Goal: Task Accomplishment & Management: Manage account settings

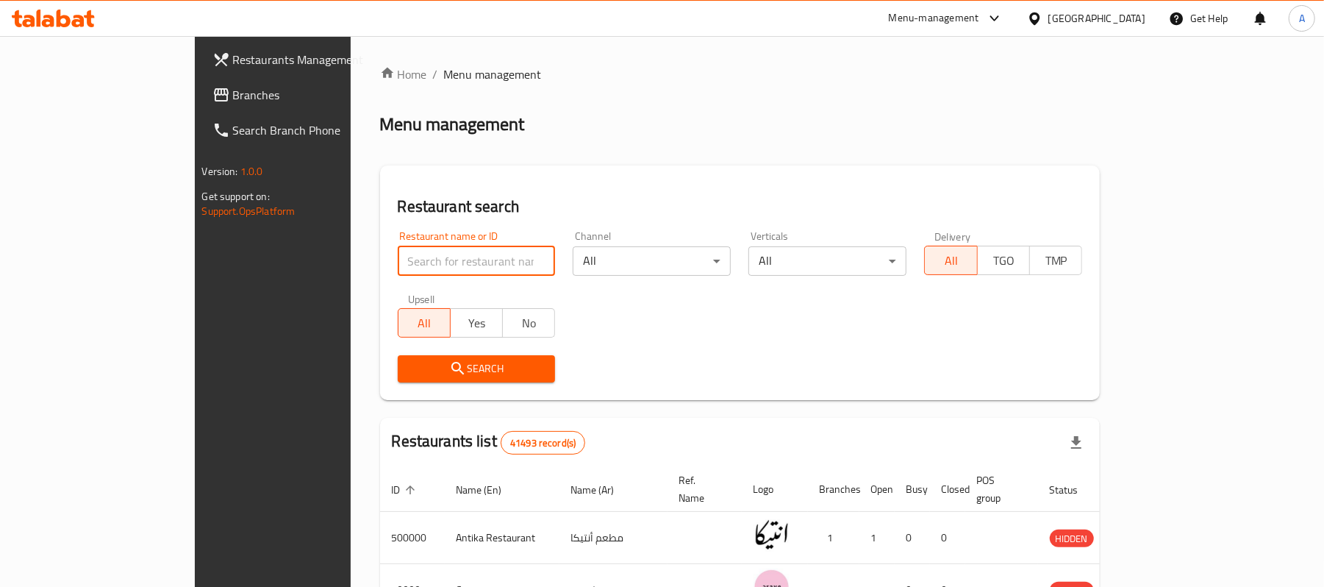
click at [453, 262] on input "search" at bounding box center [477, 260] width 158 height 29
paste input "[URL][DOMAIN_NAME]"
type input "[URL][DOMAIN_NAME]"
type input "707268"
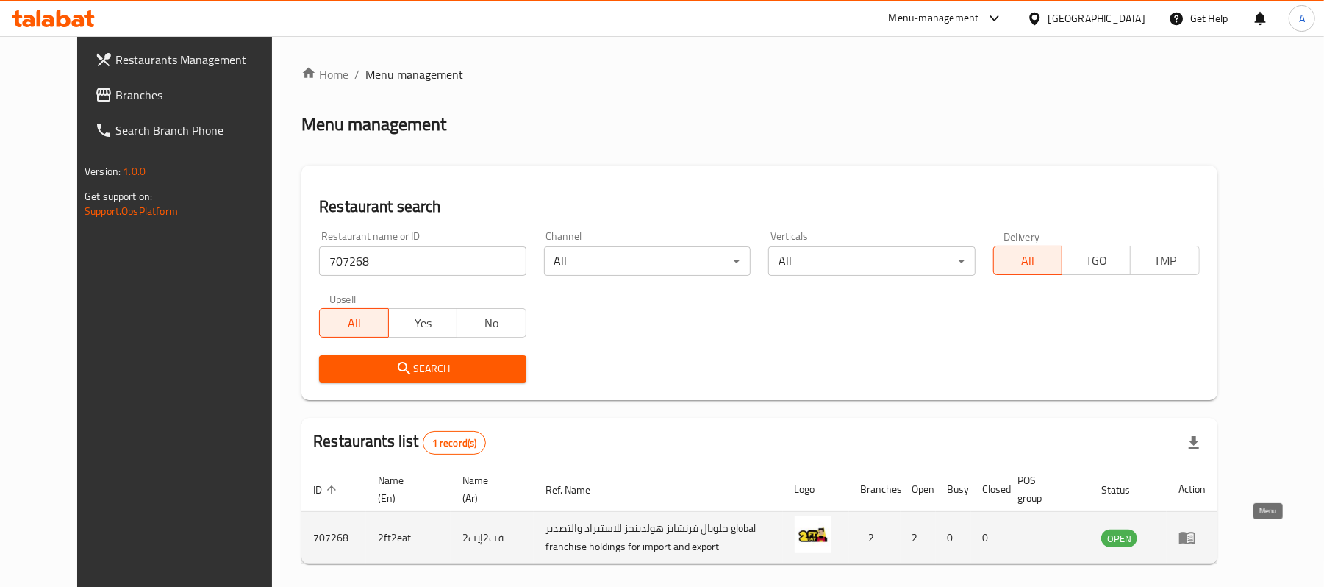
click at [1195, 537] on icon "enhanced table" at bounding box center [1187, 538] width 16 height 12
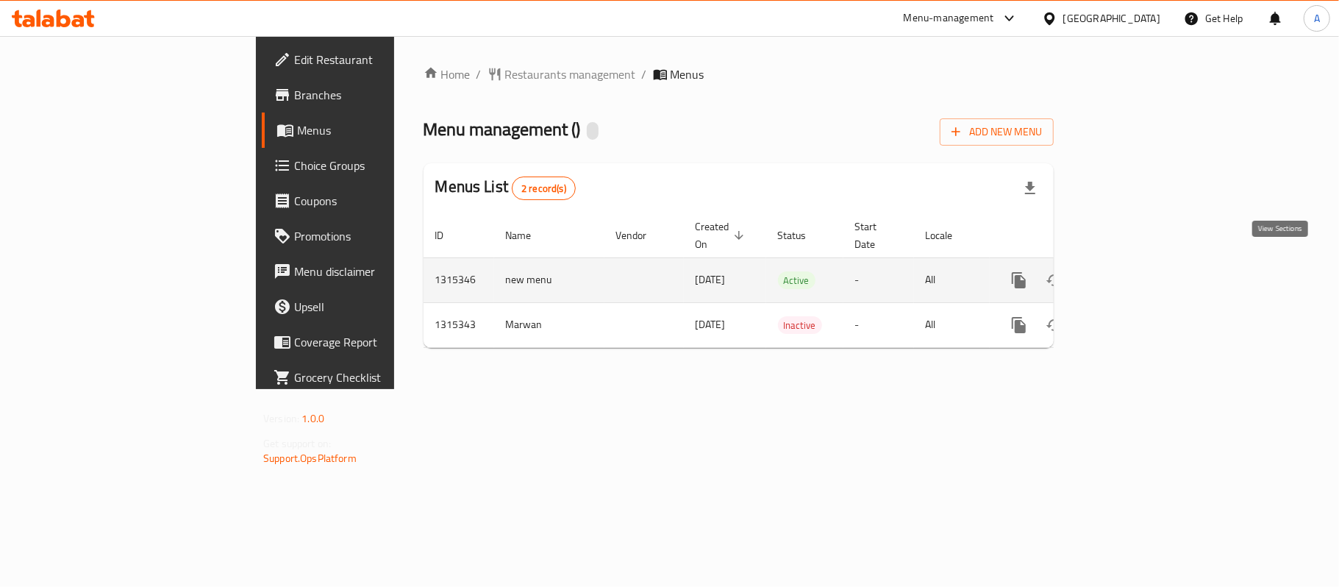
click at [1134, 271] on icon "enhanced table" at bounding box center [1125, 280] width 18 height 18
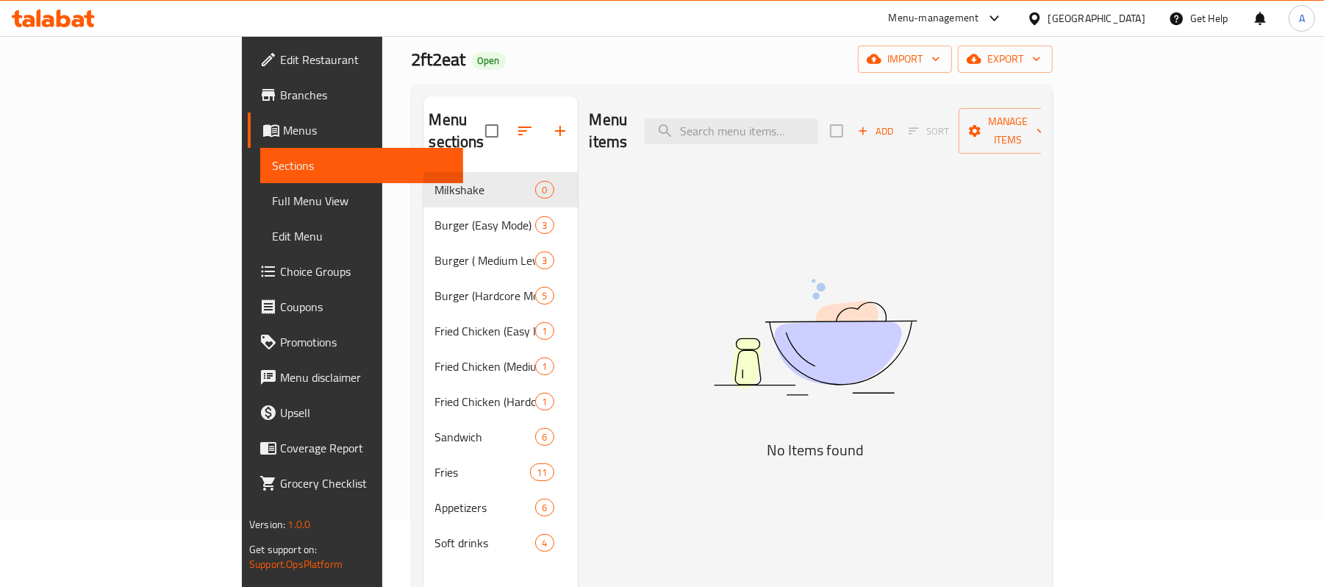
scroll to position [59, 0]
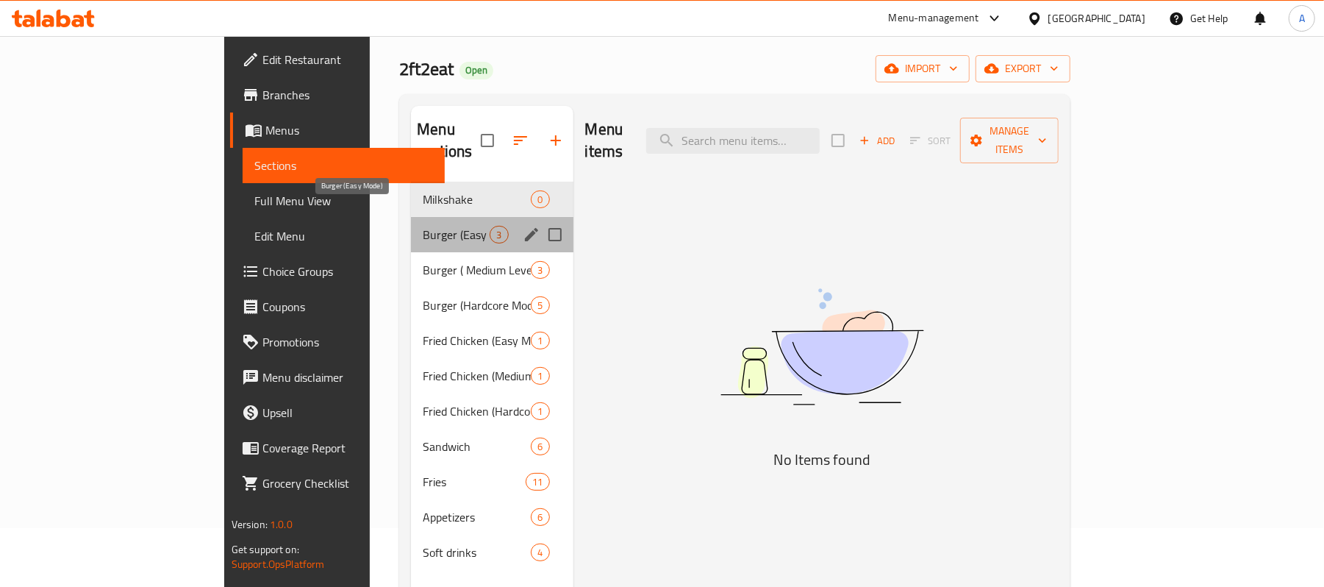
click at [423, 226] on span "Burger (Easy Mode)" at bounding box center [456, 235] width 67 height 18
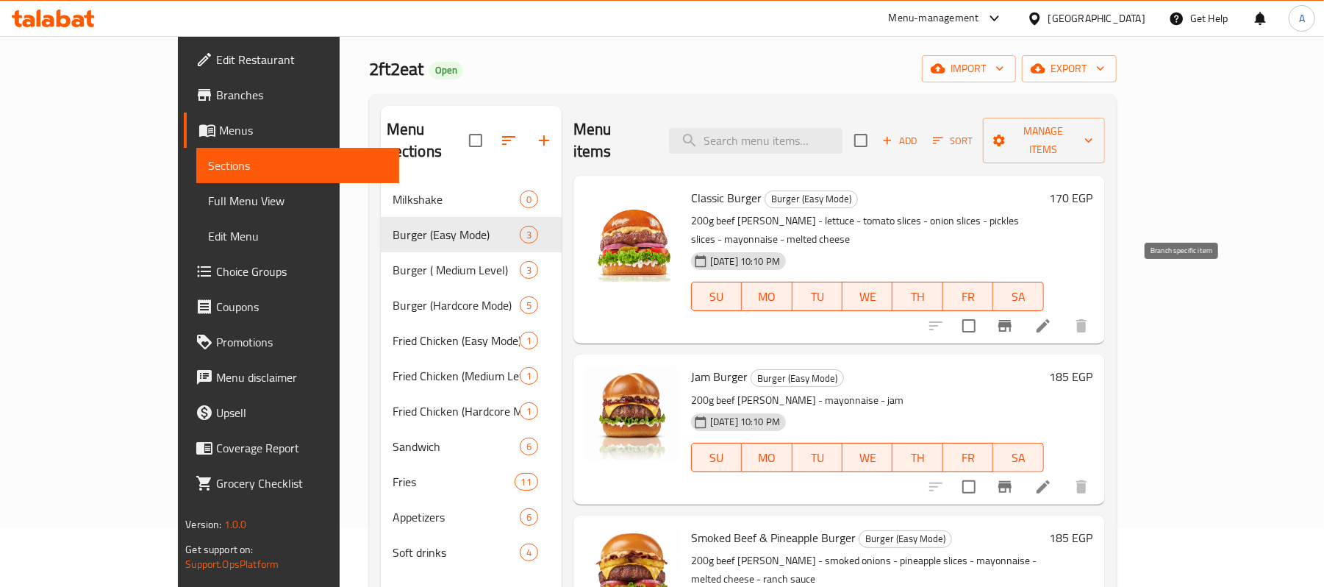
click at [1012, 320] on icon "Branch-specific-item" at bounding box center [1004, 326] width 13 height 12
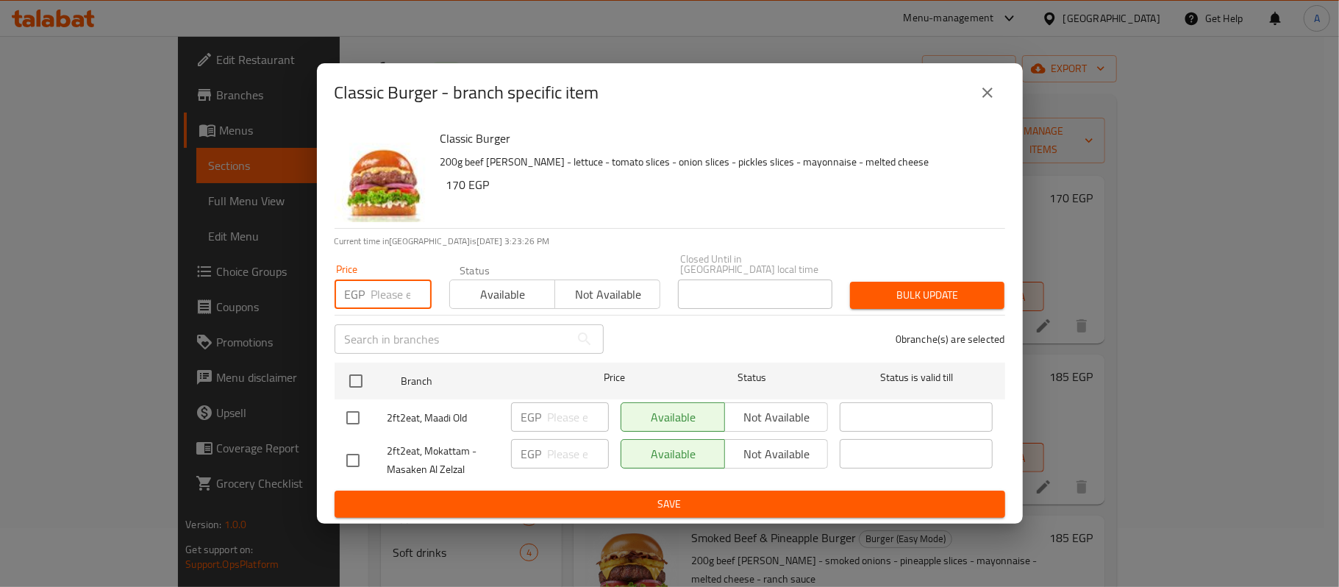
click at [384, 287] on input "number" at bounding box center [401, 293] width 60 height 29
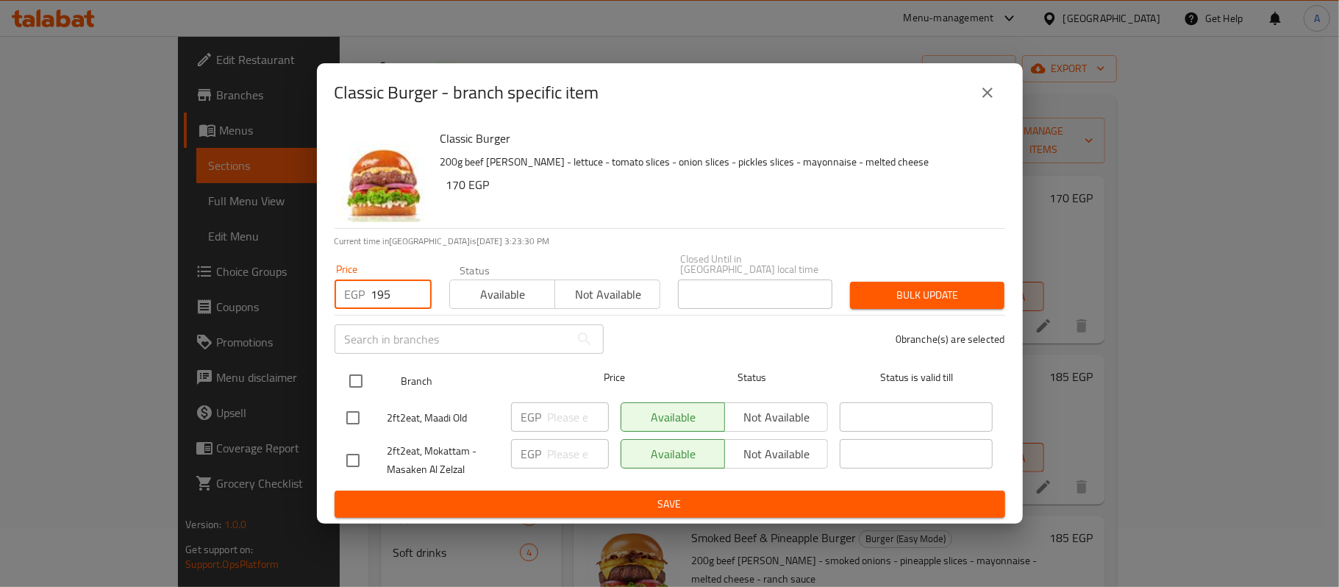
type input "195"
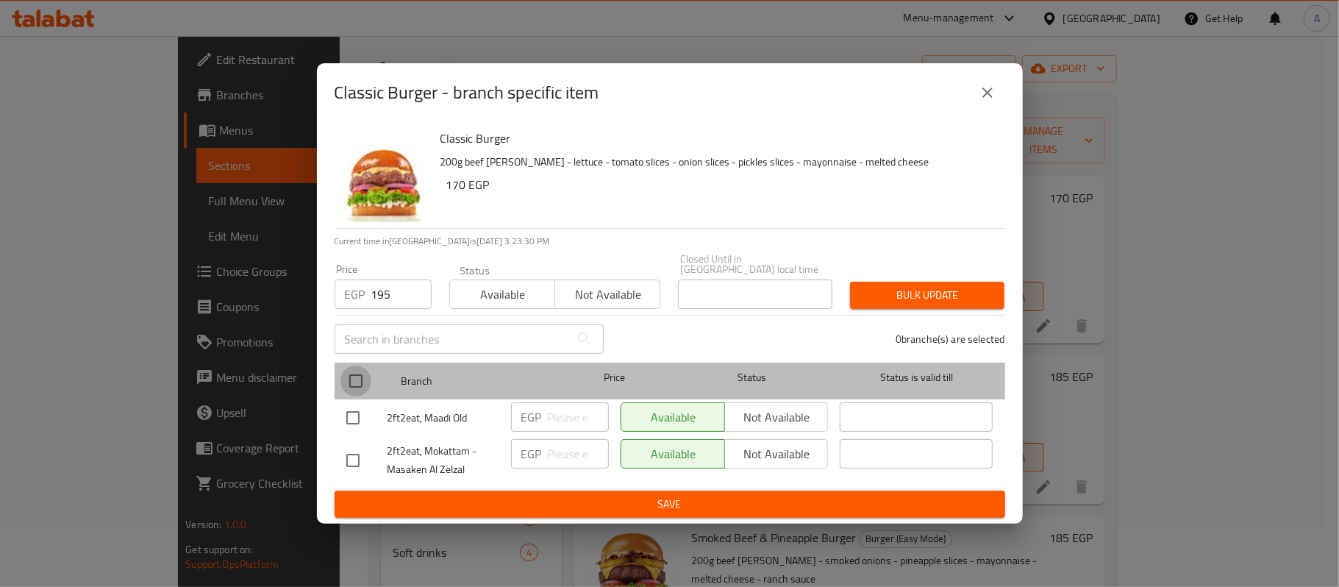
click at [356, 375] on input "checkbox" at bounding box center [355, 380] width 31 height 31
checkbox input "true"
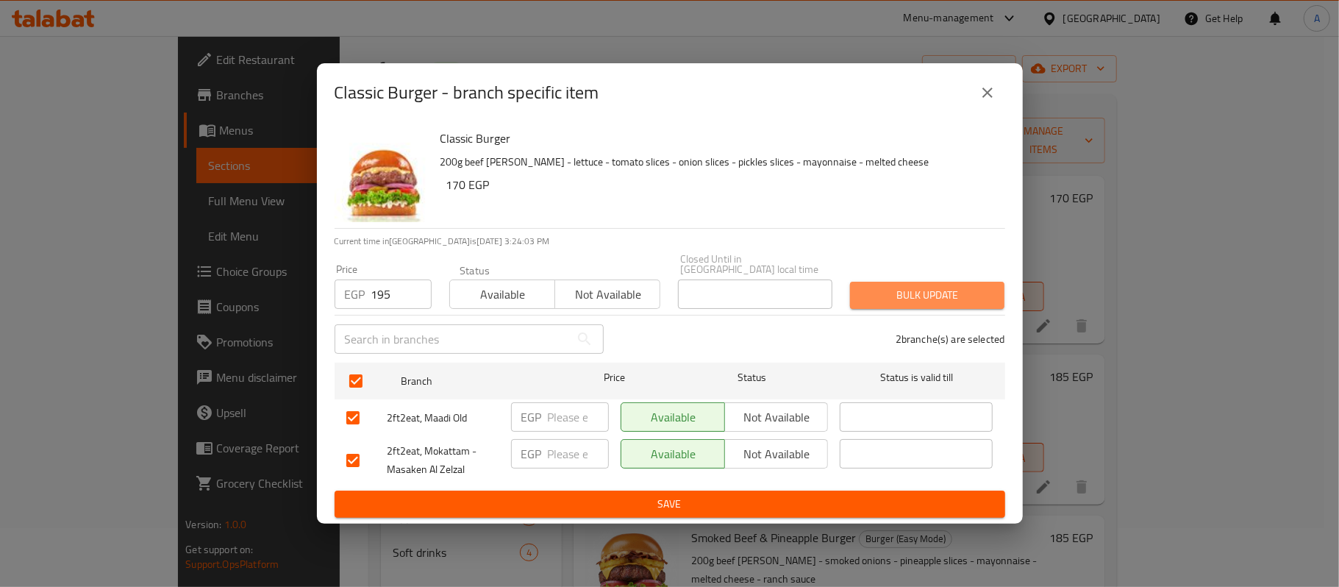
click at [962, 288] on span "Bulk update" at bounding box center [927, 295] width 131 height 18
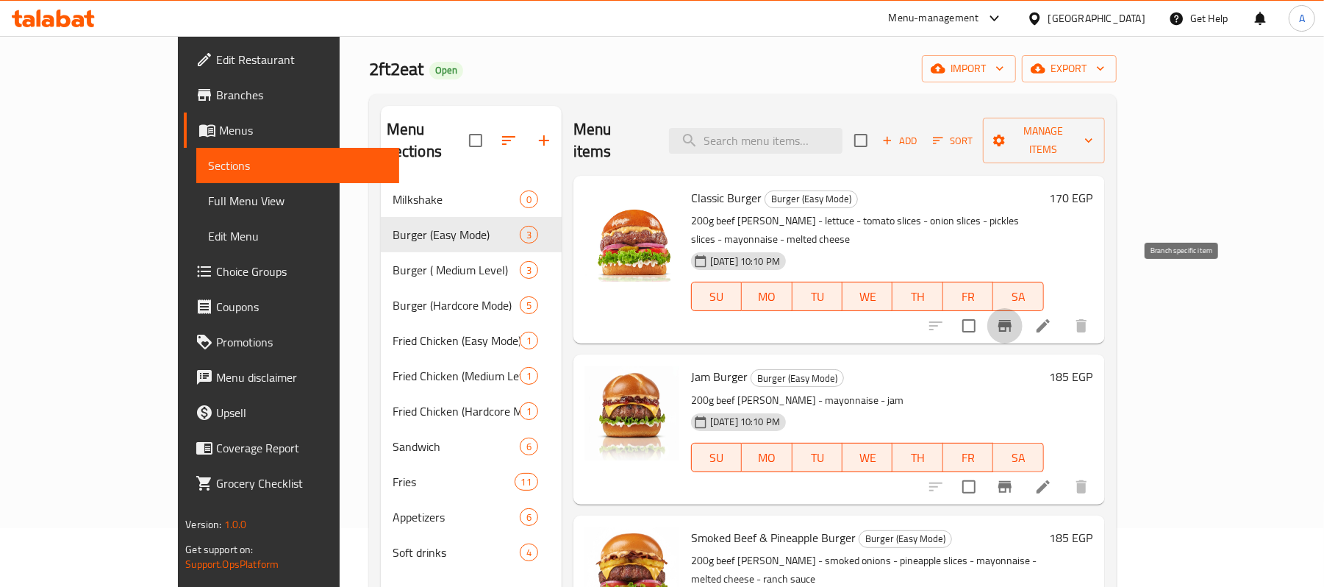
click at [1012, 320] on icon "Branch-specific-item" at bounding box center [1004, 326] width 13 height 12
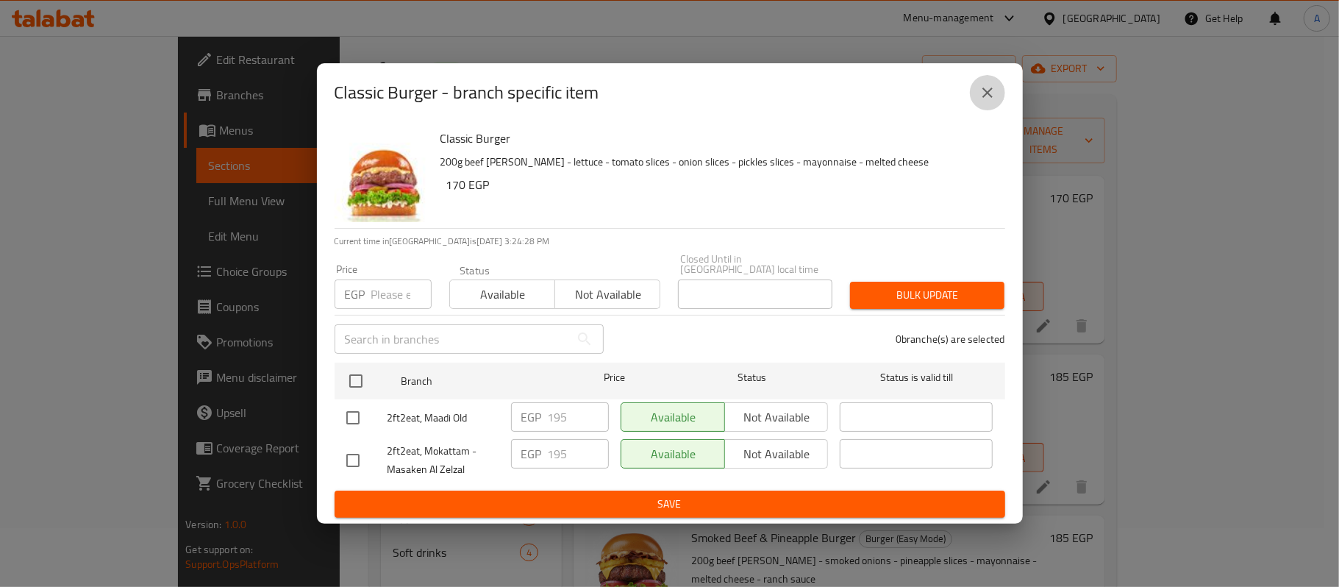
click at [987, 101] on icon "close" at bounding box center [988, 93] width 18 height 18
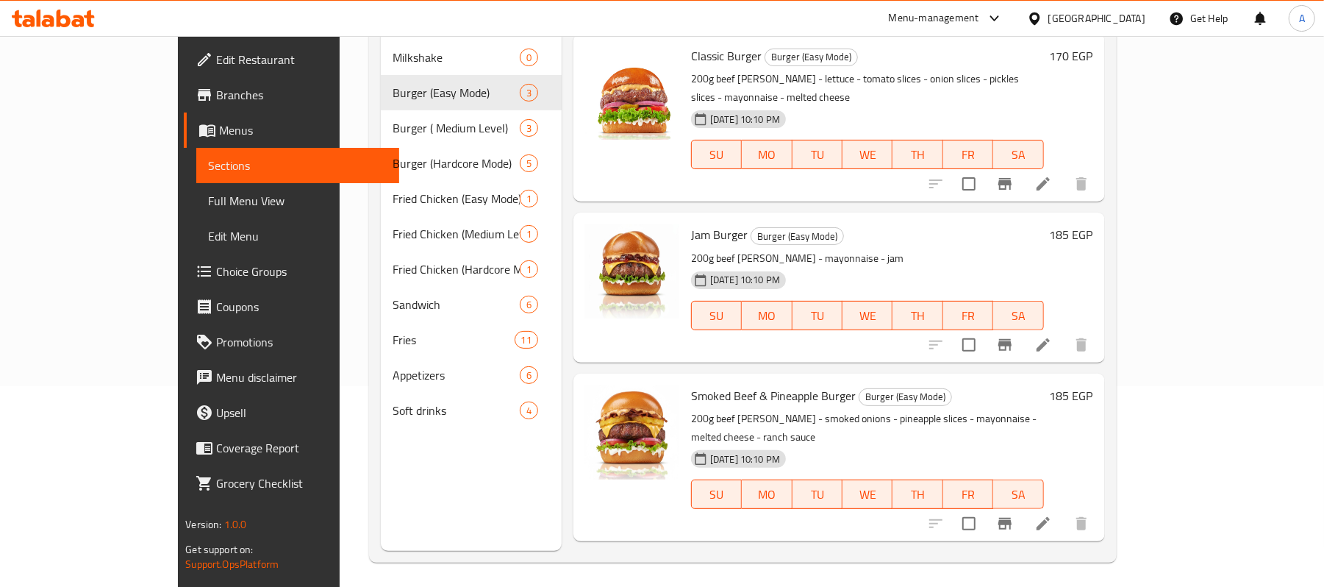
scroll to position [207, 0]
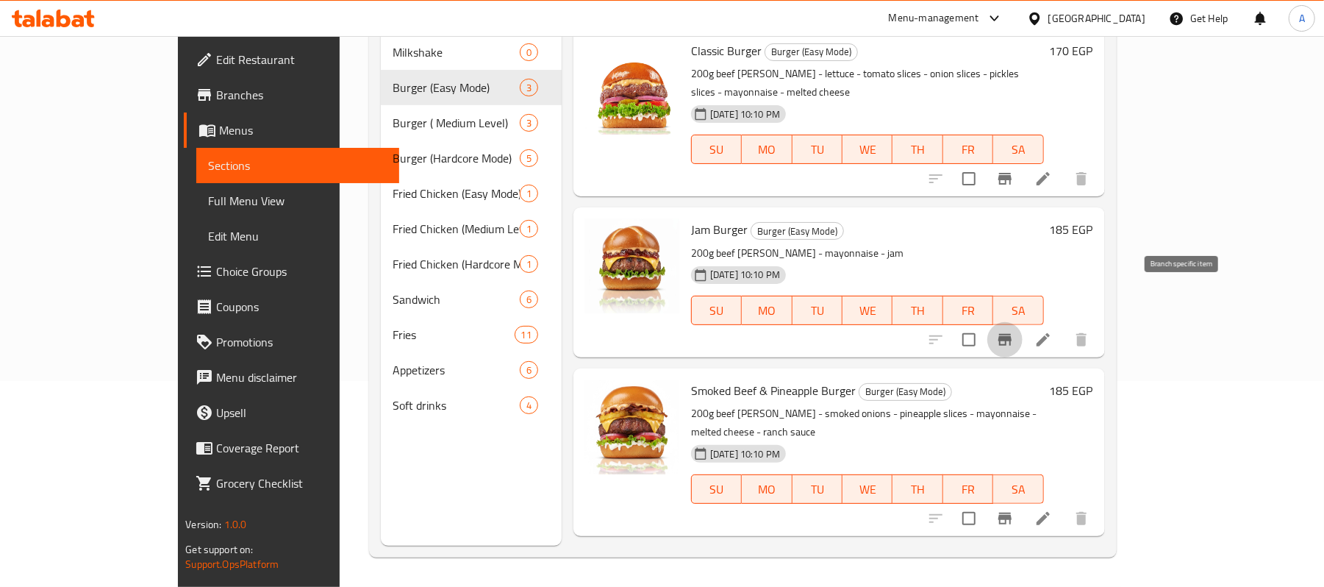
click at [1012, 334] on icon "Branch-specific-item" at bounding box center [1004, 340] width 13 height 12
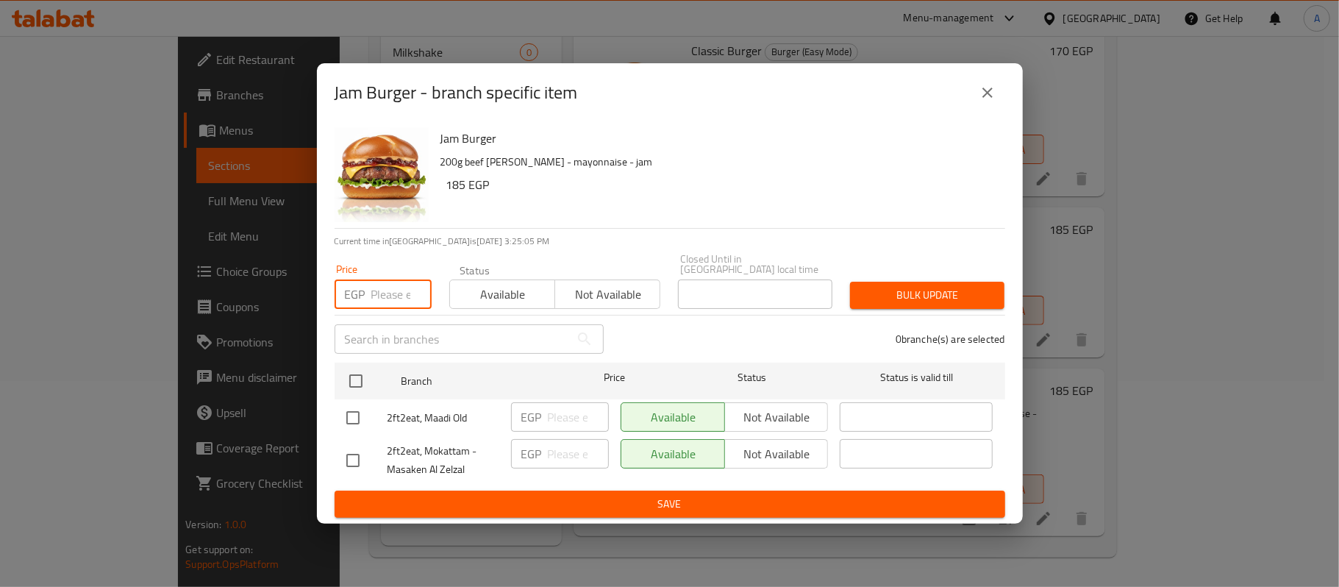
click at [380, 288] on input "number" at bounding box center [401, 293] width 60 height 29
type input "215"
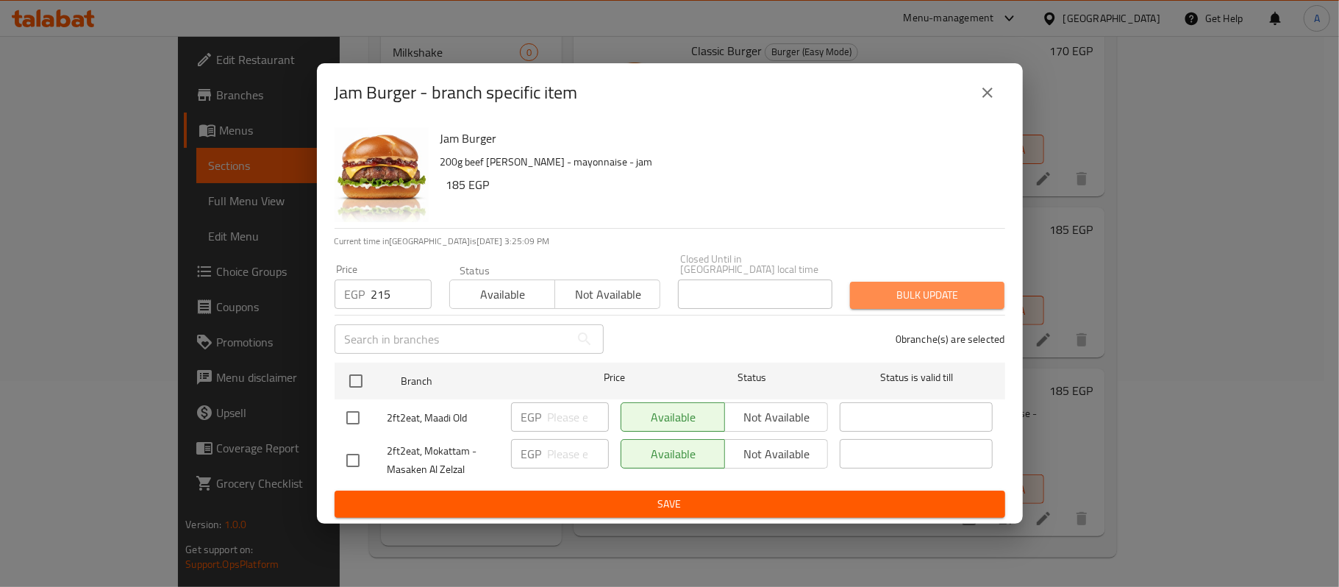
click at [944, 297] on span "Bulk update" at bounding box center [927, 295] width 131 height 18
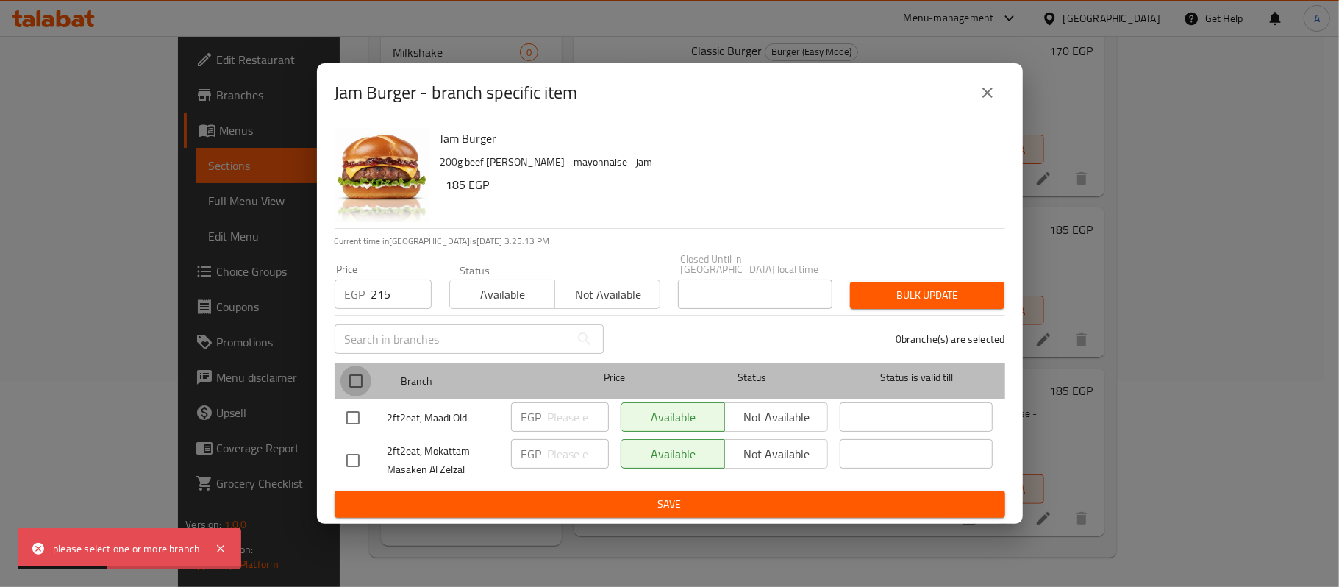
click at [354, 371] on input "checkbox" at bounding box center [355, 380] width 31 height 31
checkbox input "true"
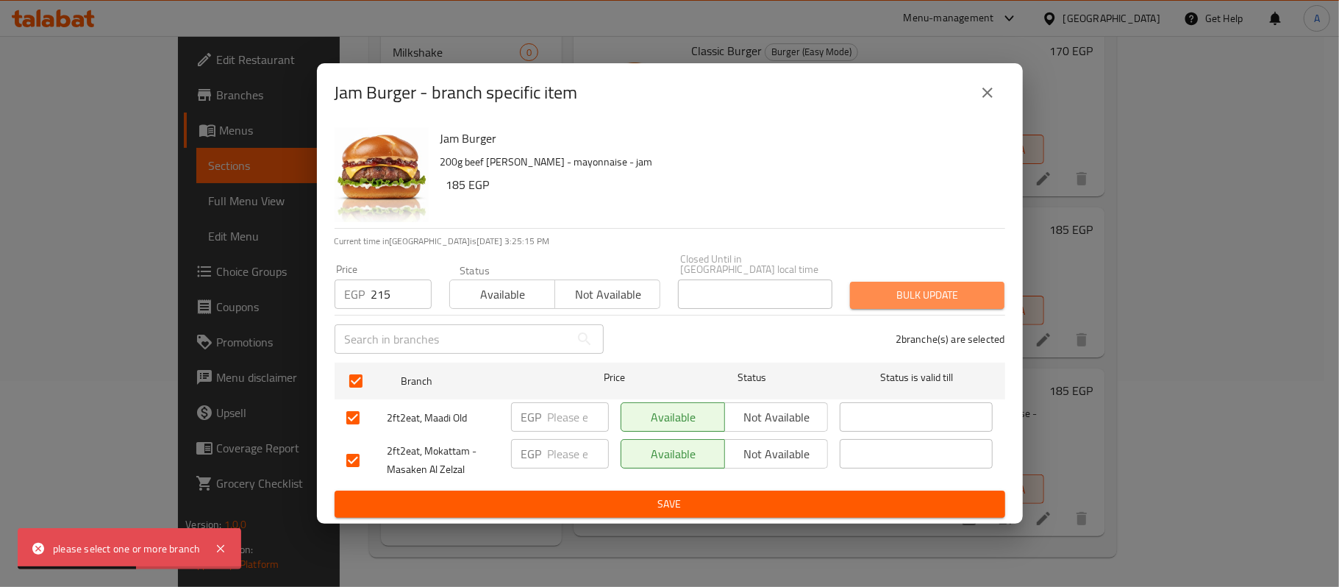
click at [874, 286] on span "Bulk update" at bounding box center [927, 295] width 131 height 18
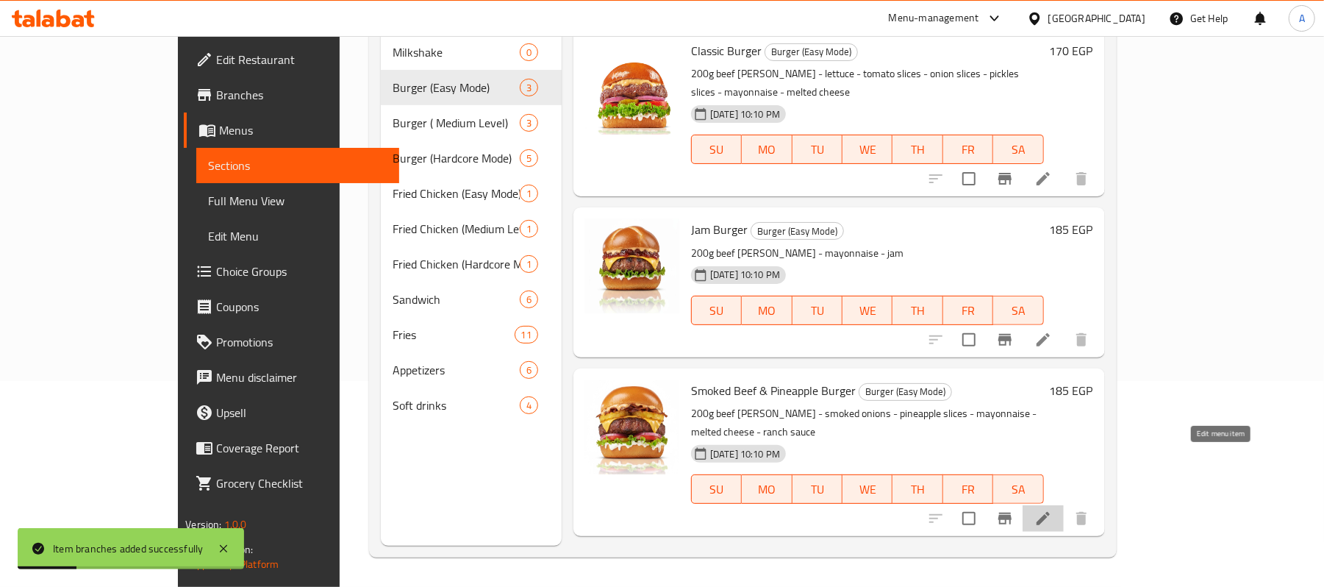
click at [1050, 512] on icon at bounding box center [1043, 518] width 13 height 13
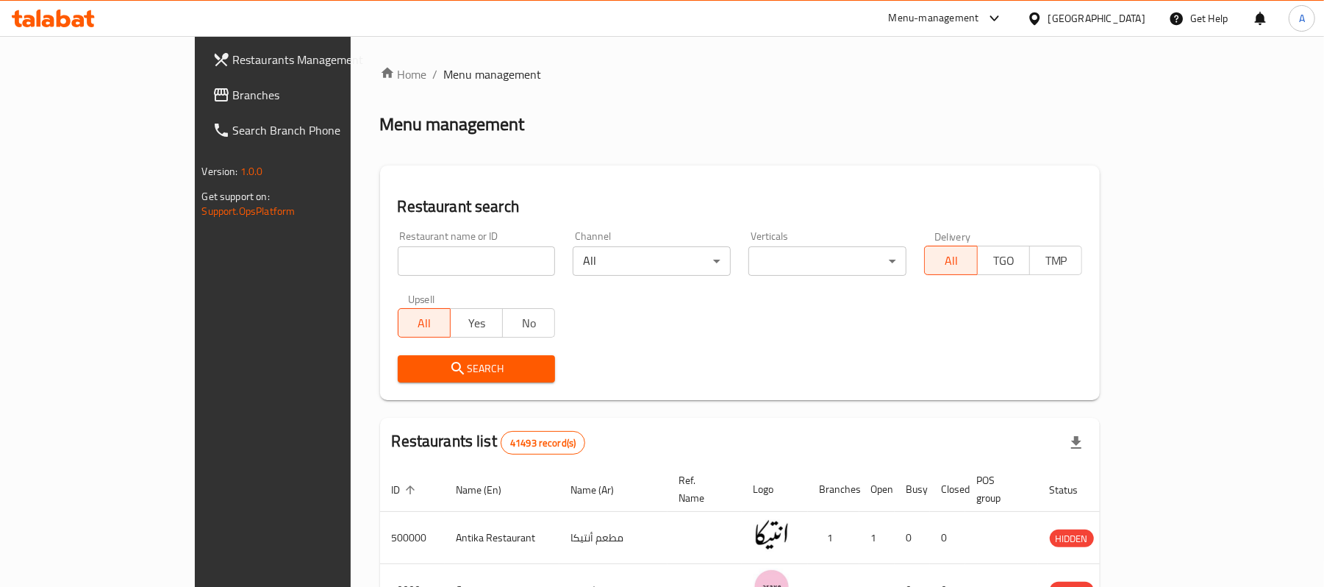
click at [398, 262] on input "search" at bounding box center [477, 260] width 158 height 29
paste input "707268"
type input "707268"
click button "Search" at bounding box center [477, 368] width 158 height 27
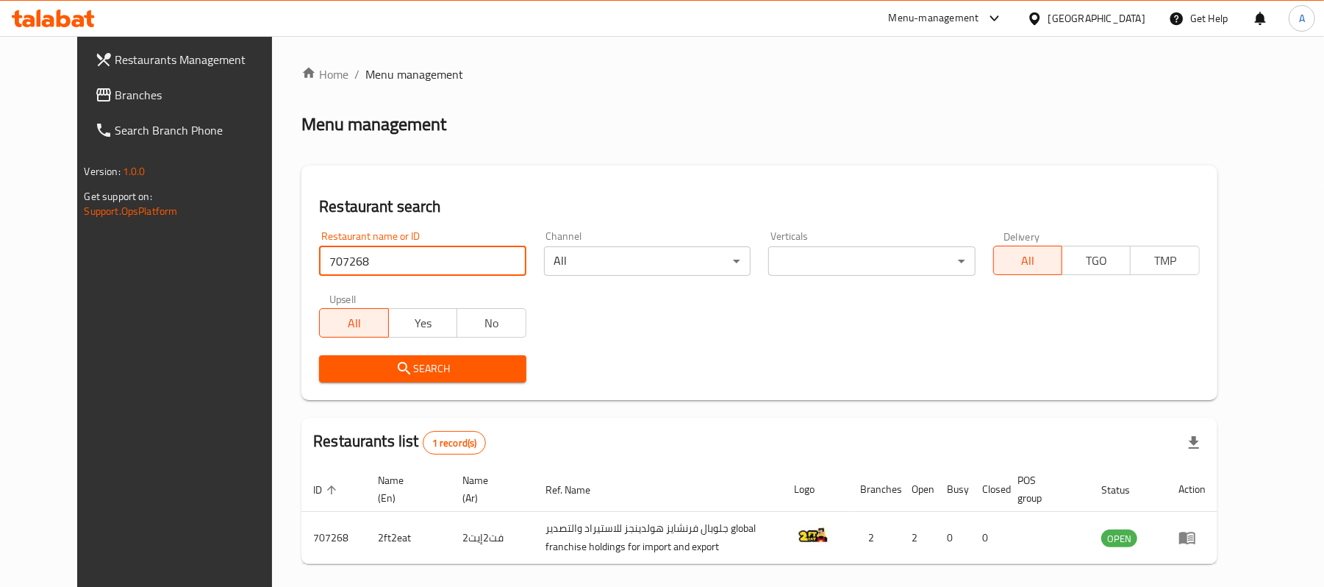
click button "Search" at bounding box center [422, 368] width 207 height 27
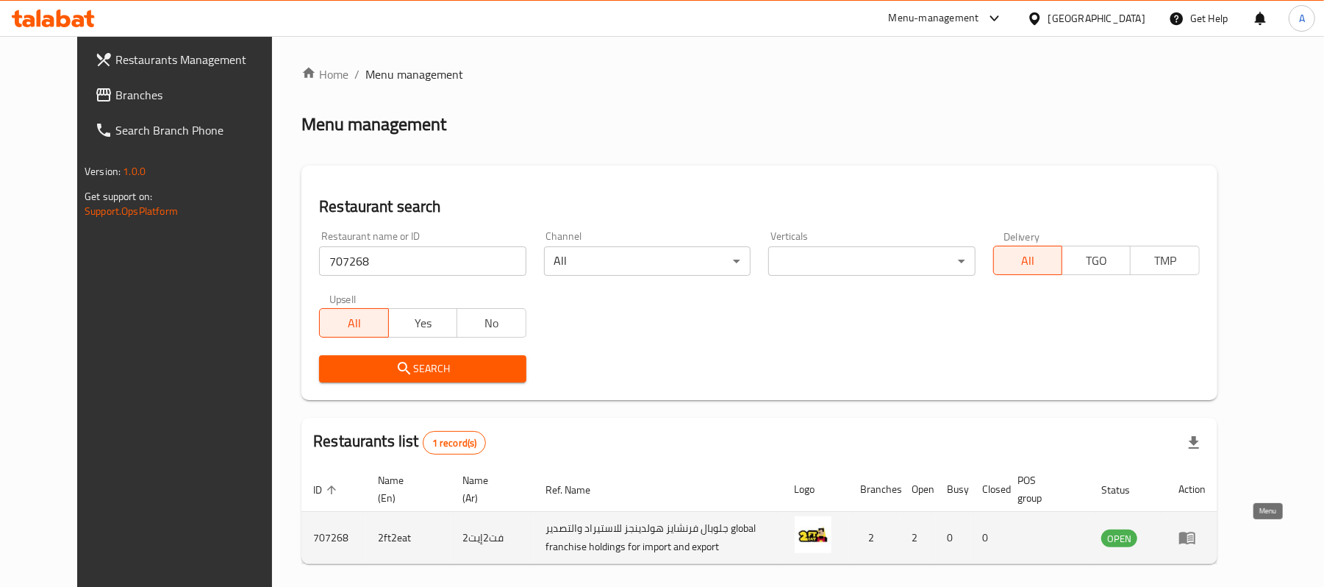
click at [1195, 533] on icon "enhanced table" at bounding box center [1187, 538] width 16 height 12
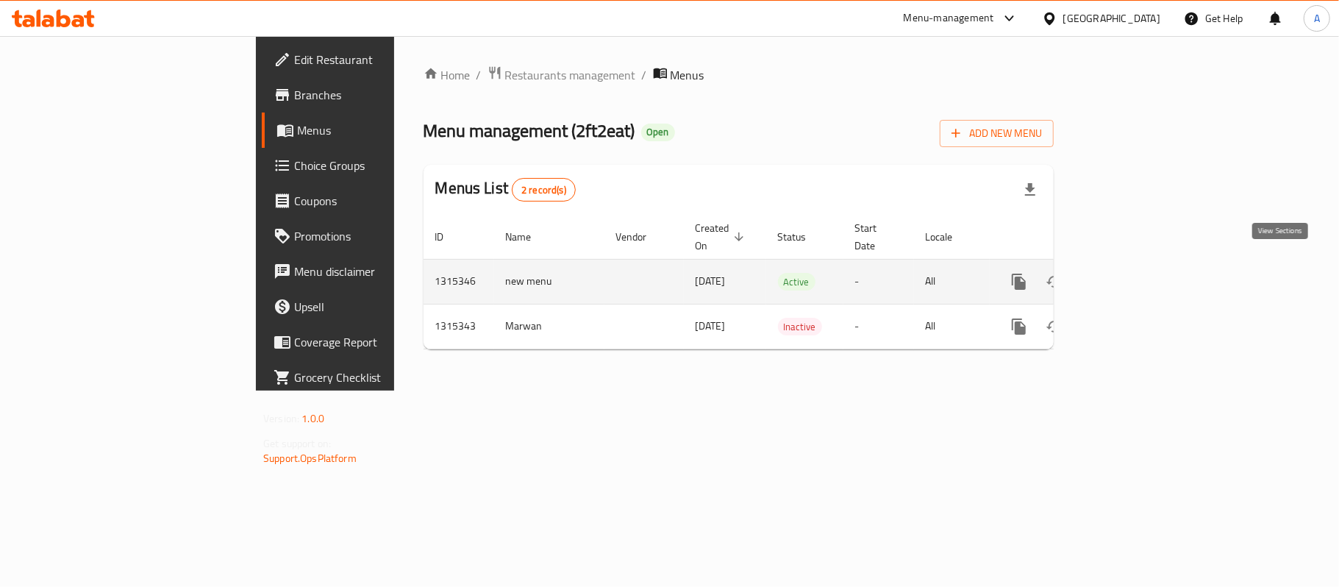
click at [1134, 273] on icon "enhanced table" at bounding box center [1125, 282] width 18 height 18
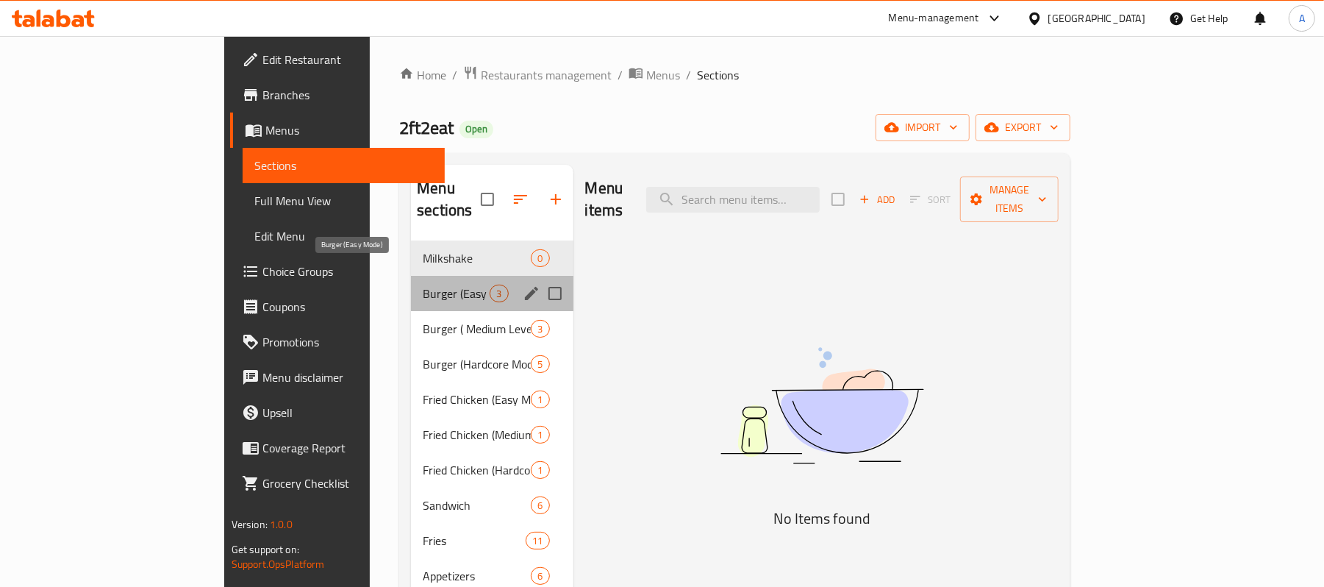
click at [423, 285] on span "Burger (Easy Mode)" at bounding box center [456, 294] width 67 height 18
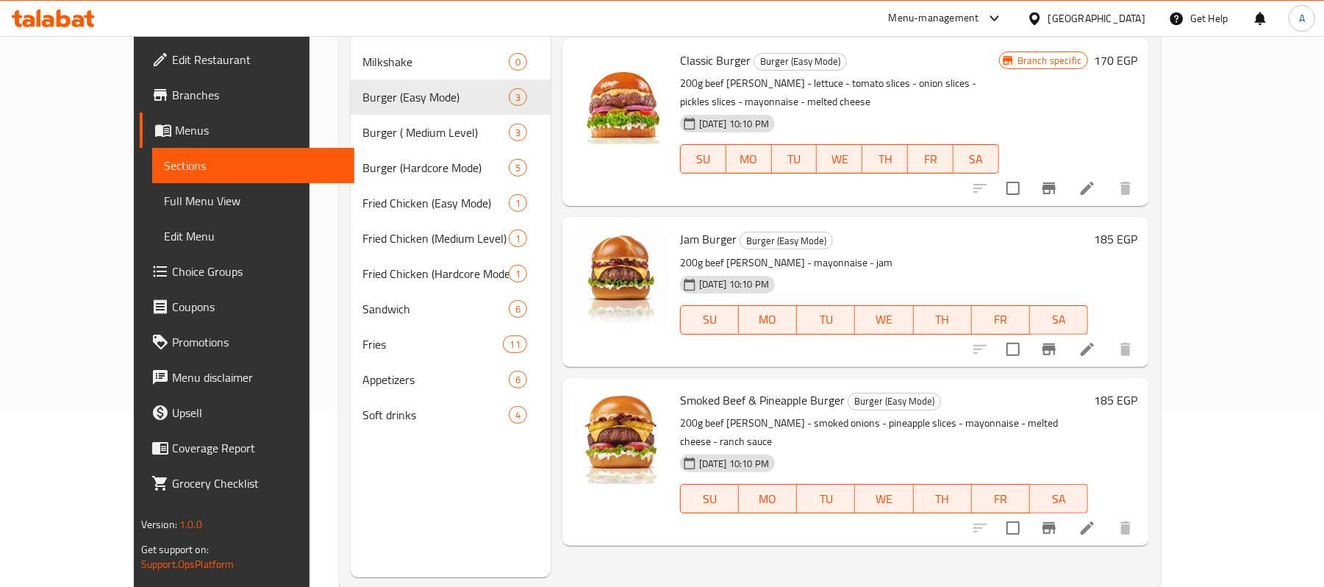
scroll to position [207, 0]
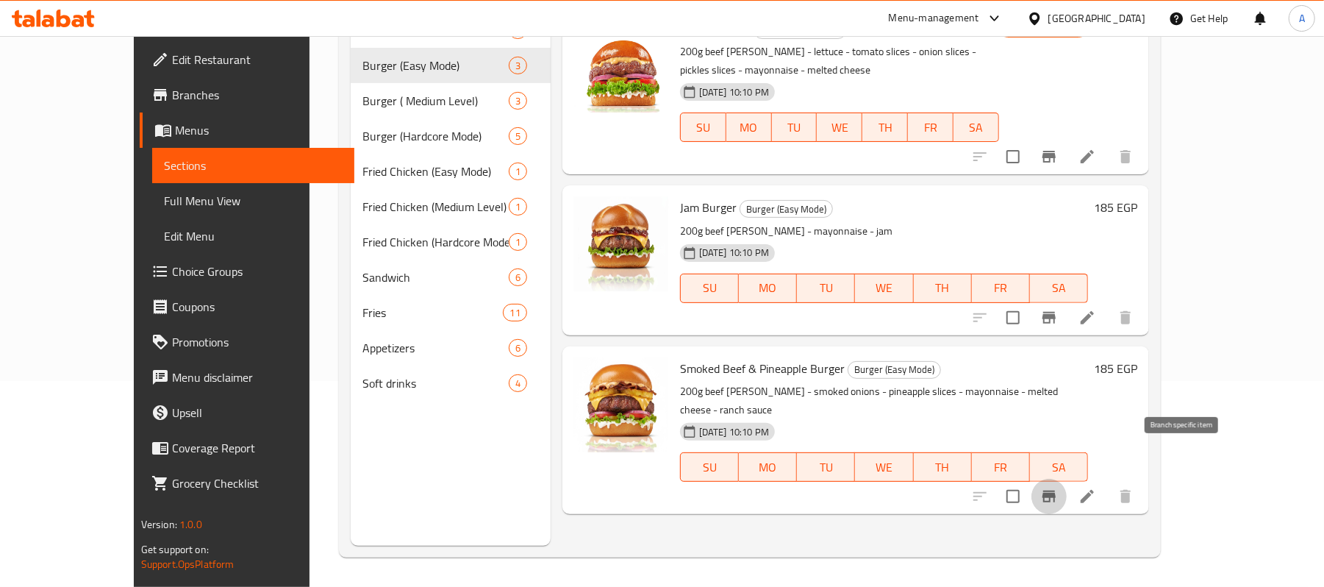
click at [1058, 487] on icon "Branch-specific-item" at bounding box center [1049, 496] width 18 height 18
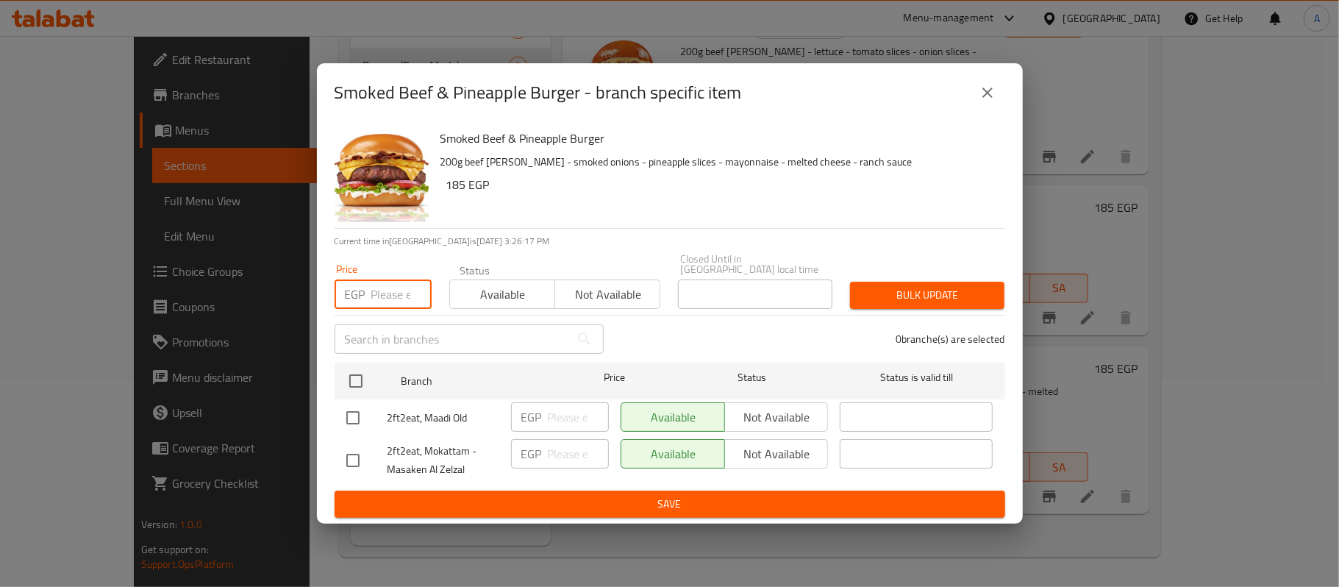
click at [392, 289] on input "number" at bounding box center [401, 293] width 60 height 29
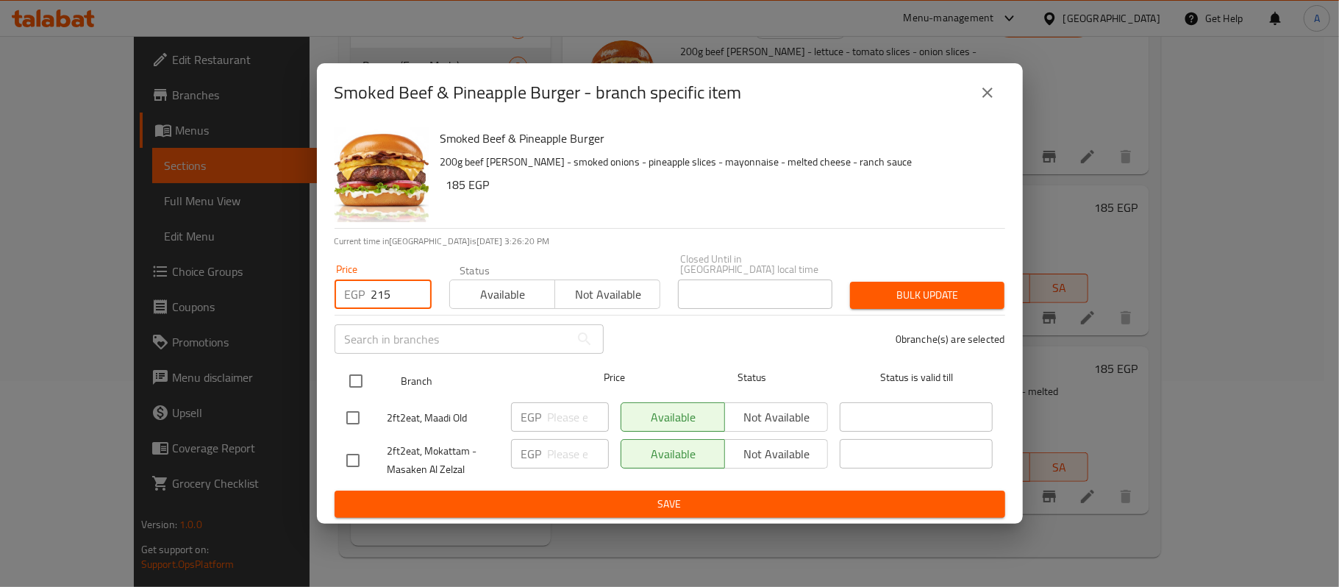
type input "215"
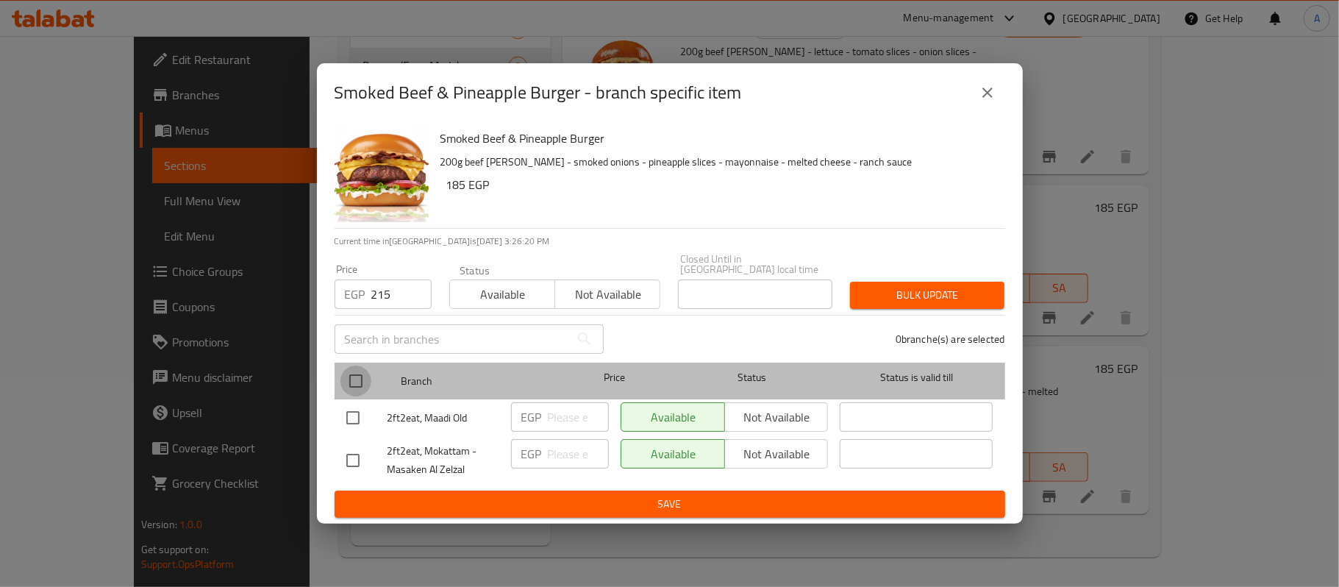
click at [357, 382] on input "checkbox" at bounding box center [355, 380] width 31 height 31
checkbox input "true"
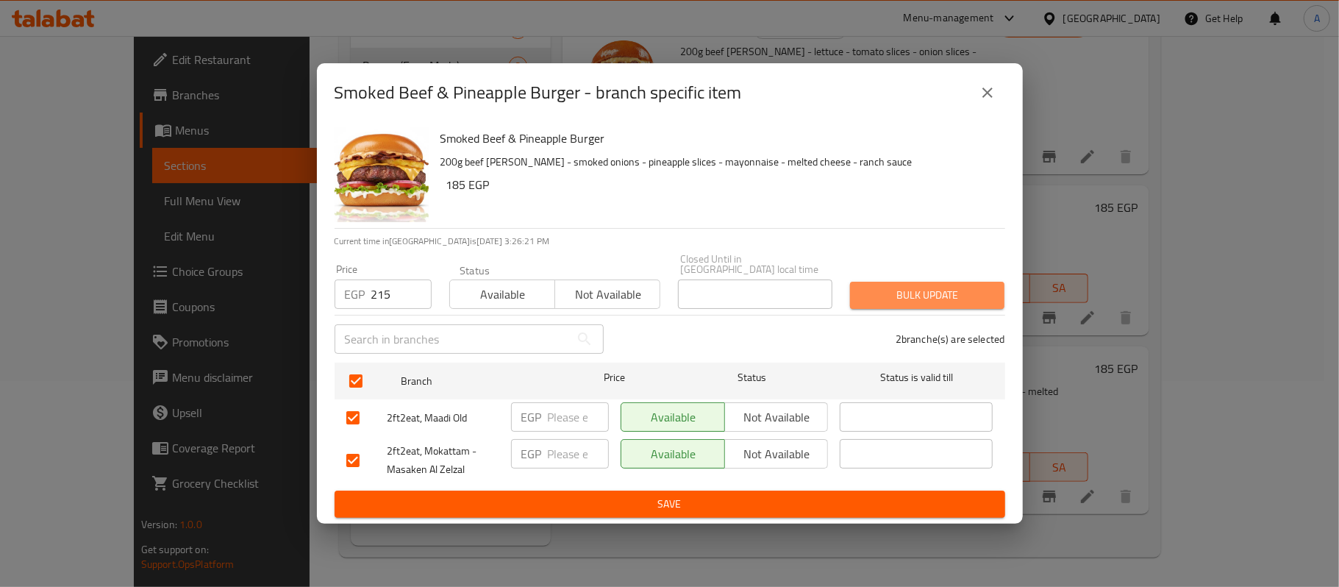
click at [948, 286] on span "Bulk update" at bounding box center [927, 295] width 131 height 18
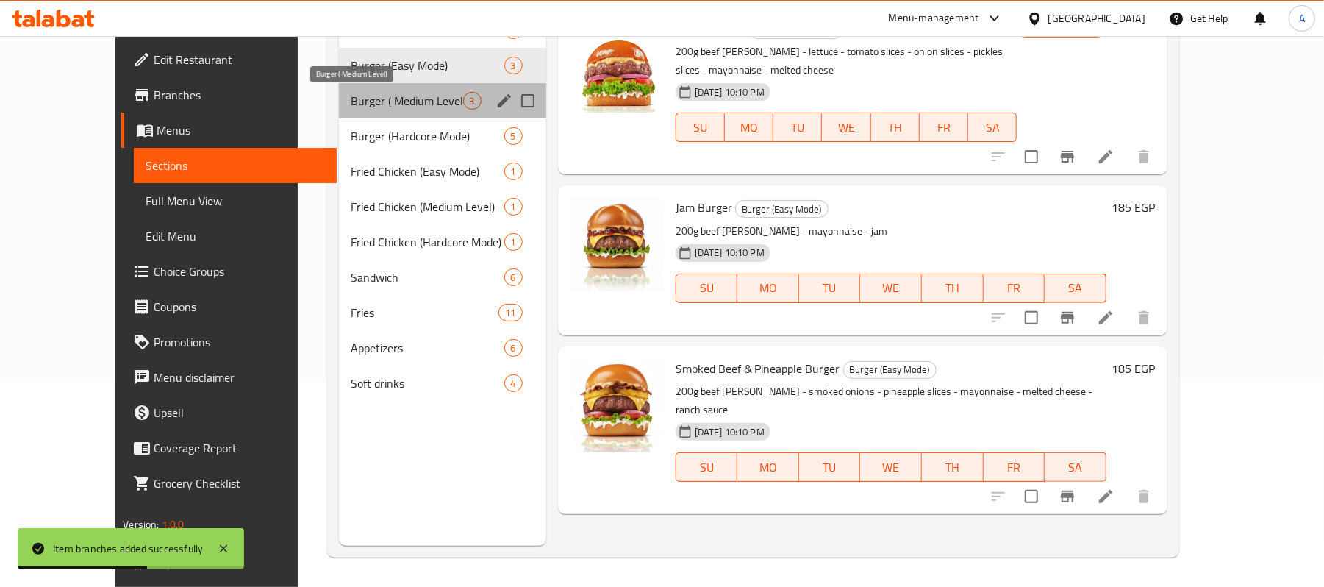
click at [380, 104] on span "Burger ( Medium Level)" at bounding box center [407, 101] width 112 height 18
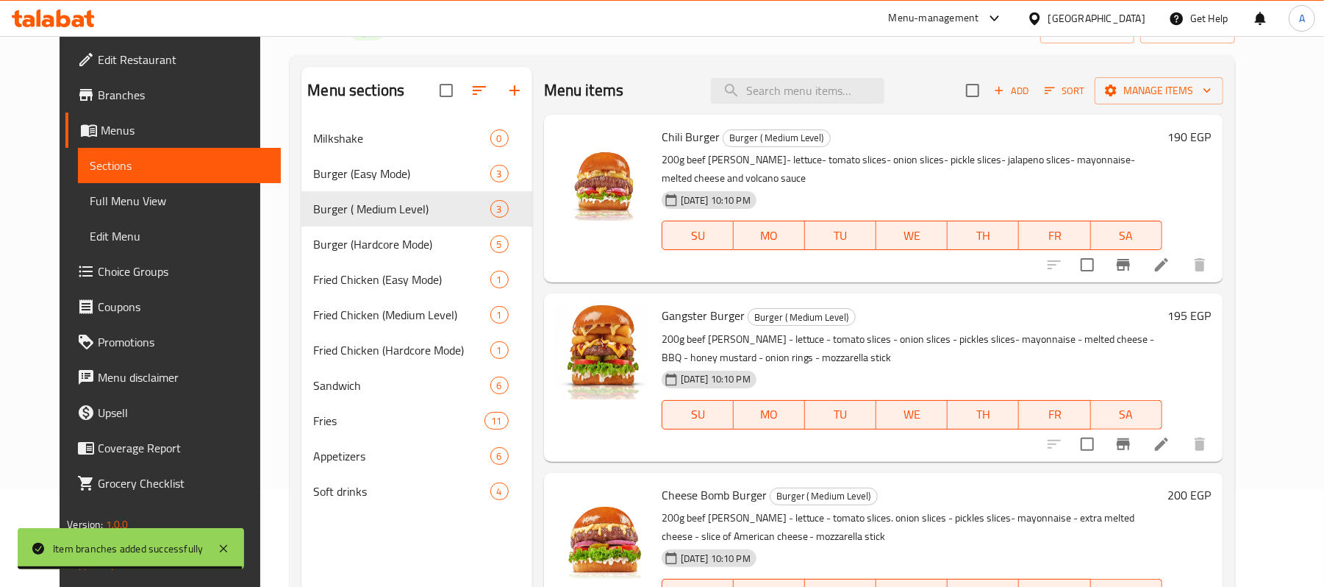
scroll to position [96, 0]
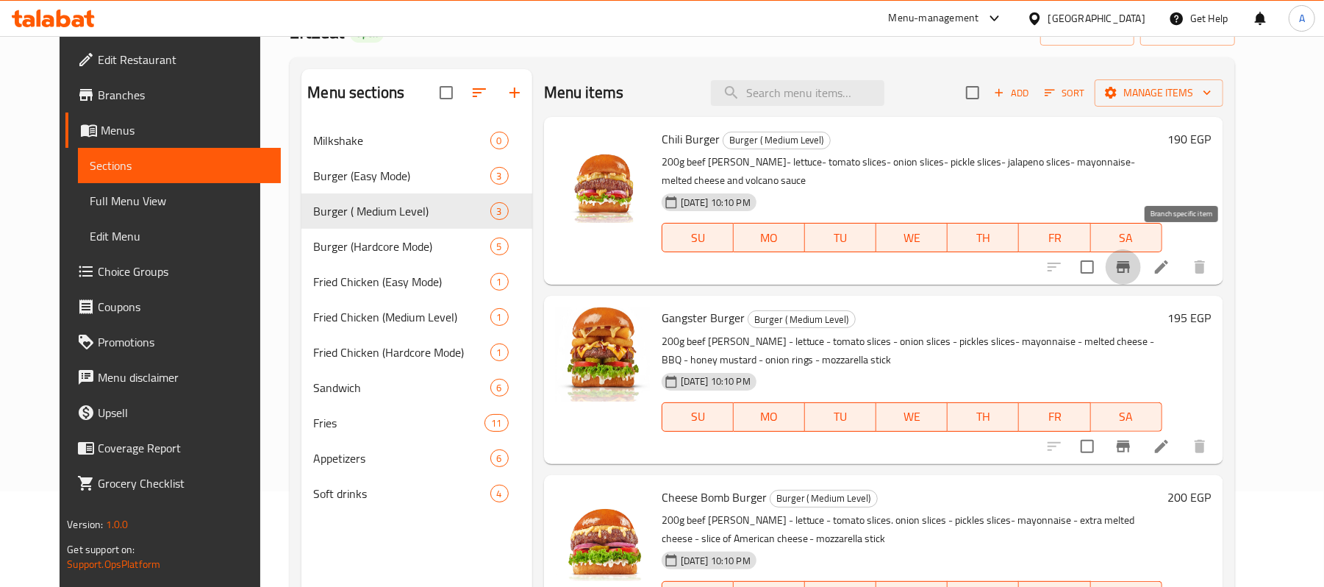
click at [1130, 261] on icon "Branch-specific-item" at bounding box center [1123, 267] width 13 height 12
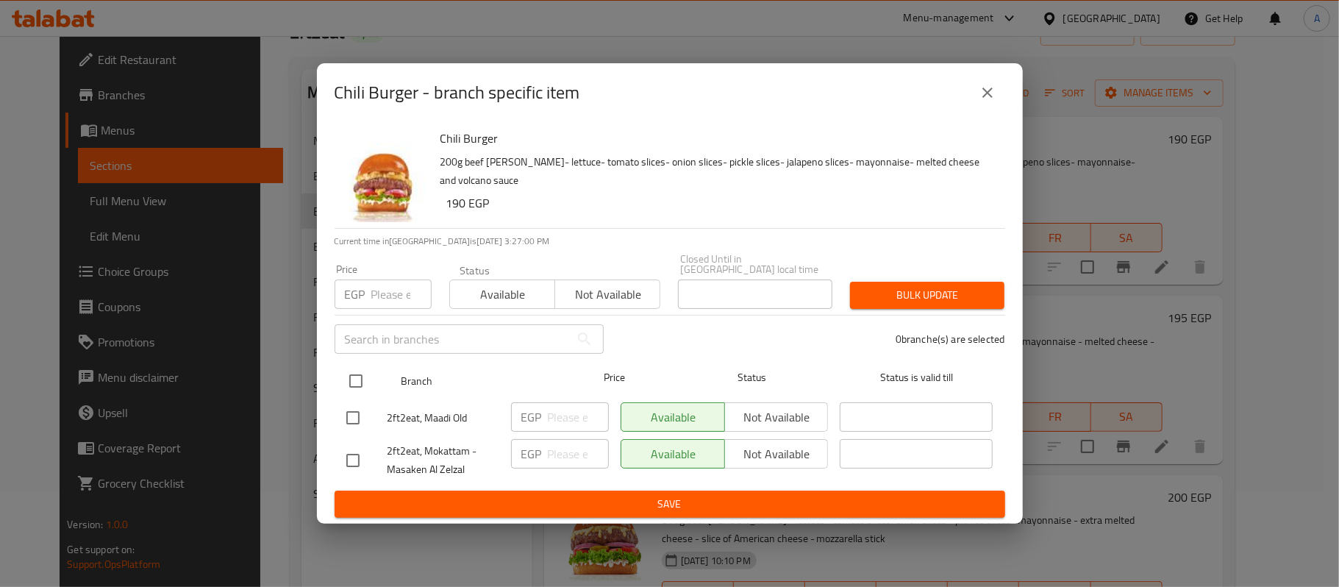
click at [353, 376] on input "checkbox" at bounding box center [355, 380] width 31 height 31
checkbox input "true"
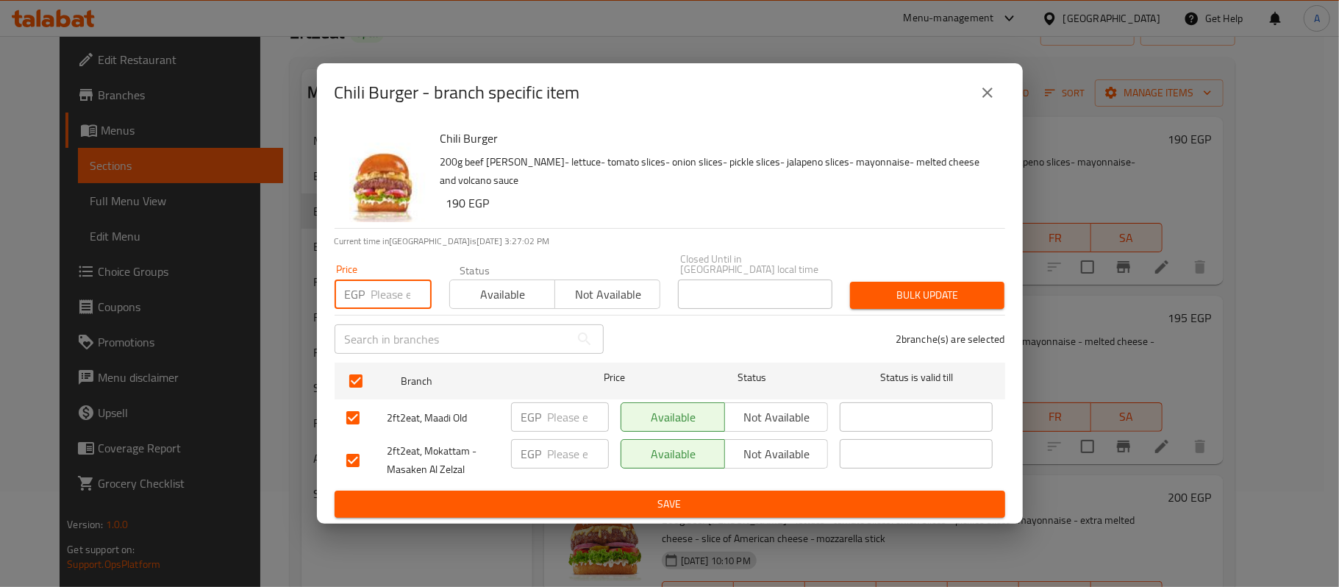
click at [390, 292] on input "number" at bounding box center [401, 293] width 60 height 29
type input "220"
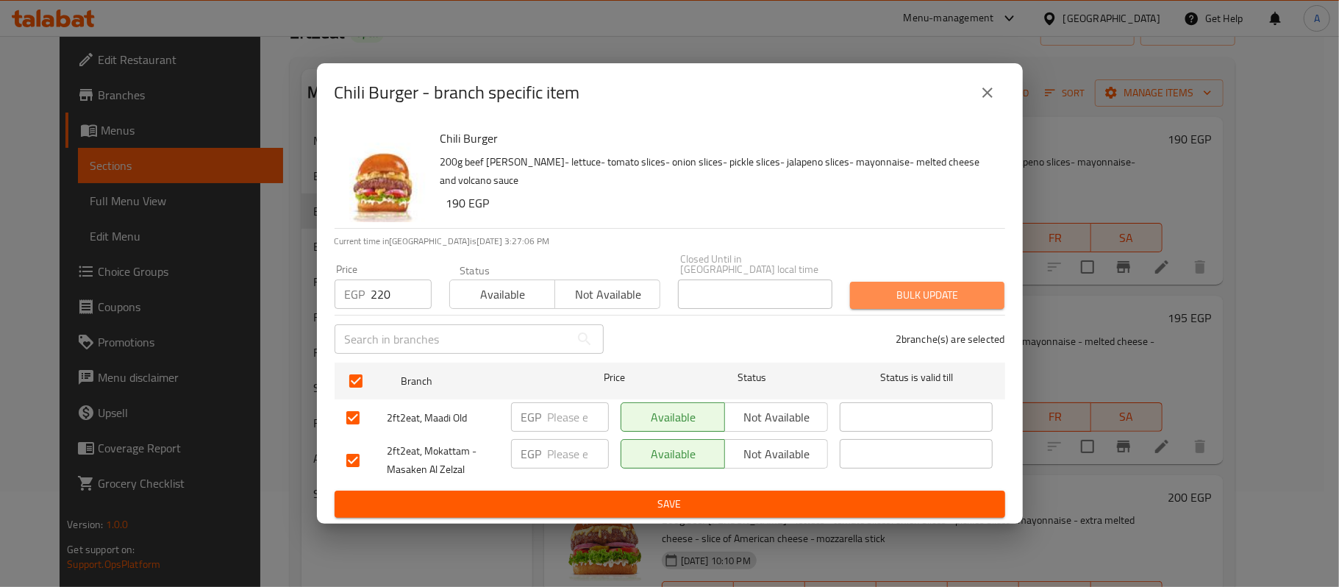
click at [903, 286] on span "Bulk update" at bounding box center [927, 295] width 131 height 18
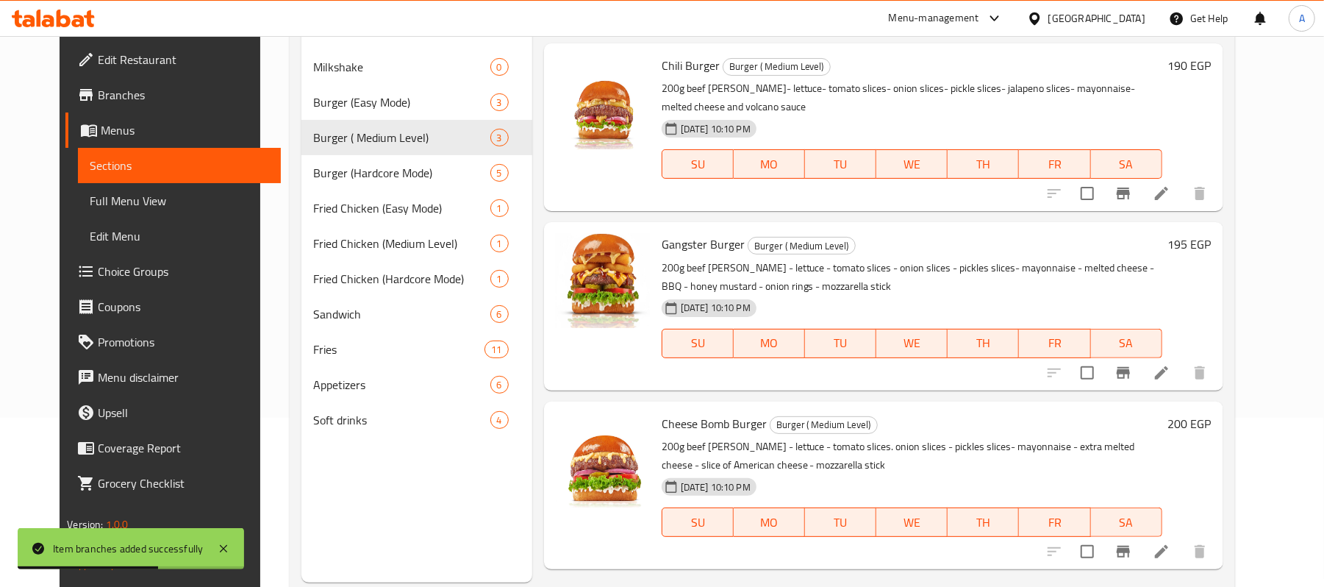
scroll to position [171, 0]
click at [1130, 365] on icon "Branch-specific-item" at bounding box center [1123, 371] width 13 height 12
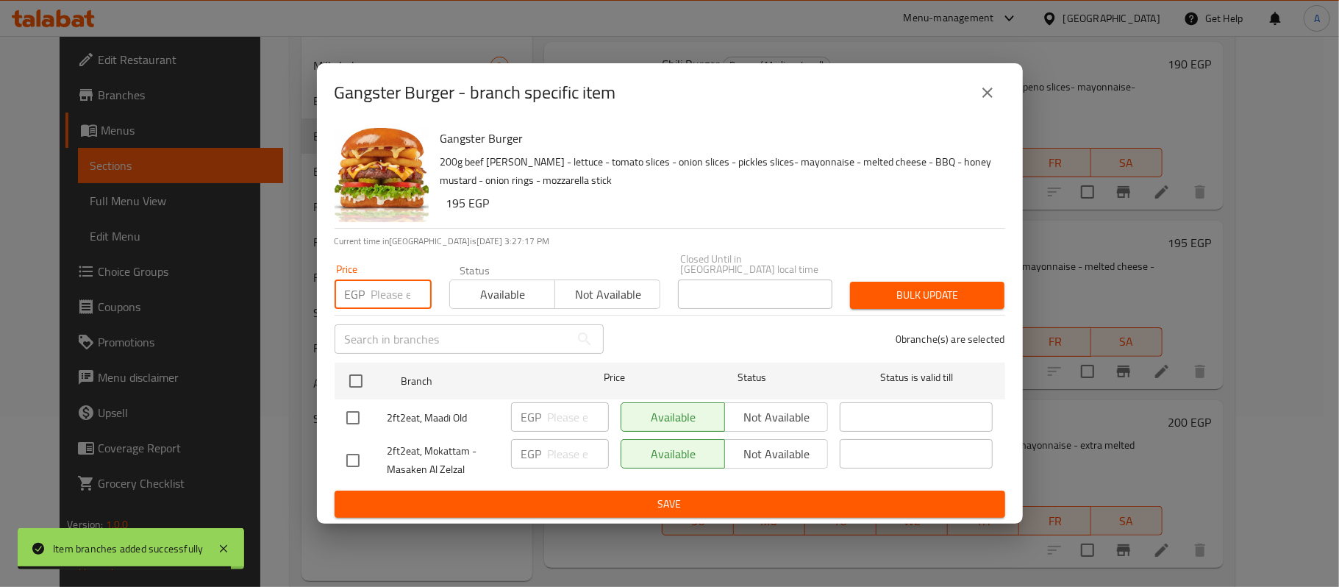
click at [396, 295] on input "number" at bounding box center [401, 293] width 60 height 29
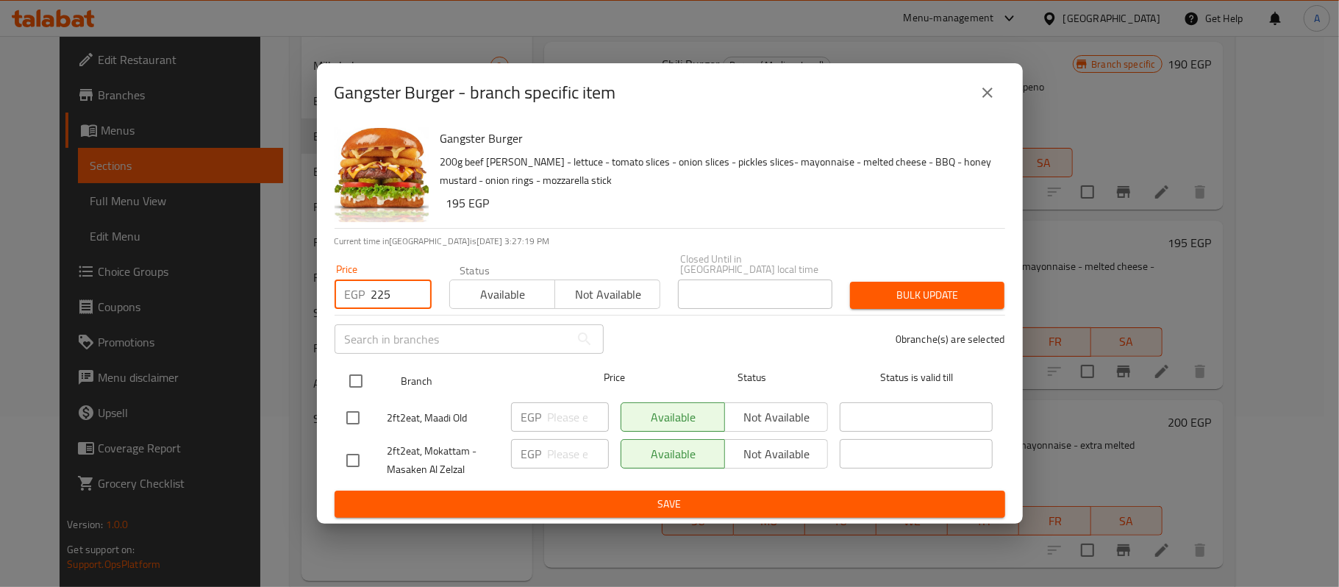
type input "225"
click at [357, 375] on input "checkbox" at bounding box center [355, 380] width 31 height 31
checkbox input "true"
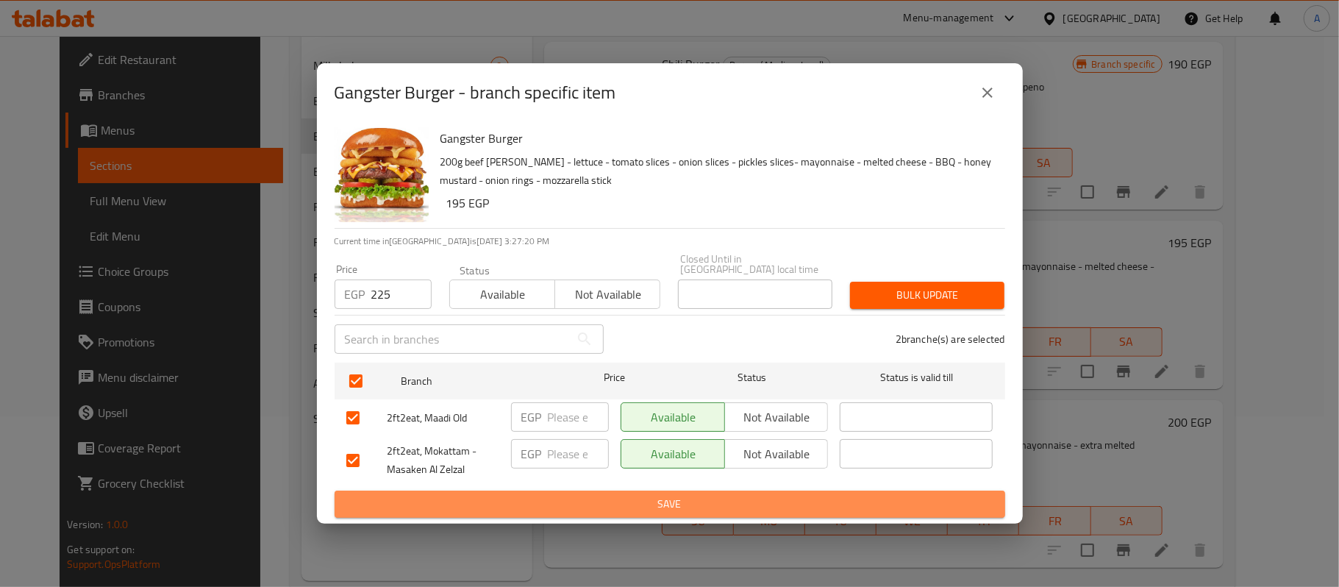
click at [565, 498] on span "Save" at bounding box center [669, 504] width 647 height 18
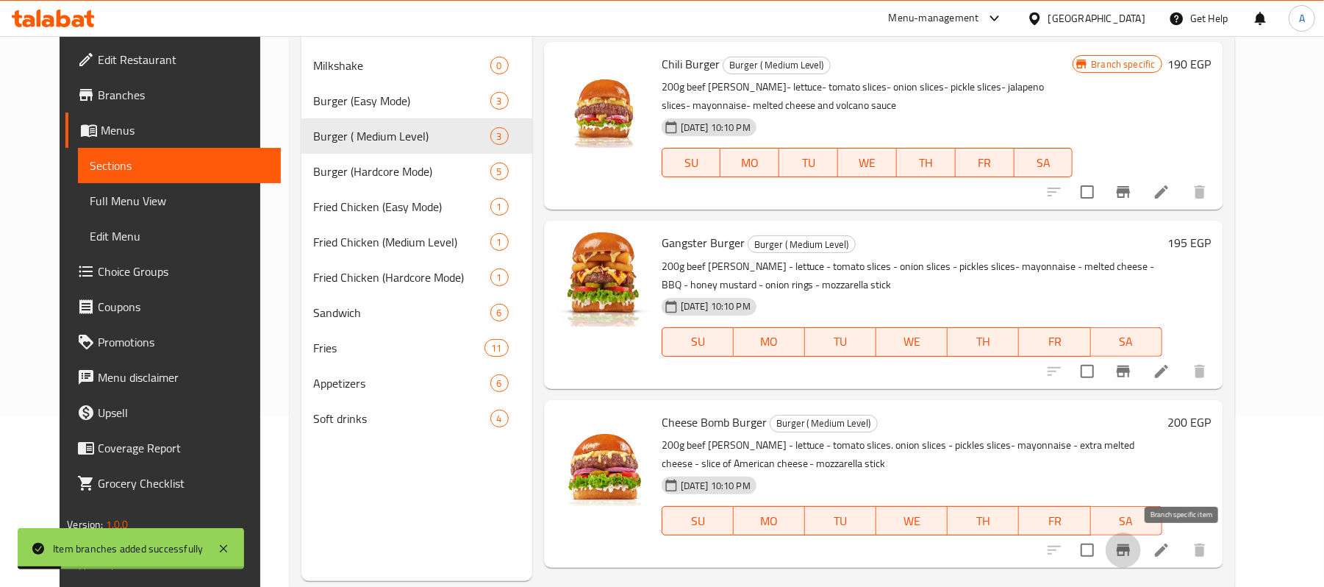
click at [1141, 541] on button "Branch-specific-item" at bounding box center [1123, 549] width 35 height 35
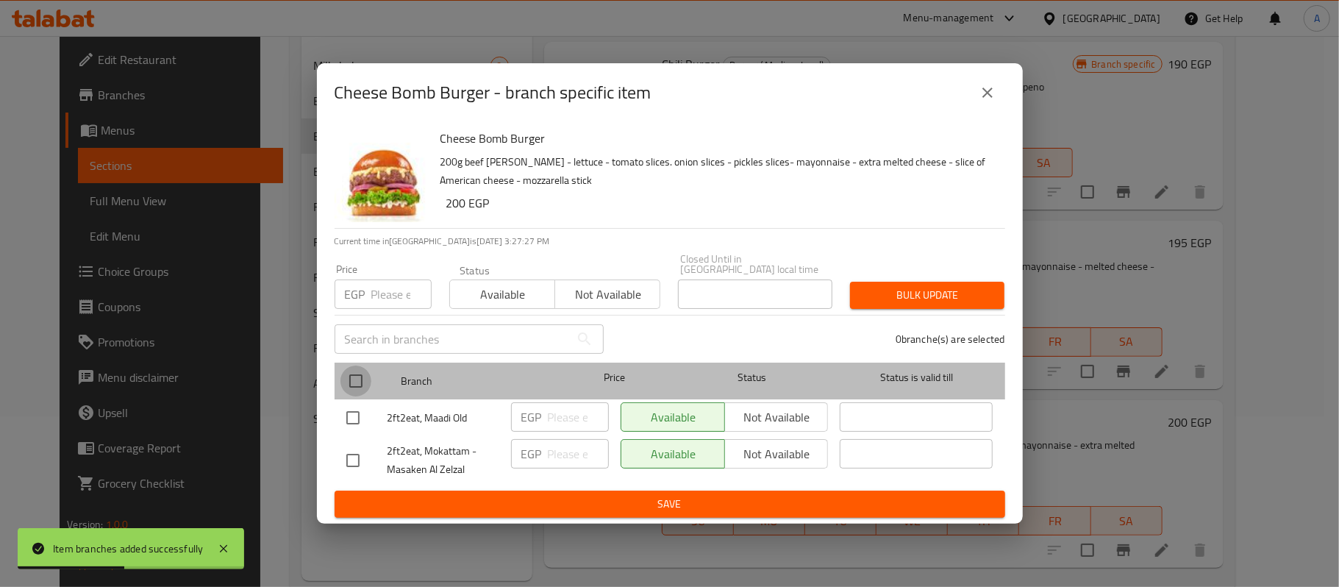
click at [357, 375] on input "checkbox" at bounding box center [355, 380] width 31 height 31
checkbox input "true"
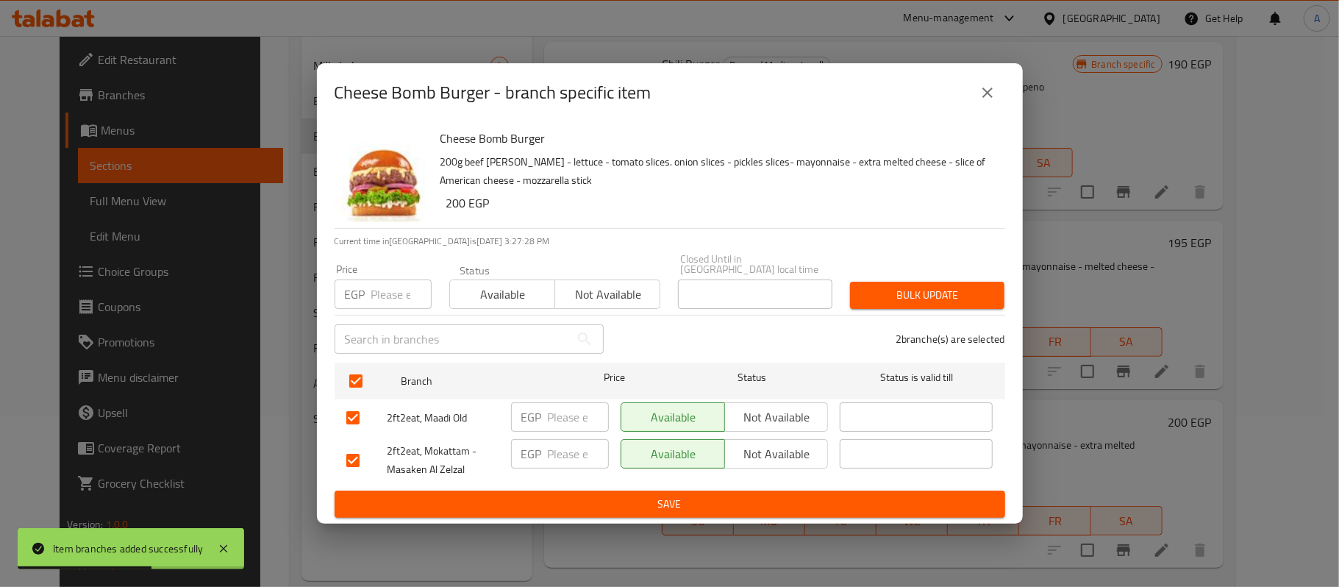
click at [369, 296] on div "EGP Price" at bounding box center [383, 293] width 97 height 29
type input "1"
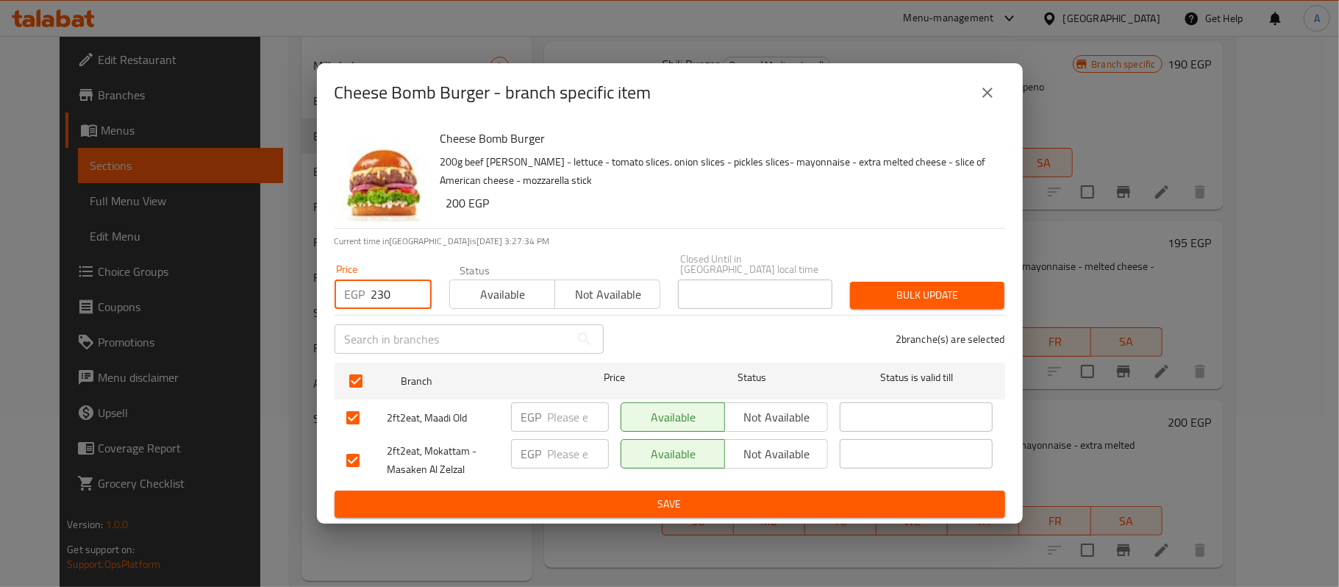
type input "230"
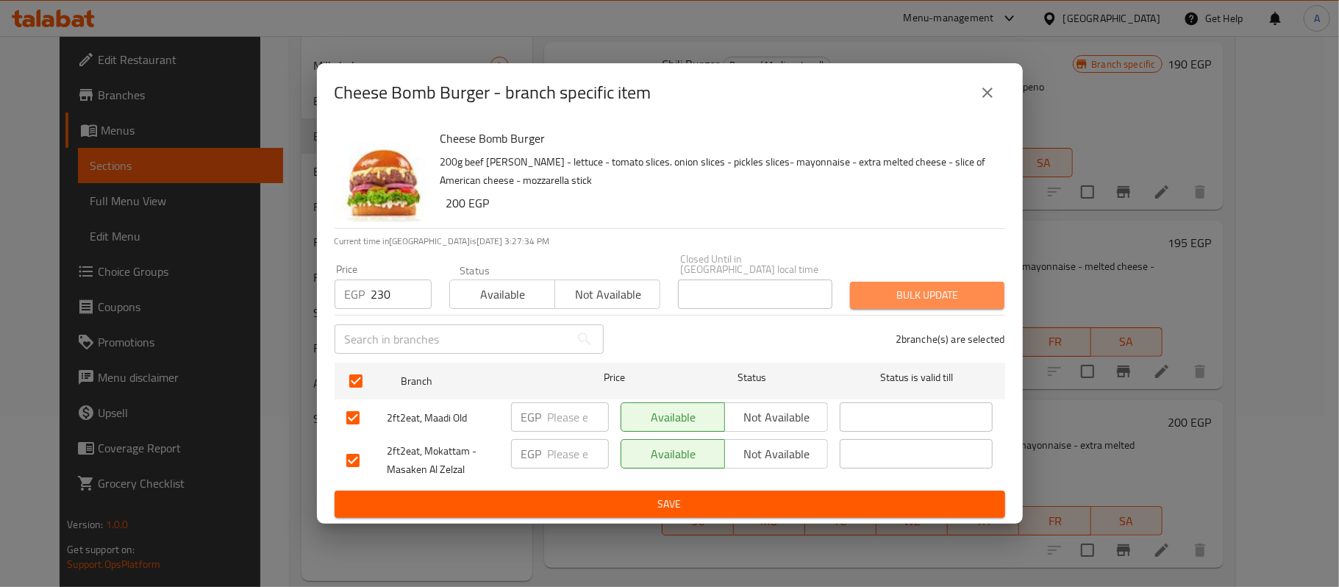
click at [887, 293] on span "Bulk update" at bounding box center [927, 295] width 131 height 18
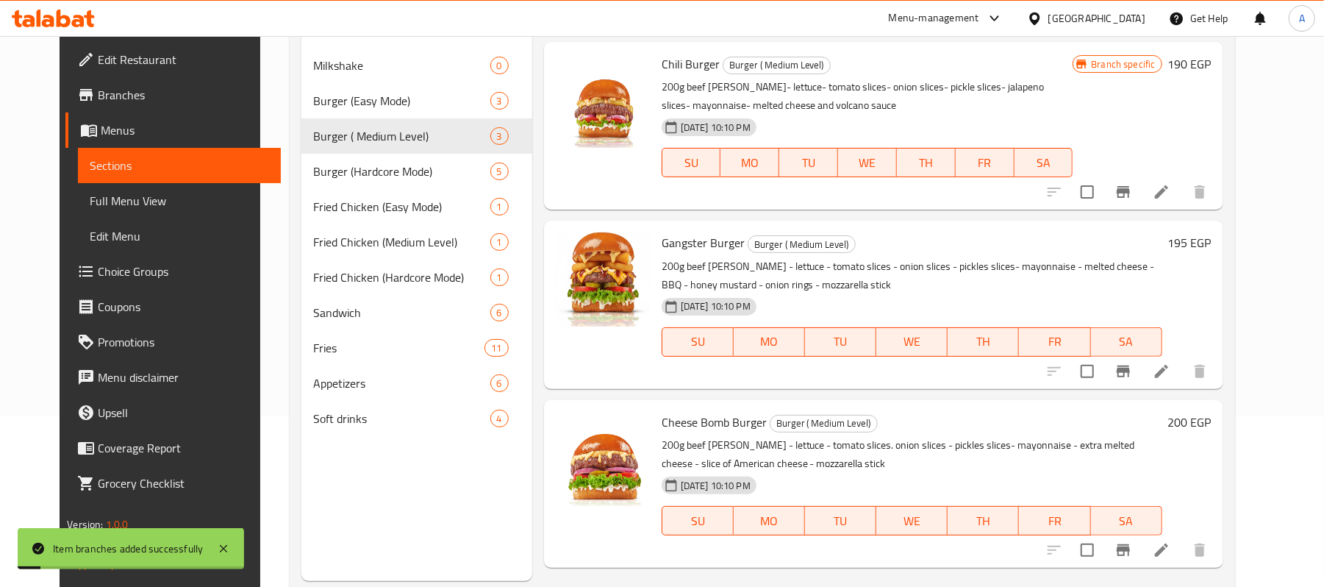
scroll to position [207, 0]
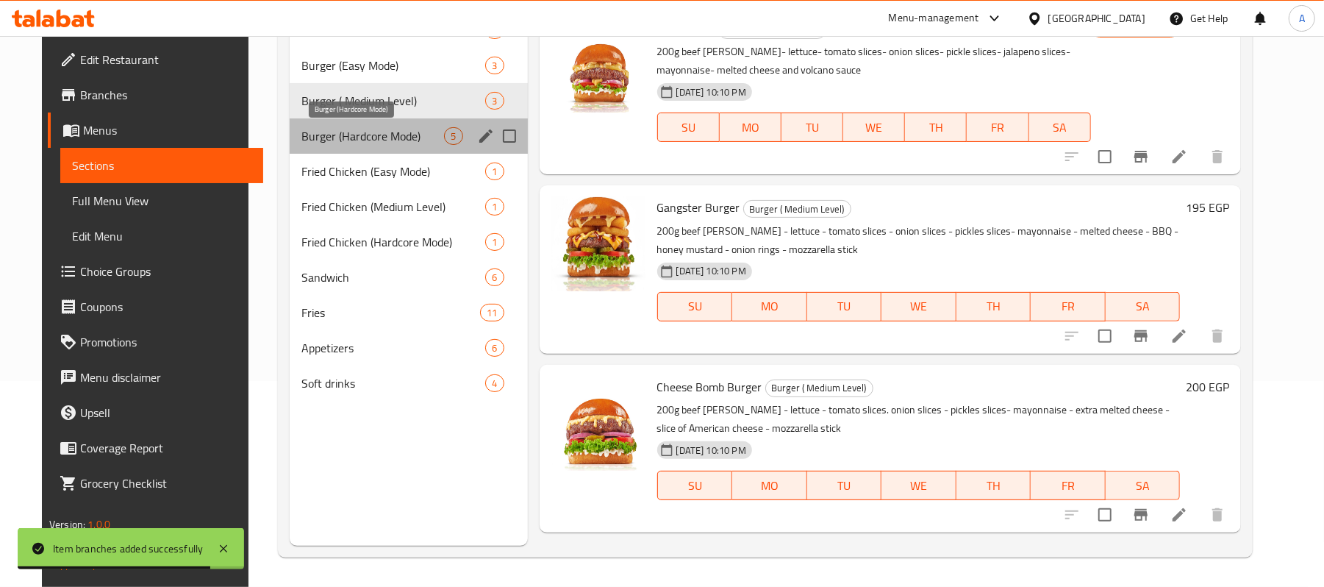
click at [333, 142] on span "Burger (Hardcore Mode)" at bounding box center [372, 136] width 143 height 18
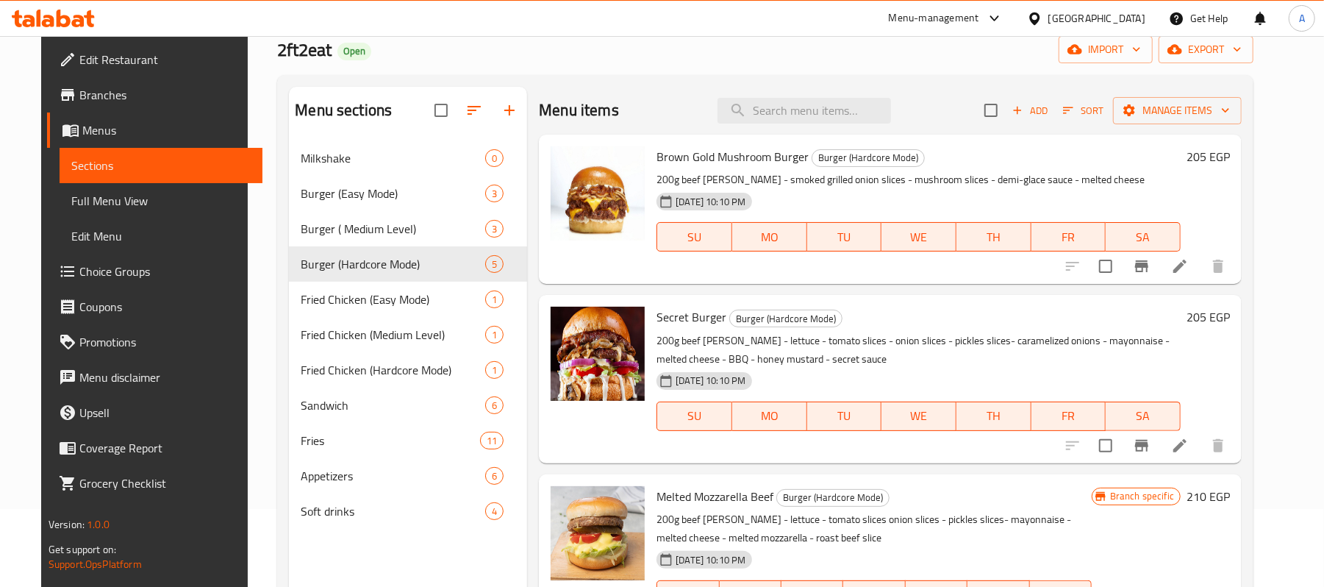
scroll to position [72, 0]
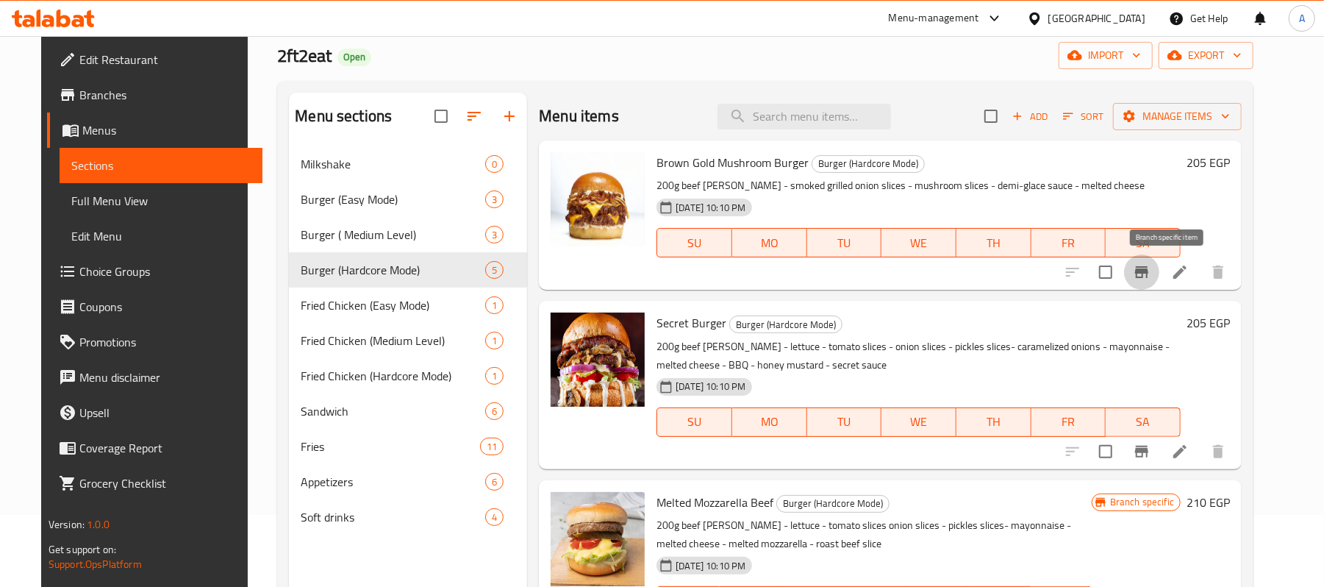
click at [1148, 269] on icon "Branch-specific-item" at bounding box center [1141, 272] width 13 height 12
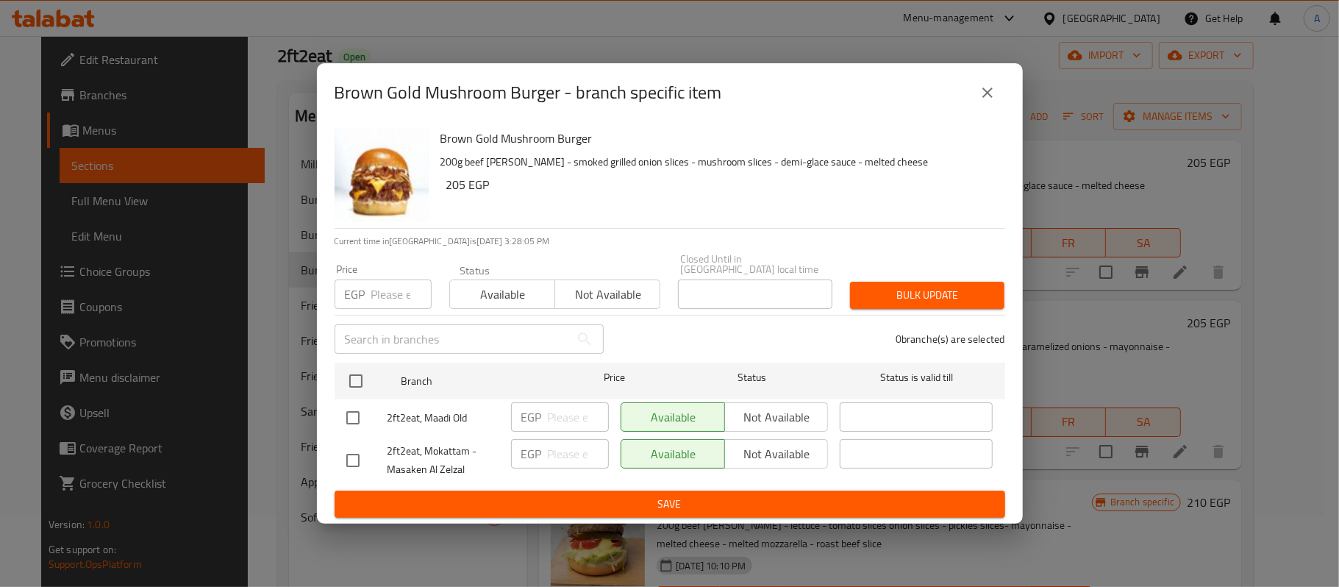
click at [386, 286] on input "number" at bounding box center [401, 293] width 60 height 29
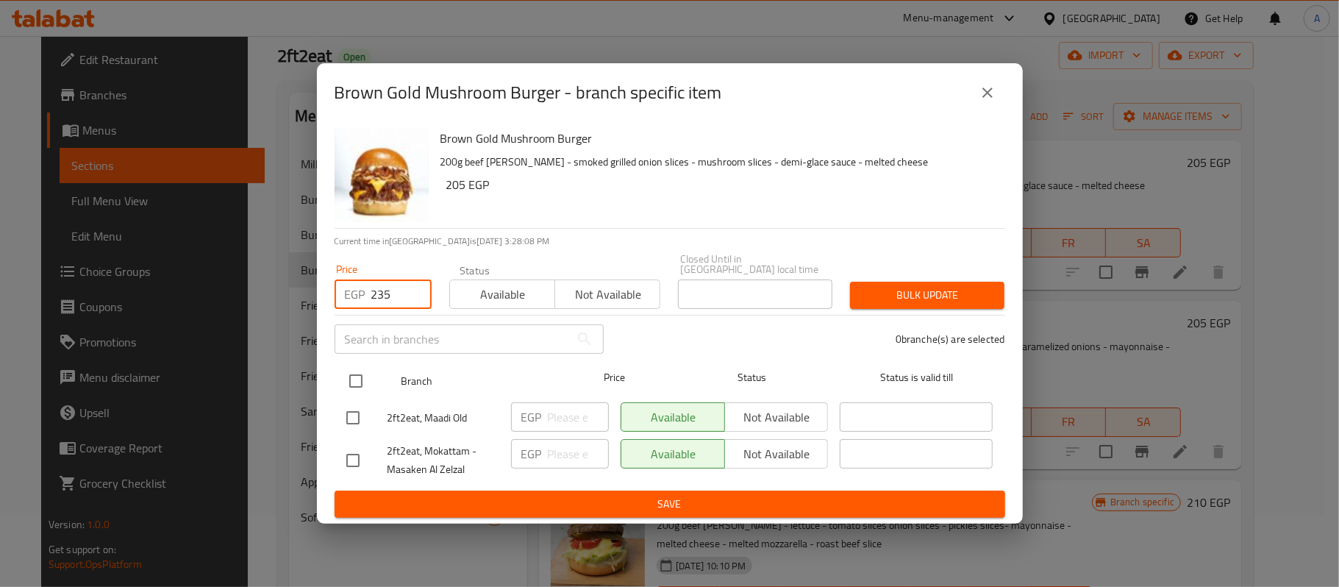
type input "235"
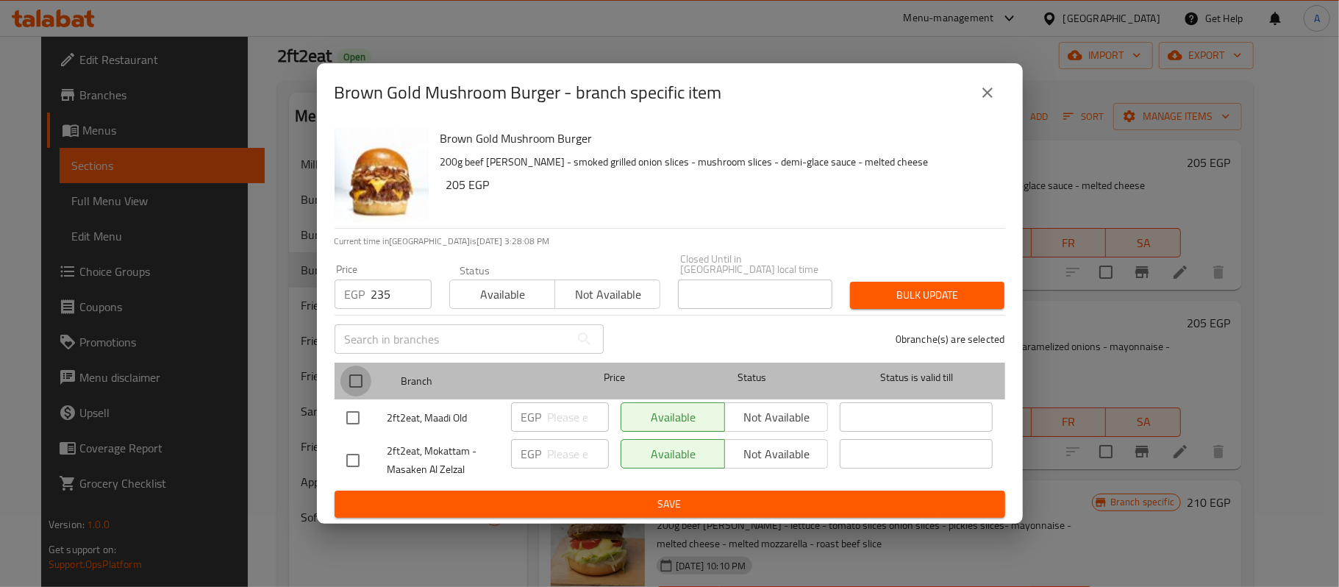
click at [353, 372] on input "checkbox" at bounding box center [355, 380] width 31 height 31
checkbox input "true"
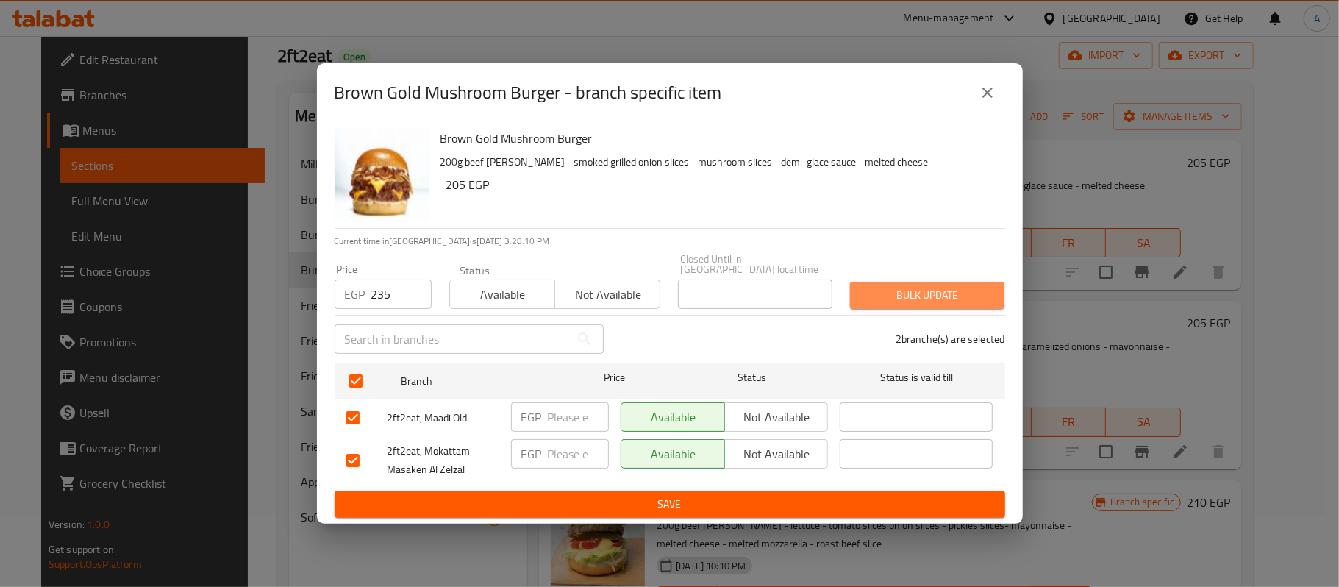
click at [863, 286] on span "Bulk update" at bounding box center [927, 295] width 131 height 18
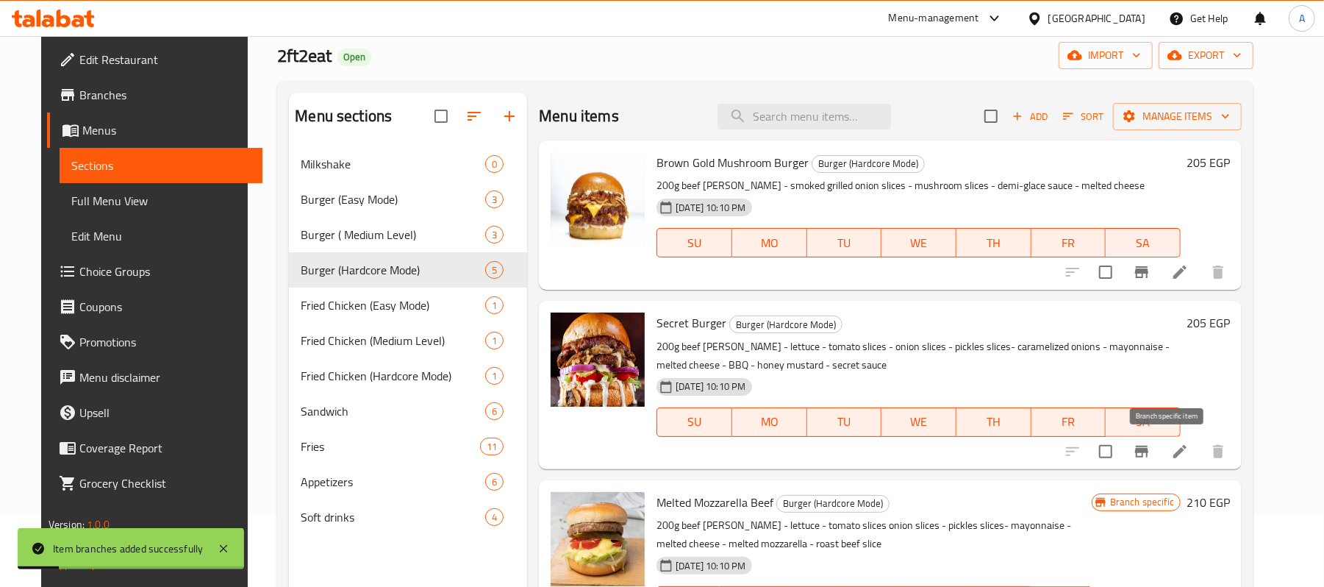
click at [1151, 454] on icon "Branch-specific-item" at bounding box center [1142, 452] width 18 height 18
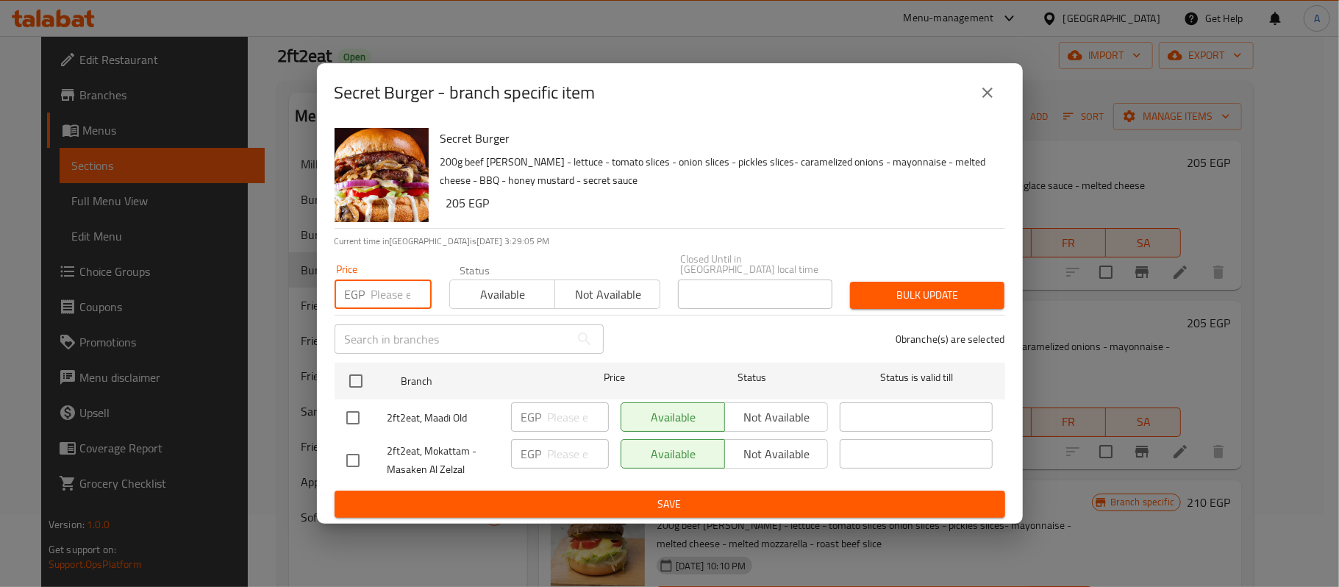
click at [378, 283] on input "number" at bounding box center [401, 293] width 60 height 29
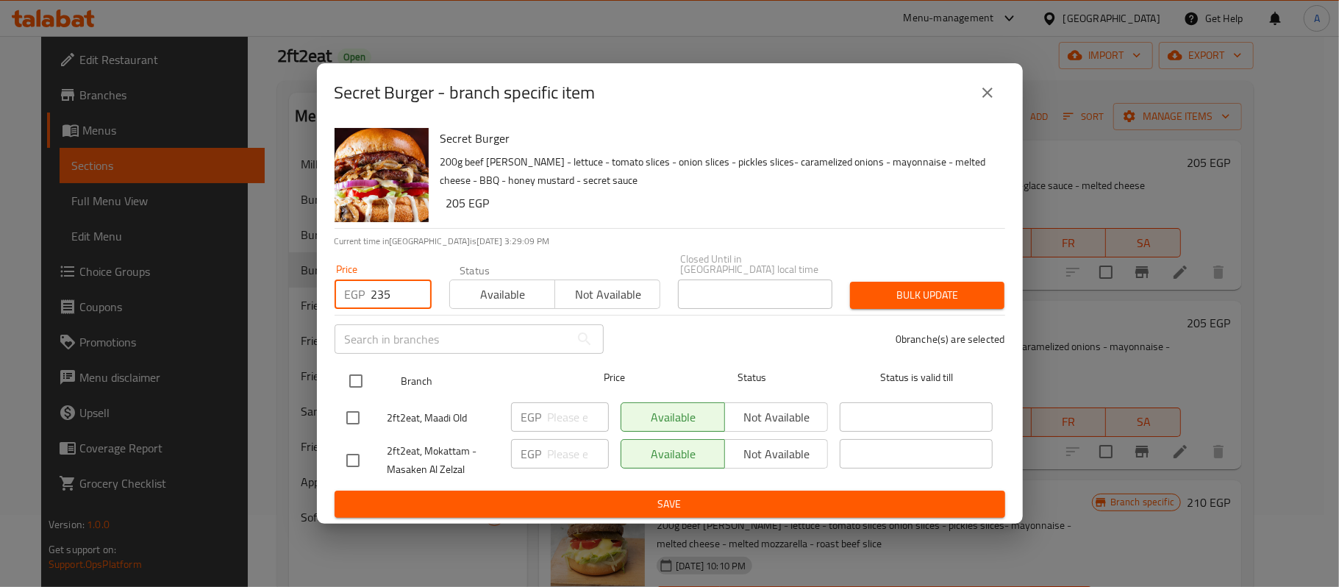
type input "235"
click at [354, 378] on input "checkbox" at bounding box center [355, 380] width 31 height 31
checkbox input "true"
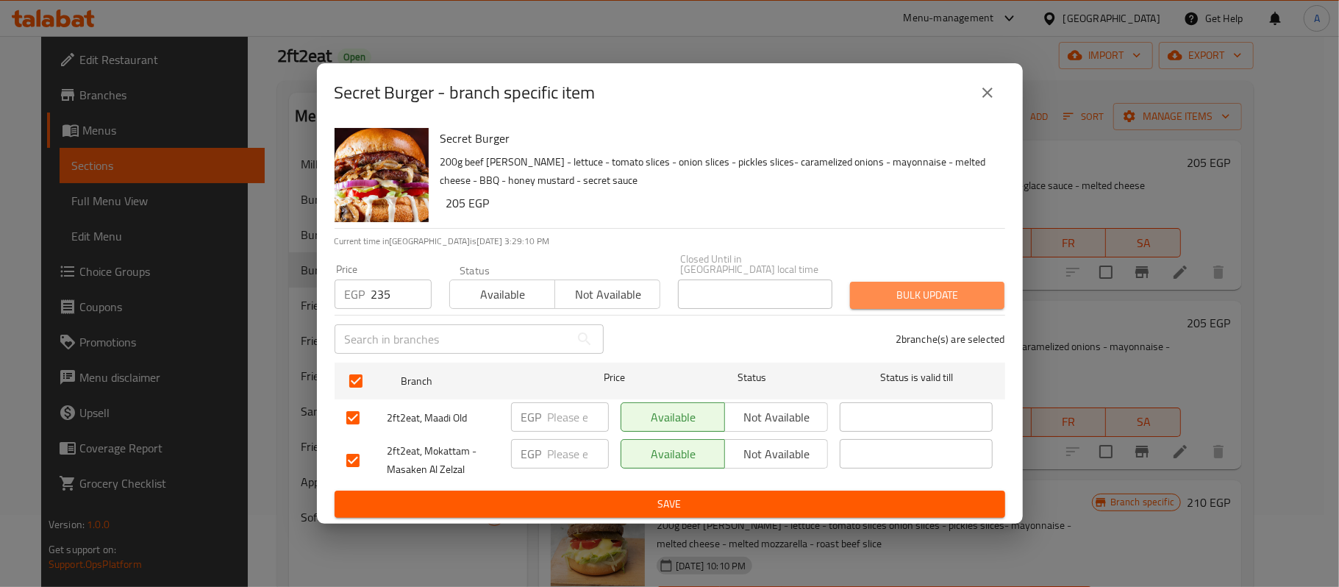
click at [909, 286] on span "Bulk update" at bounding box center [927, 295] width 131 height 18
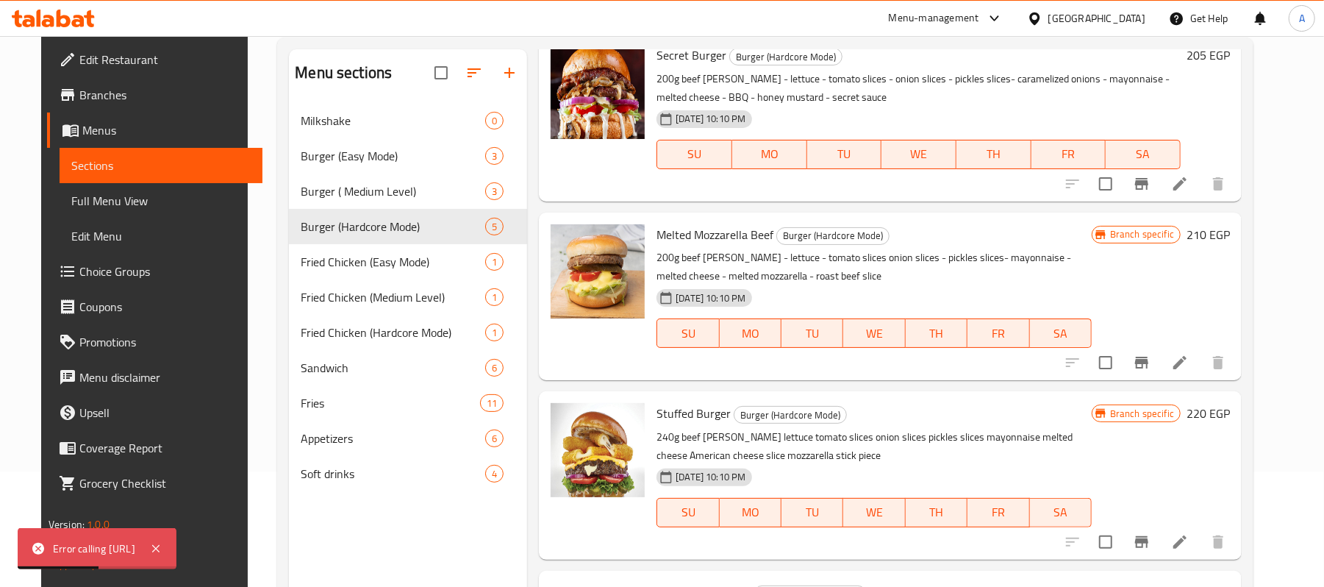
scroll to position [247, 0]
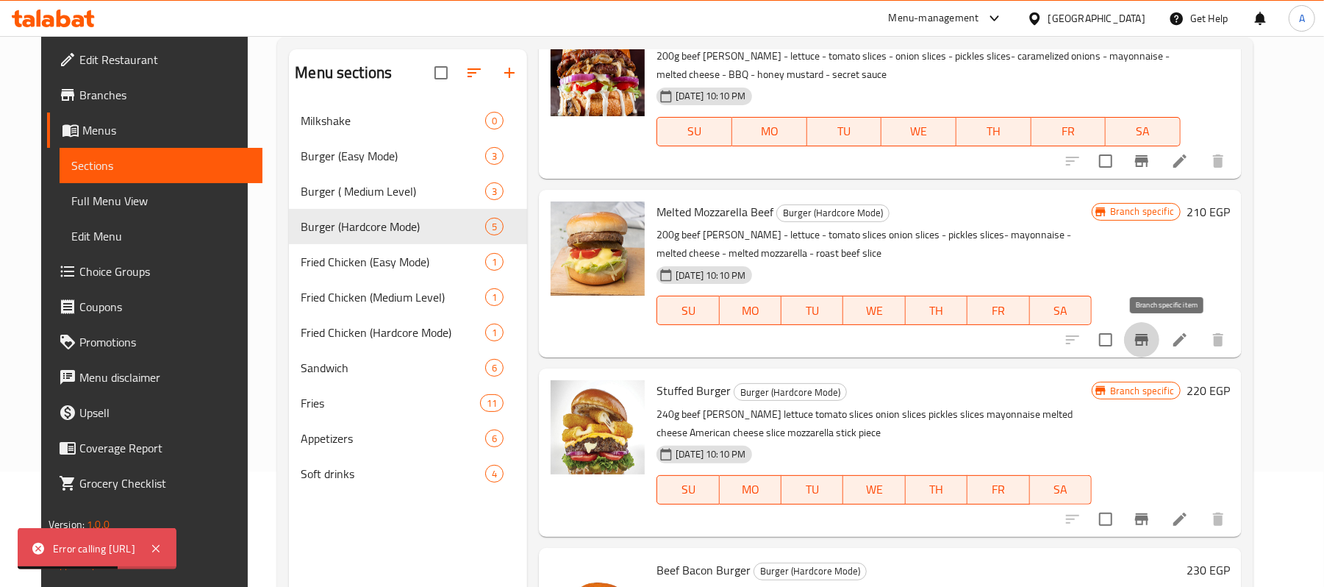
click at [1148, 340] on icon "Branch-specific-item" at bounding box center [1141, 340] width 13 height 12
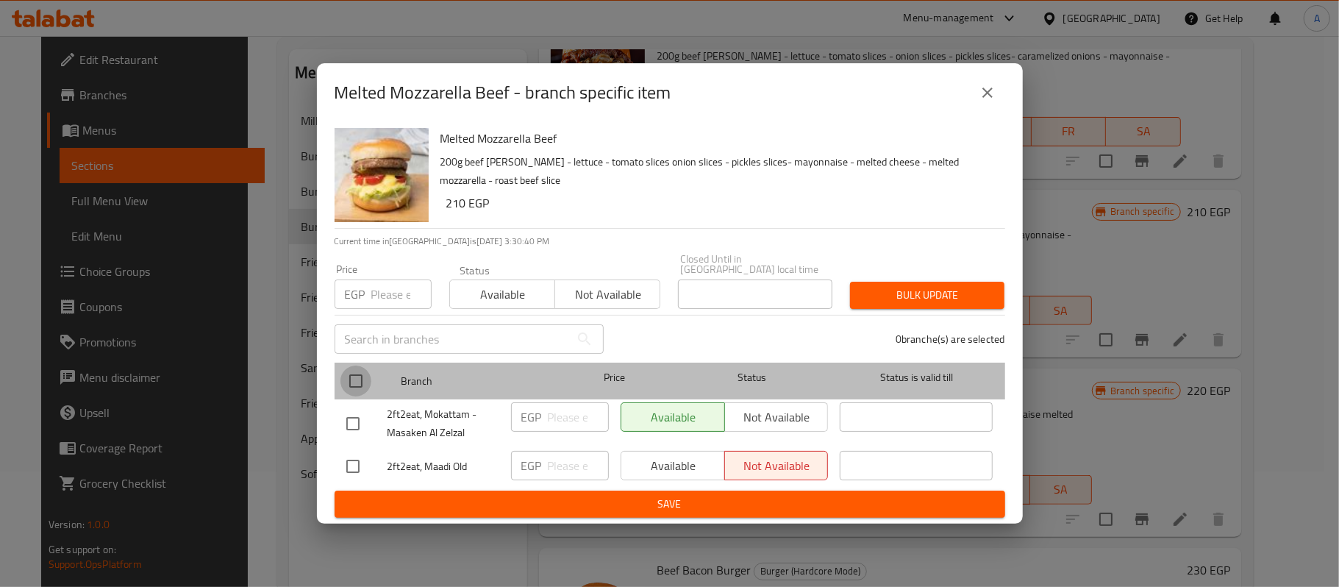
click at [353, 380] on input "checkbox" at bounding box center [355, 380] width 31 height 31
checkbox input "true"
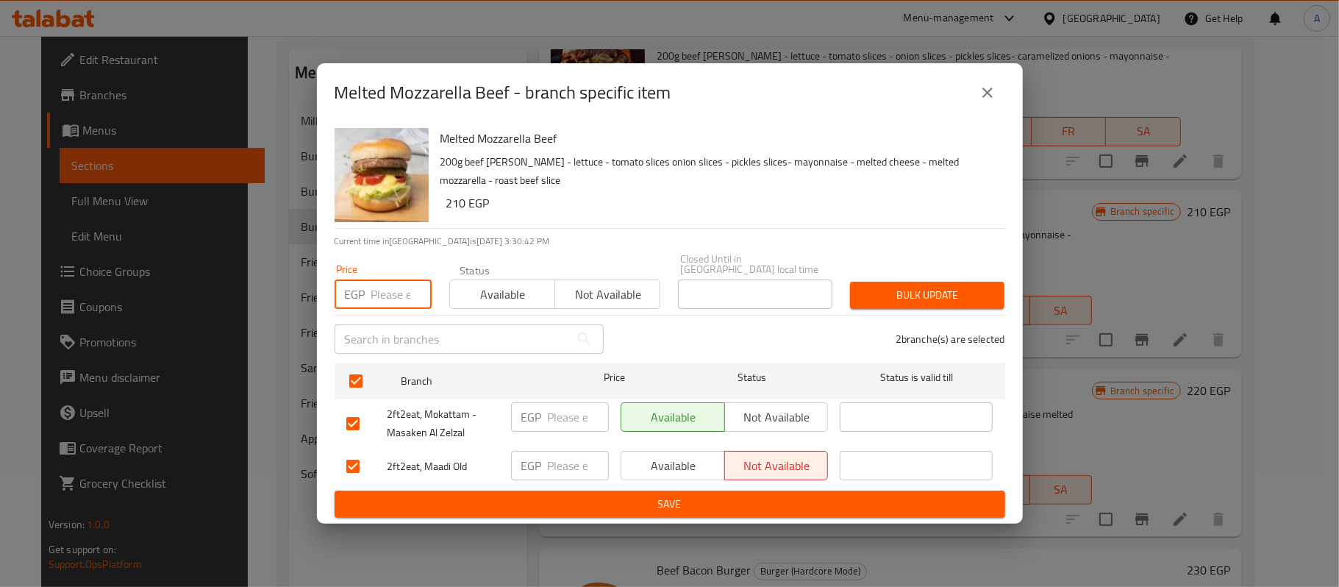
click at [388, 291] on input "number" at bounding box center [401, 293] width 60 height 29
type input "245"
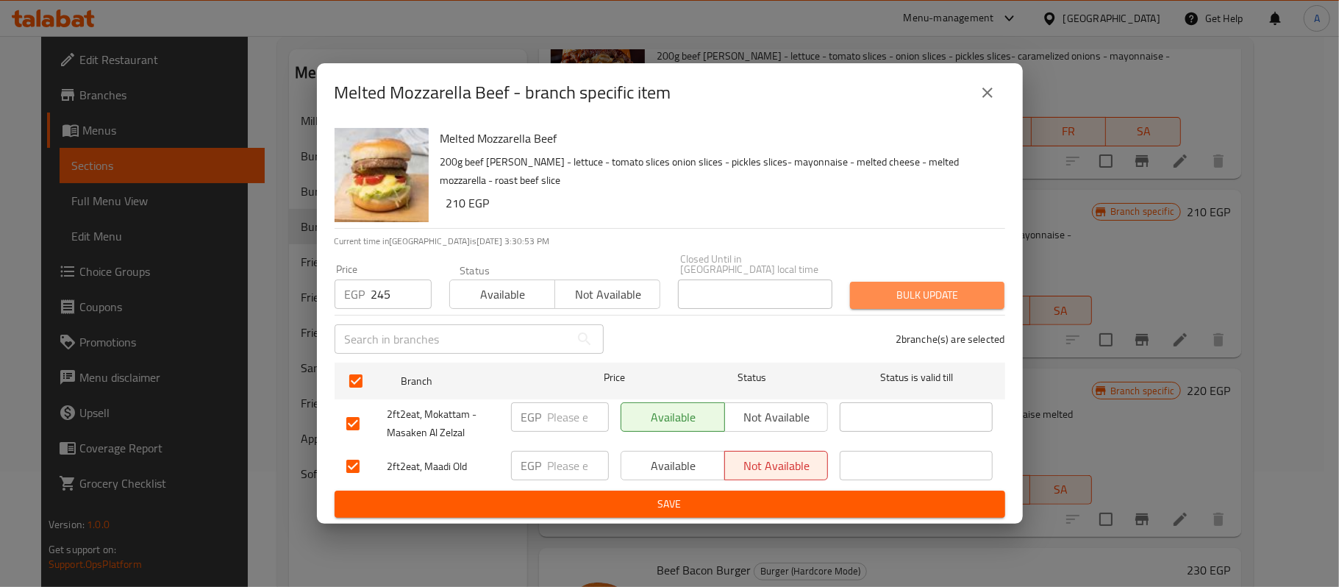
click at [894, 287] on span "Bulk update" at bounding box center [927, 295] width 131 height 18
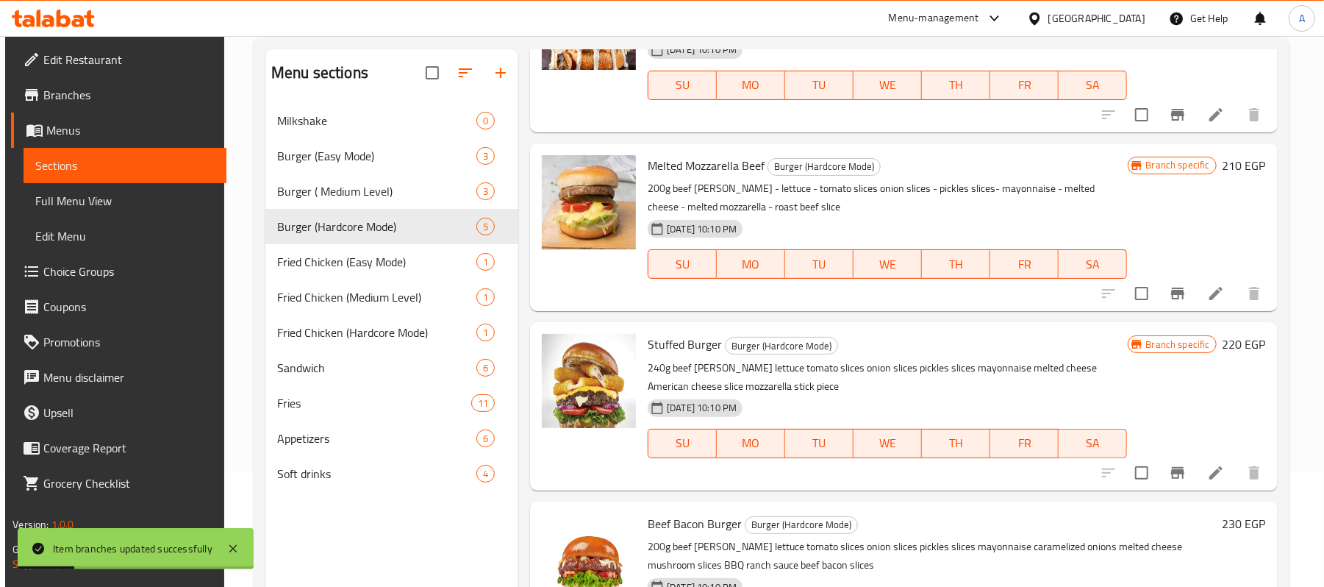
scroll to position [326, 0]
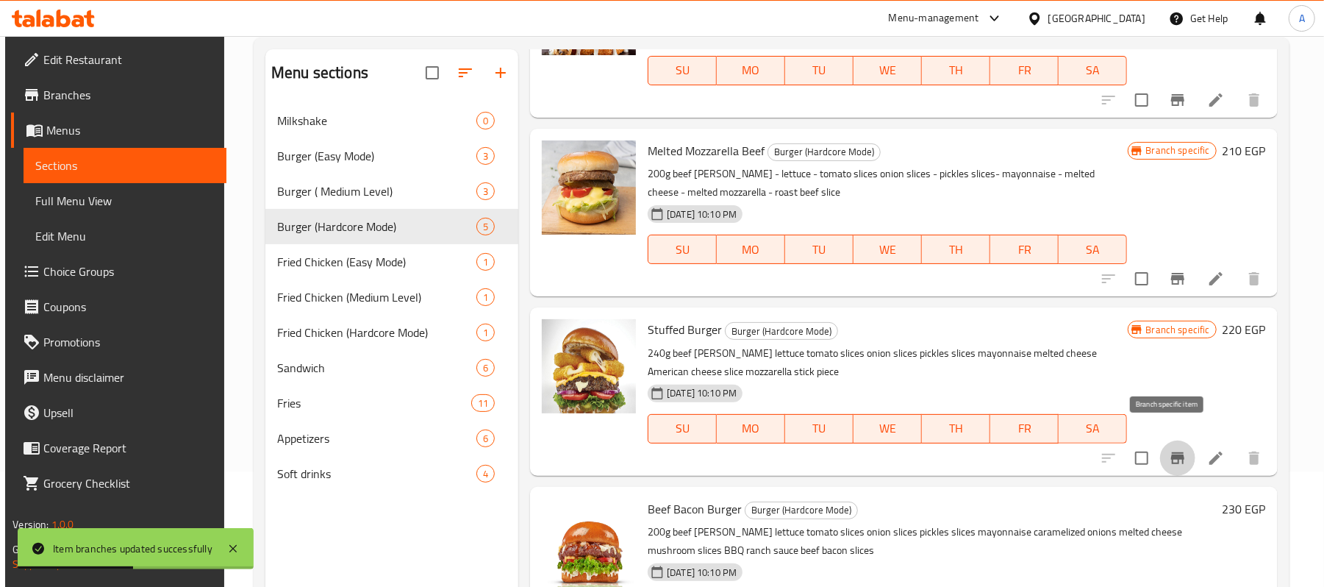
click at [1173, 449] on icon "Branch-specific-item" at bounding box center [1178, 458] width 18 height 18
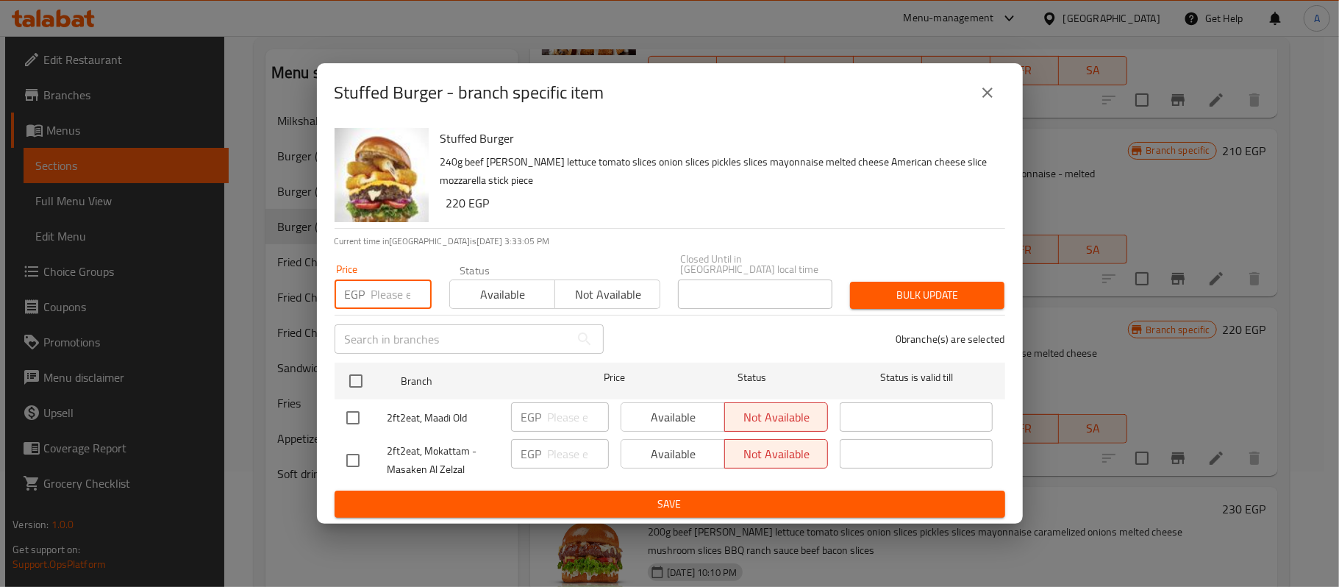
click at [390, 286] on input "number" at bounding box center [401, 293] width 60 height 29
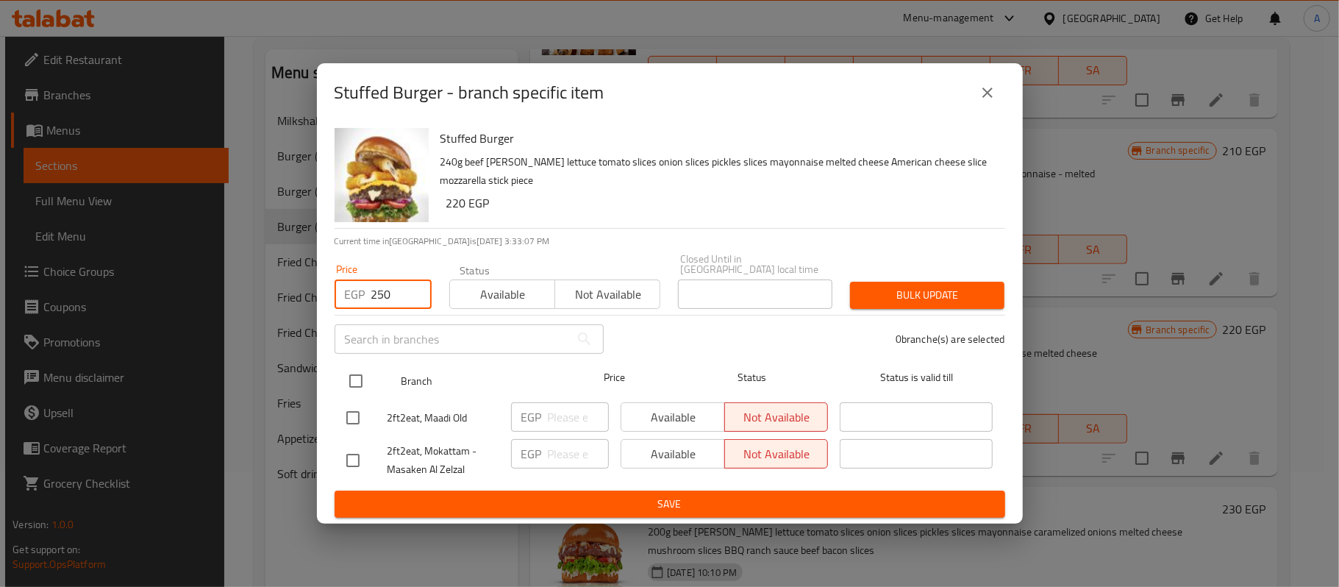
type input "250"
click at [351, 376] on input "checkbox" at bounding box center [355, 380] width 31 height 31
checkbox input "true"
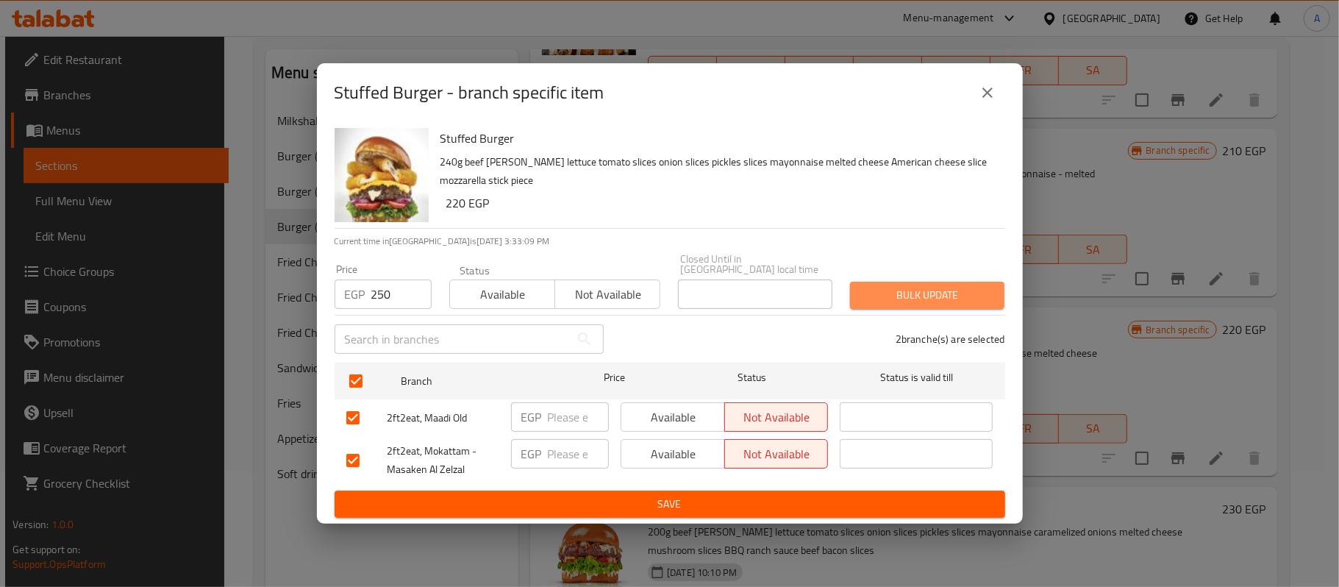
click at [904, 286] on span "Bulk update" at bounding box center [927, 295] width 131 height 18
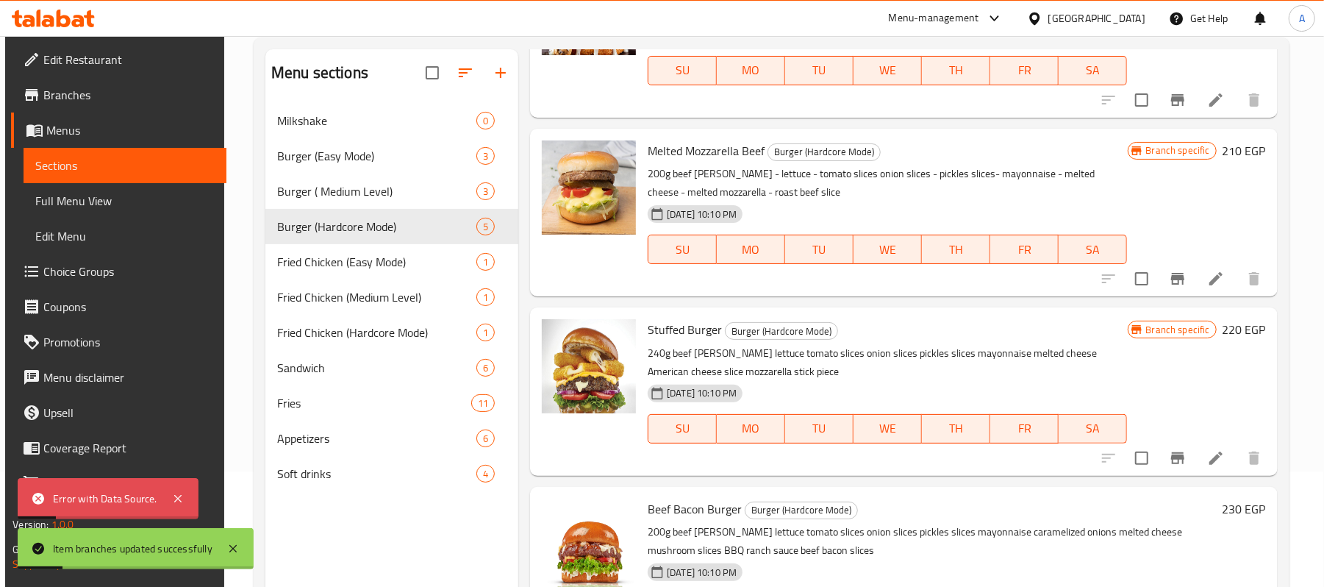
scroll to position [207, 0]
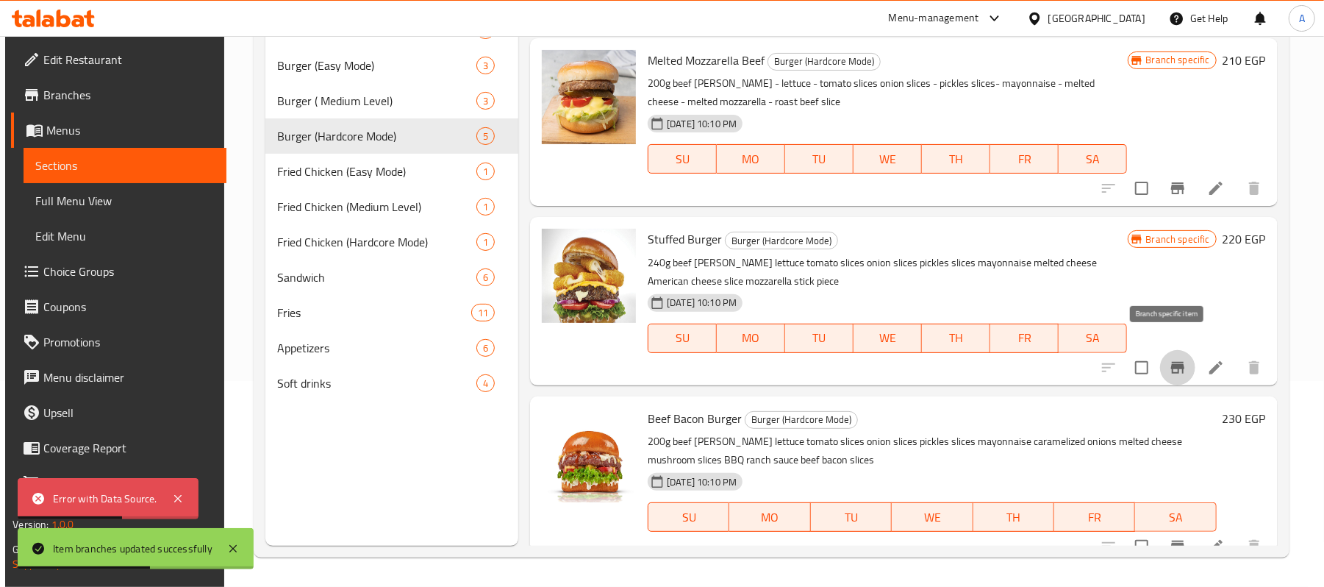
click at [1171, 362] on icon "Branch-specific-item" at bounding box center [1177, 368] width 13 height 12
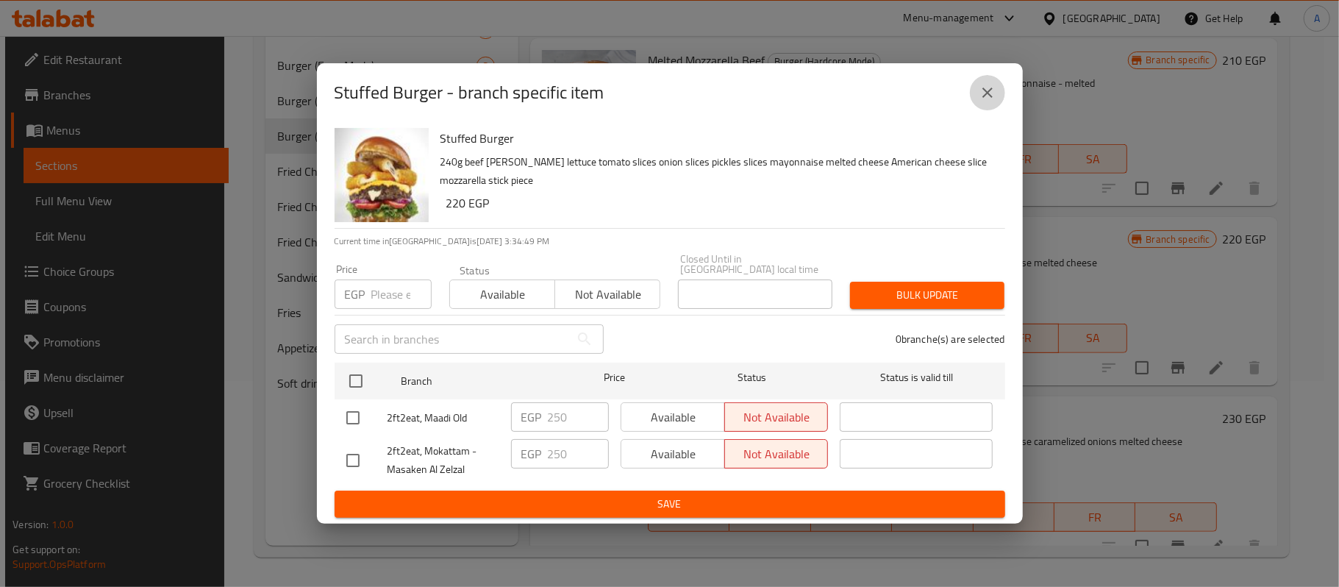
click at [987, 101] on icon "close" at bounding box center [988, 93] width 18 height 18
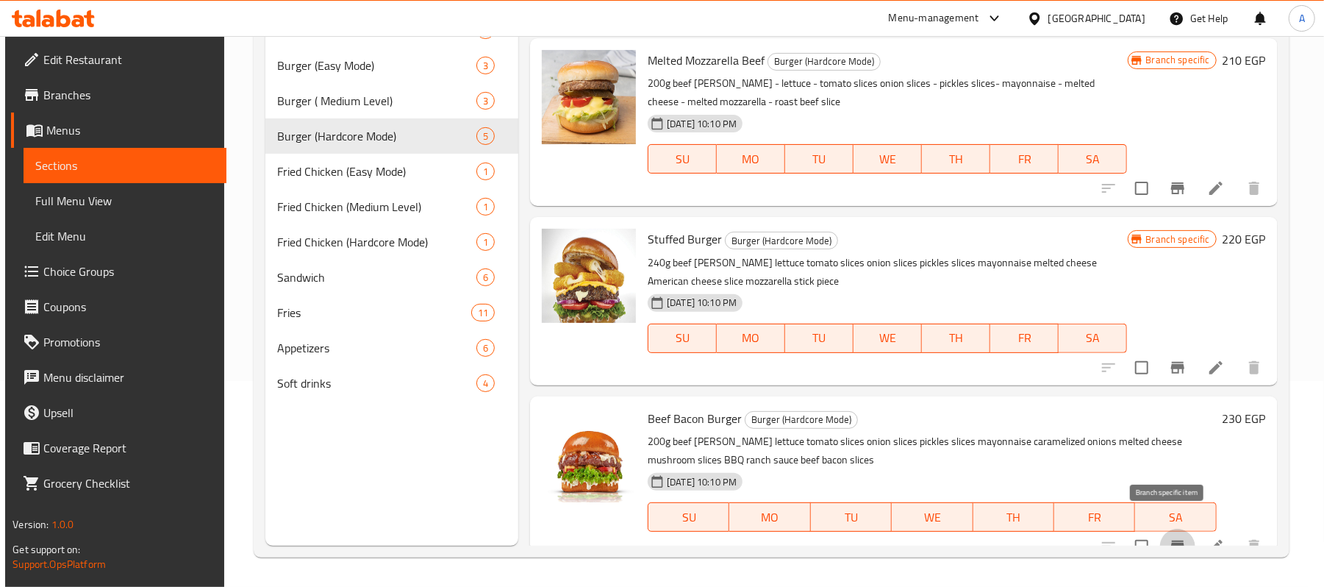
click at [1172, 540] on icon "Branch-specific-item" at bounding box center [1177, 546] width 13 height 12
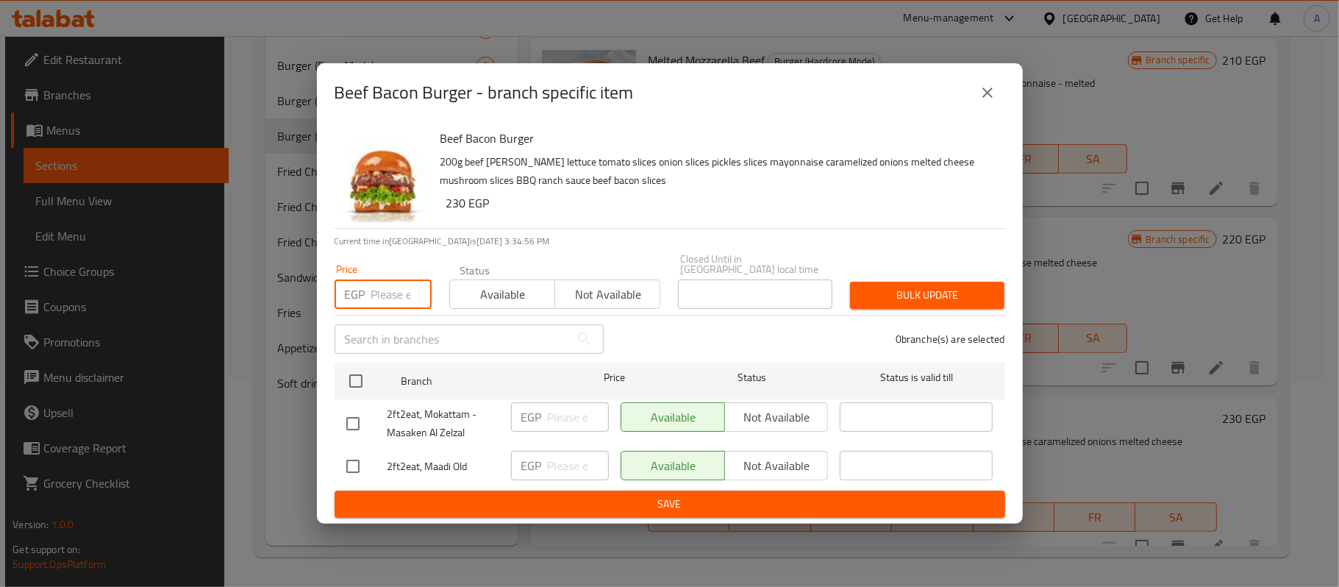
click at [382, 292] on input "number" at bounding box center [401, 293] width 60 height 29
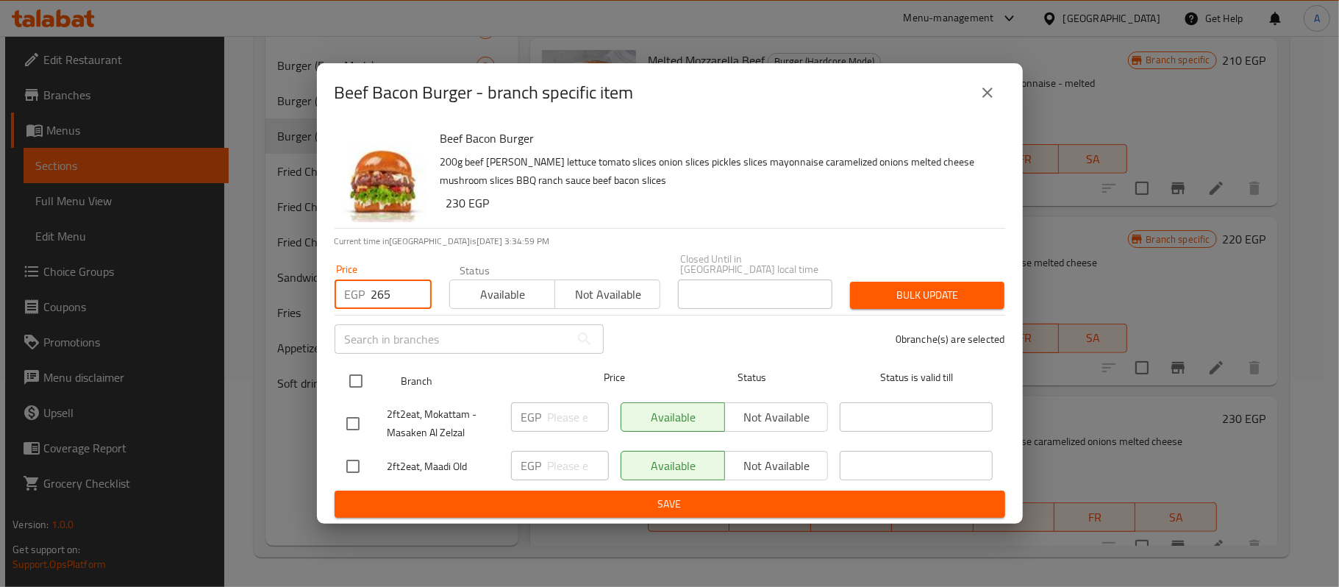
type input "265"
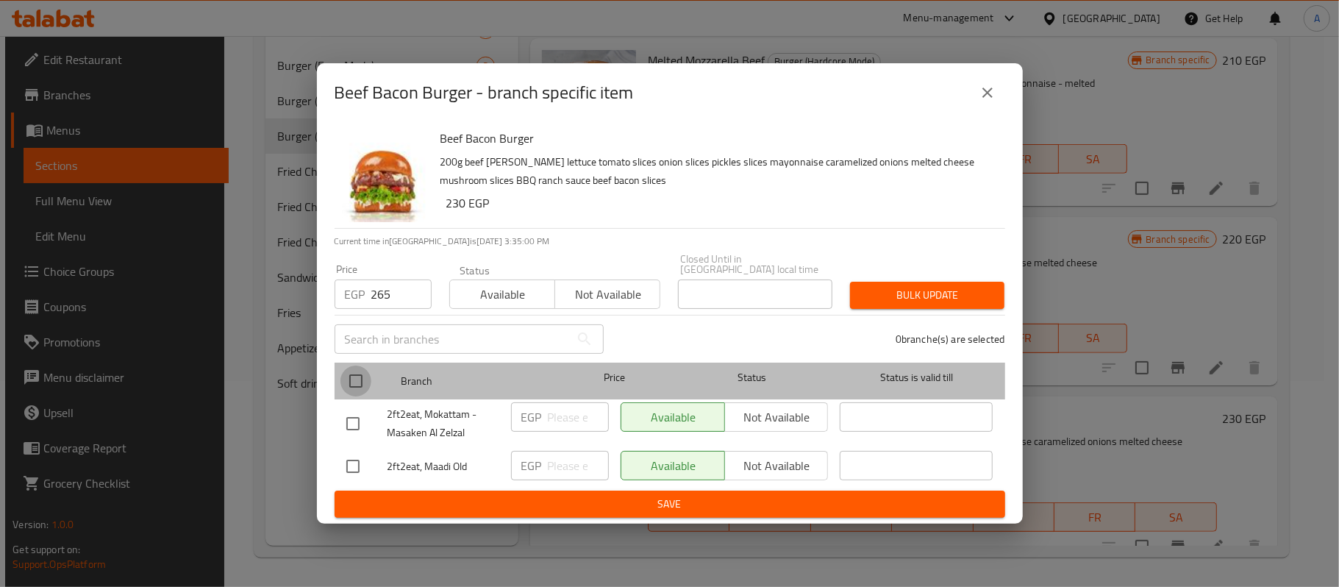
click at [357, 371] on input "checkbox" at bounding box center [355, 380] width 31 height 31
checkbox input "true"
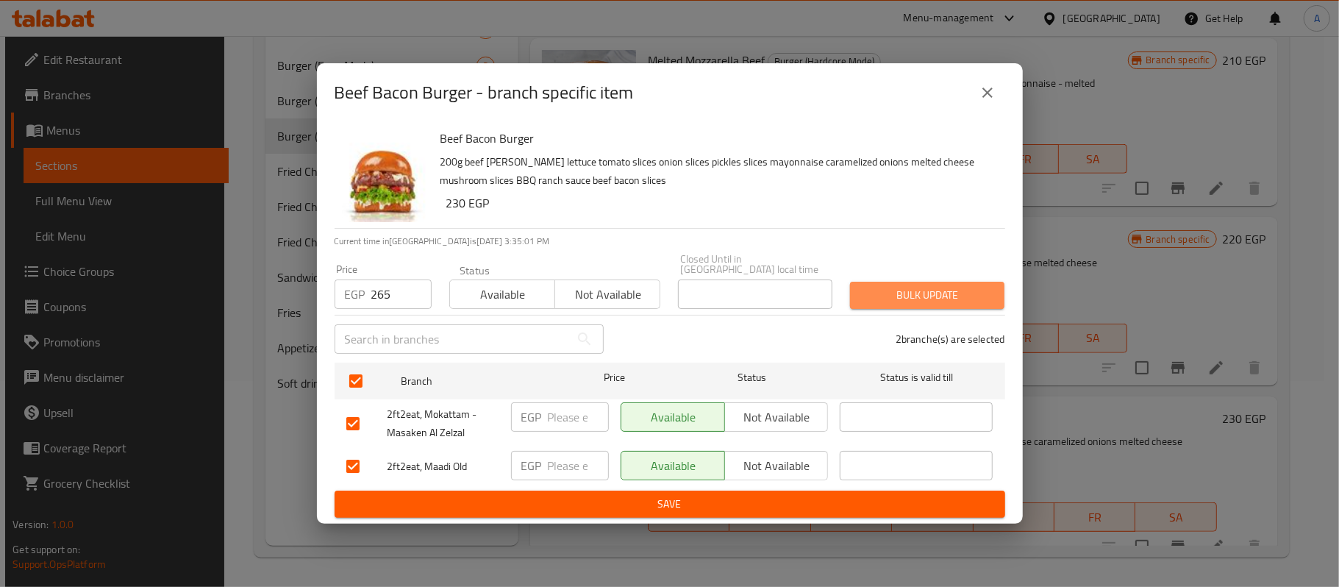
click at [872, 288] on span "Bulk update" at bounding box center [927, 295] width 131 height 18
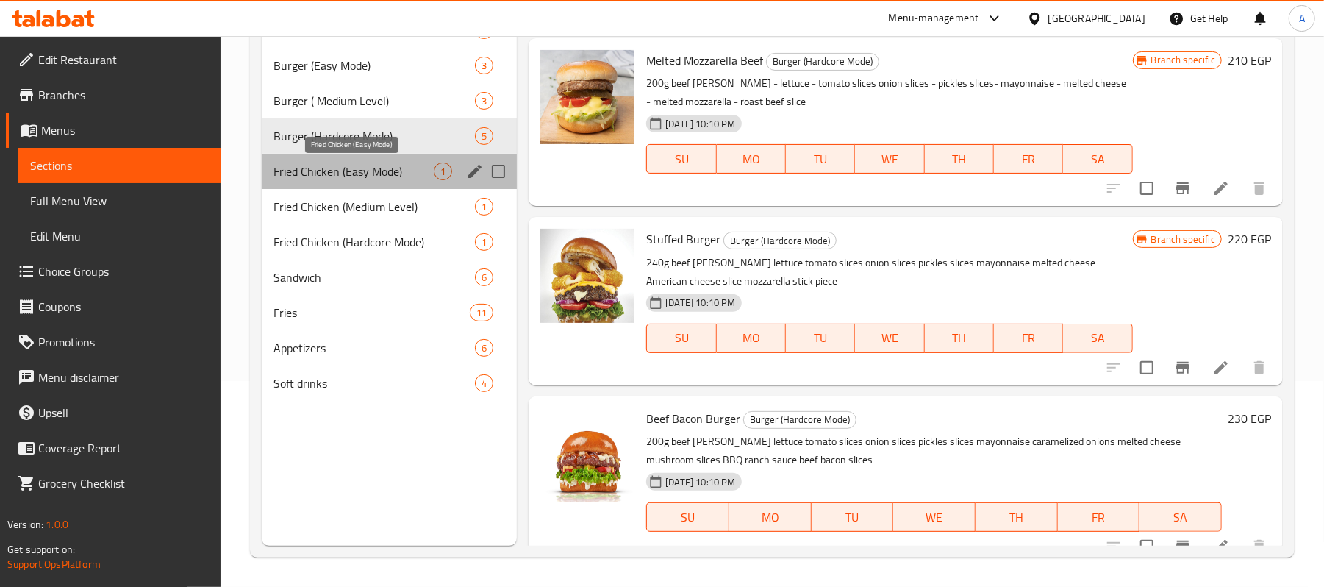
click at [379, 171] on span "Fried Chicken (Easy Mode)" at bounding box center [354, 171] width 160 height 18
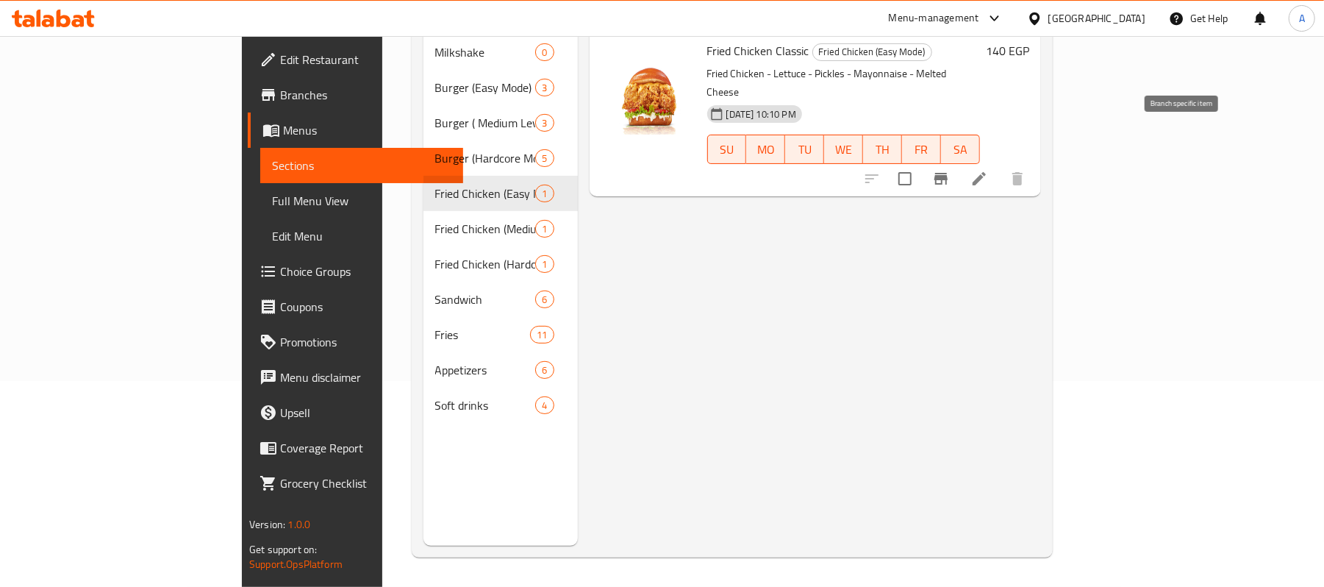
click at [948, 173] on icon "Branch-specific-item" at bounding box center [940, 179] width 13 height 12
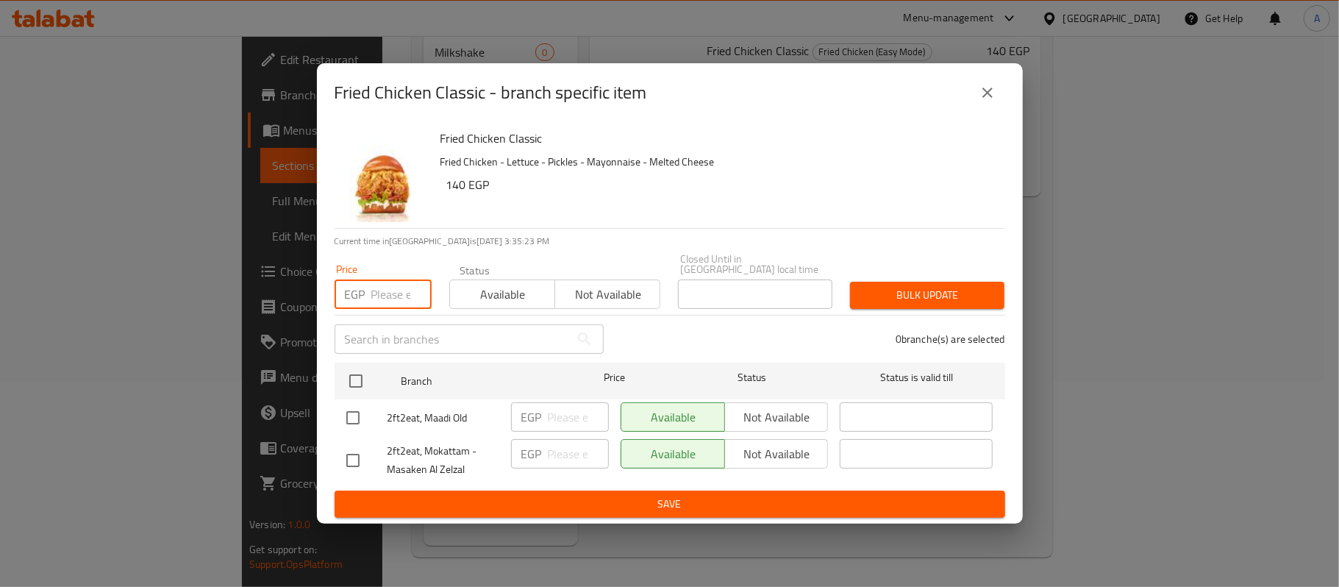
click at [386, 293] on input "number" at bounding box center [401, 293] width 60 height 29
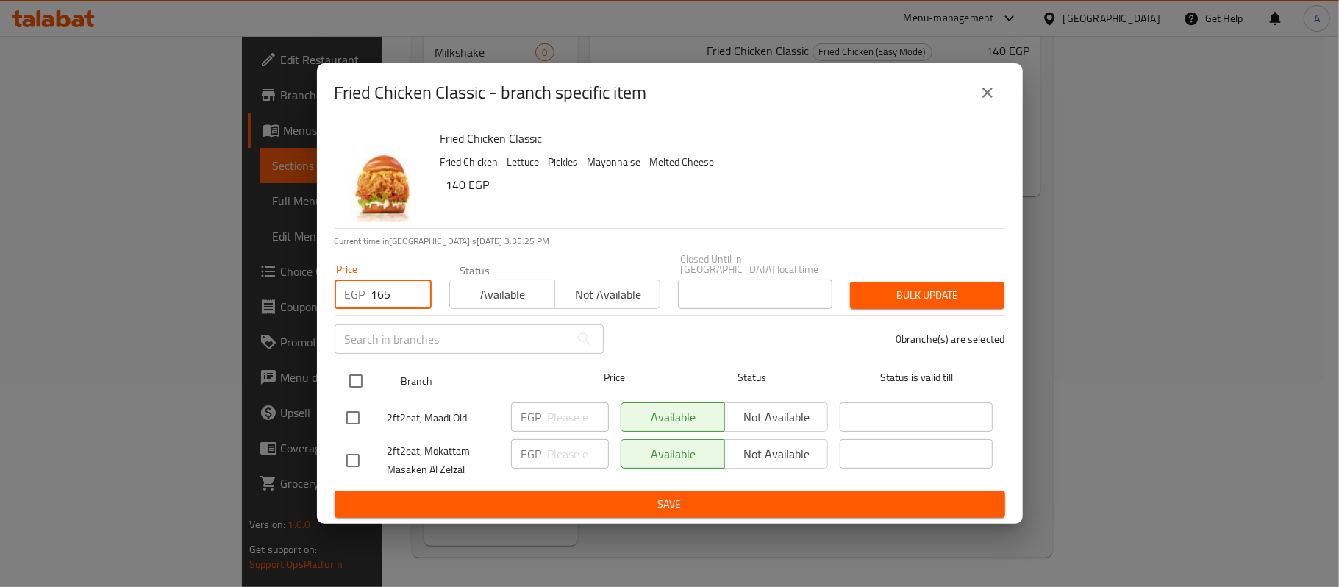
type input "165"
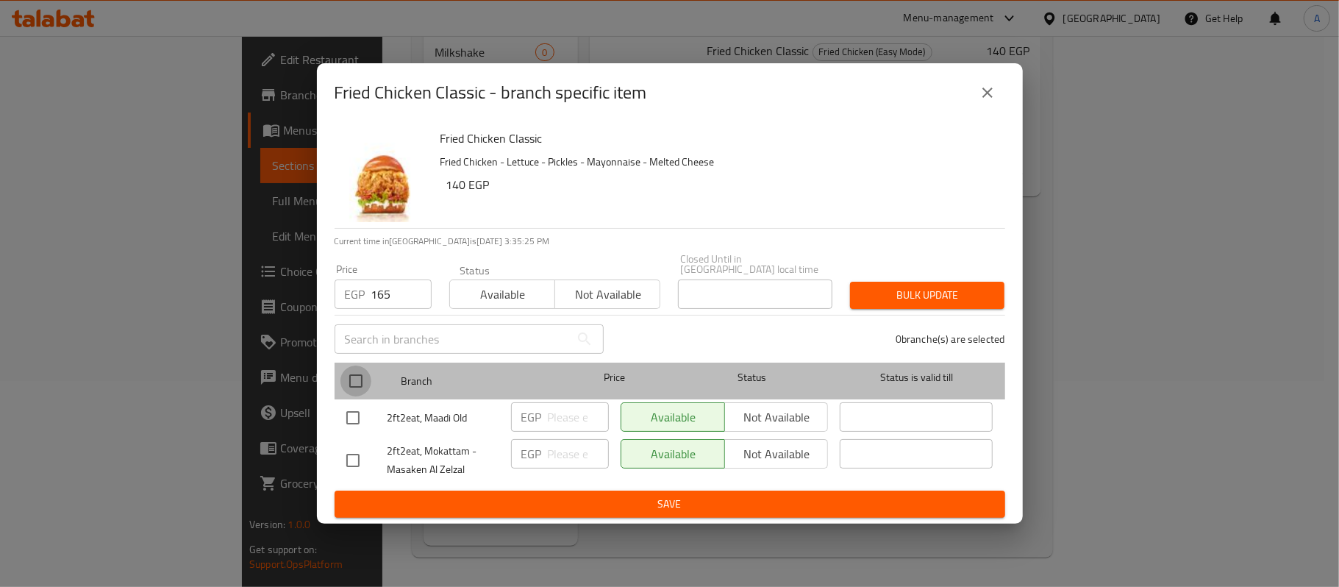
click at [353, 371] on input "checkbox" at bounding box center [355, 380] width 31 height 31
checkbox input "true"
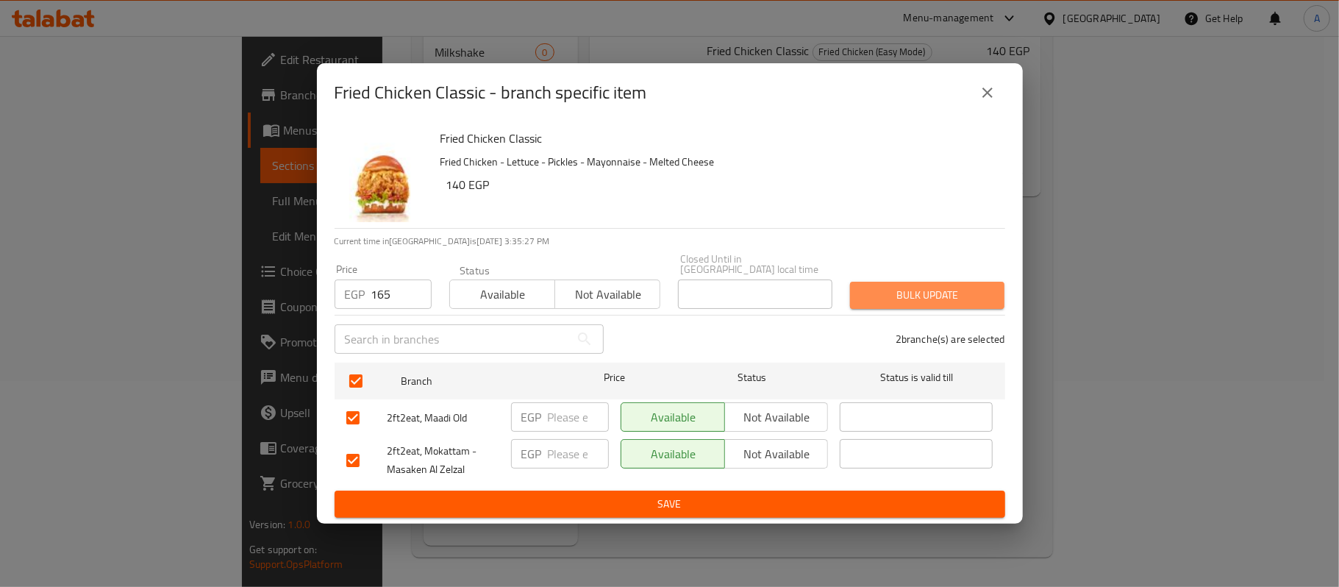
click at [890, 296] on span "Bulk update" at bounding box center [927, 295] width 131 height 18
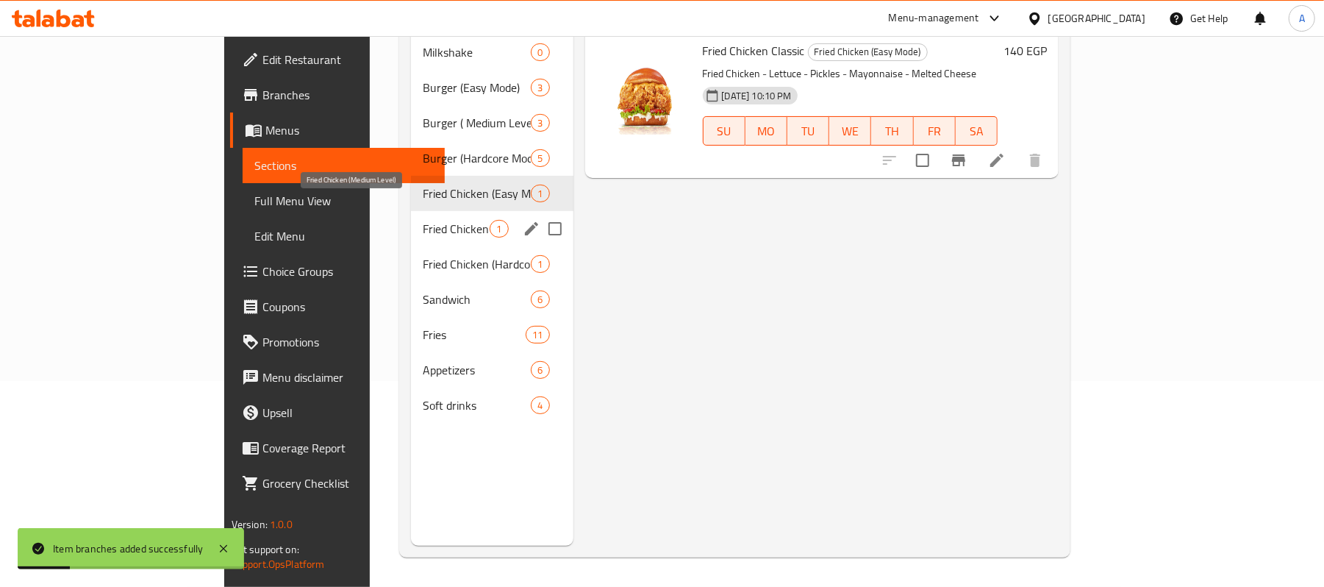
click at [423, 220] on span "Fried Chicken (Medium Level)" at bounding box center [456, 229] width 67 height 18
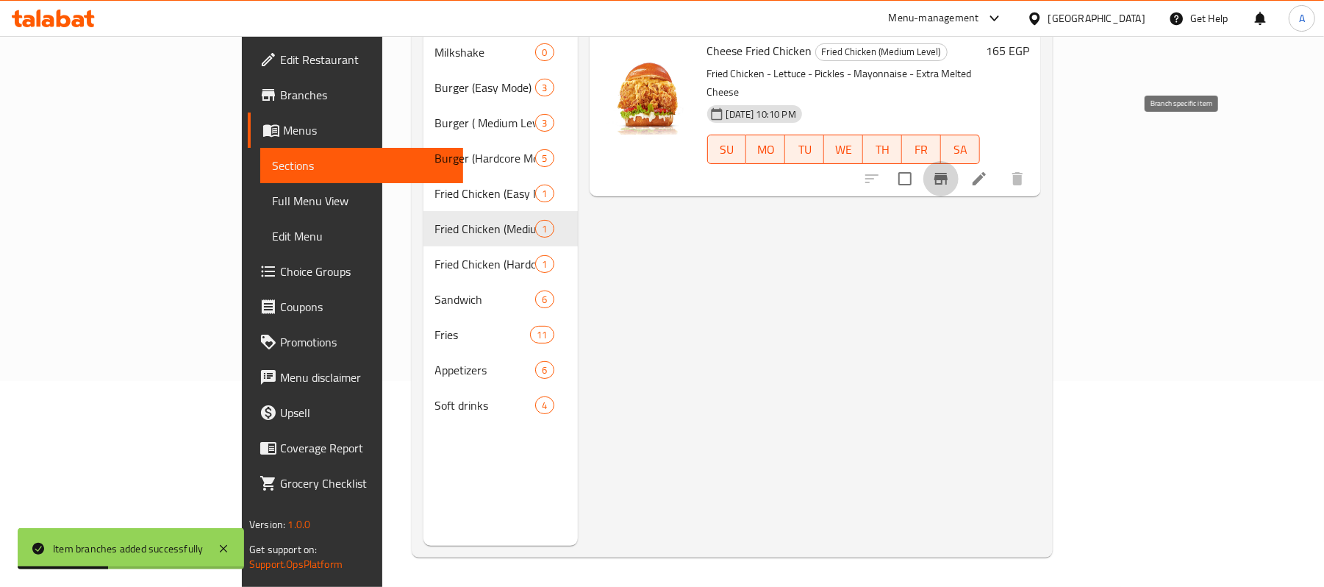
click at [950, 170] on icon "Branch-specific-item" at bounding box center [941, 179] width 18 height 18
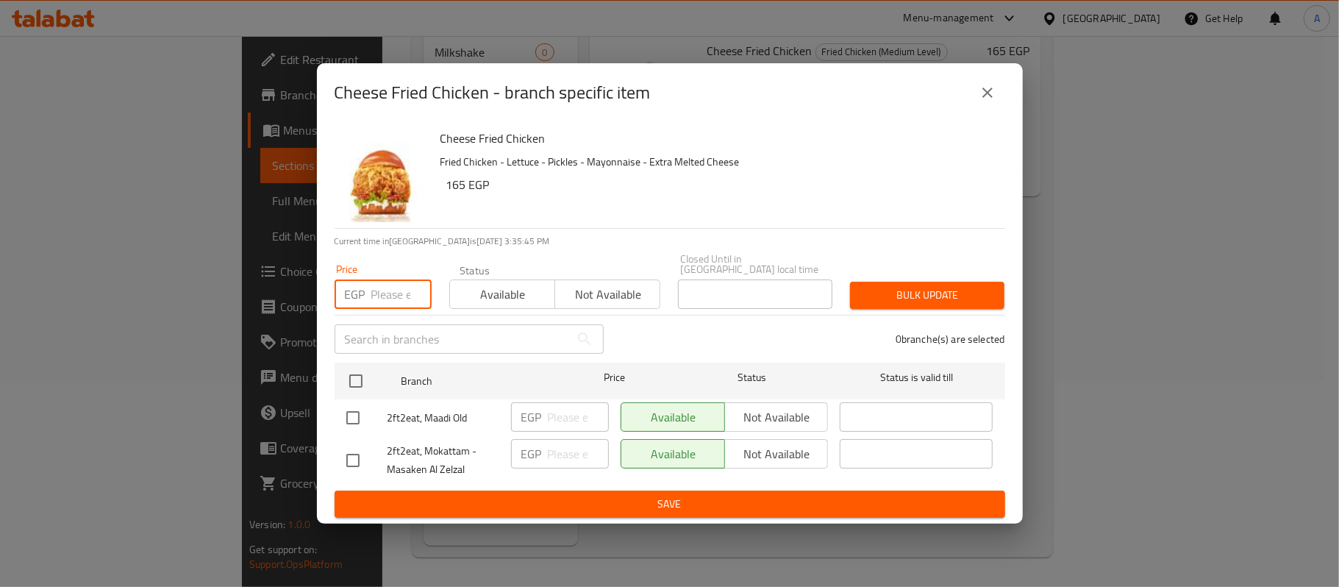
click at [387, 279] on input "number" at bounding box center [401, 293] width 60 height 29
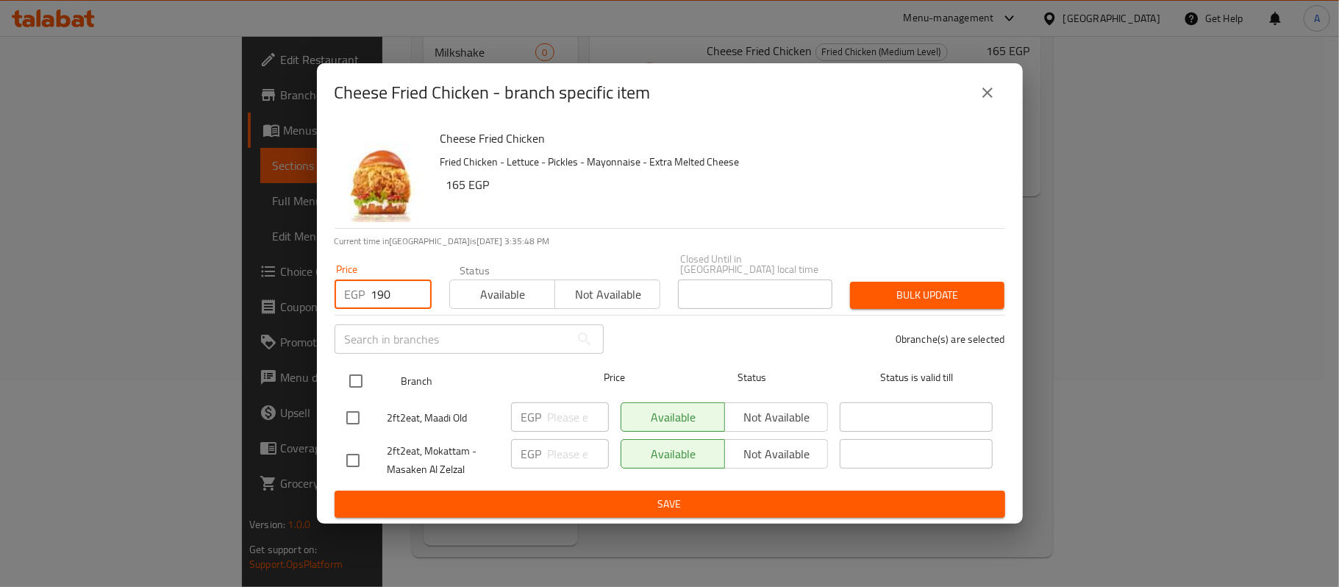
type input "190"
click at [350, 374] on input "checkbox" at bounding box center [355, 380] width 31 height 31
checkbox input "true"
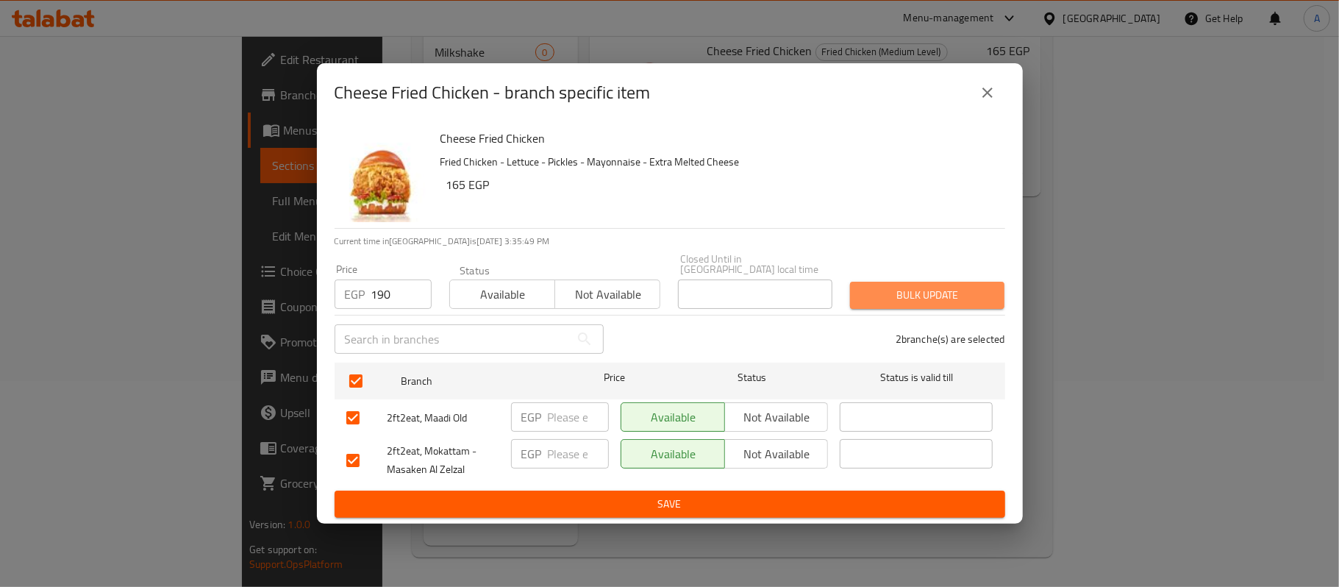
click at [962, 290] on span "Bulk update" at bounding box center [927, 295] width 131 height 18
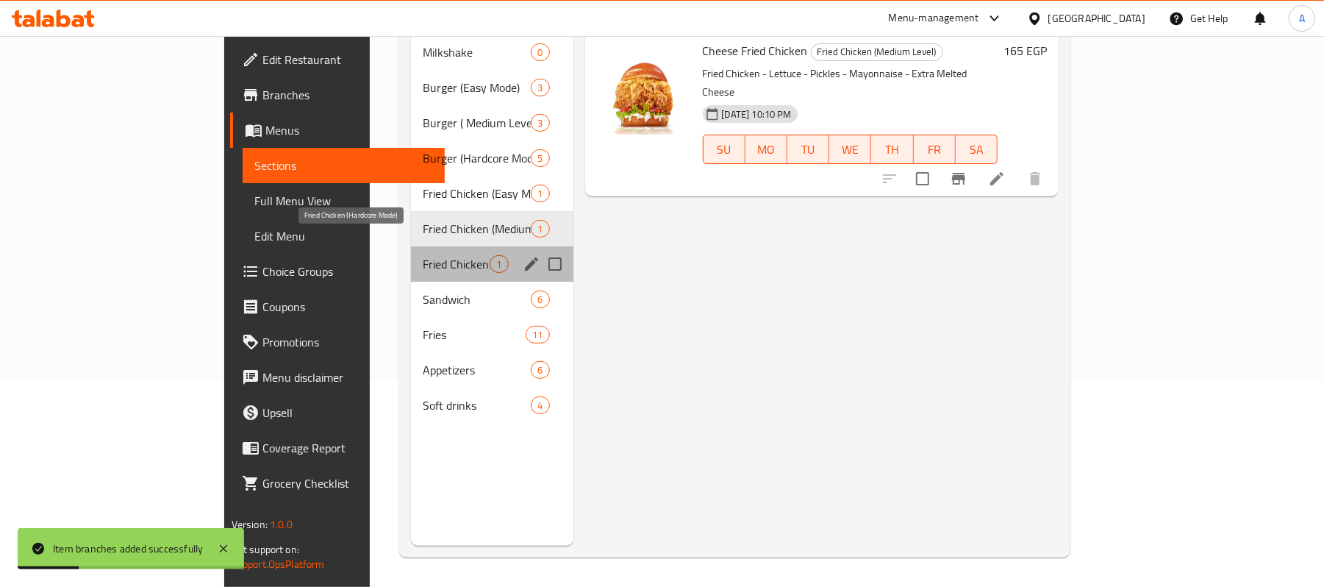
click at [423, 255] on span "Fried Chicken (Hardcore Mode)" at bounding box center [456, 264] width 67 height 18
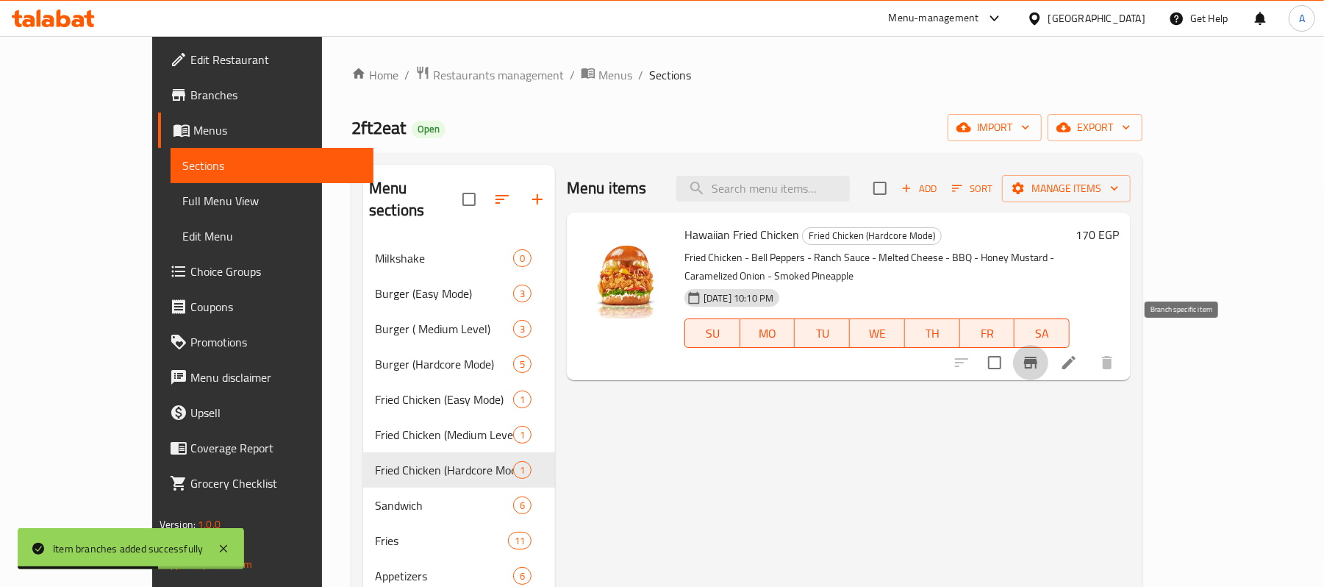
click at [1048, 348] on button "Branch-specific-item" at bounding box center [1030, 362] width 35 height 35
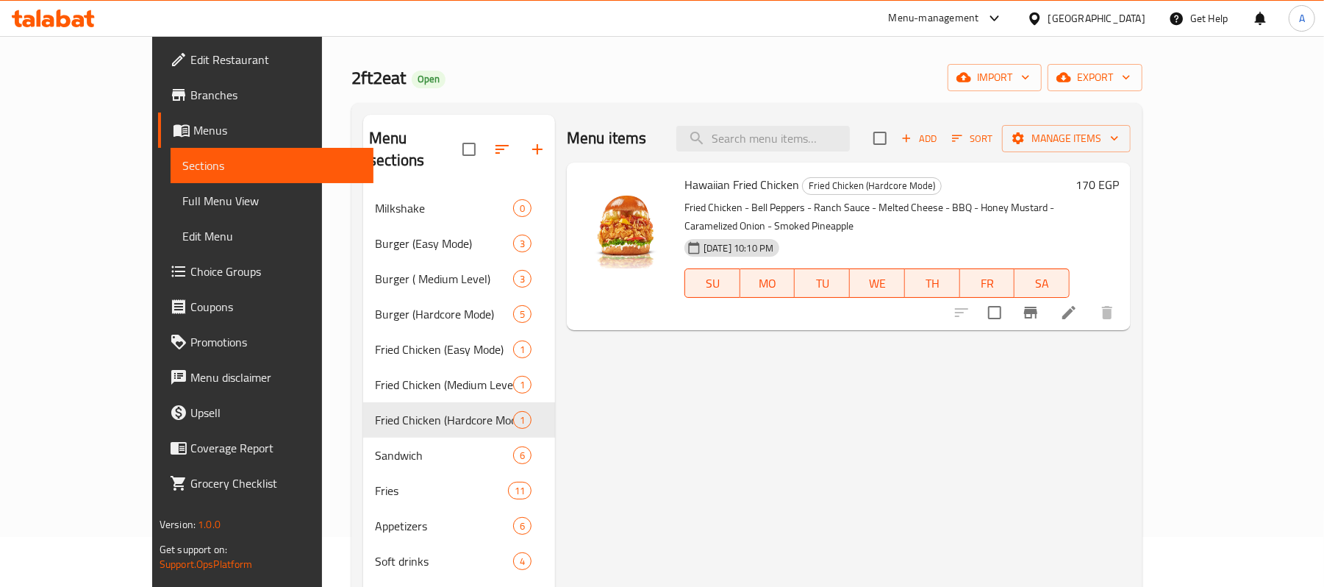
scroll to position [27, 0]
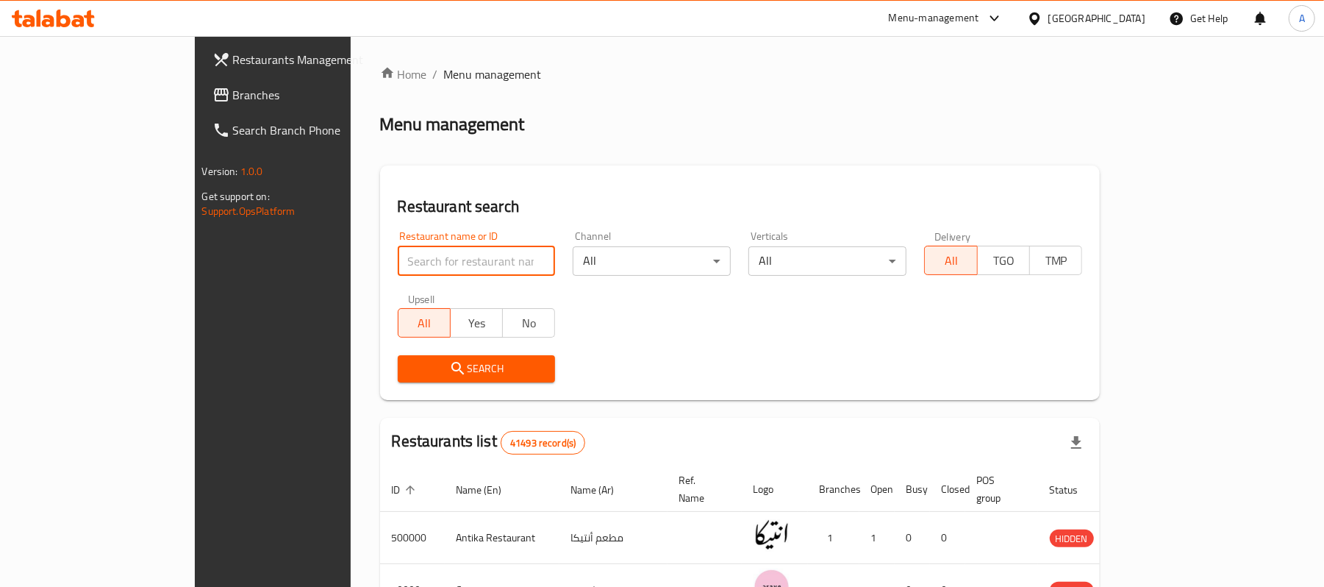
click at [398, 254] on input "search" at bounding box center [477, 260] width 158 height 29
paste input "707268"
type input "707268"
click button "Search" at bounding box center [477, 368] width 158 height 27
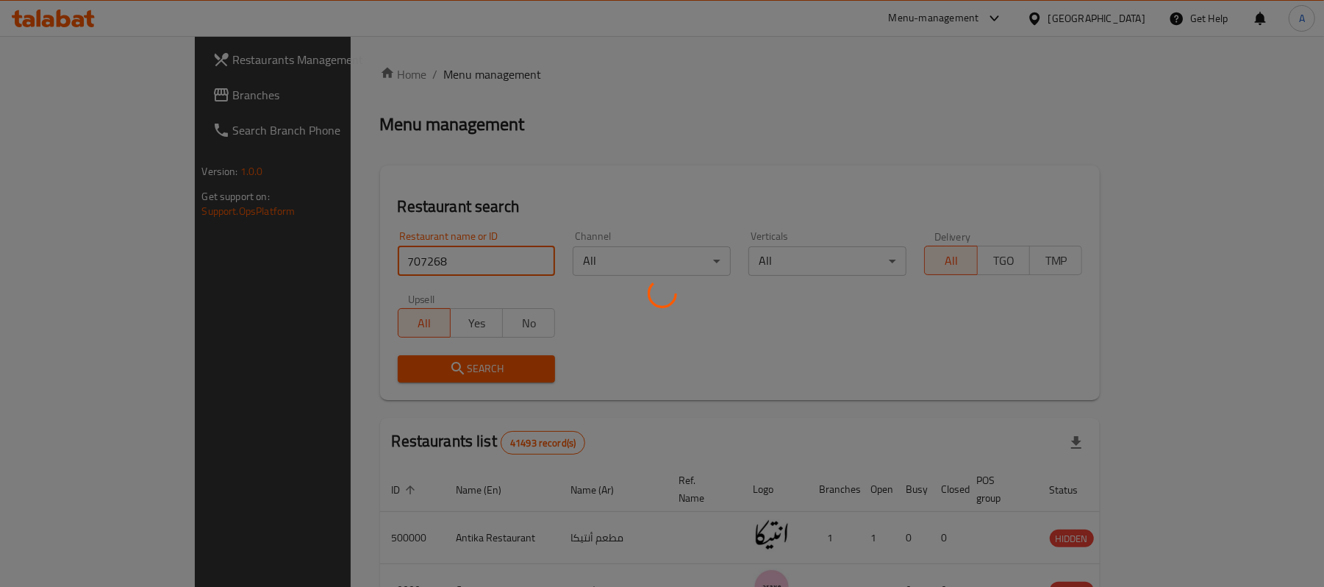
click at [1018, 375] on div at bounding box center [662, 293] width 1324 height 587
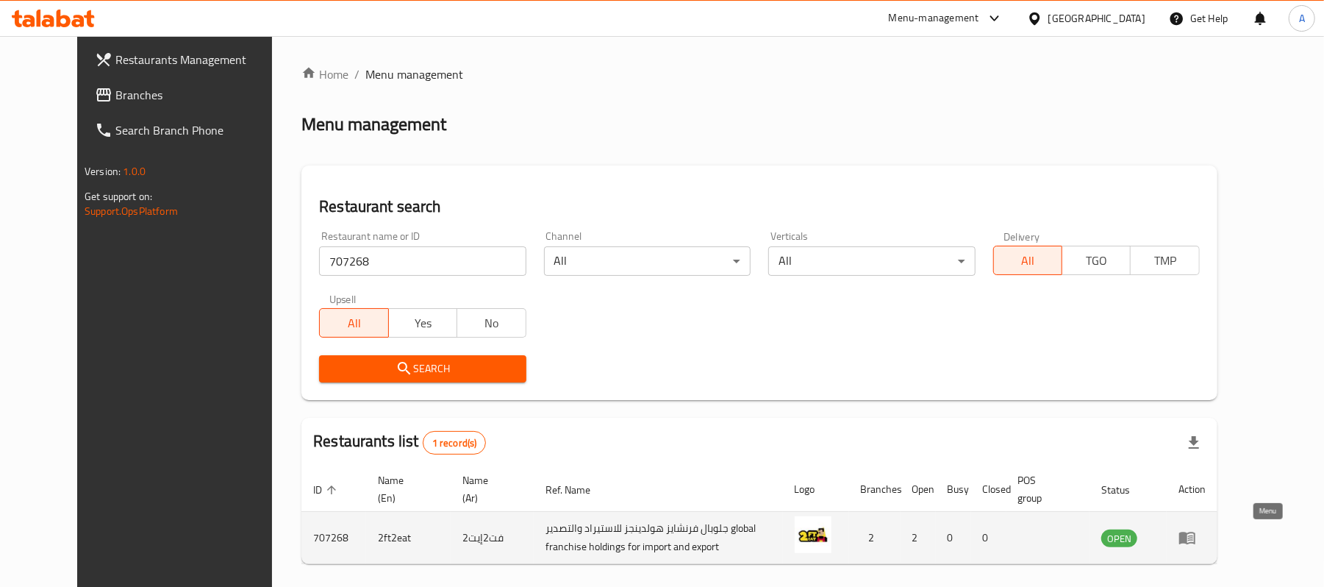
click at [1196, 536] on icon "enhanced table" at bounding box center [1188, 538] width 18 height 18
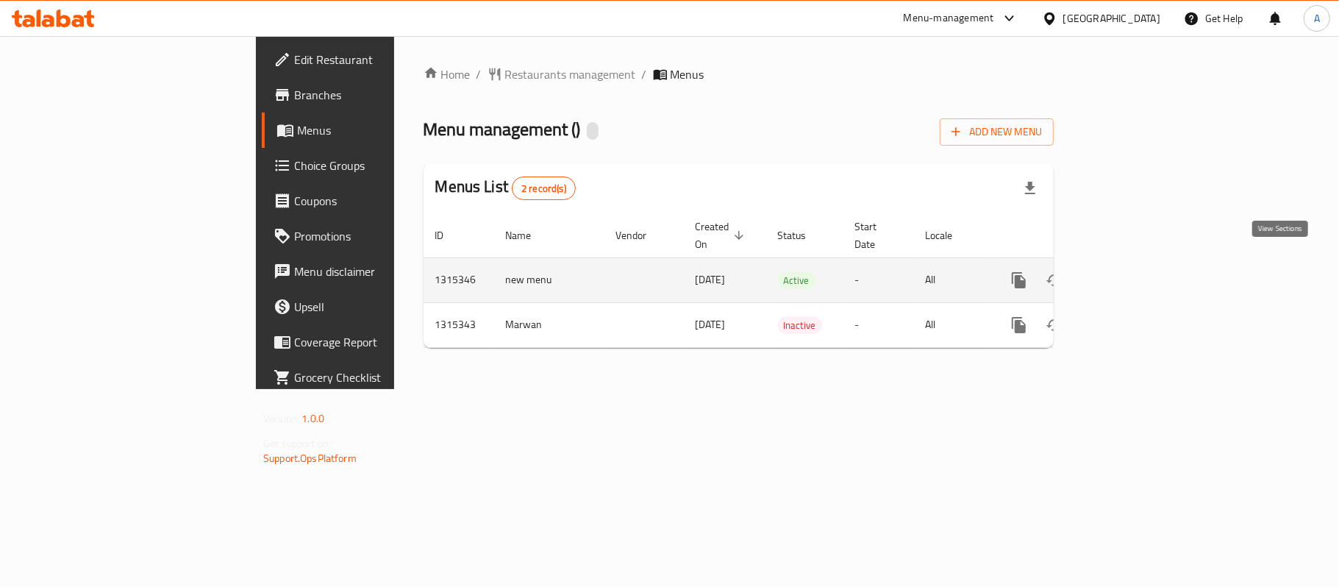
click at [1134, 271] on icon "enhanced table" at bounding box center [1125, 280] width 18 height 18
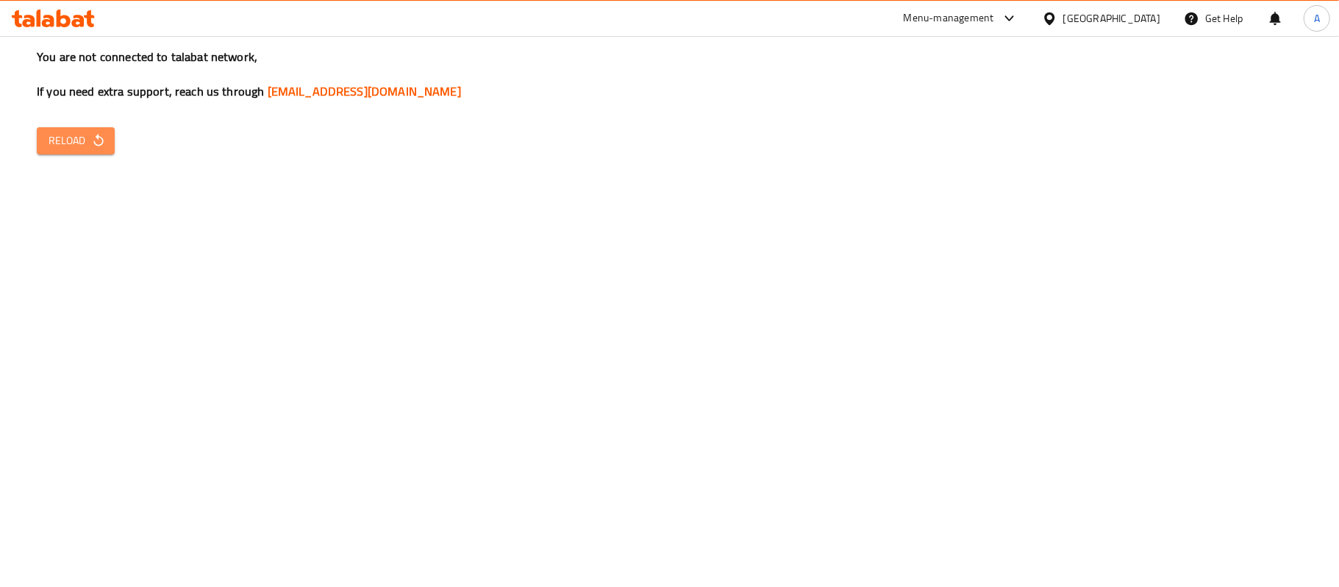
click at [80, 144] on span "Reload" at bounding box center [76, 141] width 54 height 18
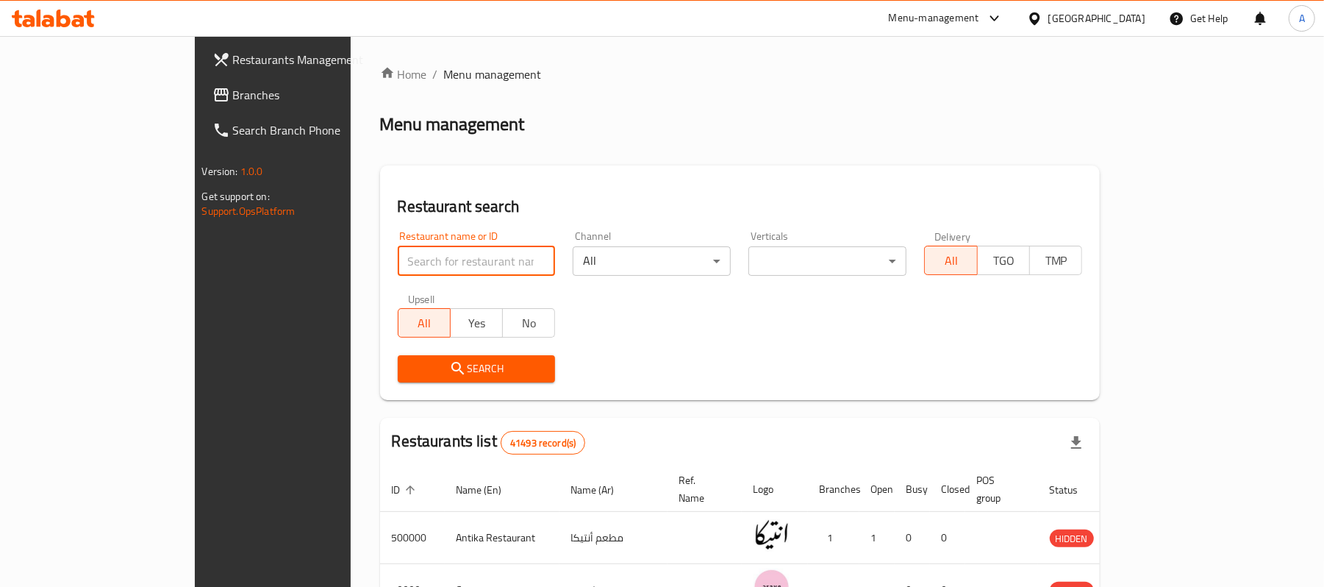
click at [398, 254] on input "search" at bounding box center [477, 260] width 158 height 29
paste input "707268"
type input "707268"
click button "Search" at bounding box center [477, 368] width 158 height 27
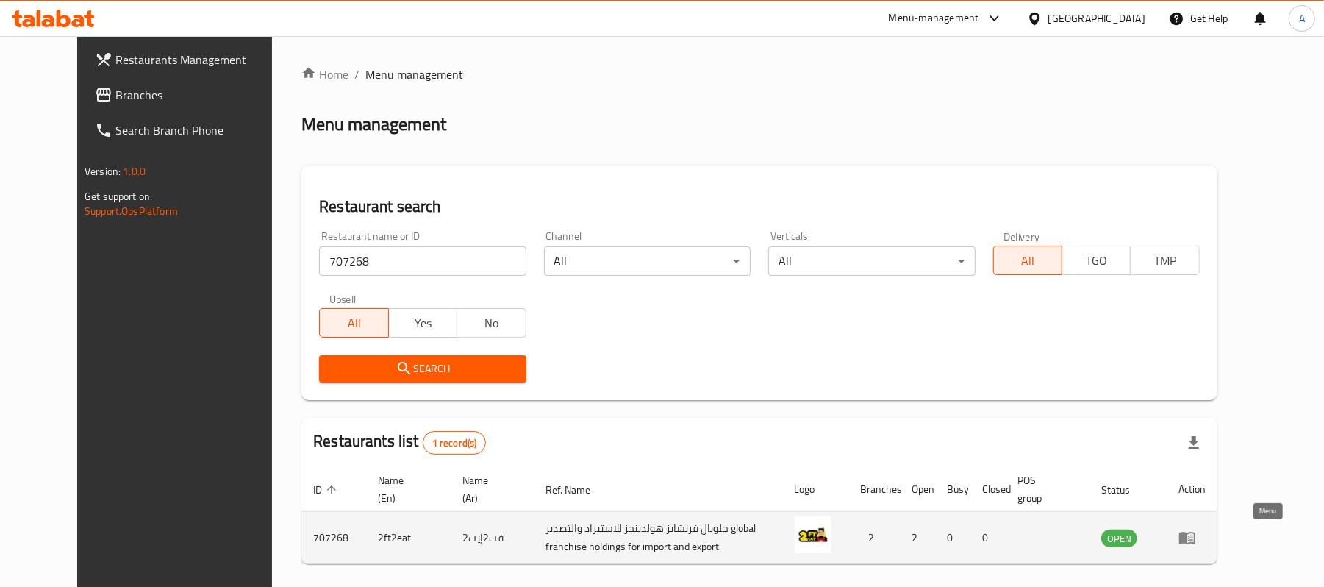
click at [1195, 538] on icon "enhanced table" at bounding box center [1187, 538] width 16 height 12
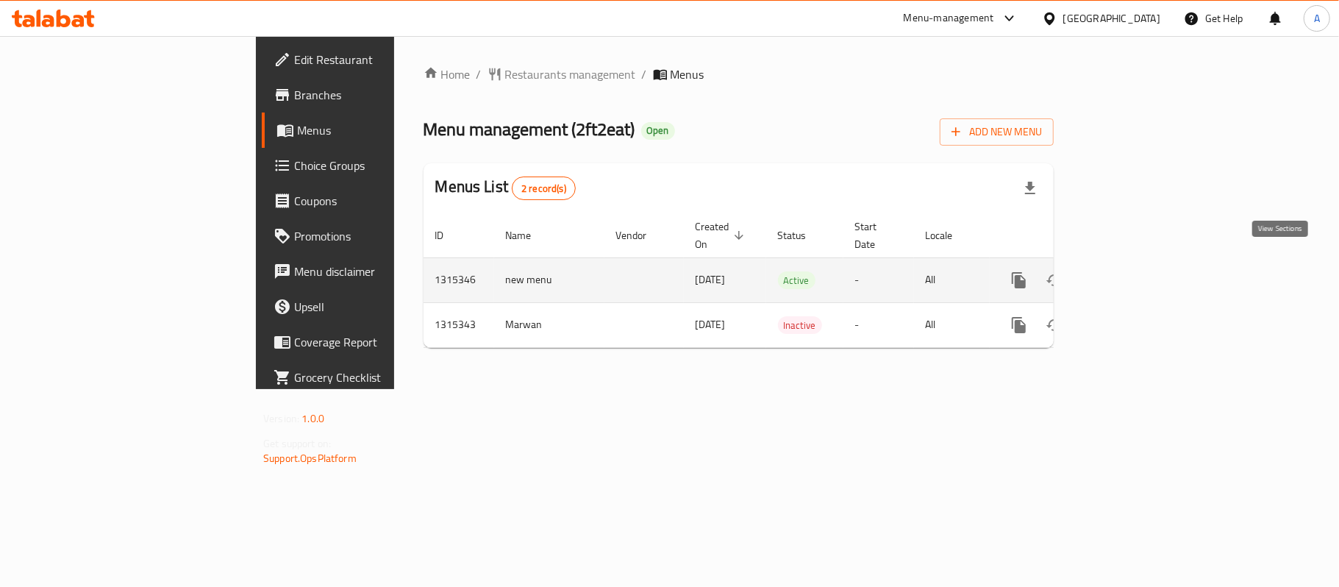
click at [1134, 271] on icon "enhanced table" at bounding box center [1125, 280] width 18 height 18
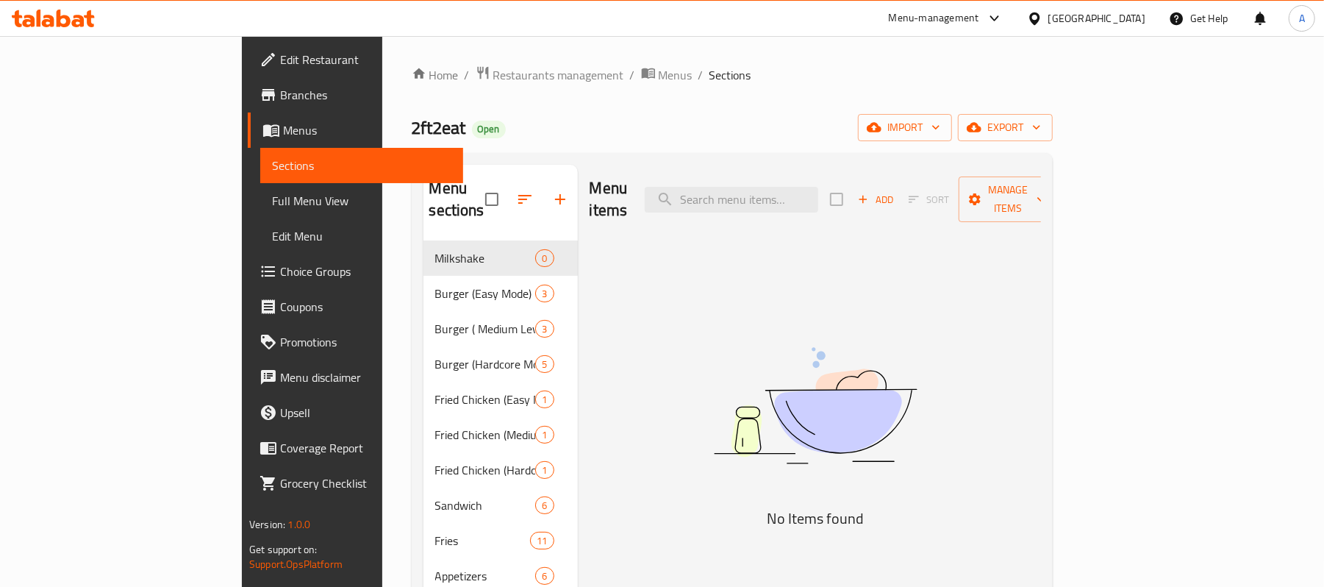
click at [593, 481] on div "Menu items Add Sort Manage items No Items found" at bounding box center [809, 458] width 463 height 587
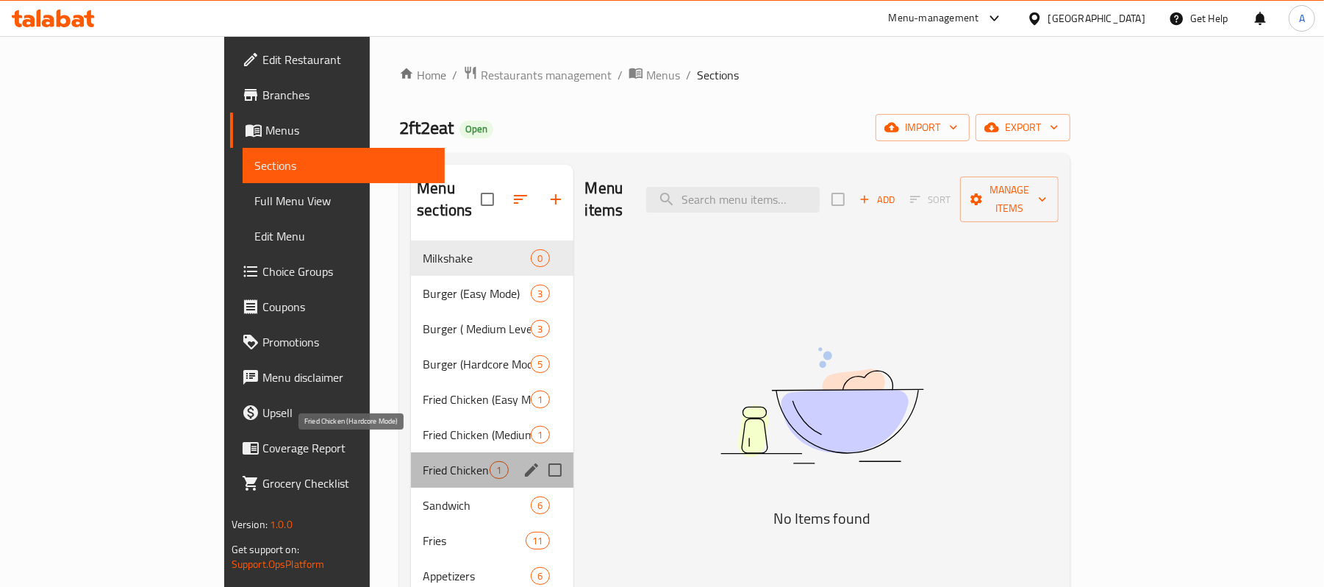
click at [423, 461] on span "Fried Chicken (Hardcore Mode)" at bounding box center [456, 470] width 67 height 18
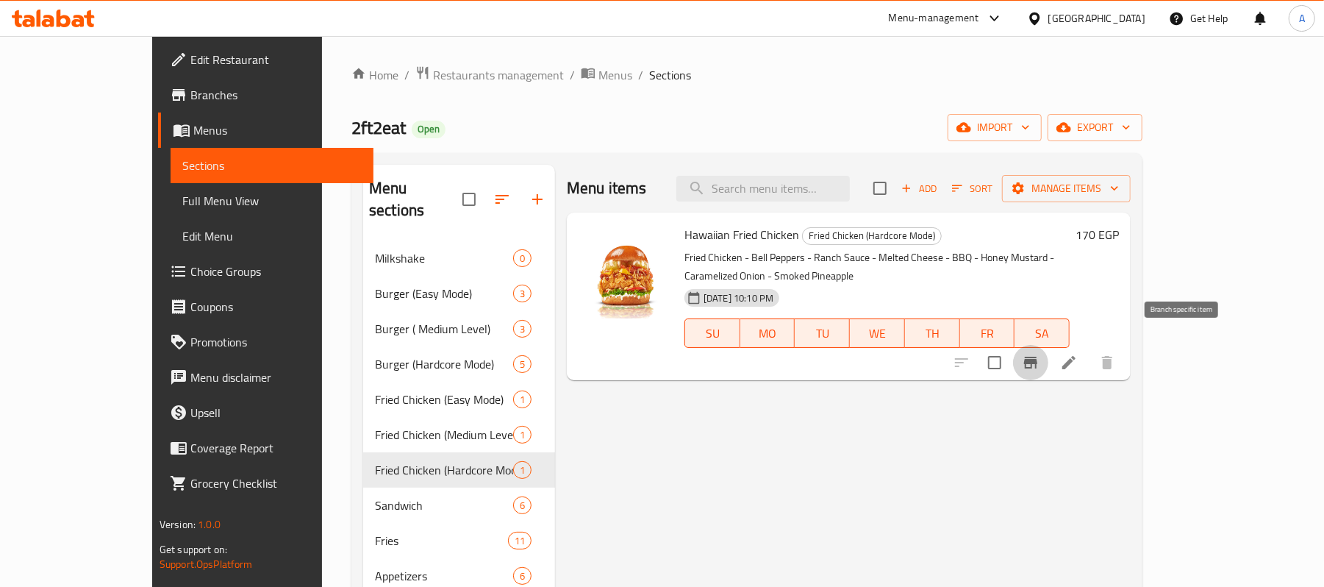
click at [1037, 357] on icon "Branch-specific-item" at bounding box center [1030, 363] width 13 height 12
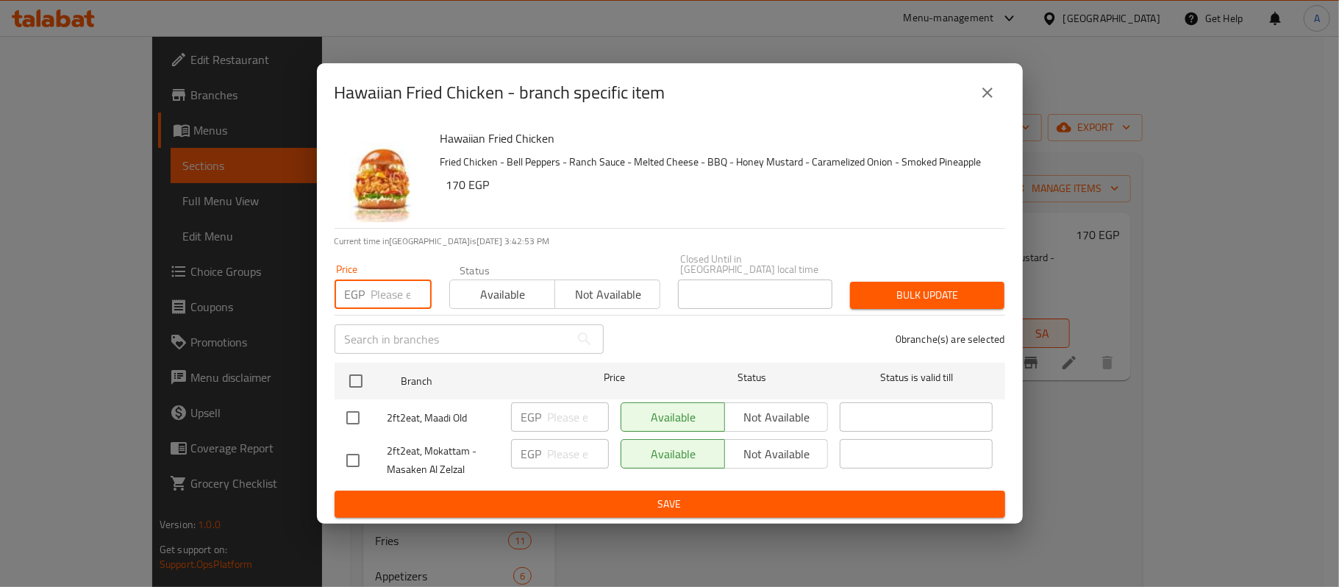
click at [387, 292] on input "number" at bounding box center [401, 293] width 60 height 29
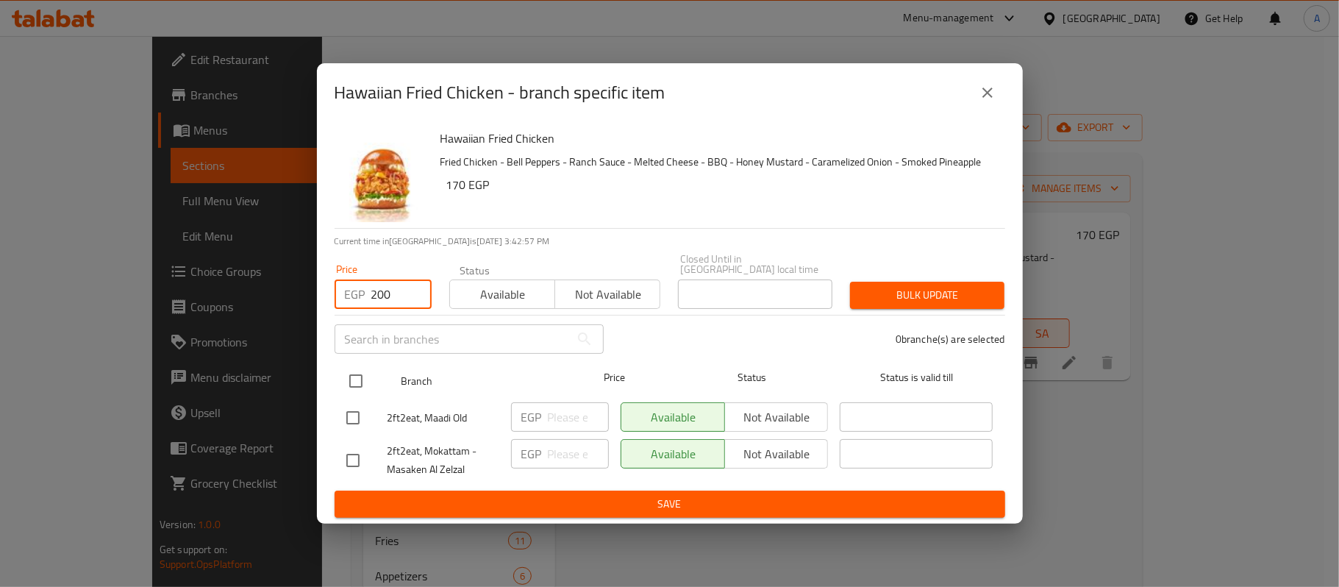
type input "200"
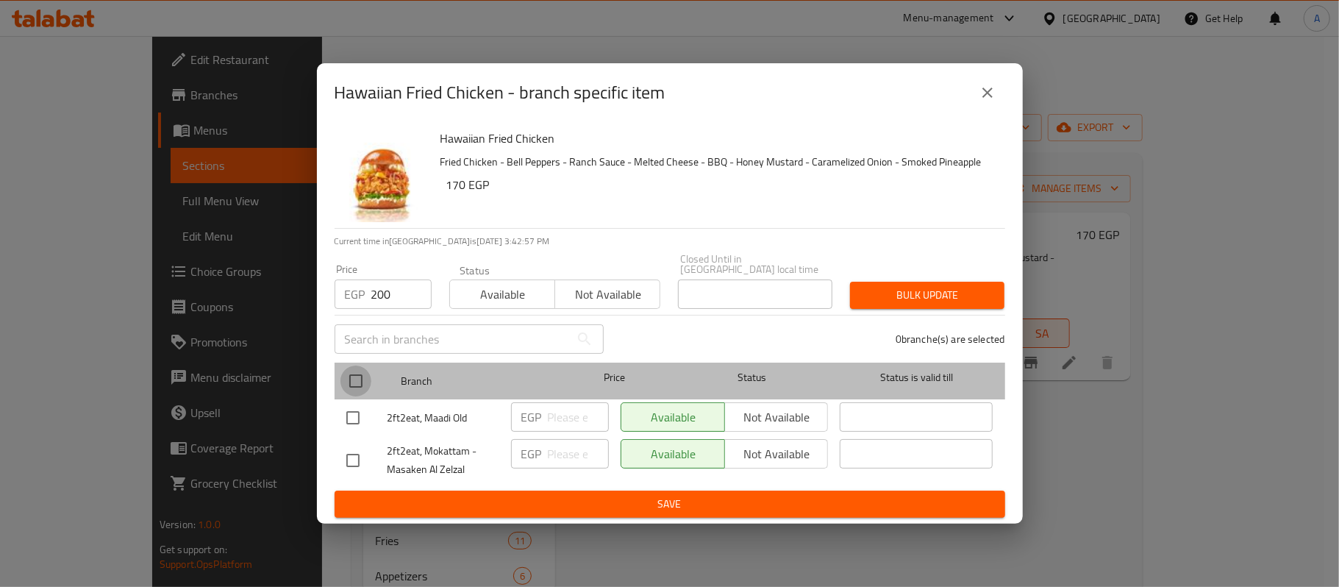
click at [353, 378] on input "checkbox" at bounding box center [355, 380] width 31 height 31
checkbox input "true"
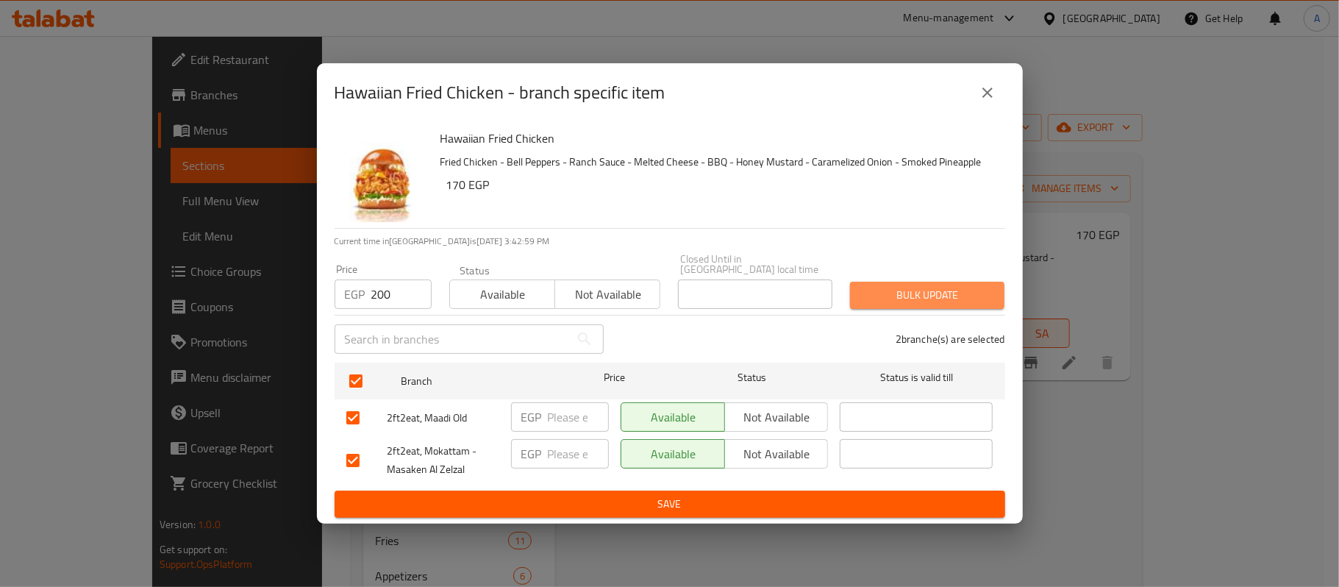
click at [954, 286] on span "Bulk update" at bounding box center [927, 295] width 131 height 18
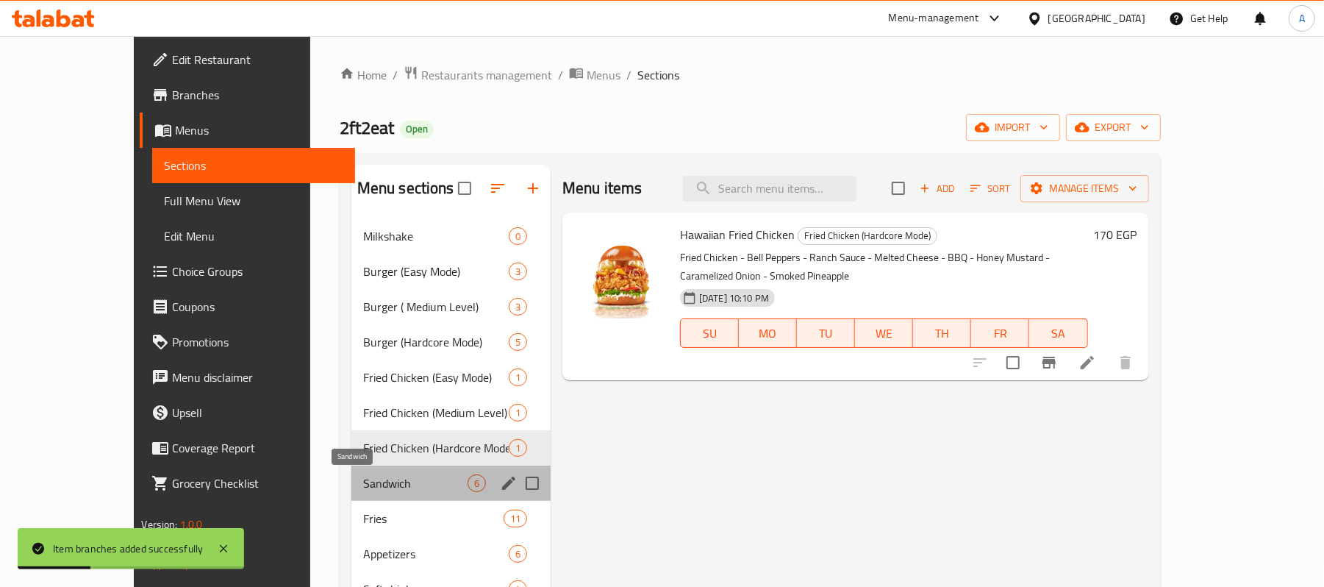
click at [396, 483] on span "Sandwich" at bounding box center [415, 483] width 104 height 18
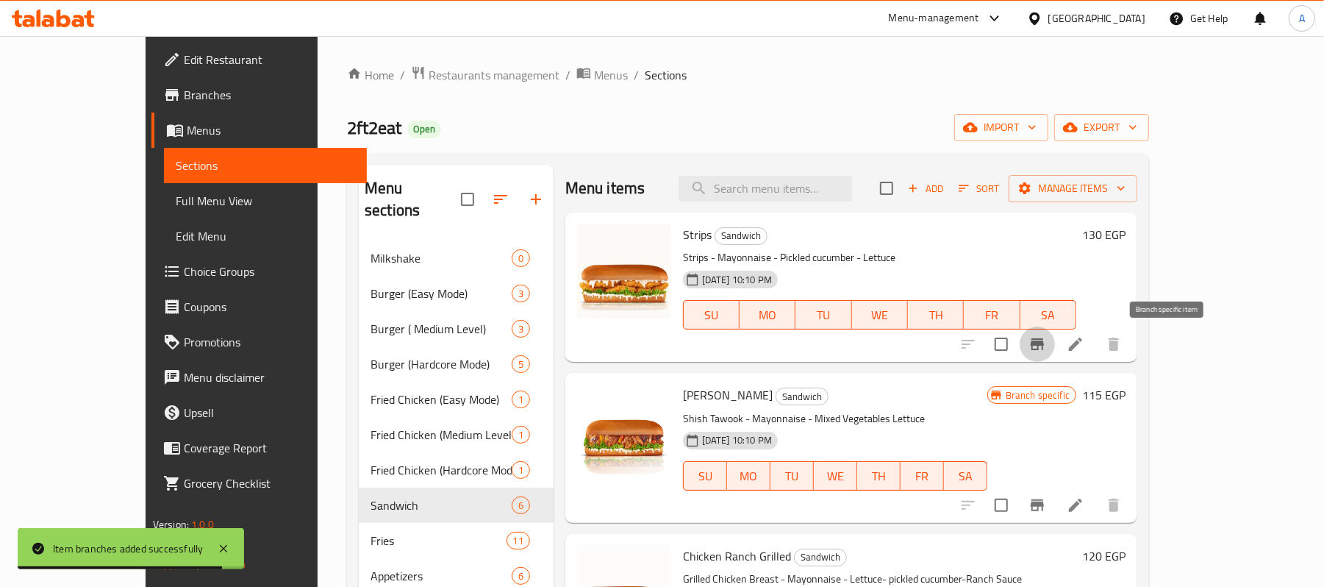
click at [1055, 351] on button "Branch-specific-item" at bounding box center [1037, 343] width 35 height 35
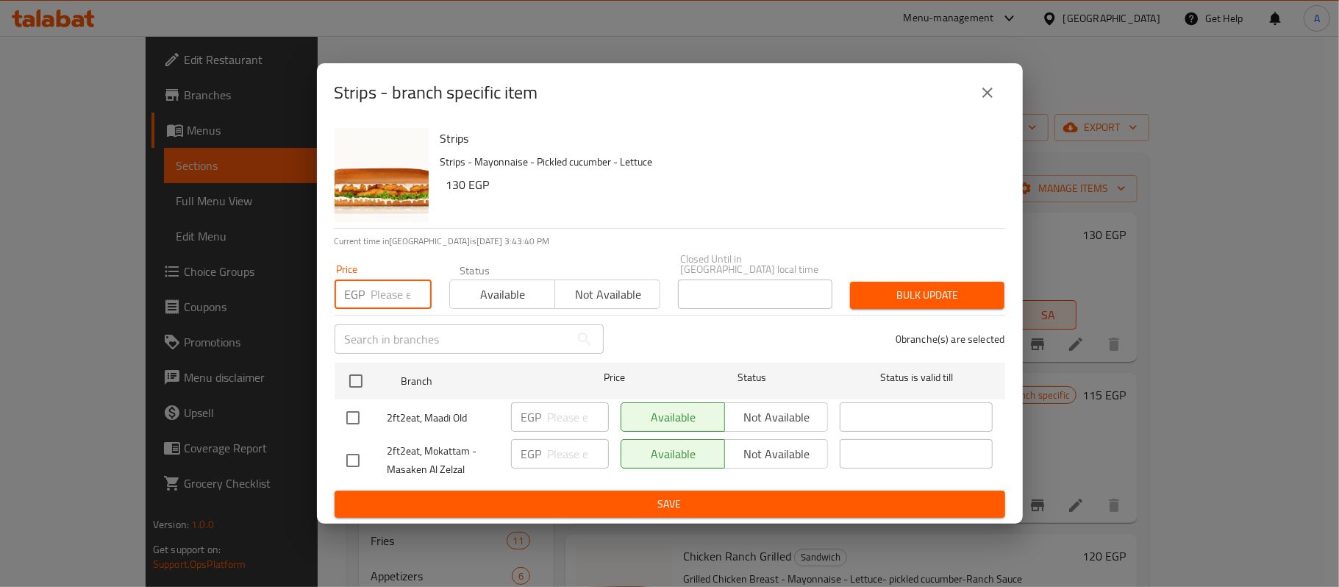
click at [389, 281] on input "number" at bounding box center [401, 293] width 60 height 29
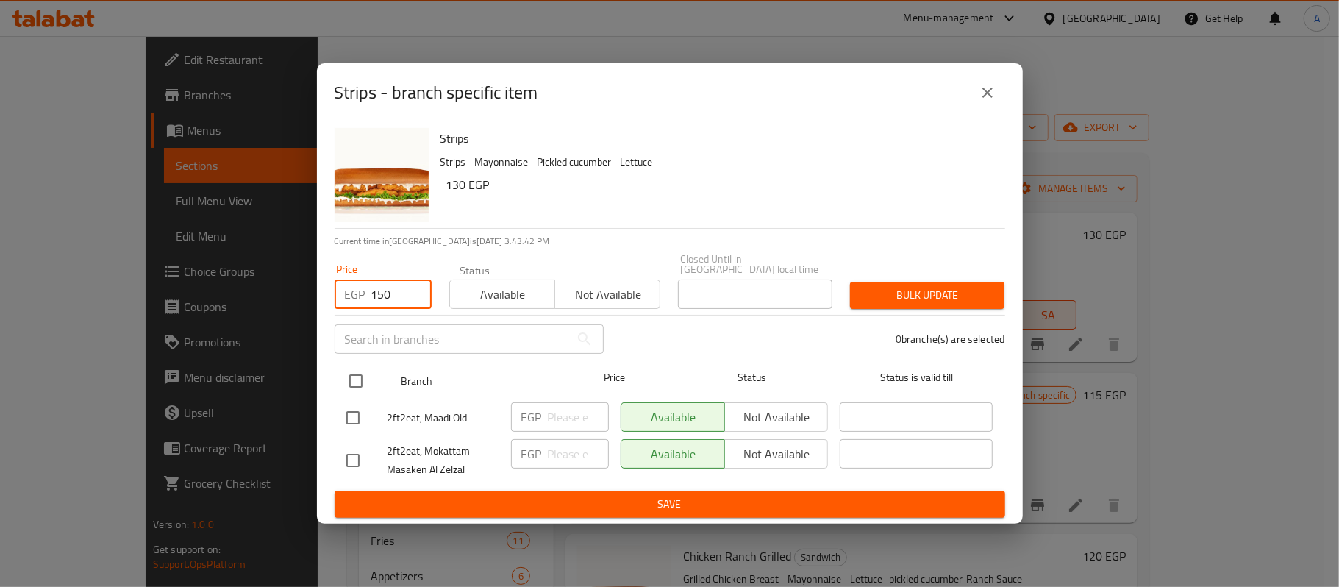
type input "150"
click at [353, 376] on input "checkbox" at bounding box center [355, 380] width 31 height 31
checkbox input "true"
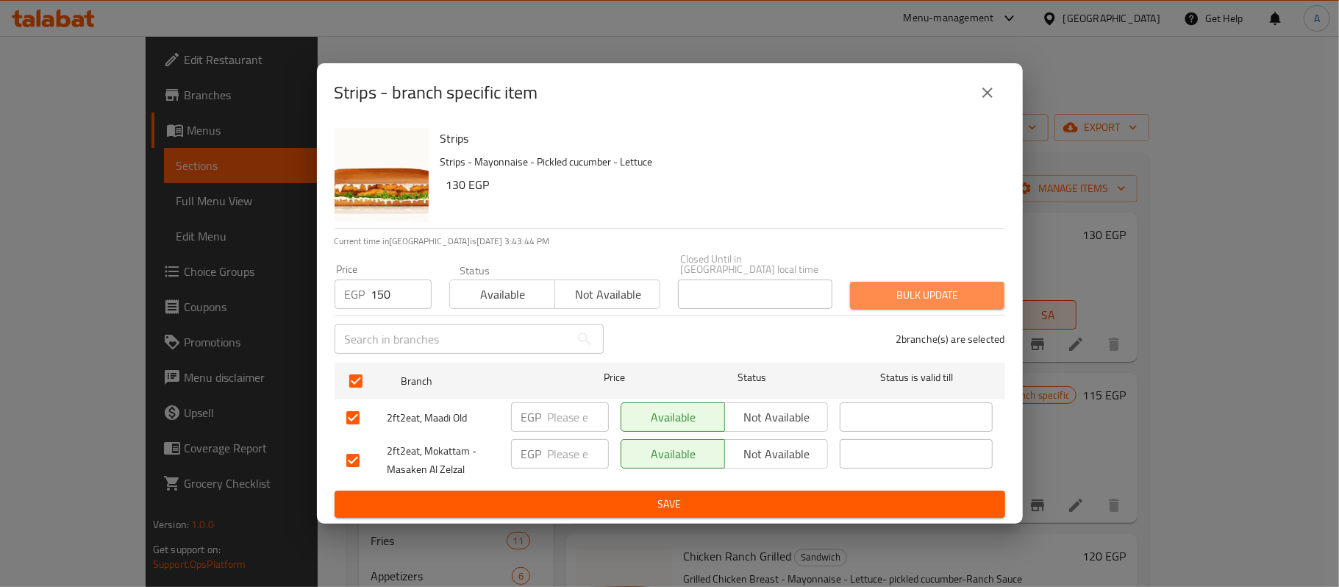
click at [890, 287] on span "Bulk update" at bounding box center [927, 295] width 131 height 18
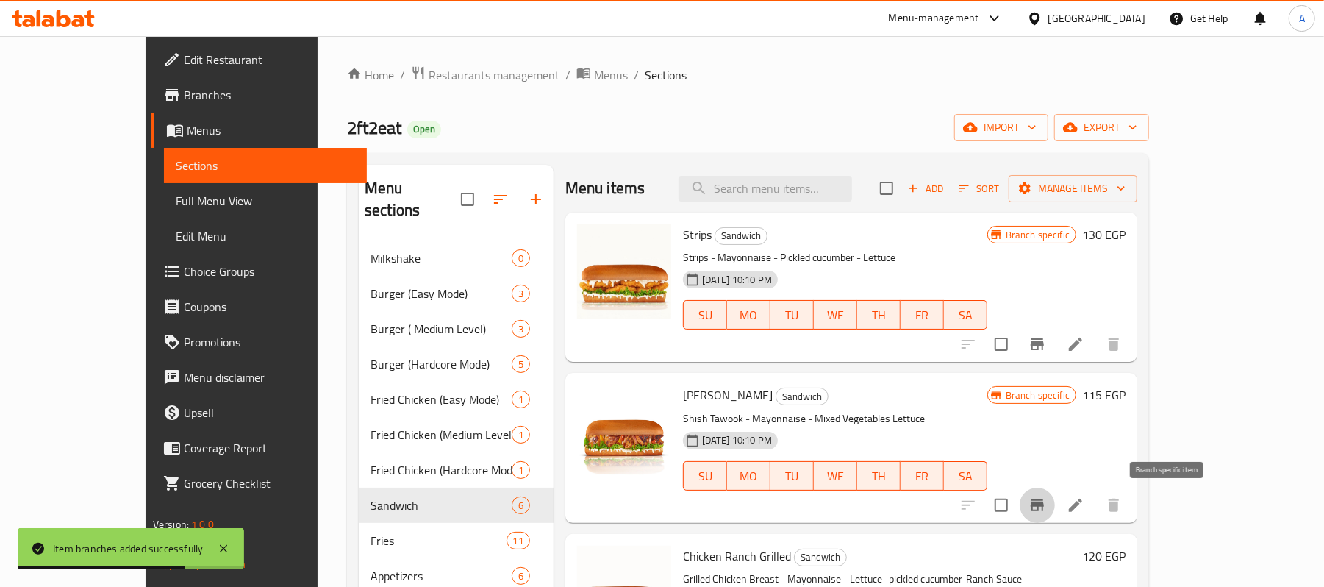
click at [1046, 510] on icon "Branch-specific-item" at bounding box center [1038, 505] width 18 height 18
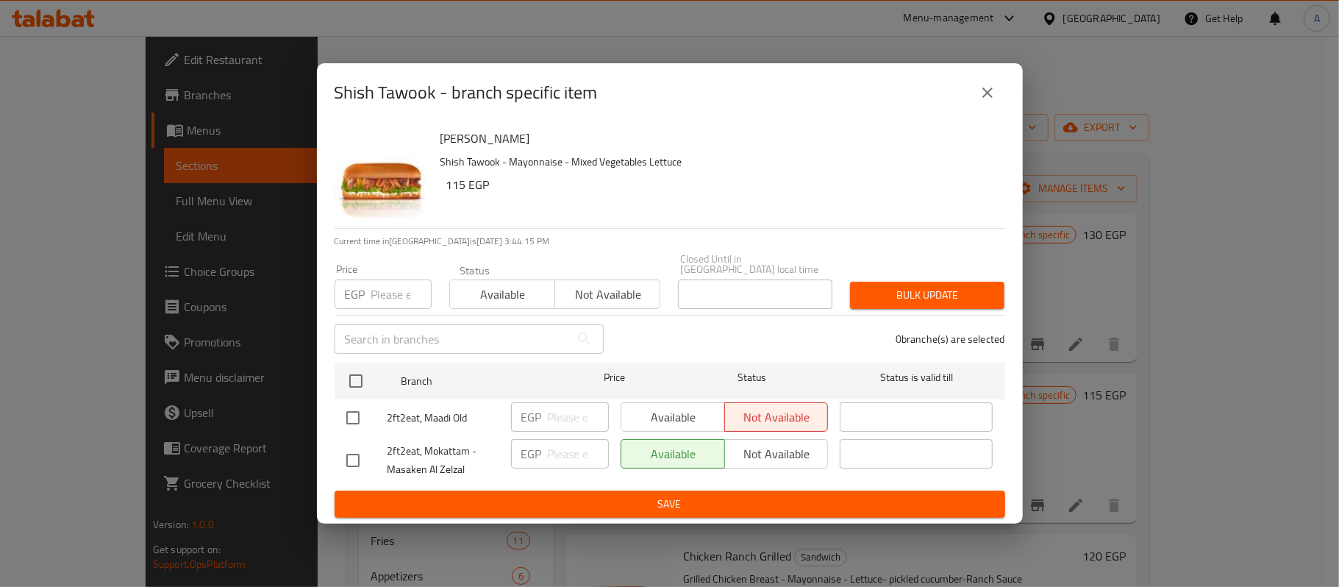
click at [375, 285] on input "number" at bounding box center [401, 293] width 60 height 29
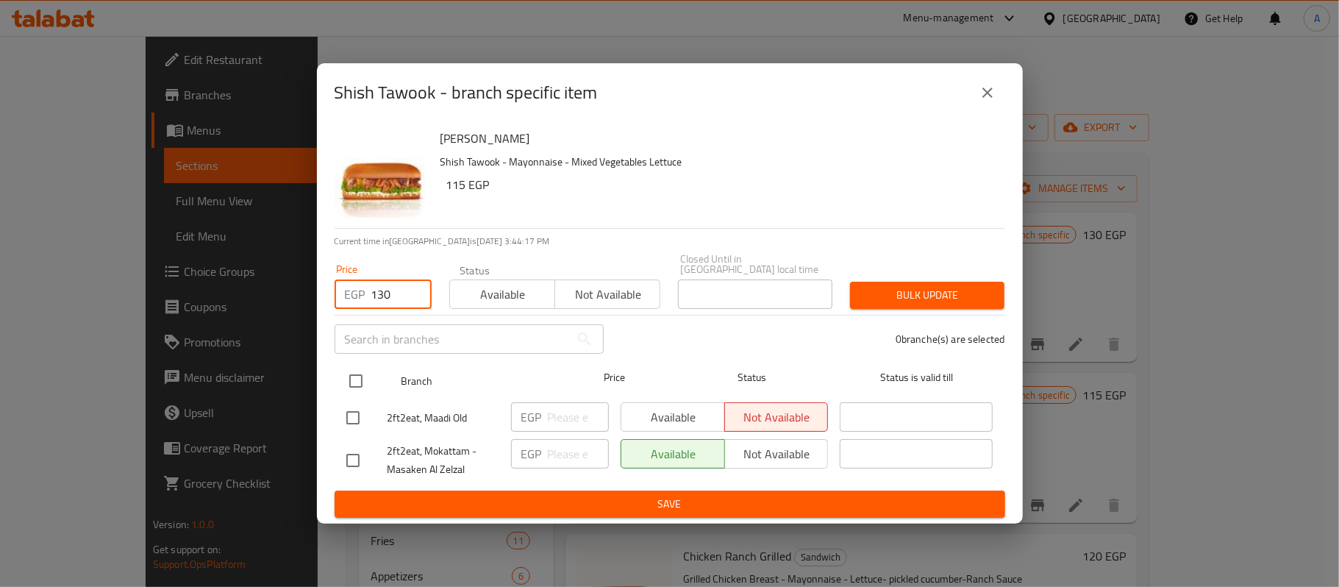
type input "130"
click at [351, 379] on input "checkbox" at bounding box center [355, 380] width 31 height 31
checkbox input "true"
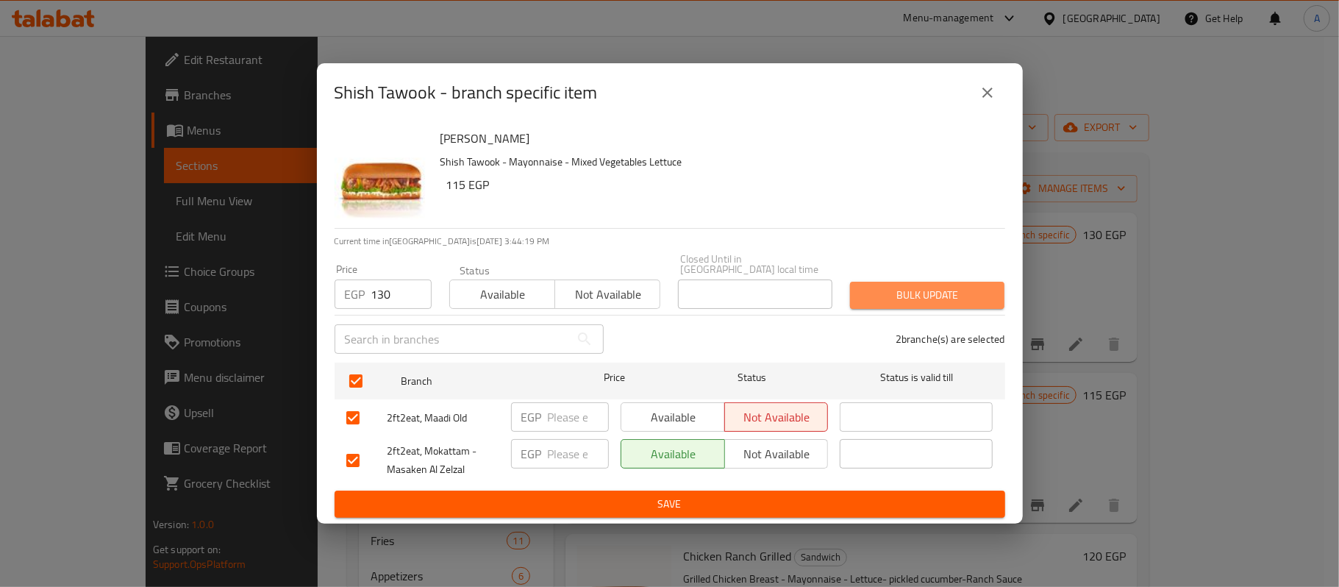
click at [886, 290] on span "Bulk update" at bounding box center [927, 295] width 131 height 18
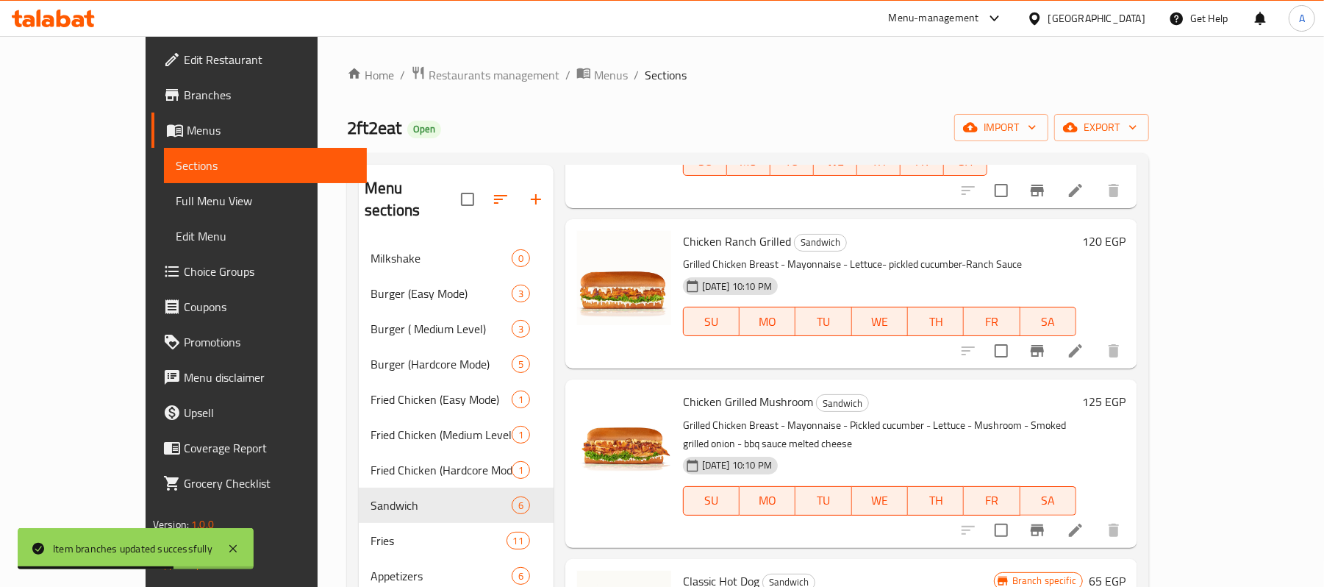
scroll to position [315, 0]
click at [1046, 343] on icon "Branch-specific-item" at bounding box center [1038, 350] width 18 height 18
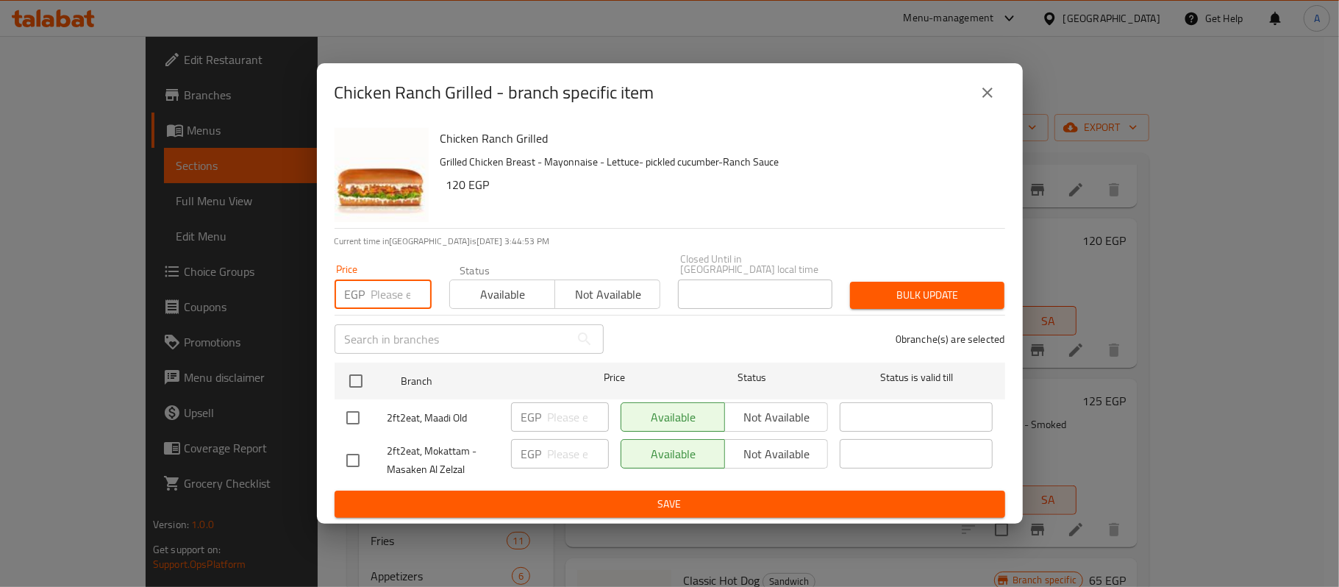
click at [400, 293] on input "number" at bounding box center [401, 293] width 60 height 29
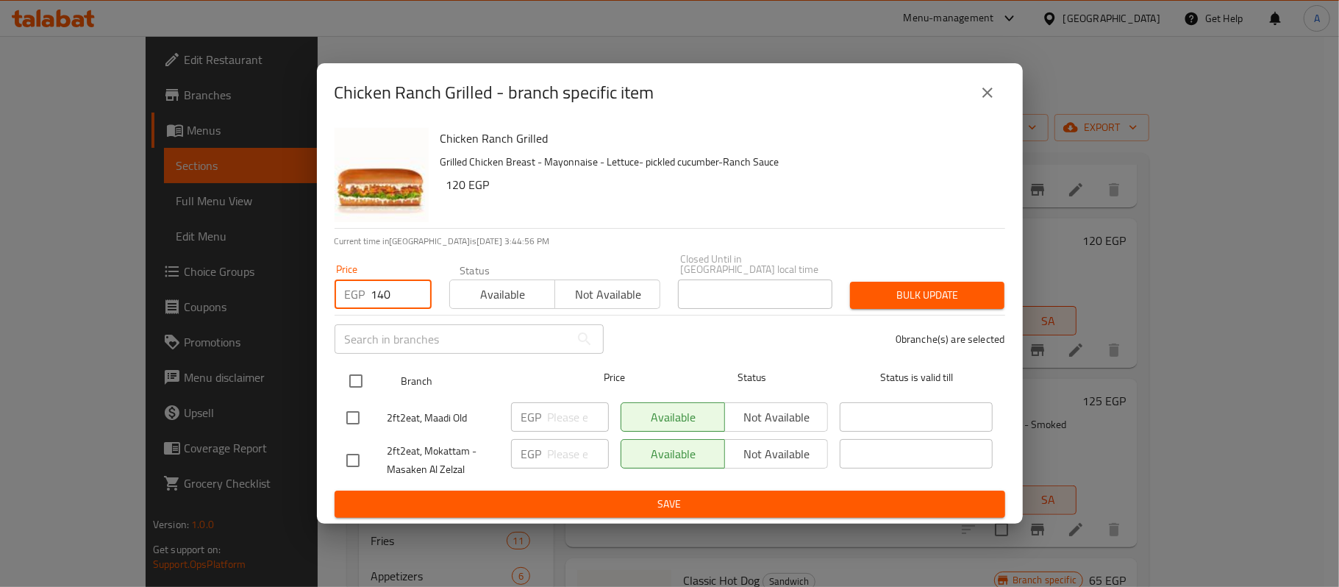
type input "140"
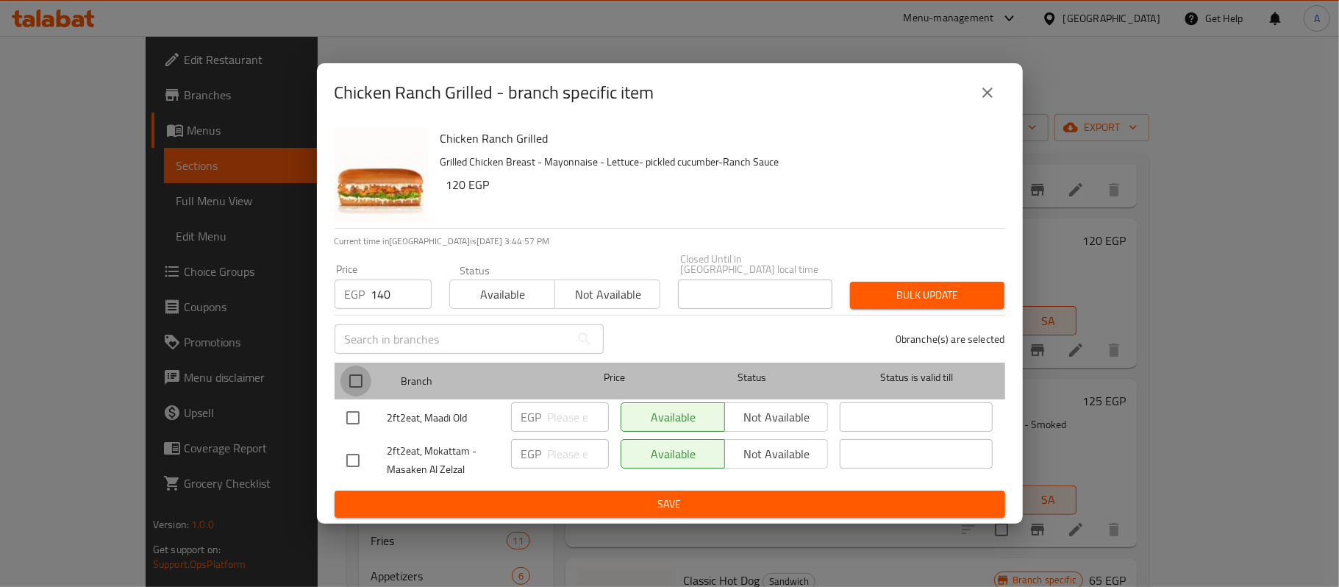
click at [362, 378] on input "checkbox" at bounding box center [355, 380] width 31 height 31
checkbox input "true"
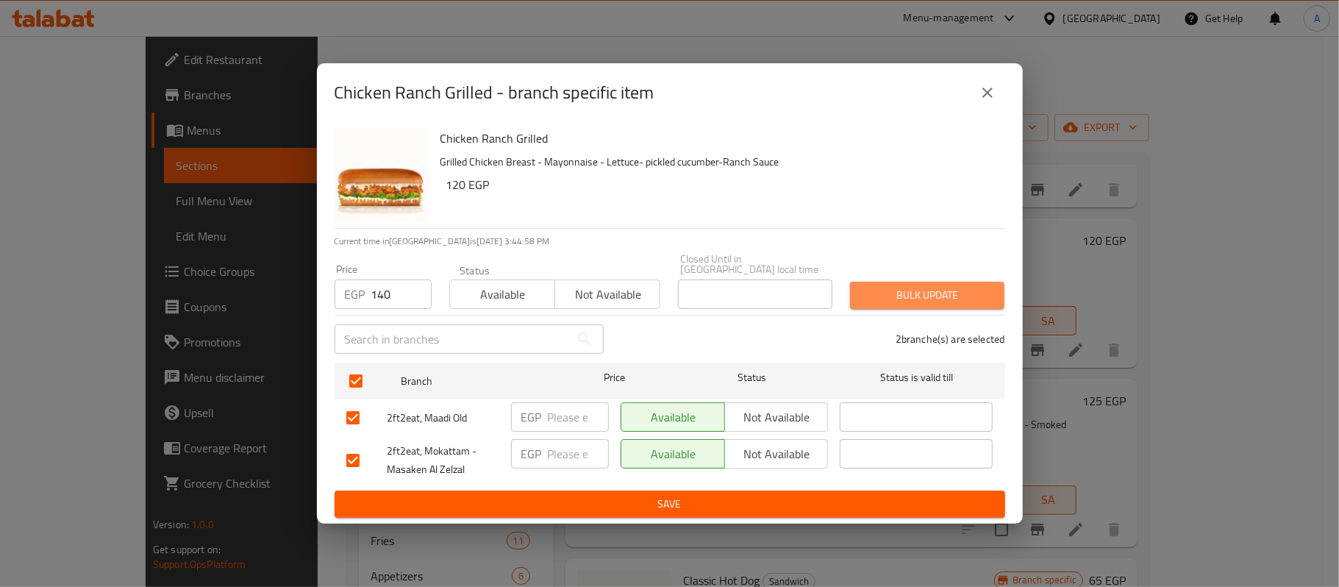
click at [932, 294] on span "Bulk update" at bounding box center [927, 295] width 131 height 18
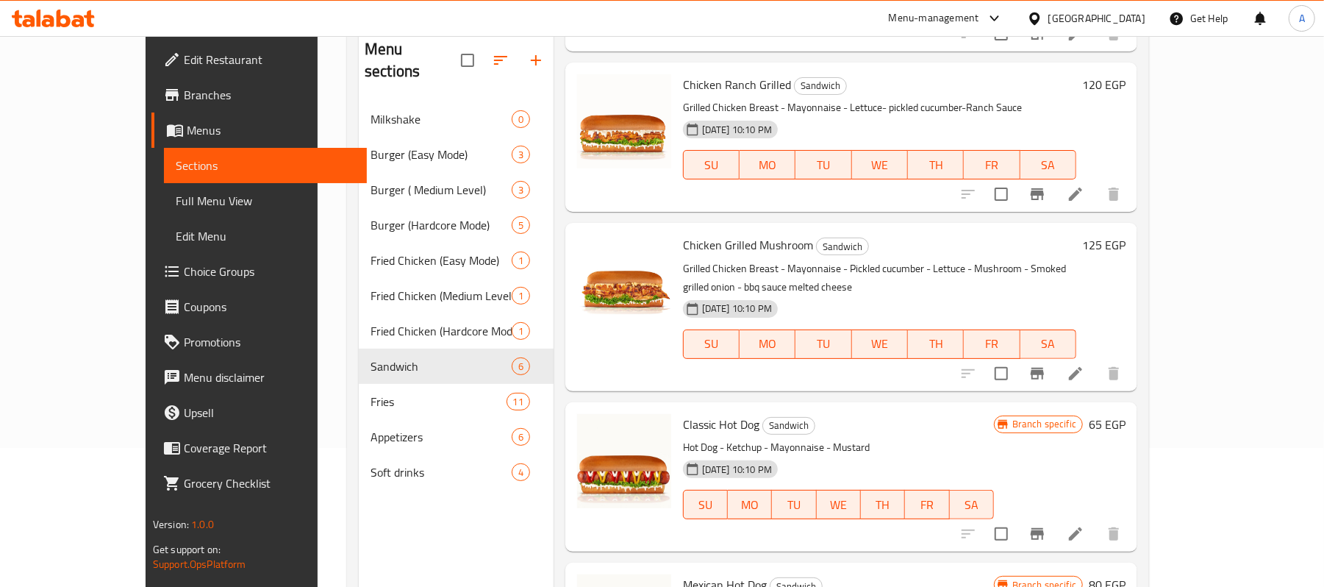
scroll to position [331, 0]
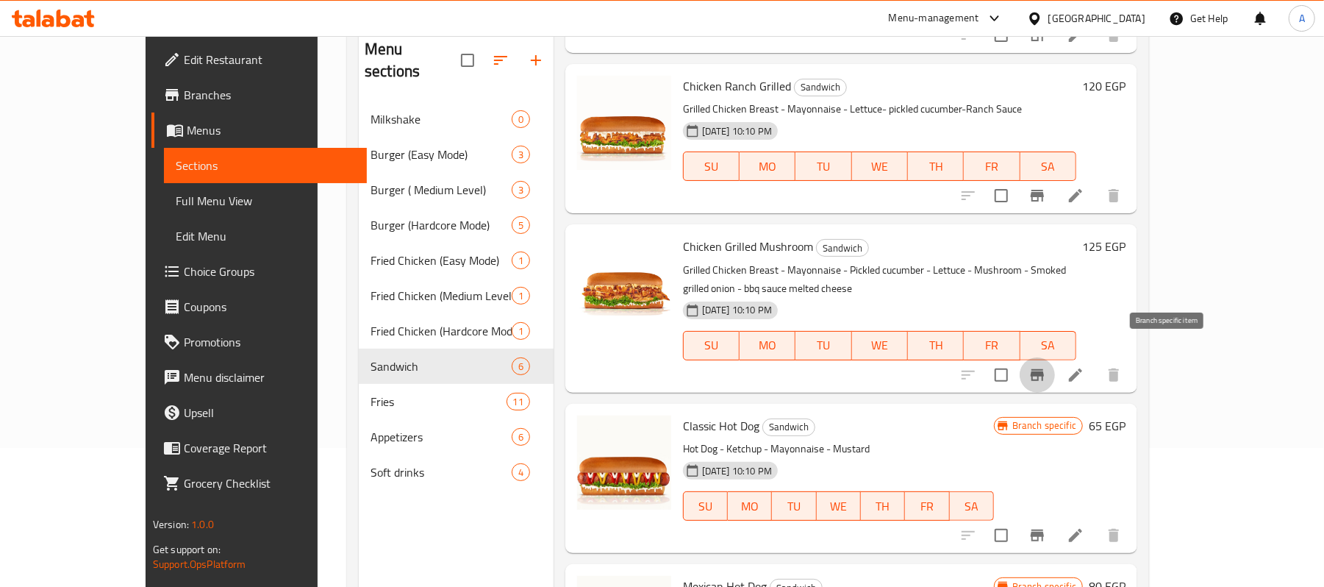
click at [1044, 369] on icon "Branch-specific-item" at bounding box center [1037, 375] width 13 height 12
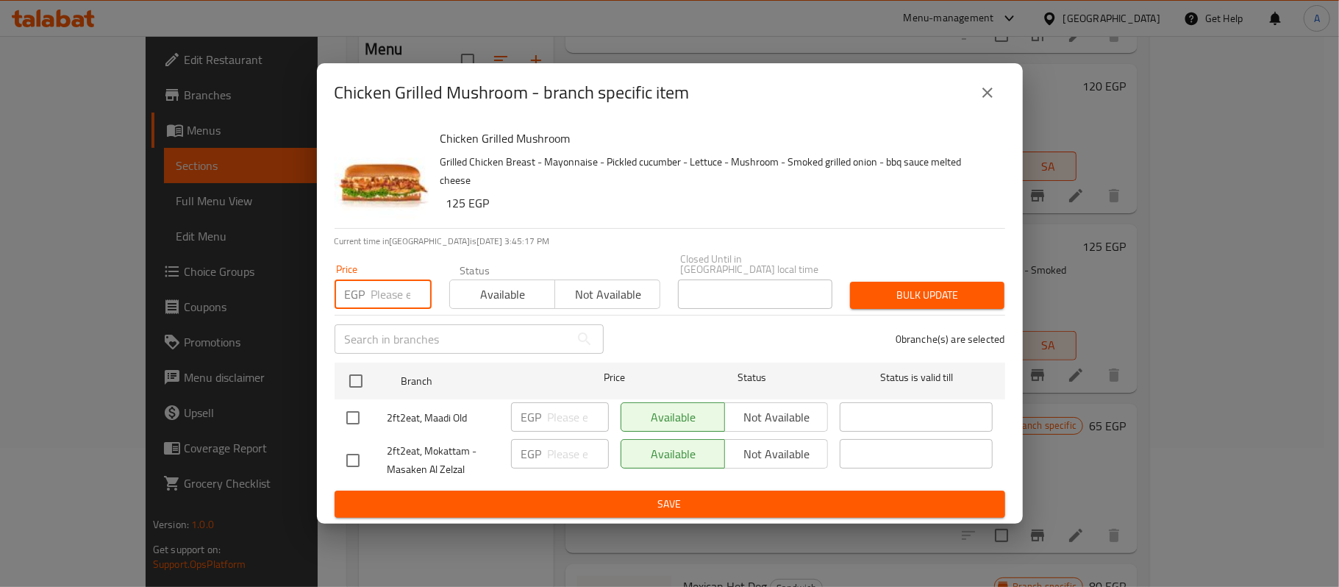
click at [371, 281] on input "number" at bounding box center [401, 293] width 60 height 29
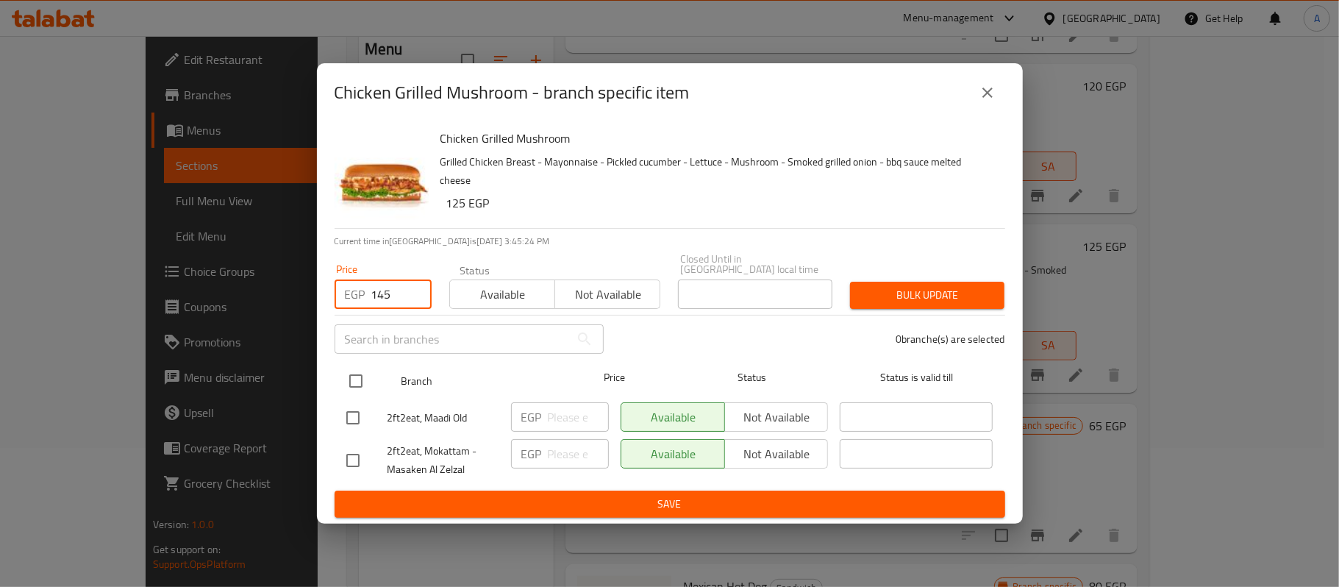
type input "145"
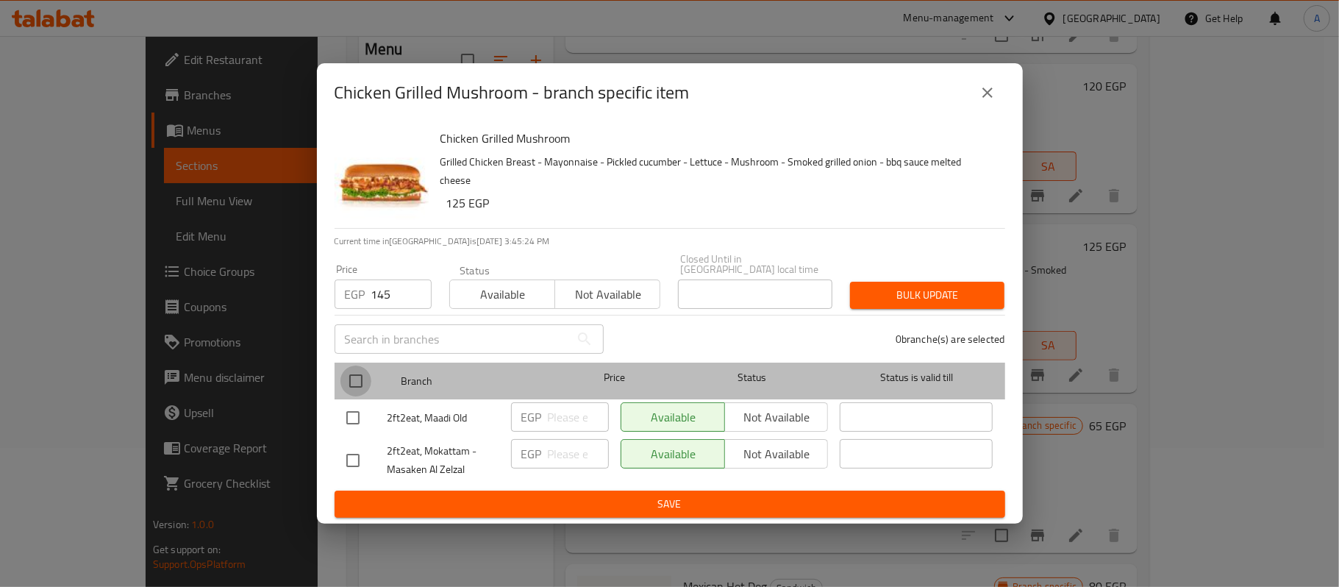
click at [357, 379] on input "checkbox" at bounding box center [355, 380] width 31 height 31
checkbox input "true"
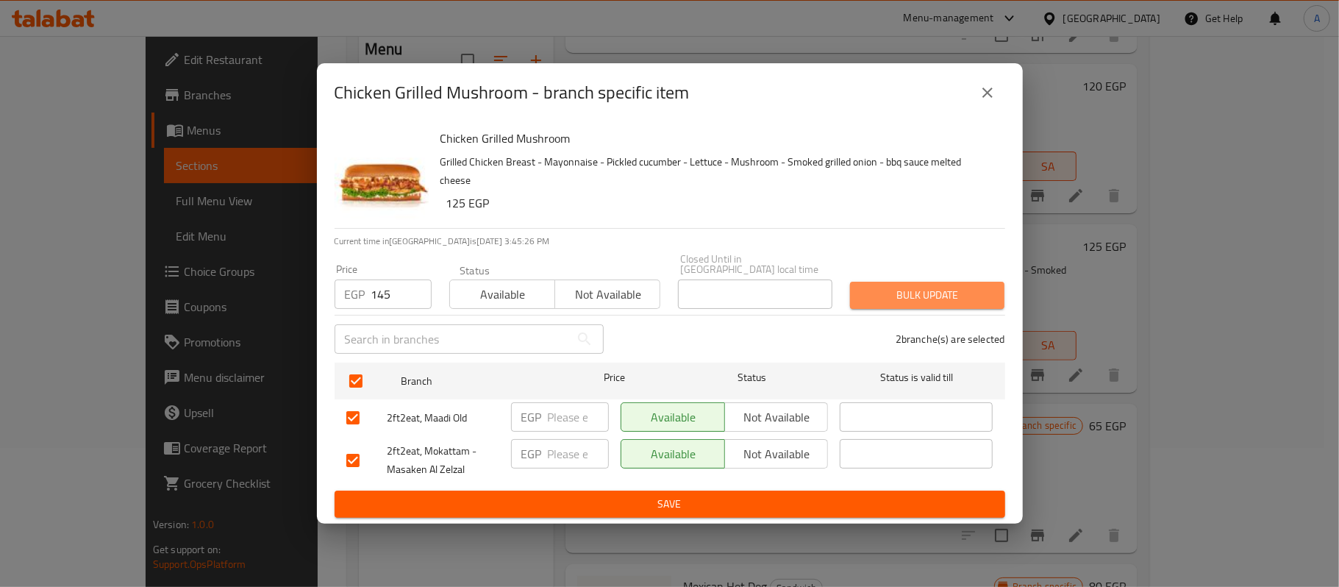
click at [870, 293] on span "Bulk update" at bounding box center [927, 295] width 131 height 18
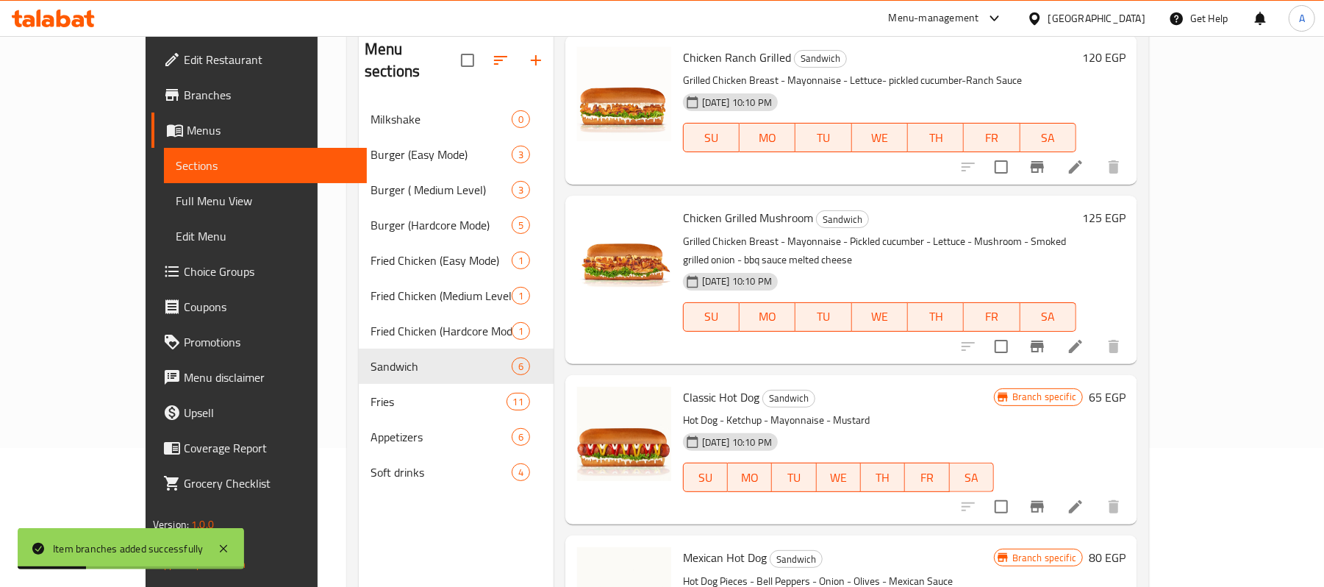
scroll to position [412, 0]
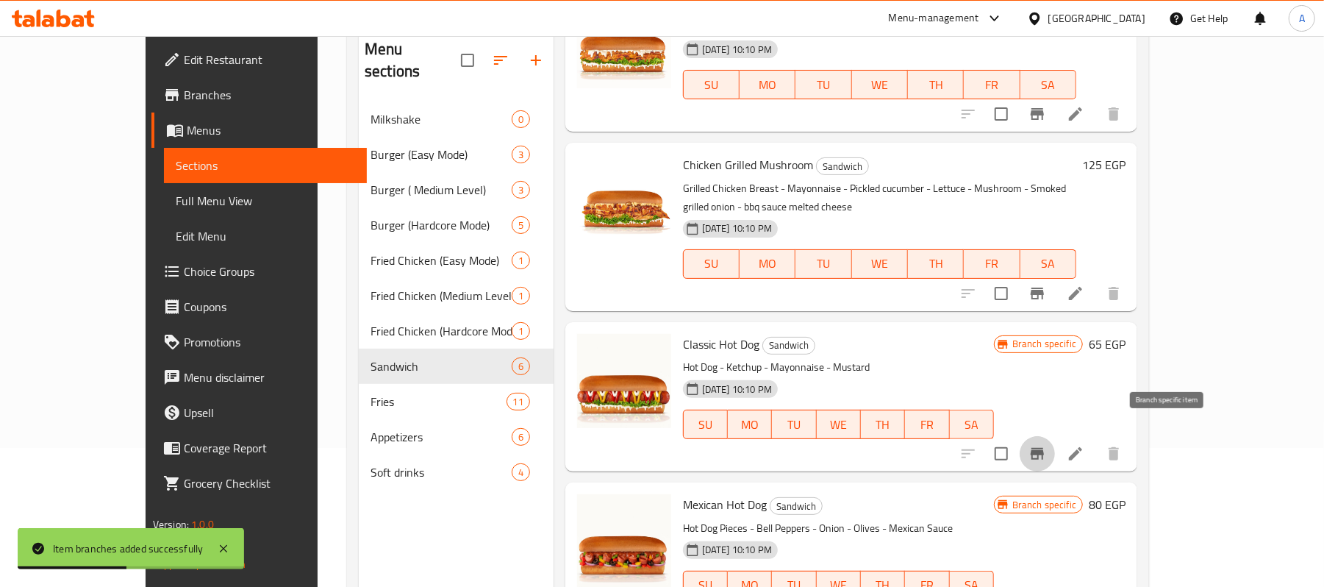
click at [1046, 445] on icon "Branch-specific-item" at bounding box center [1038, 454] width 18 height 18
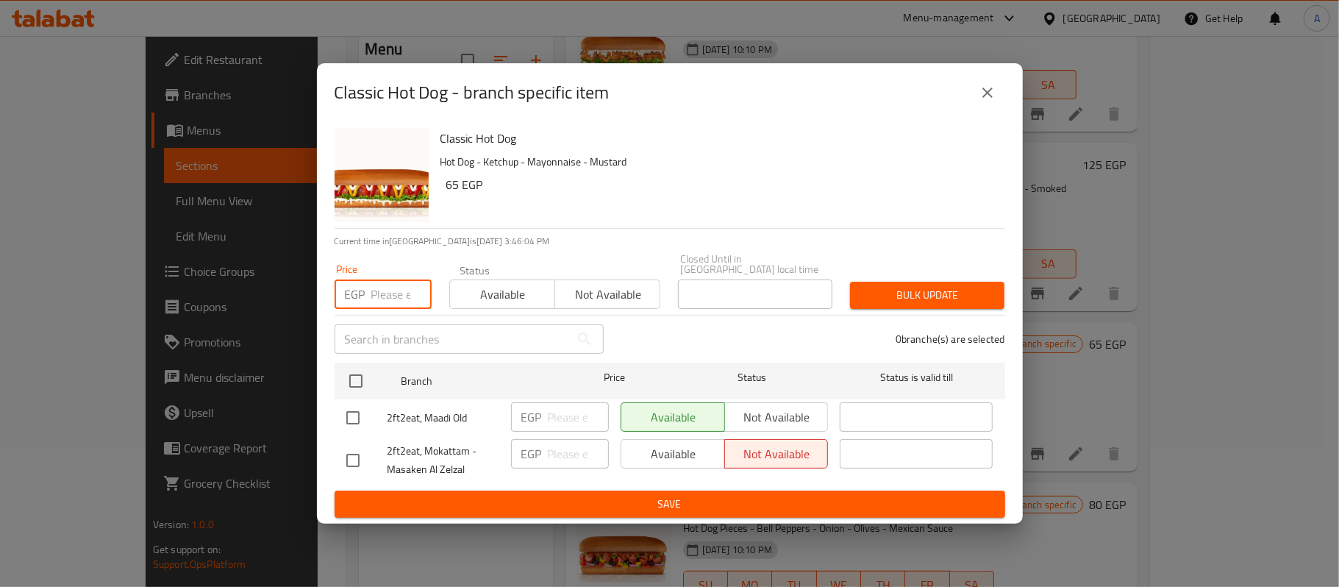
click at [389, 291] on input "number" at bounding box center [401, 293] width 60 height 29
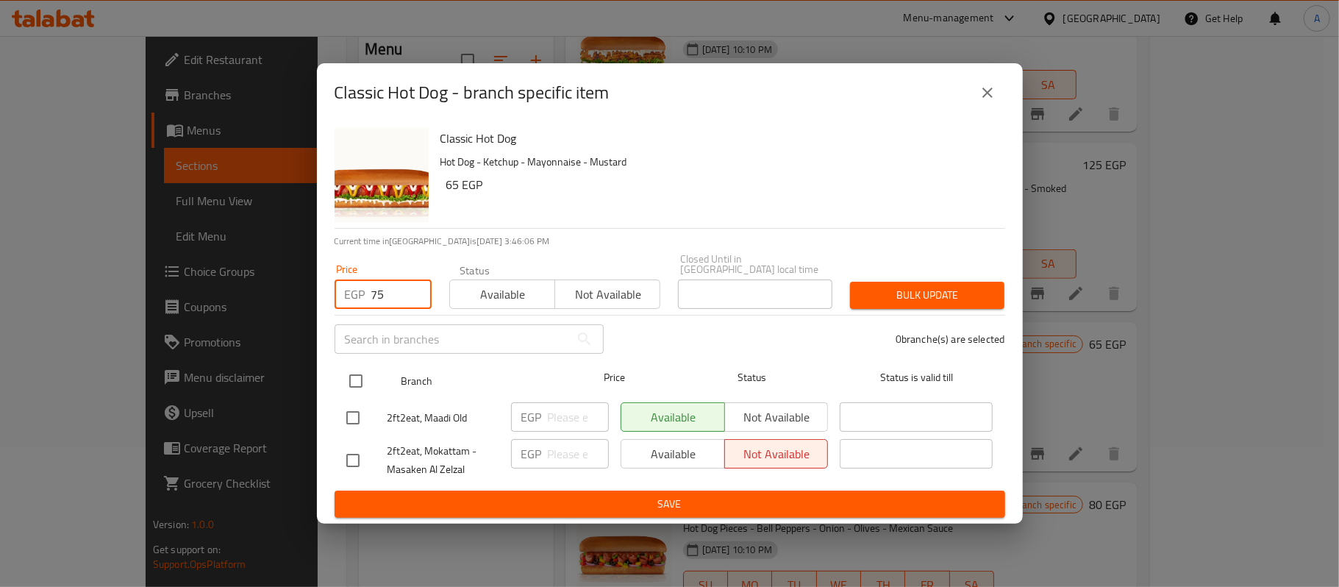
type input "75"
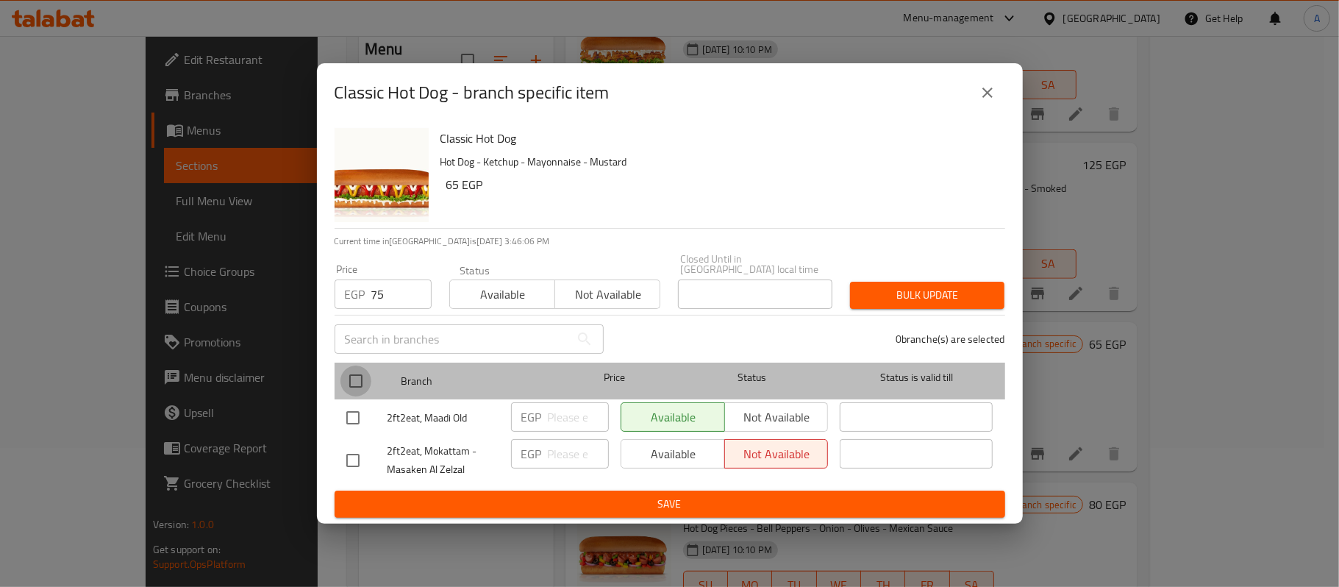
click at [354, 375] on input "checkbox" at bounding box center [355, 380] width 31 height 31
checkbox input "true"
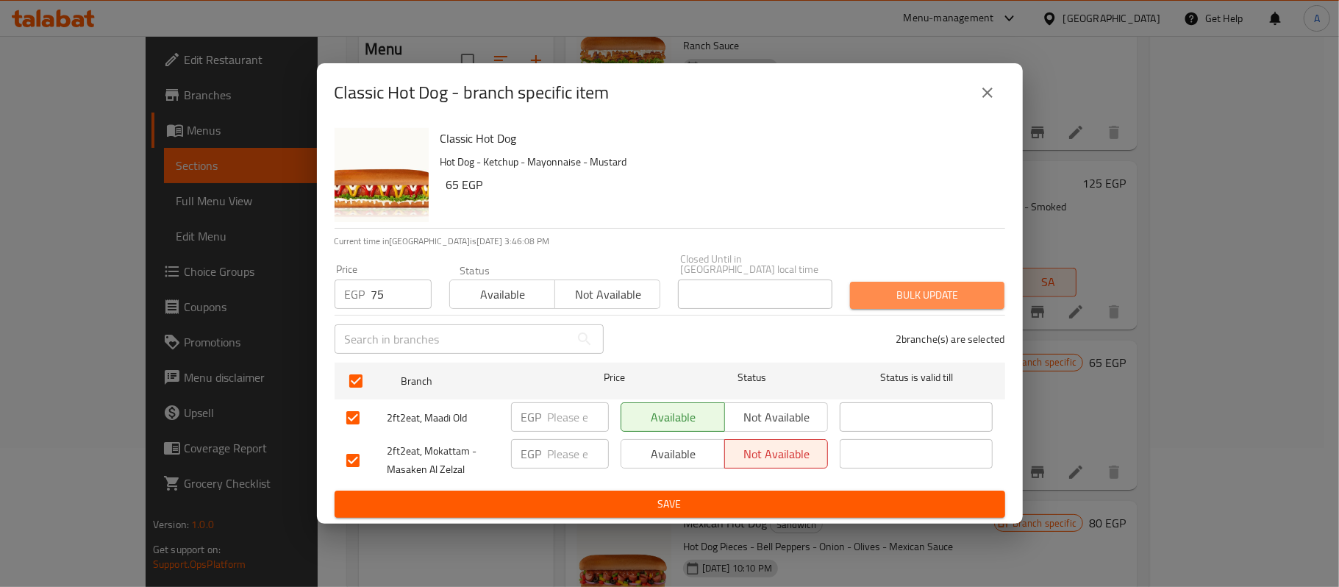
click at [892, 286] on span "Bulk update" at bounding box center [927, 295] width 131 height 18
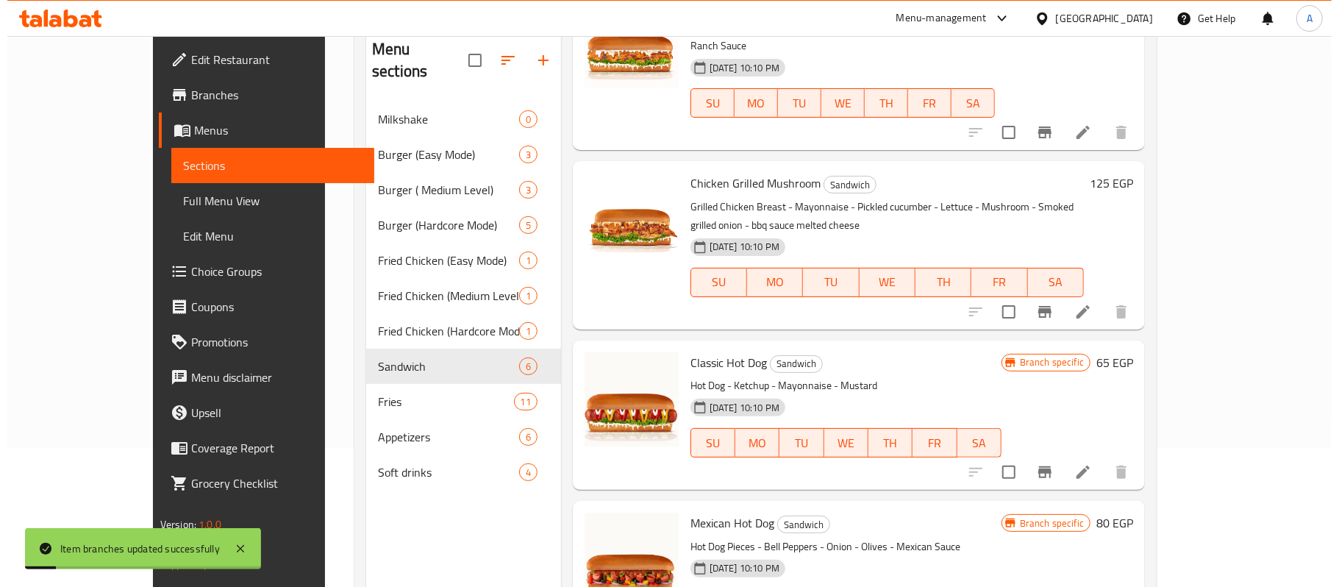
scroll to position [207, 0]
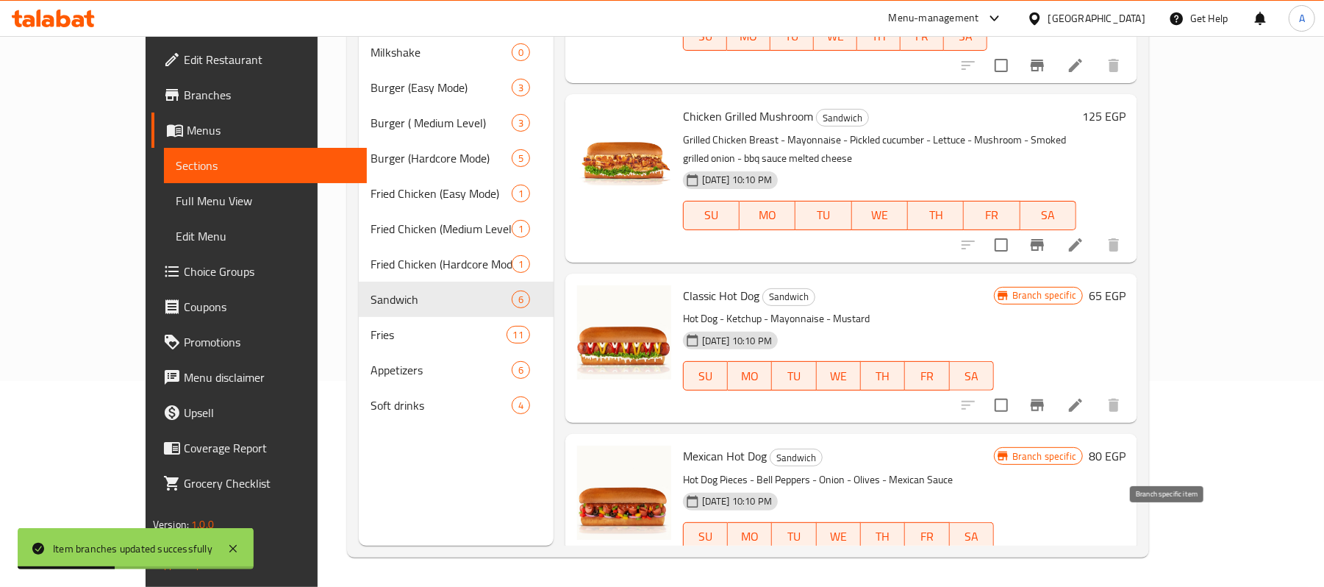
click at [1044, 560] on icon "Branch-specific-item" at bounding box center [1037, 566] width 13 height 12
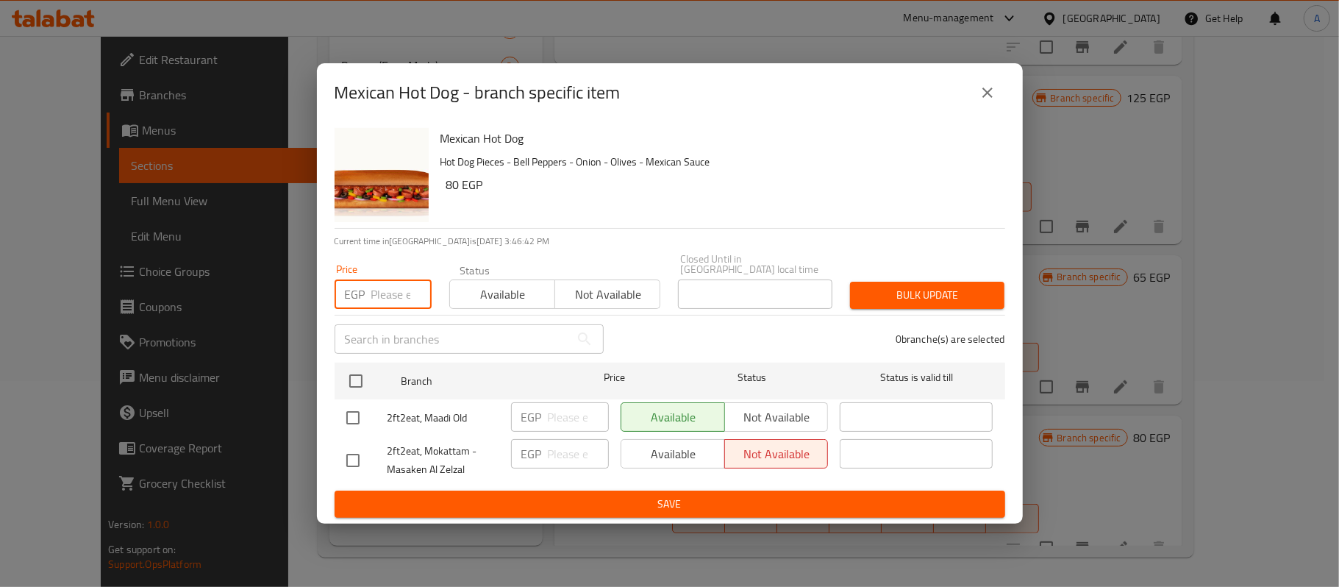
click at [387, 297] on input "number" at bounding box center [401, 293] width 60 height 29
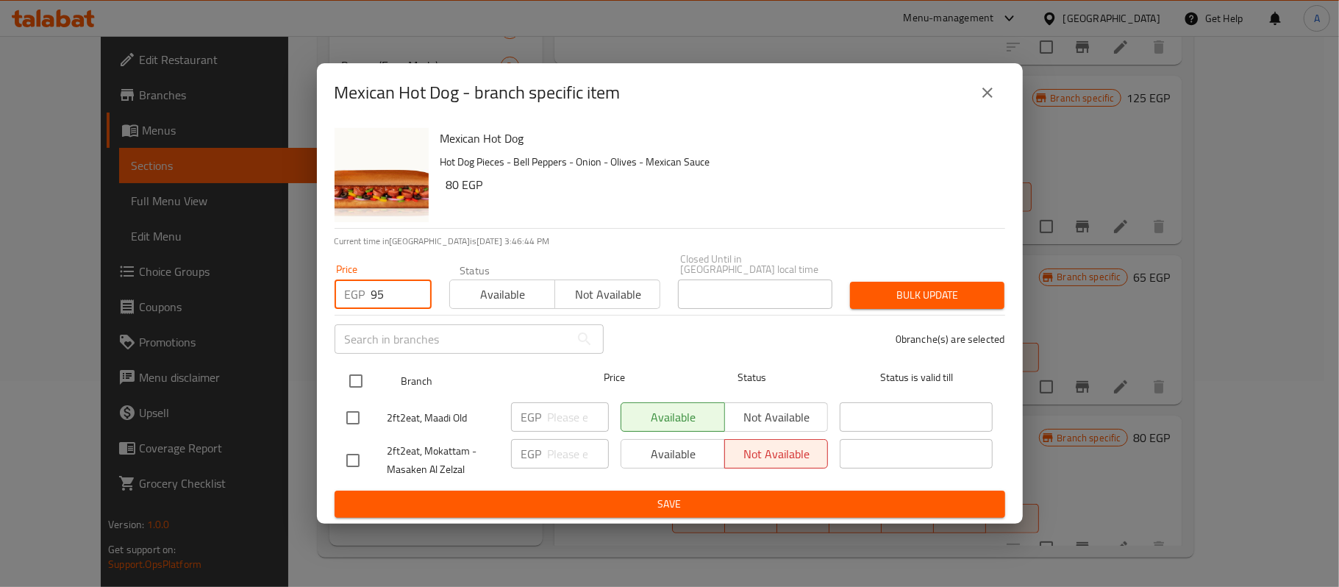
type input "95"
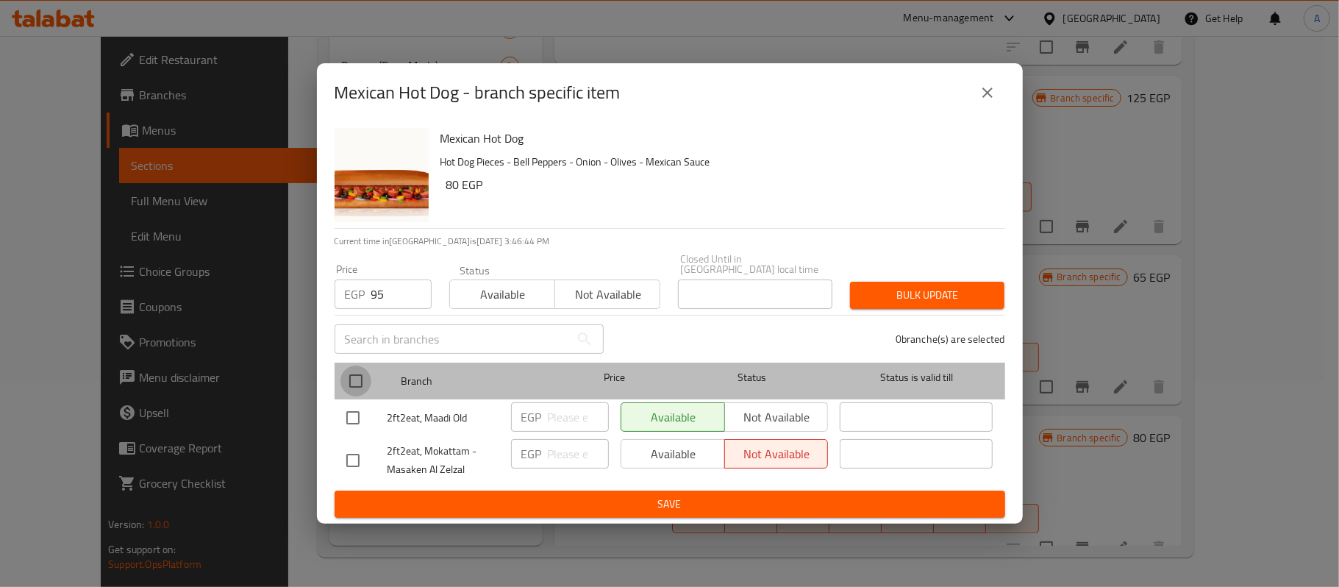
click at [360, 386] on input "checkbox" at bounding box center [355, 380] width 31 height 31
checkbox input "true"
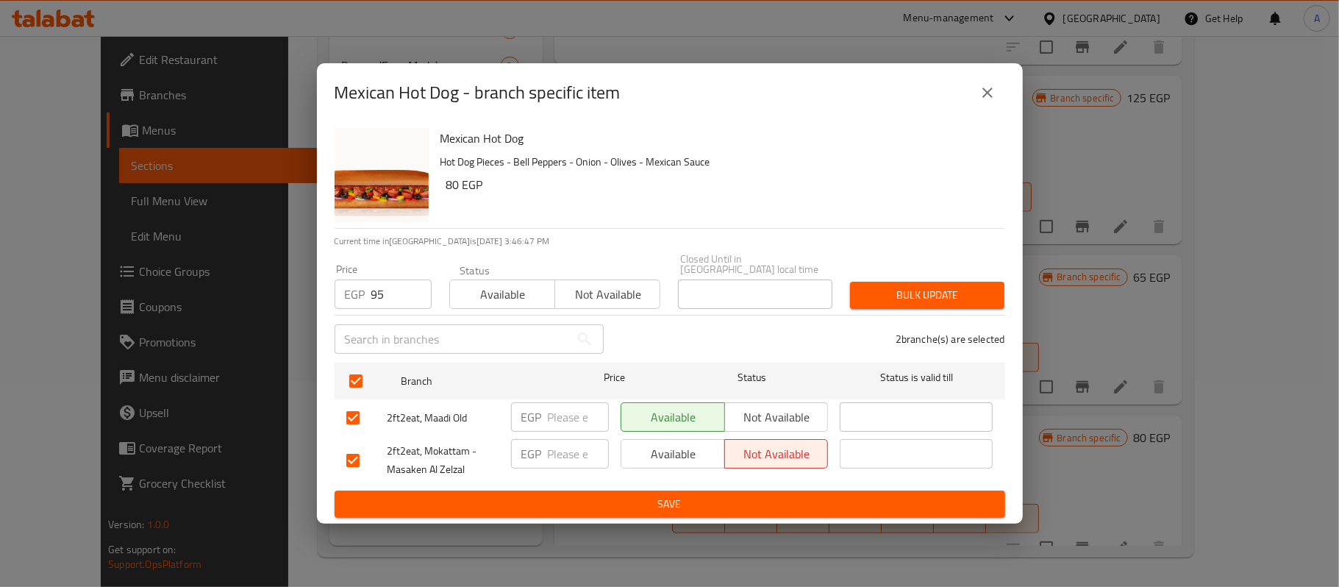
click at [910, 286] on span "Bulk update" at bounding box center [927, 295] width 131 height 18
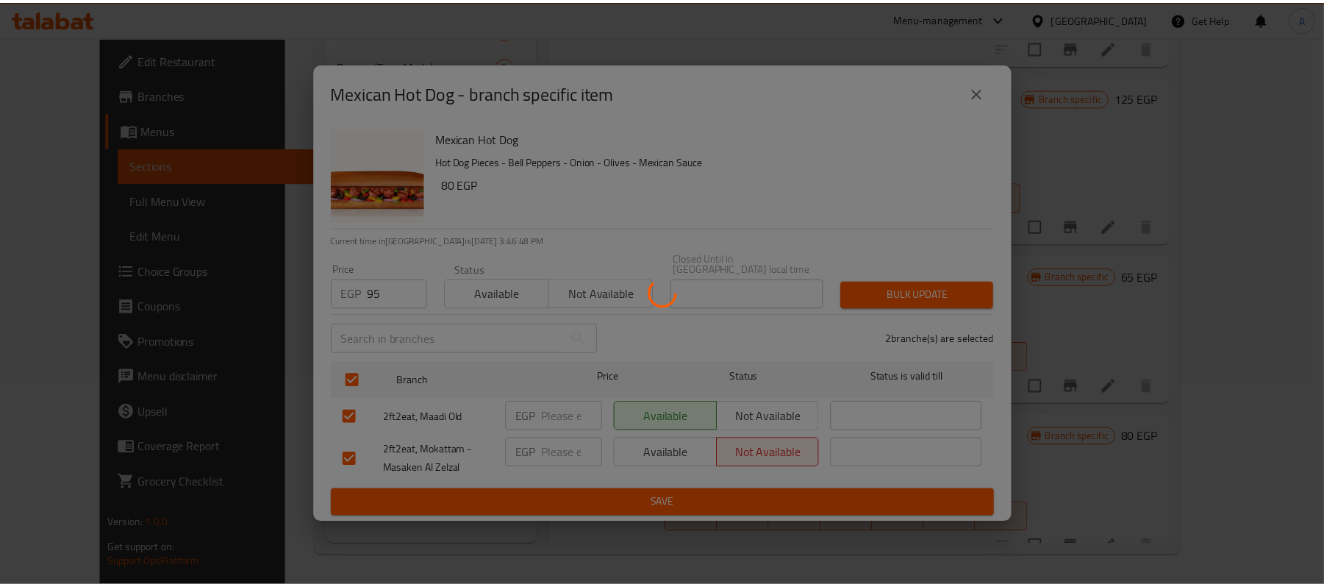
scroll to position [431, 0]
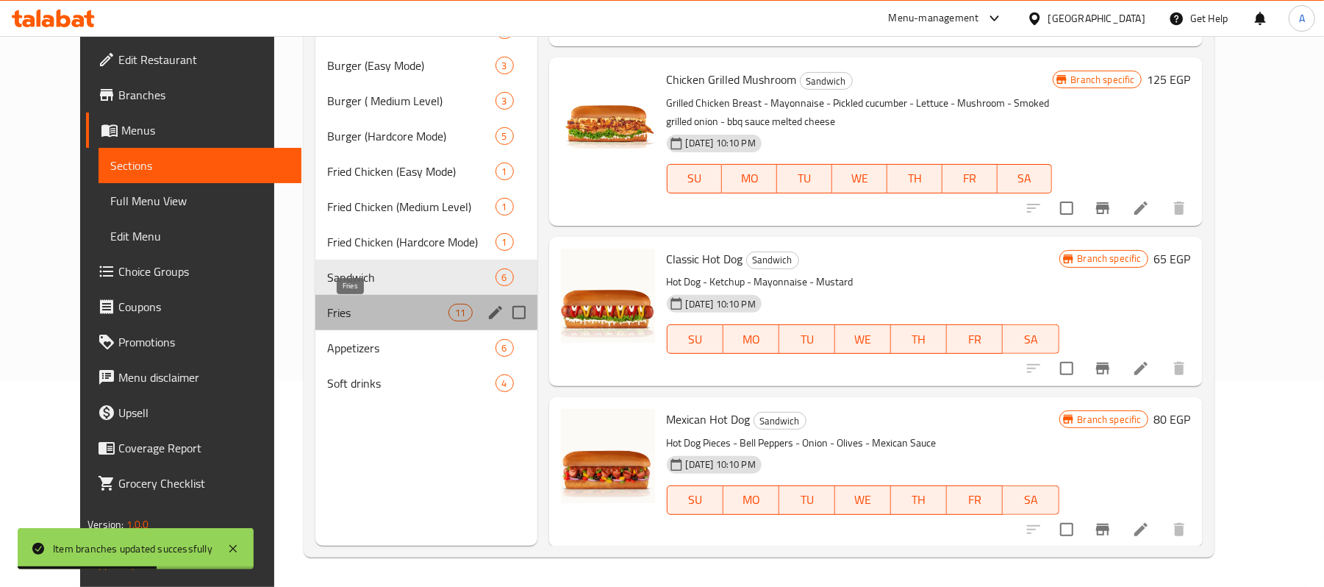
click at [415, 306] on span "Fries" at bounding box center [387, 313] width 121 height 18
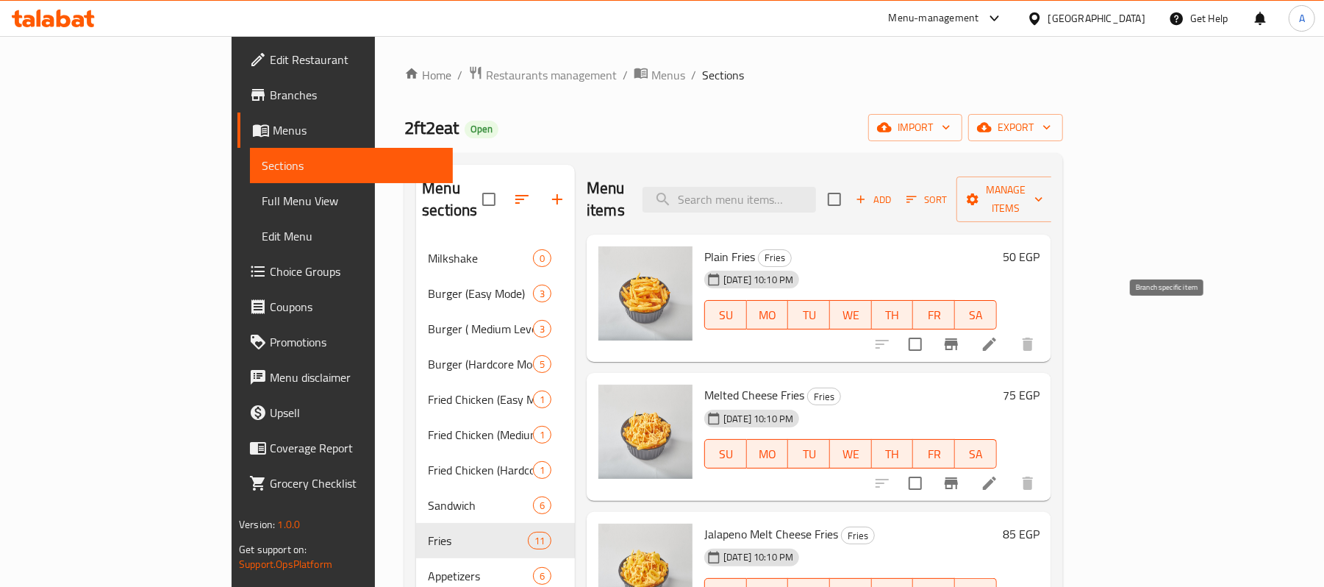
click at [960, 335] on icon "Branch-specific-item" at bounding box center [952, 344] width 18 height 18
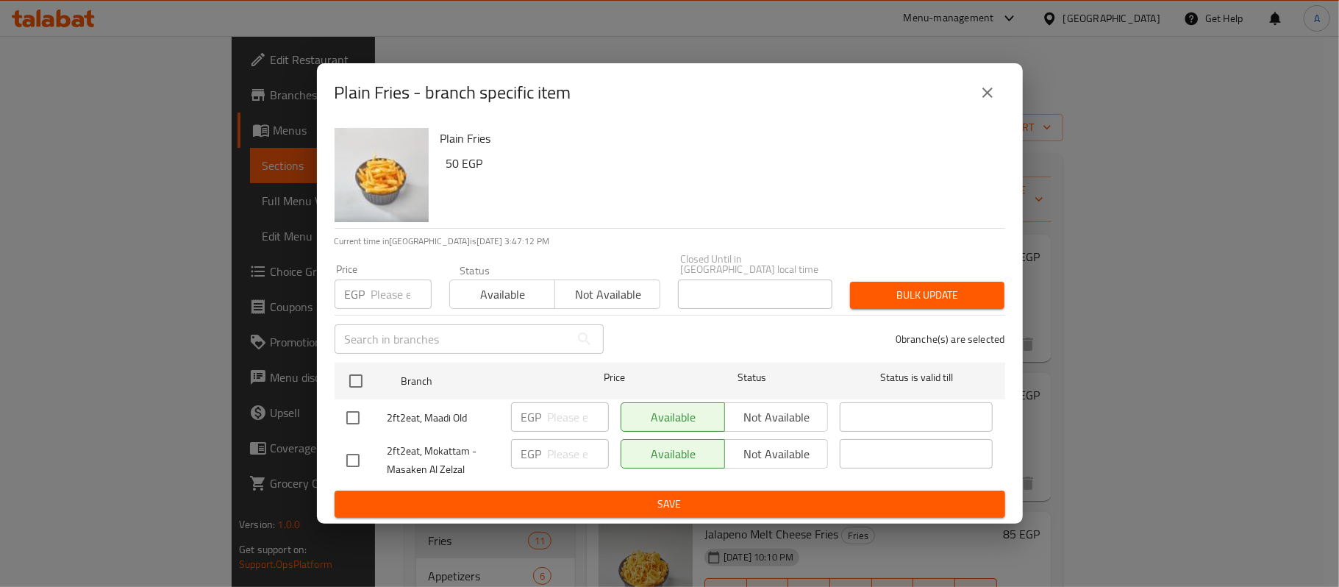
click at [389, 290] on input "number" at bounding box center [401, 293] width 60 height 29
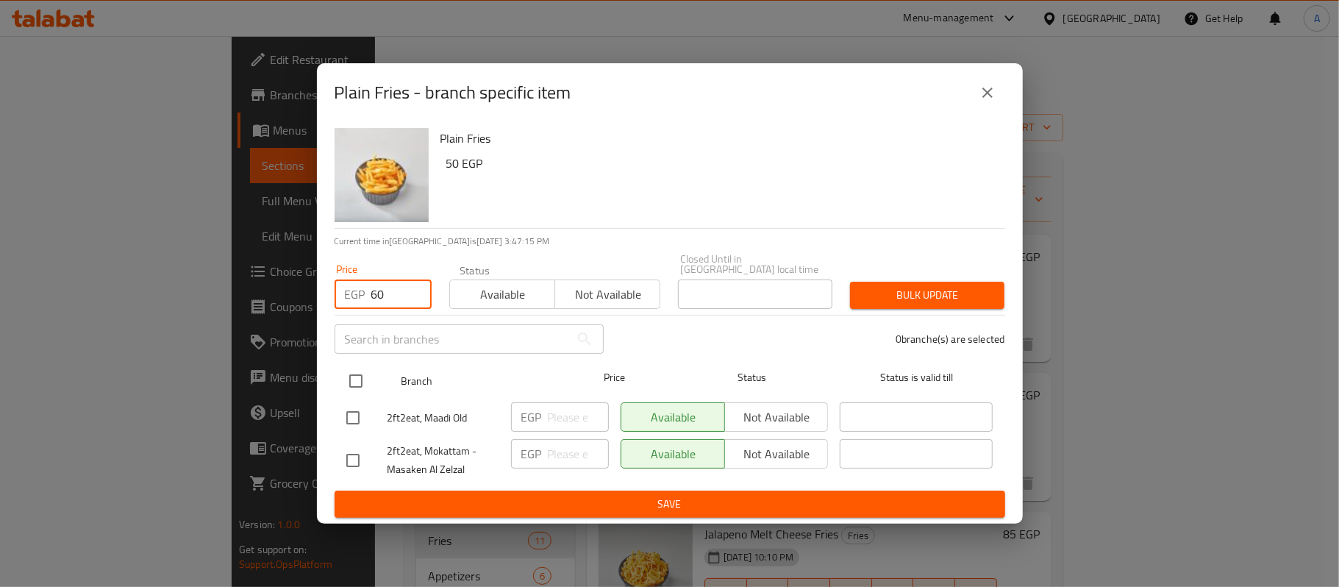
type input "60"
click at [359, 379] on input "checkbox" at bounding box center [355, 380] width 31 height 31
checkbox input "true"
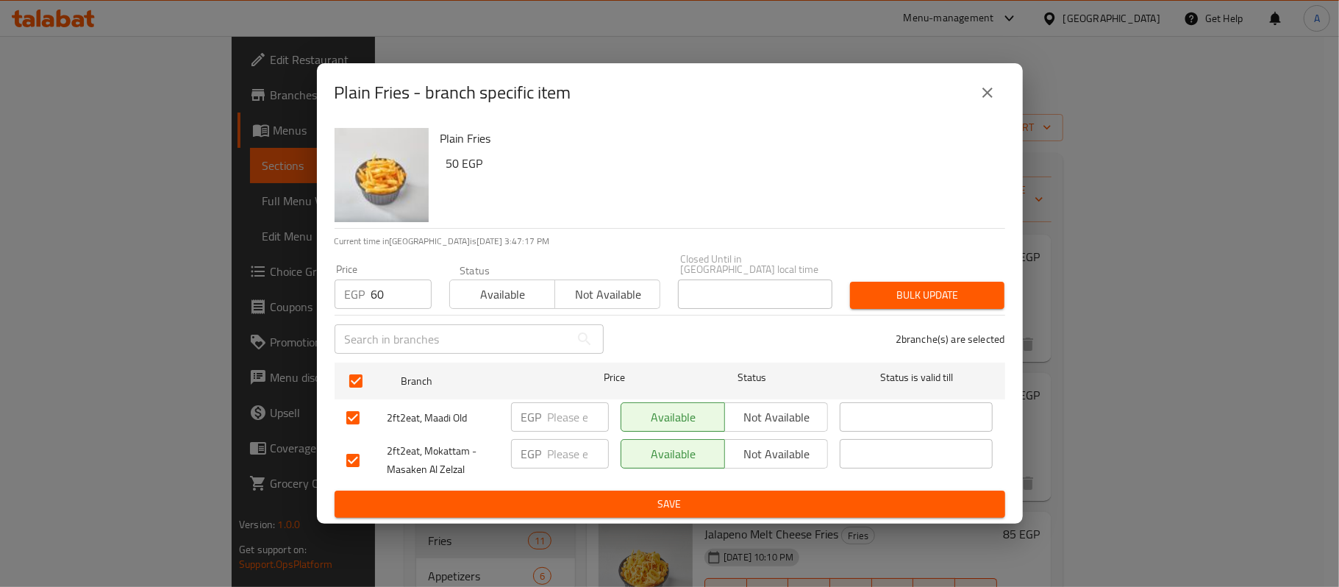
click at [869, 294] on span "Bulk update" at bounding box center [927, 295] width 131 height 18
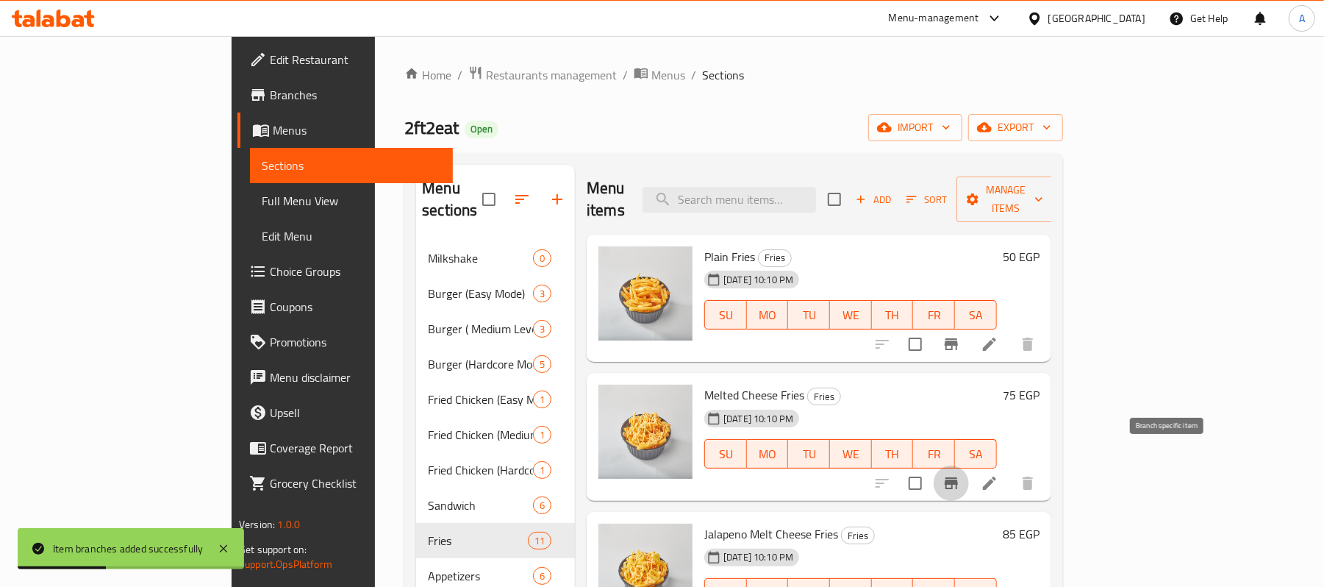
click at [969, 465] on button "Branch-specific-item" at bounding box center [951, 482] width 35 height 35
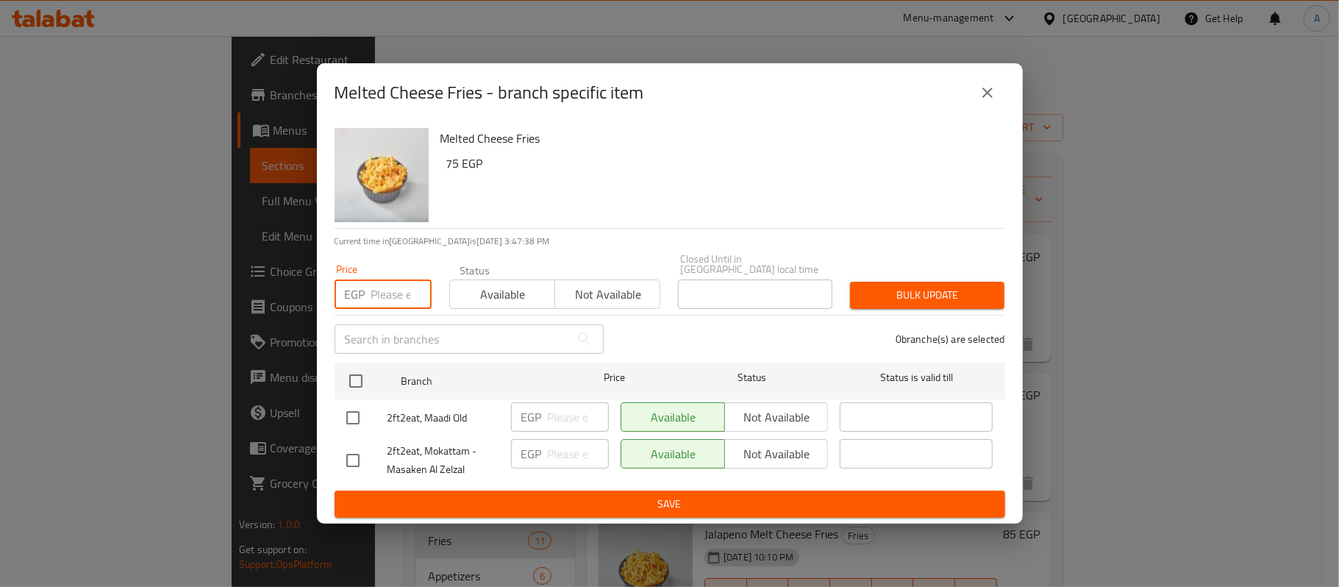
click at [392, 289] on input "number" at bounding box center [401, 293] width 60 height 29
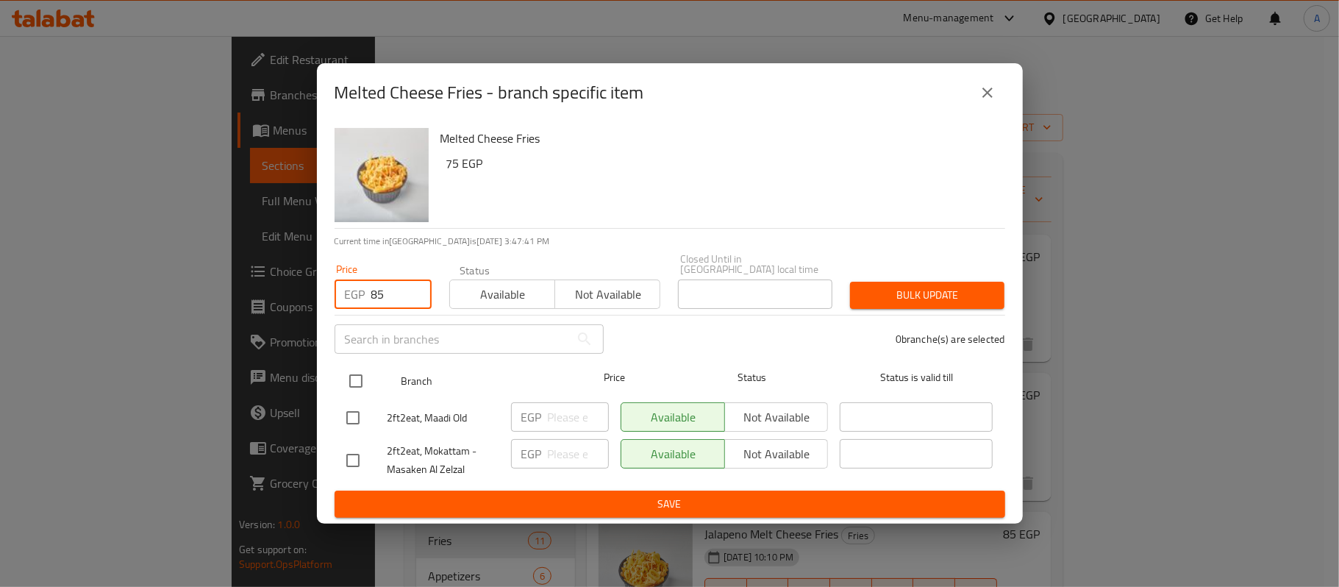
type input "85"
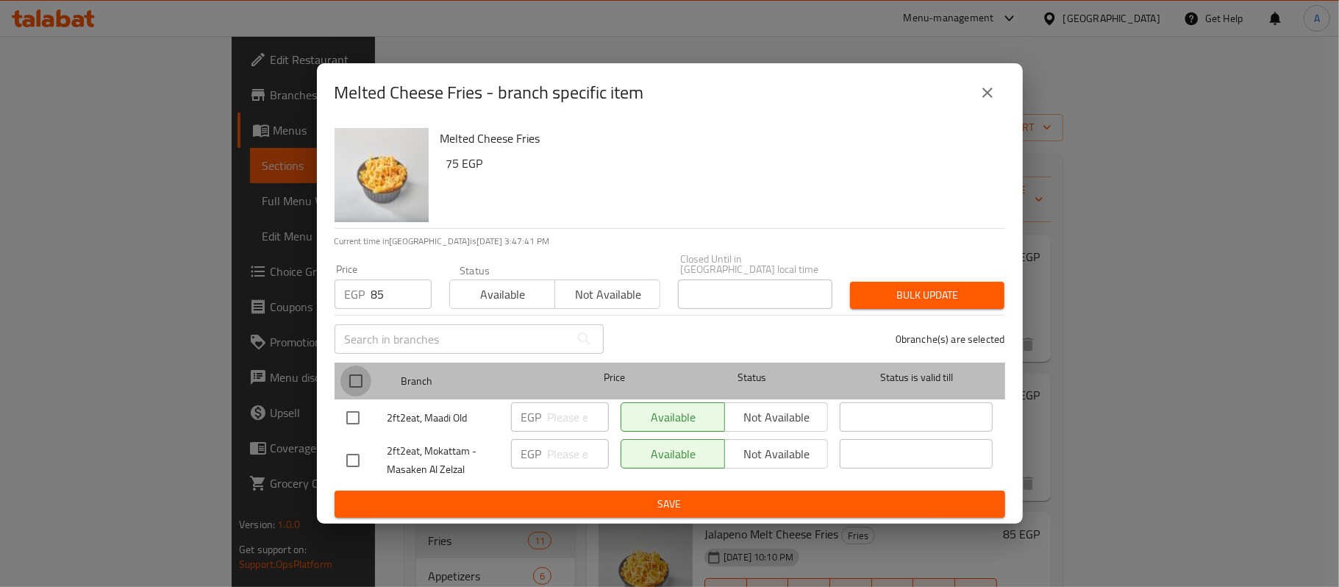
click at [360, 376] on input "checkbox" at bounding box center [355, 380] width 31 height 31
checkbox input "true"
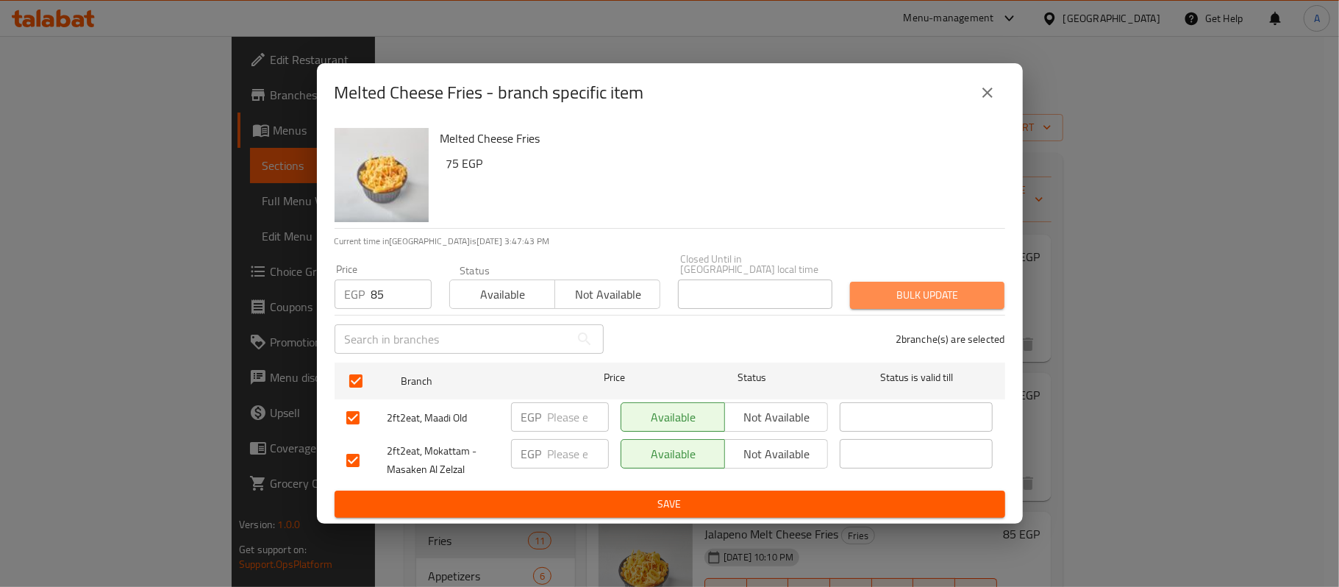
click at [907, 286] on span "Bulk update" at bounding box center [927, 295] width 131 height 18
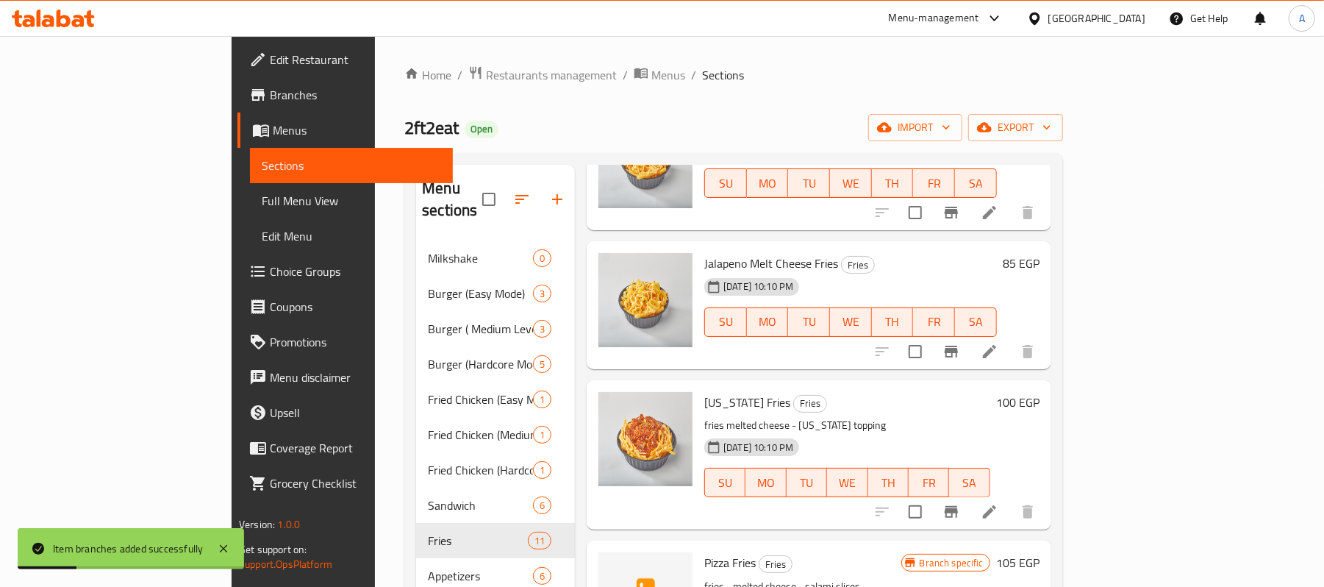
scroll to position [271, 0]
click at [958, 345] on icon "Branch-specific-item" at bounding box center [951, 351] width 13 height 12
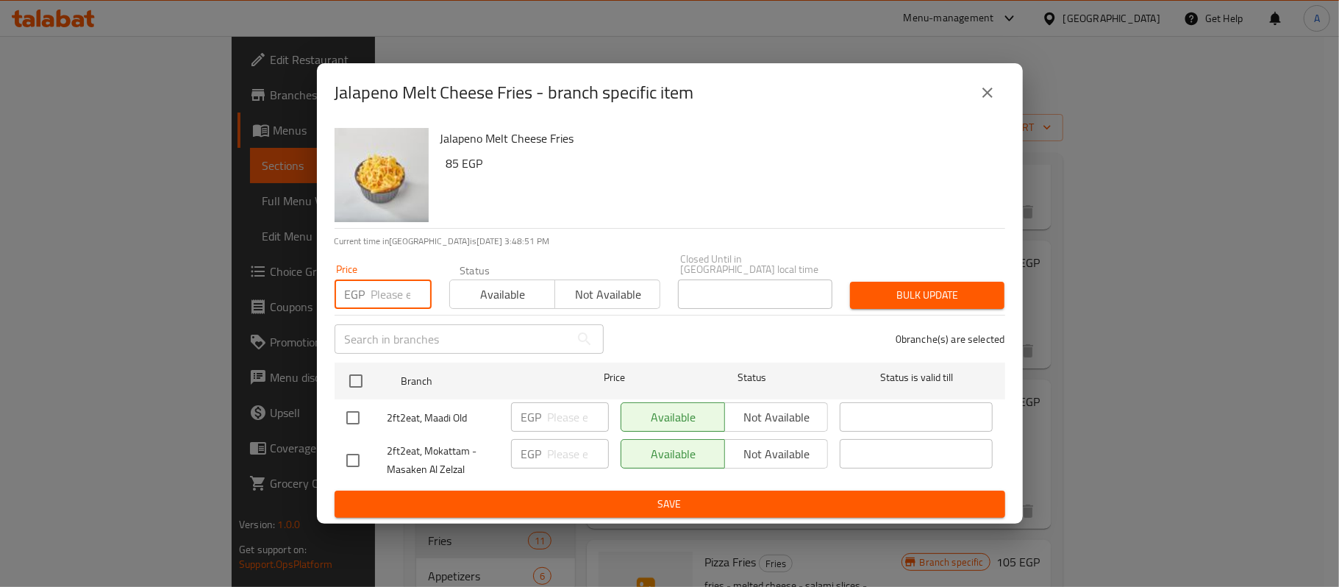
click at [388, 289] on input "number" at bounding box center [401, 293] width 60 height 29
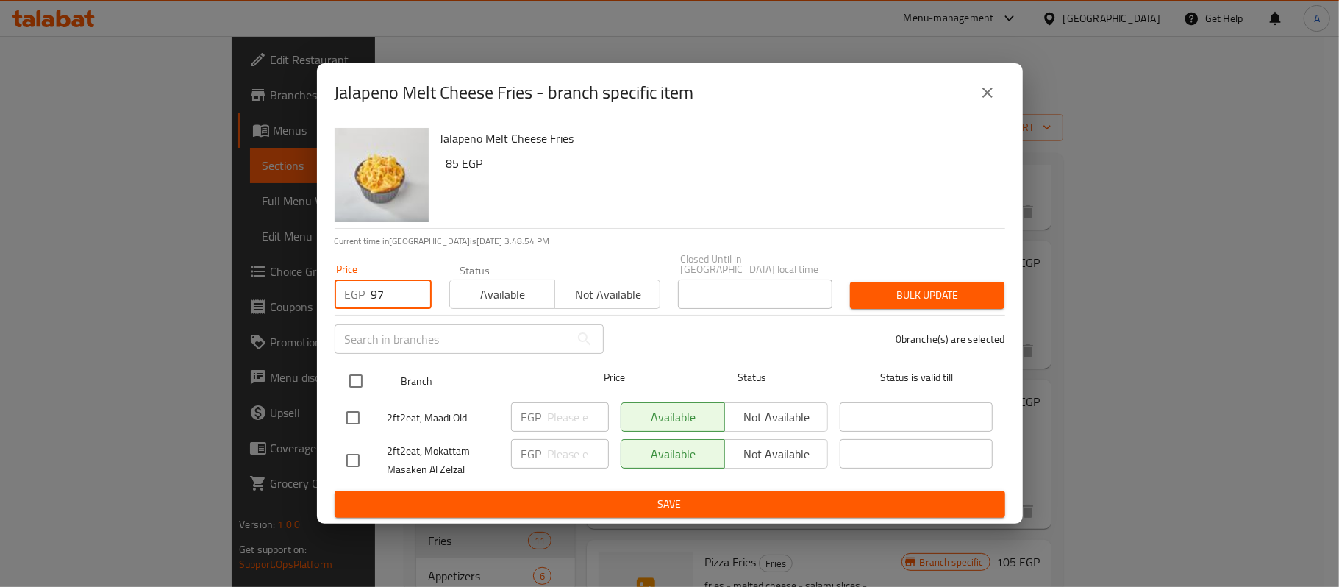
type input "97"
click at [360, 380] on input "checkbox" at bounding box center [355, 380] width 31 height 31
checkbox input "true"
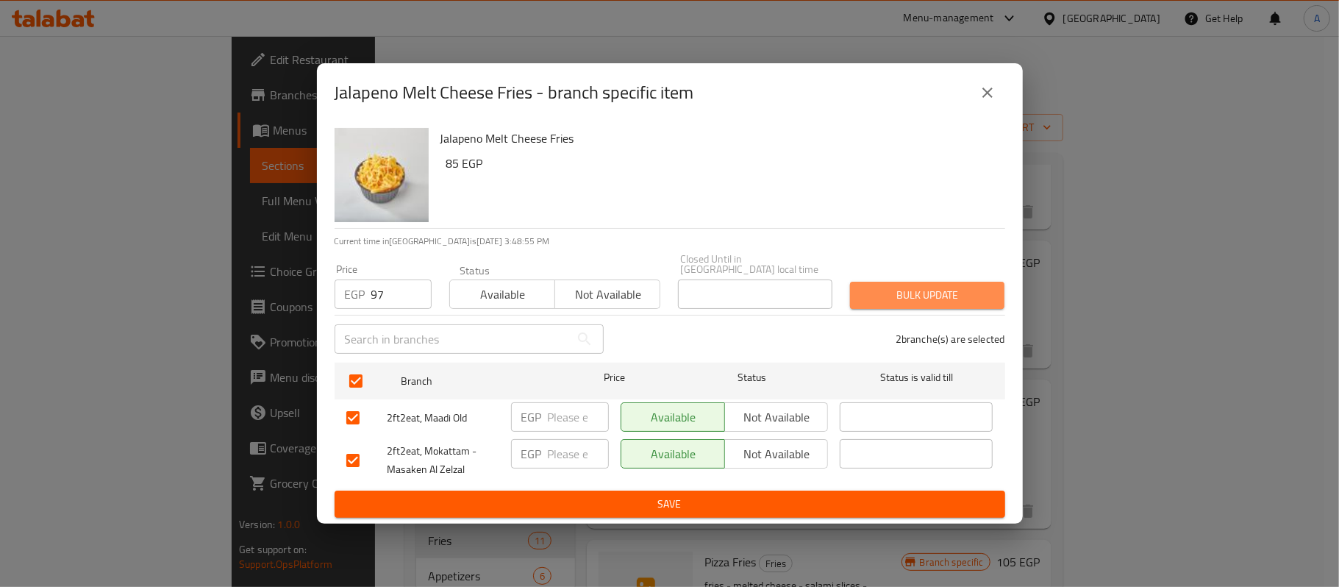
click at [900, 292] on span "Bulk update" at bounding box center [927, 295] width 131 height 18
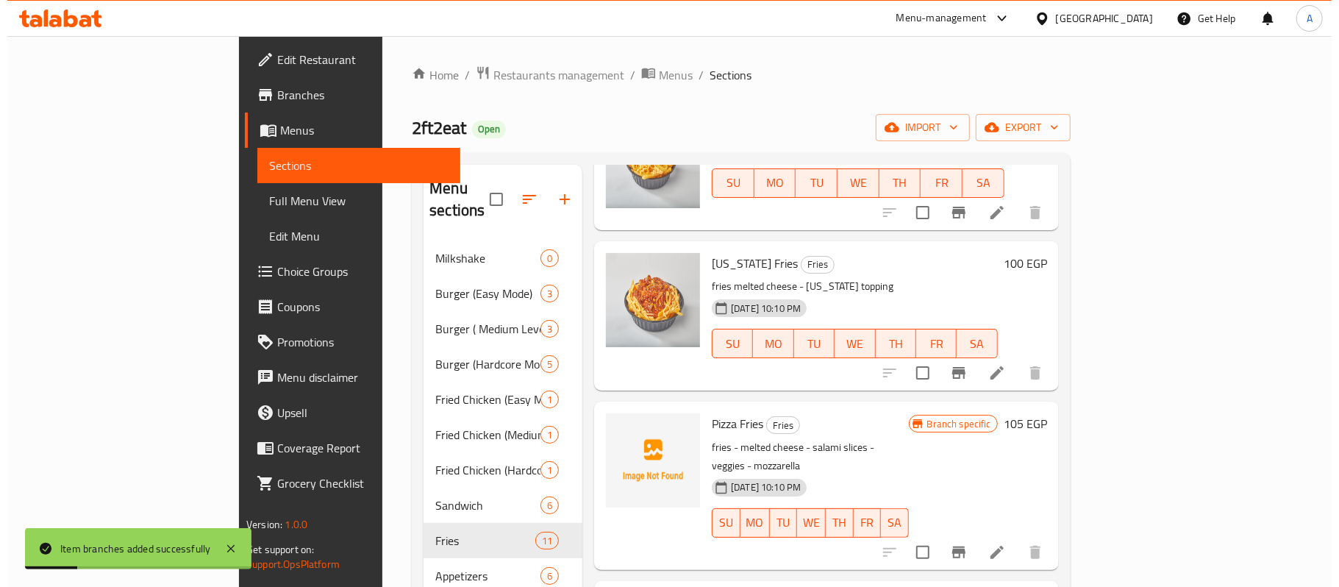
scroll to position [410, 0]
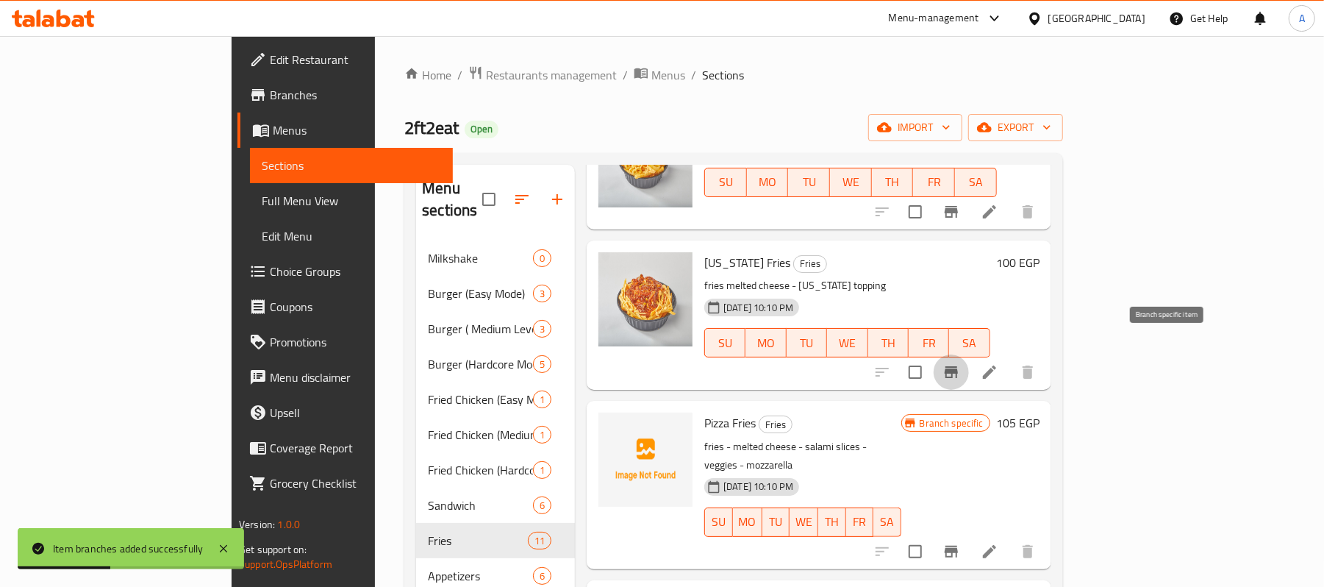
click at [958, 366] on icon "Branch-specific-item" at bounding box center [951, 372] width 13 height 12
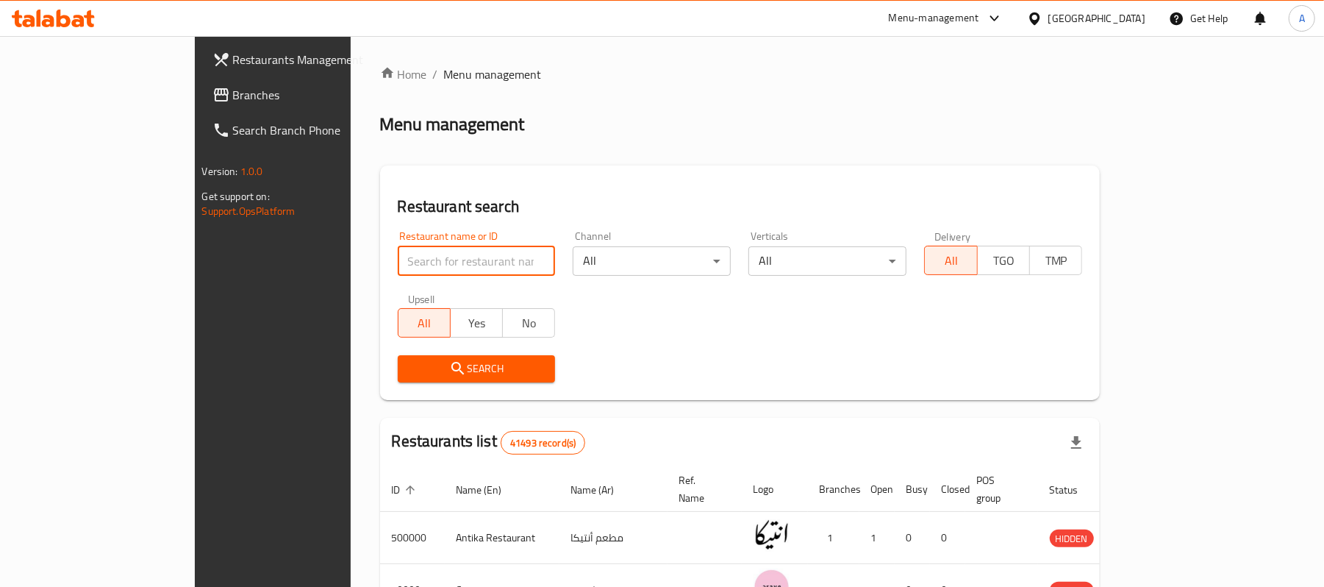
click at [407, 260] on input "search" at bounding box center [477, 260] width 158 height 29
paste input "707268"
type input "707268"
click button "Search" at bounding box center [477, 368] width 158 height 27
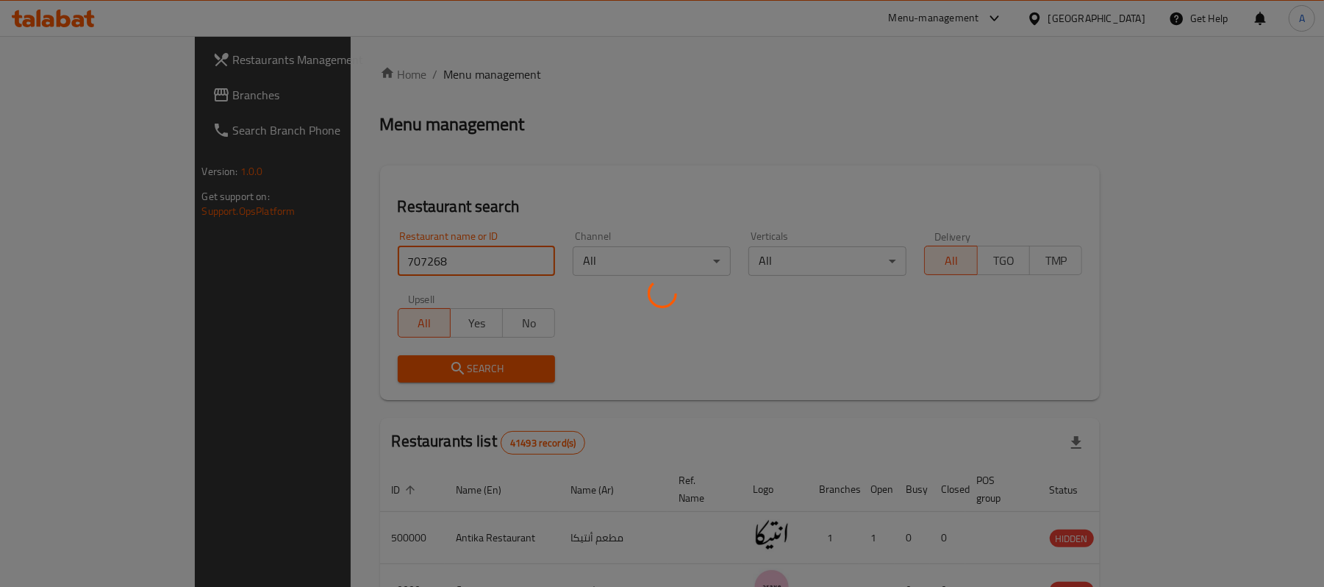
click at [1248, 521] on div at bounding box center [662, 293] width 1324 height 587
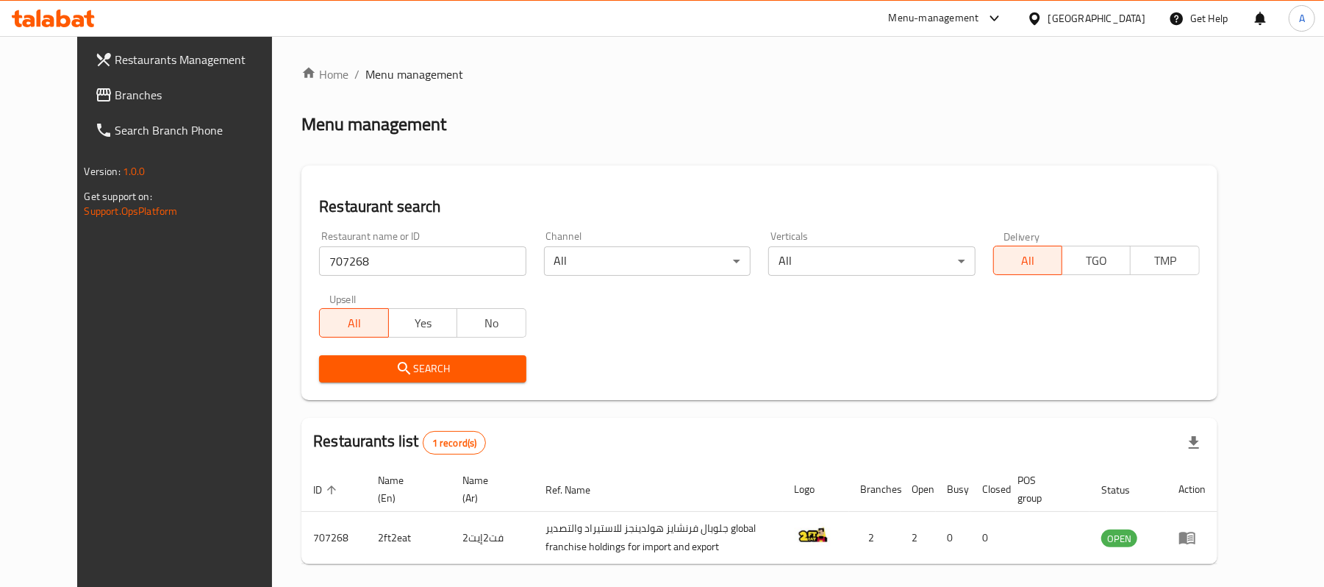
click at [1218, 521] on td "enhanced table" at bounding box center [1192, 538] width 51 height 52
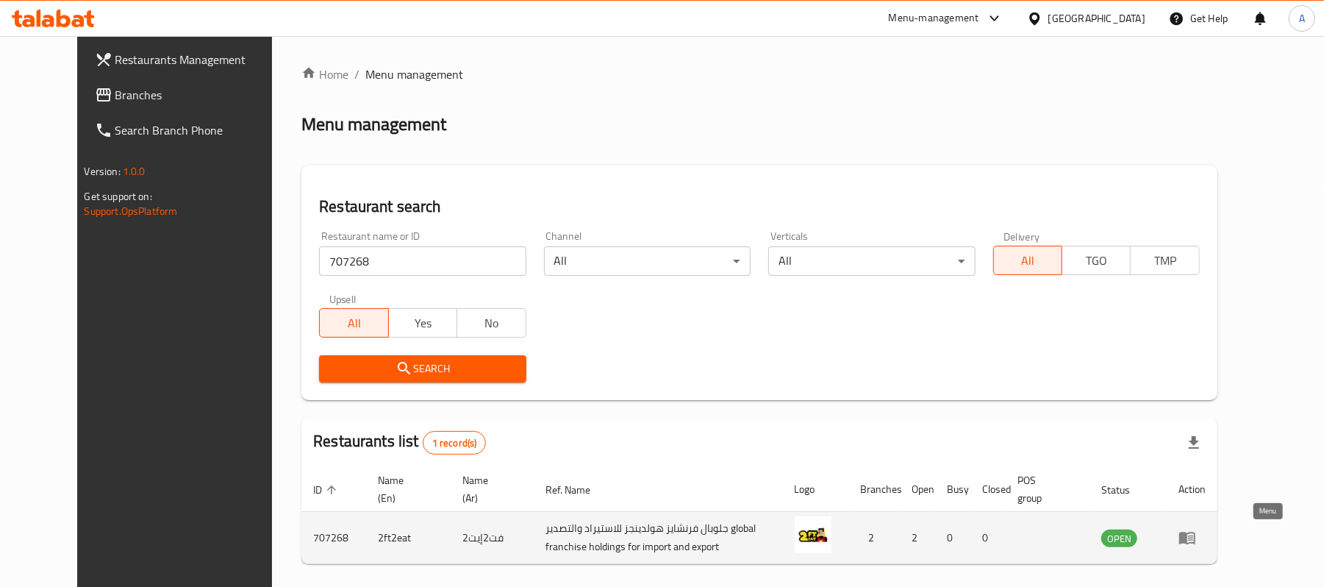
click at [1195, 536] on icon "enhanced table" at bounding box center [1187, 538] width 16 height 12
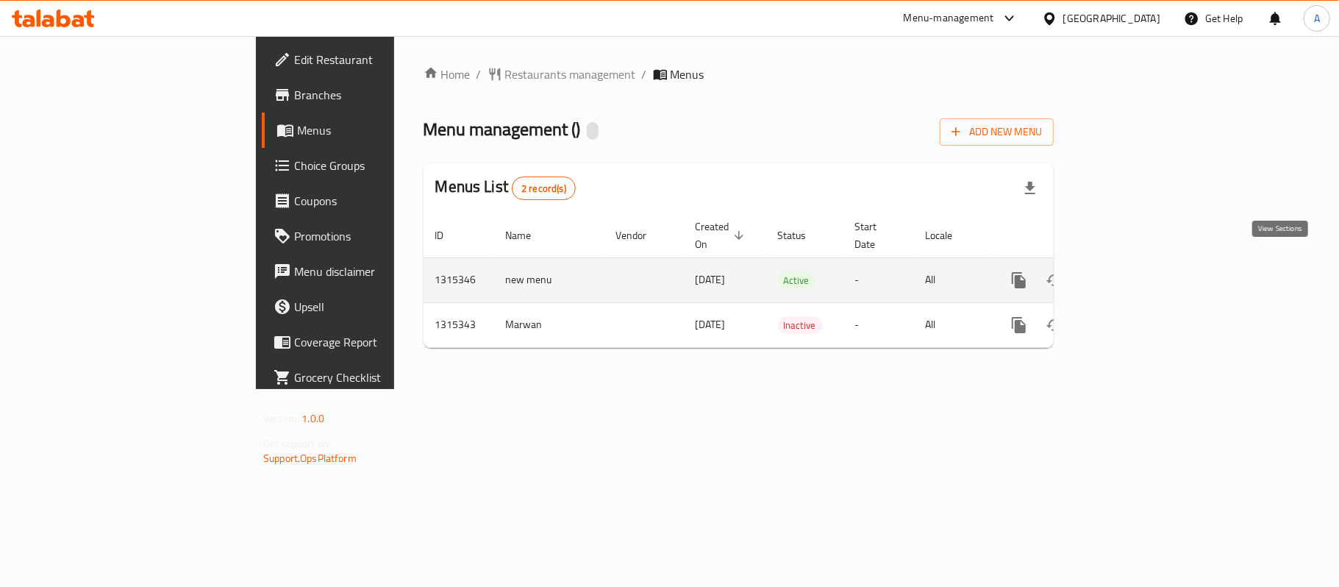
click at [1134, 271] on icon "enhanced table" at bounding box center [1125, 280] width 18 height 18
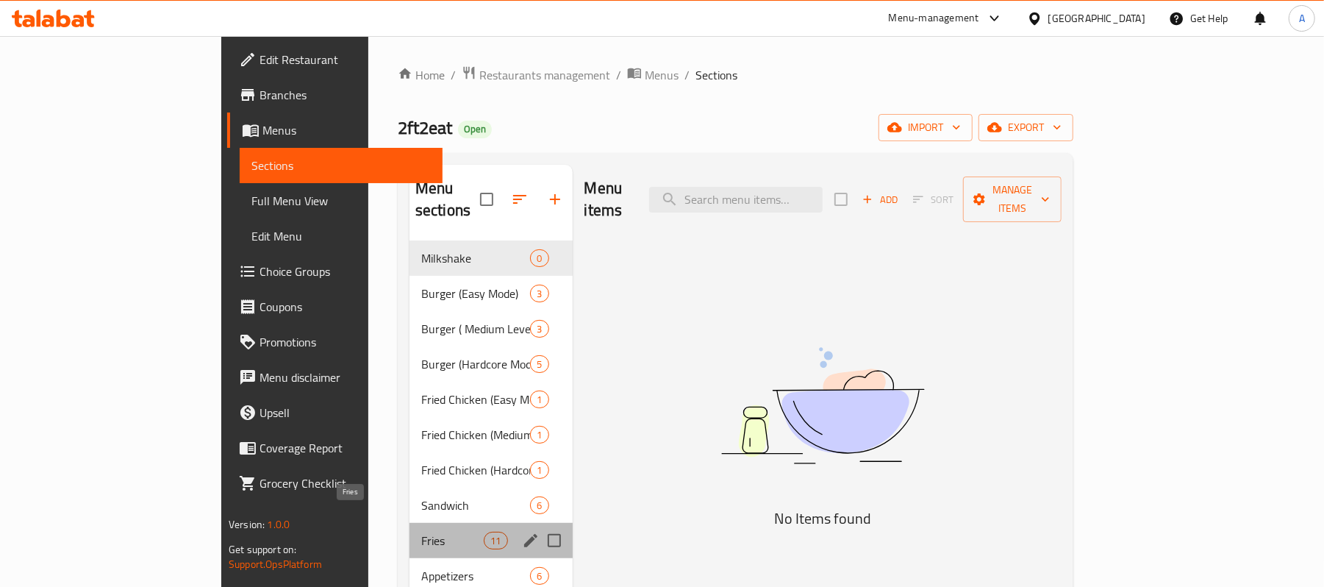
click at [421, 532] on span "Fries" at bounding box center [452, 541] width 62 height 18
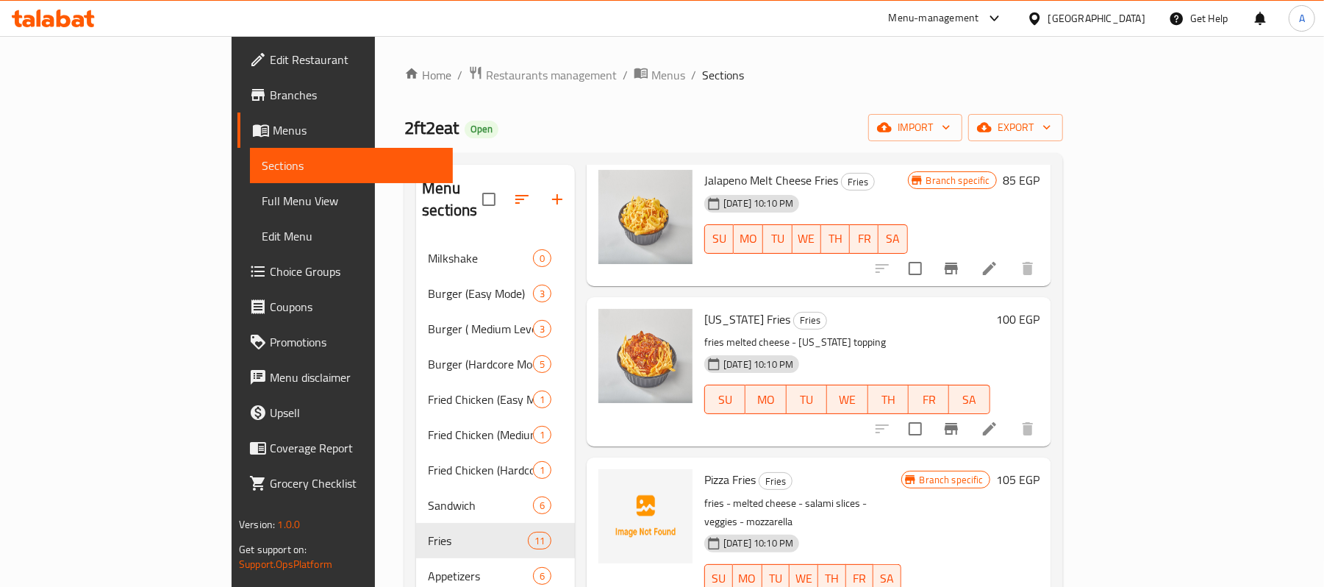
scroll to position [354, 0]
click at [960, 419] on icon "Branch-specific-item" at bounding box center [952, 428] width 18 height 18
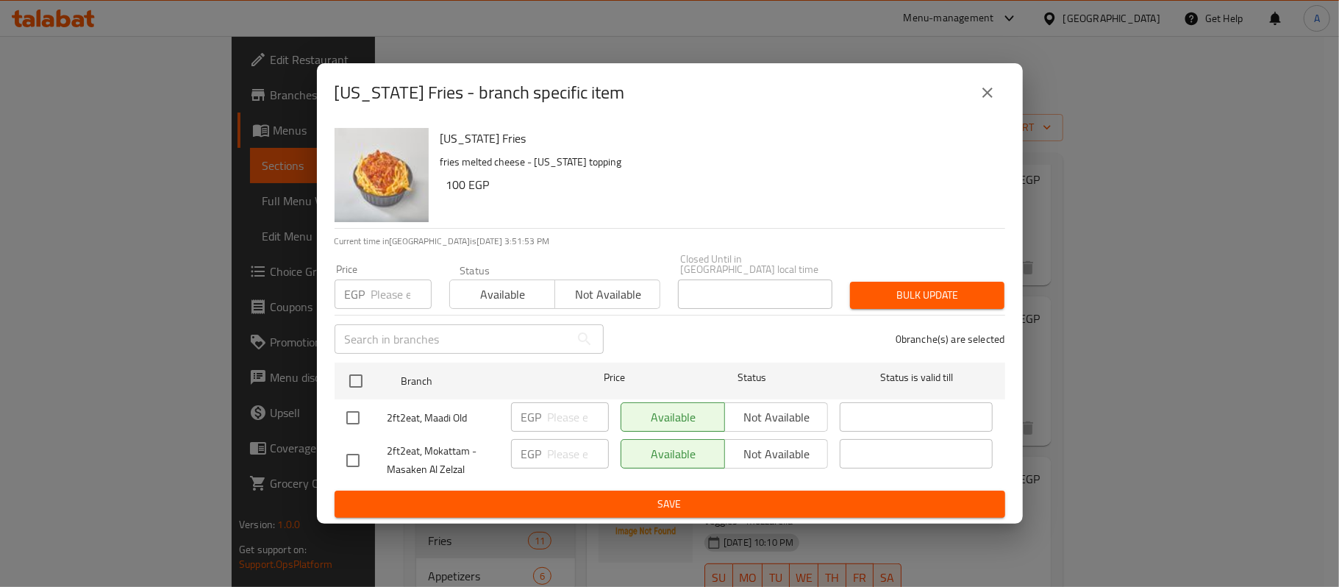
click at [362, 289] on p "EGP" at bounding box center [355, 294] width 21 height 18
click at [378, 287] on input "number" at bounding box center [401, 293] width 60 height 29
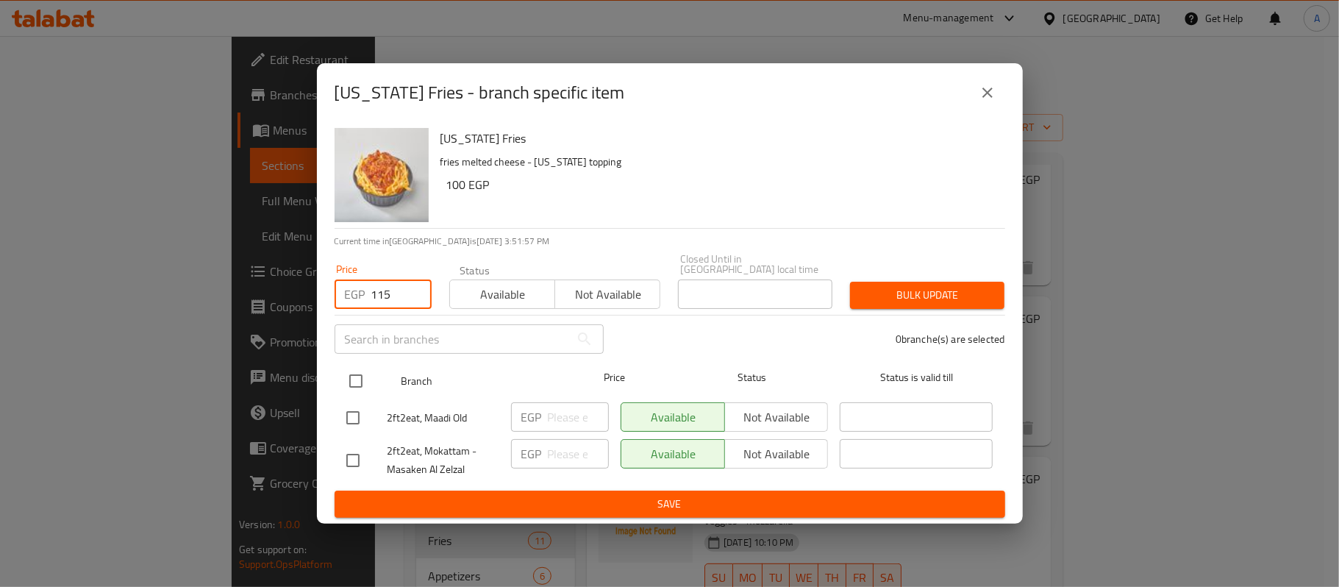
type input "115"
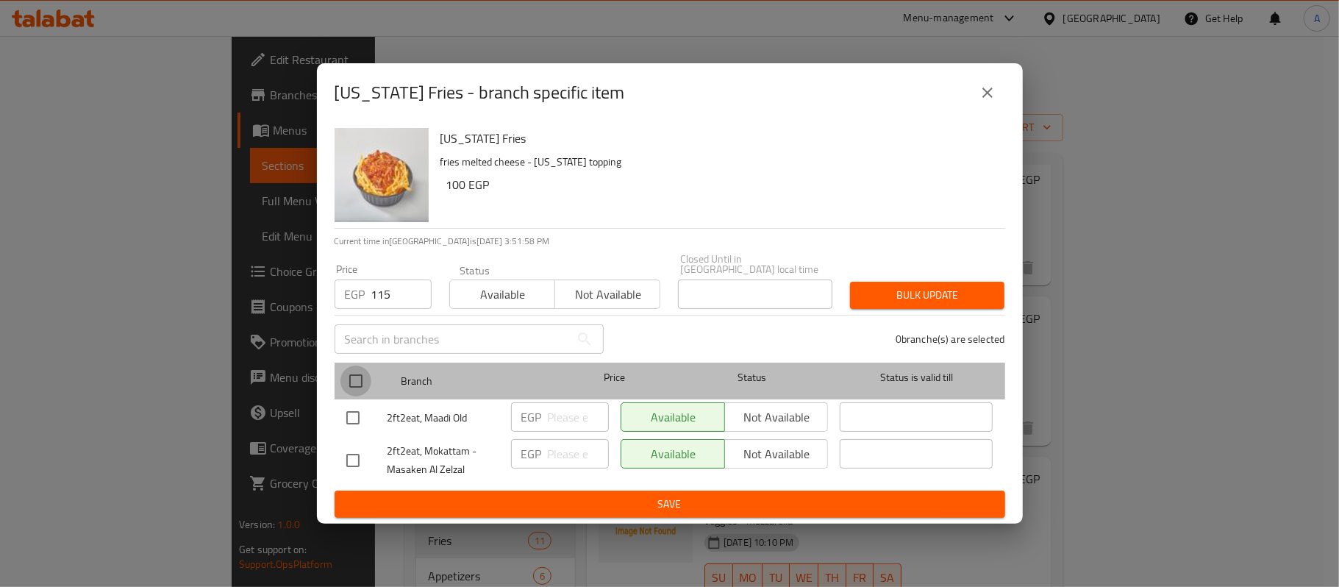
click at [354, 374] on input "checkbox" at bounding box center [355, 380] width 31 height 31
checkbox input "true"
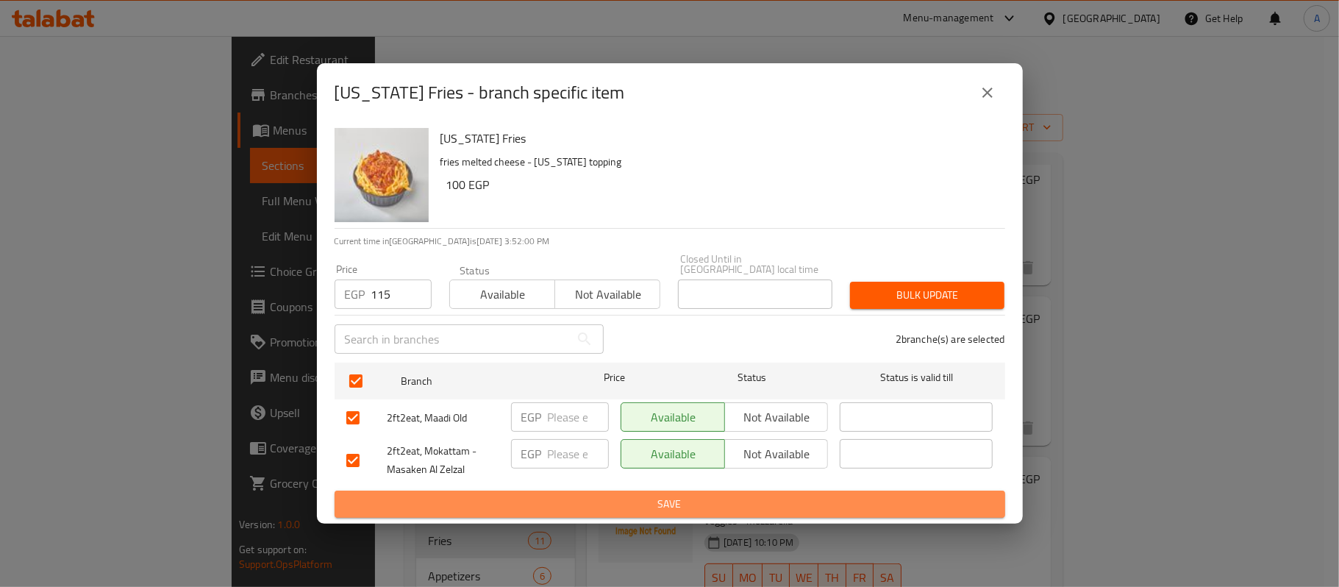
click at [796, 503] on span "Save" at bounding box center [669, 504] width 647 height 18
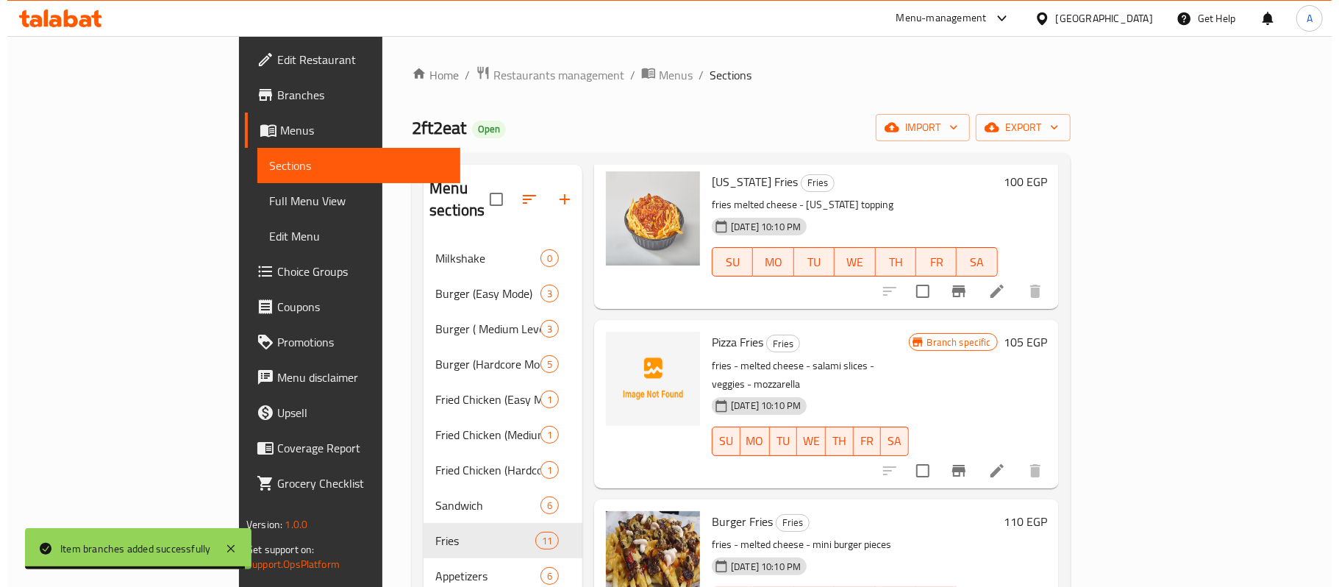
scroll to position [489, 0]
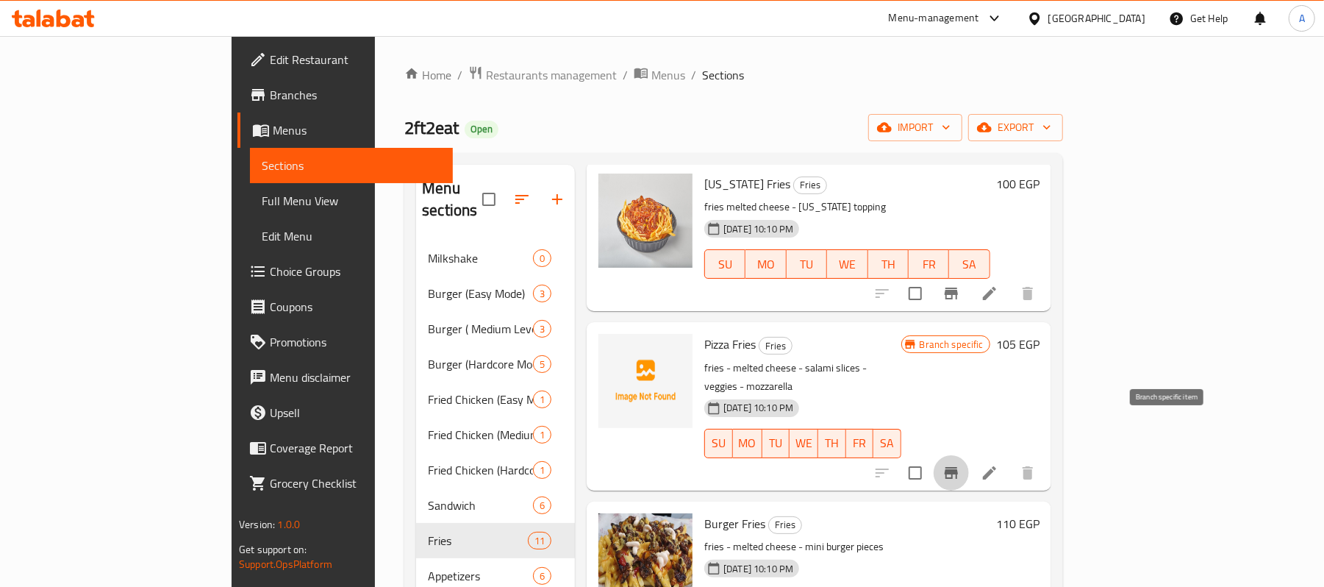
click at [960, 464] on icon "Branch-specific-item" at bounding box center [952, 473] width 18 height 18
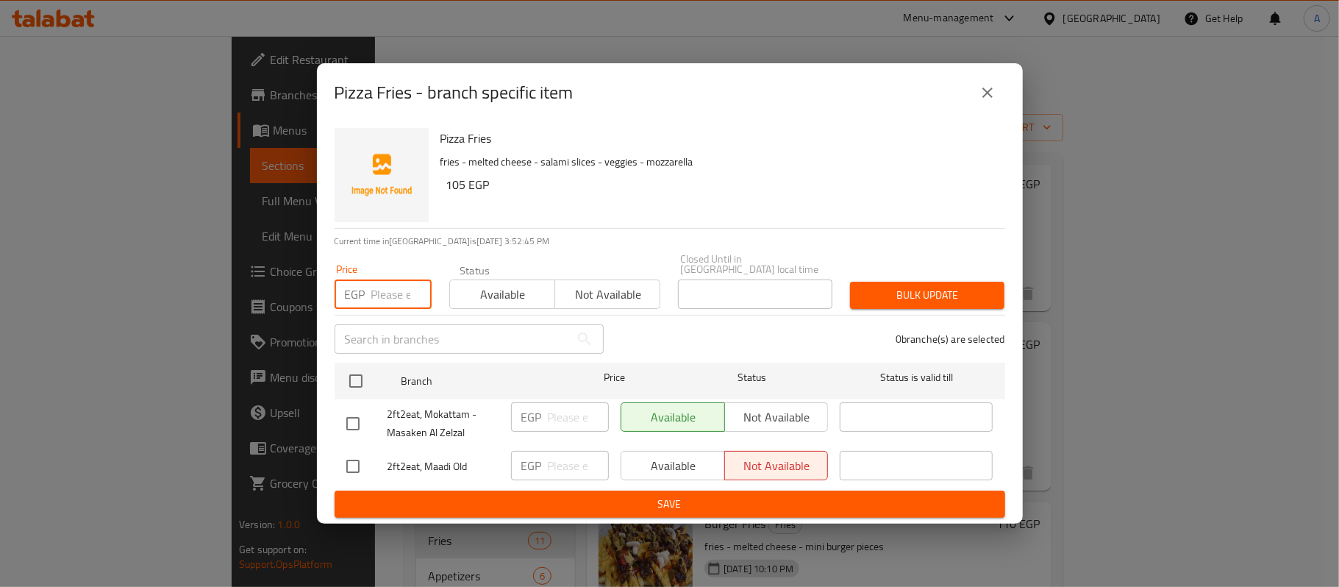
click at [389, 289] on input "number" at bounding box center [401, 293] width 60 height 29
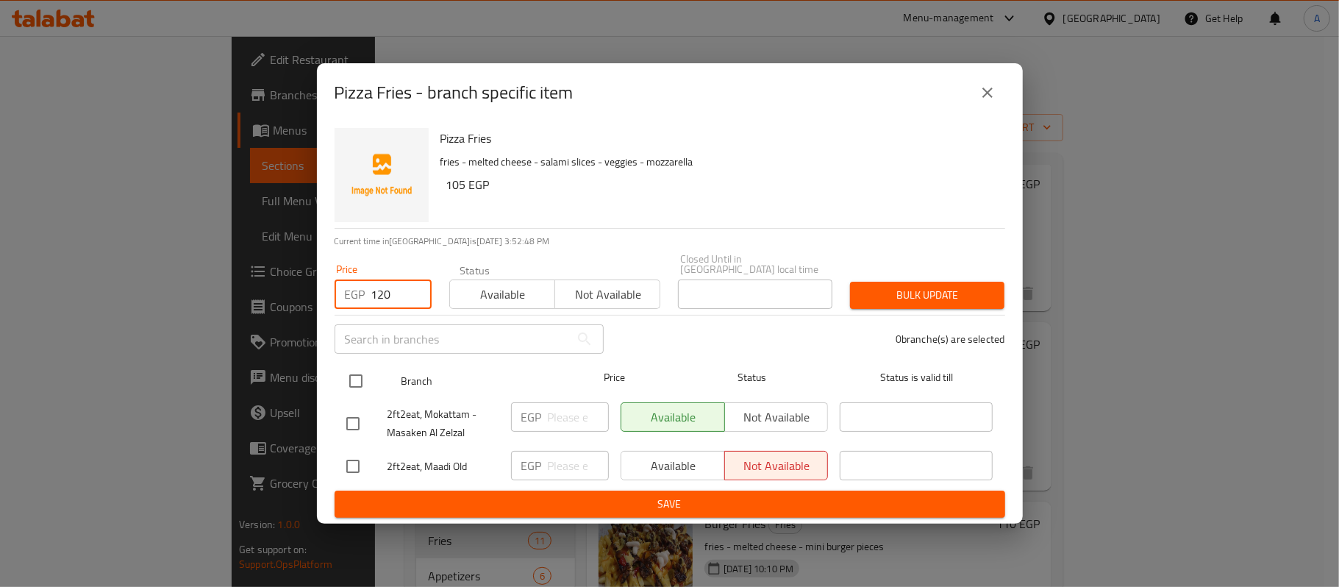
type input "120"
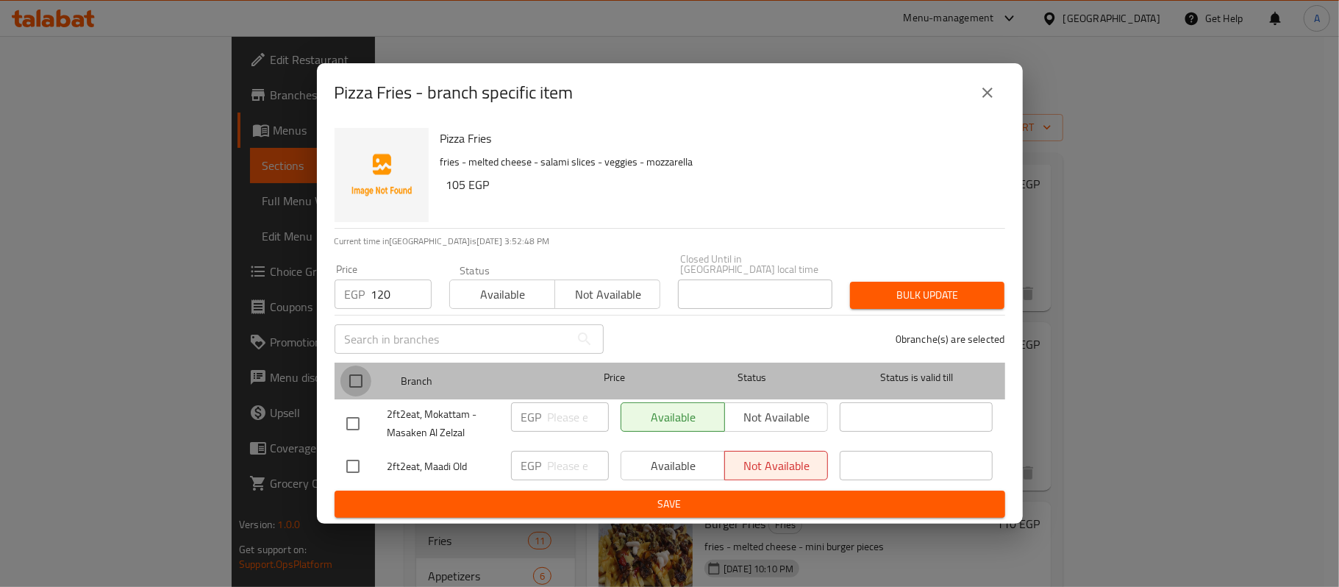
click at [356, 384] on input "checkbox" at bounding box center [355, 380] width 31 height 31
checkbox input "true"
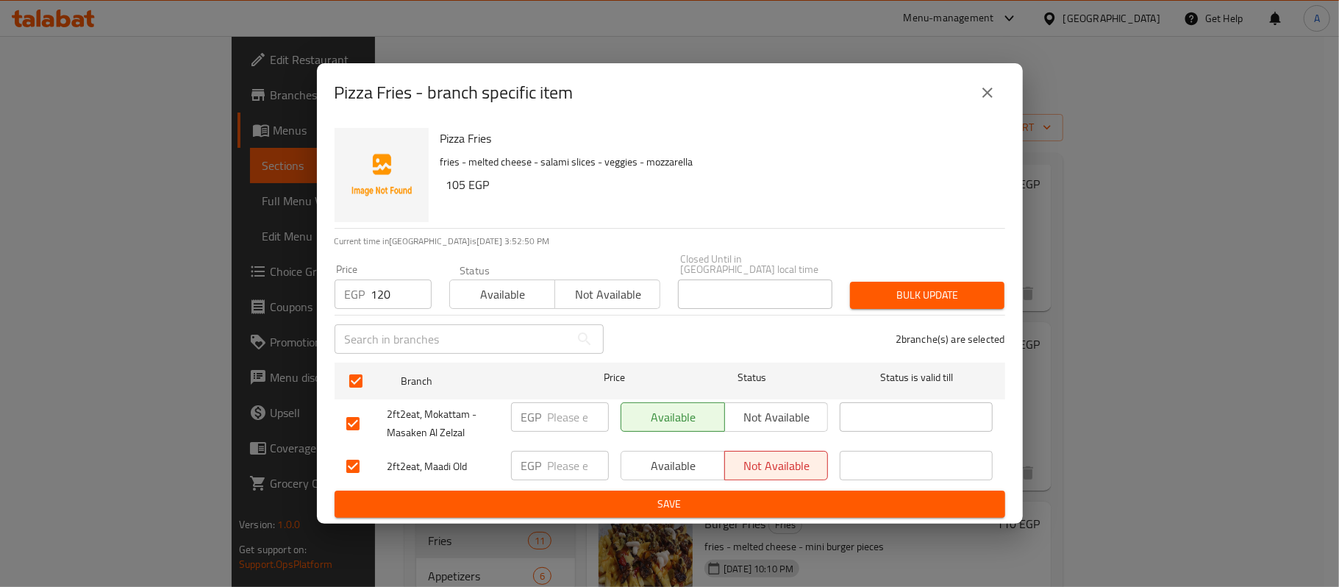
click at [950, 298] on span "Bulk update" at bounding box center [927, 295] width 131 height 18
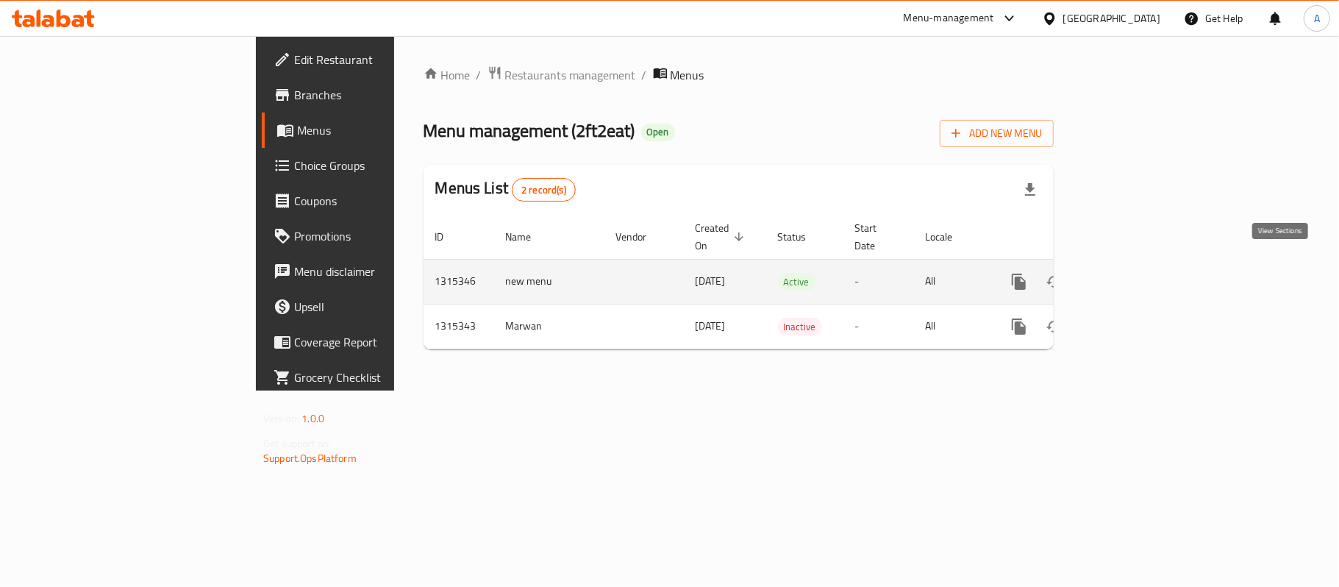
click at [1134, 273] on icon "enhanced table" at bounding box center [1125, 282] width 18 height 18
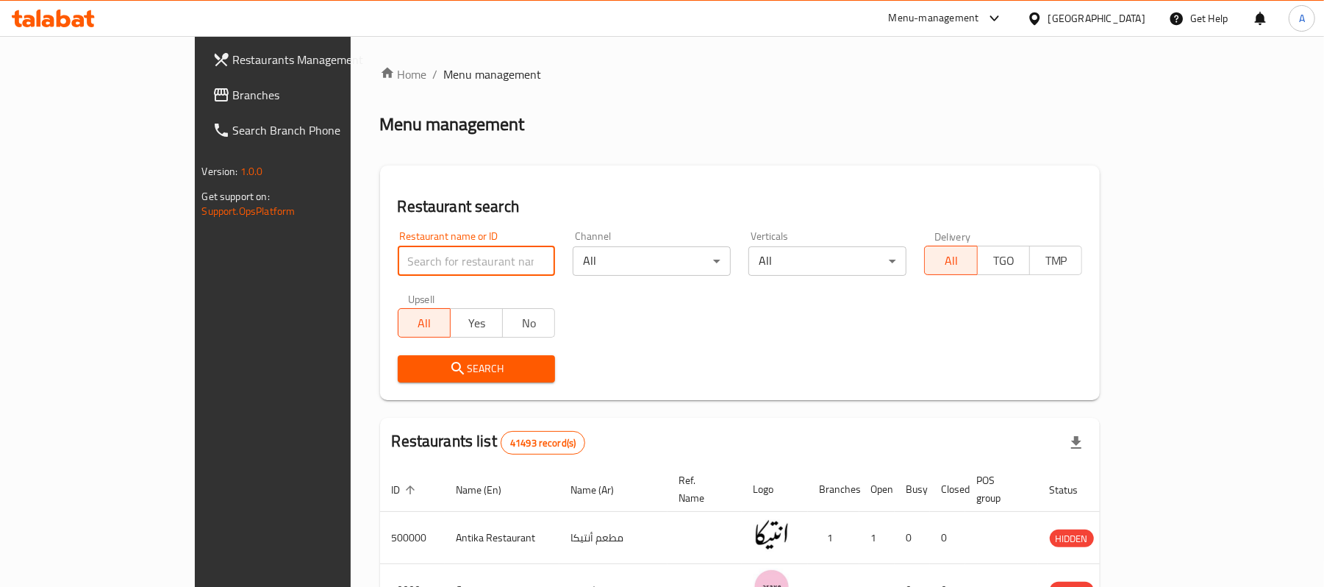
click at [398, 272] on input "search" at bounding box center [477, 260] width 158 height 29
paste input "707268"
type input "707268"
click button "Search" at bounding box center [477, 368] width 158 height 27
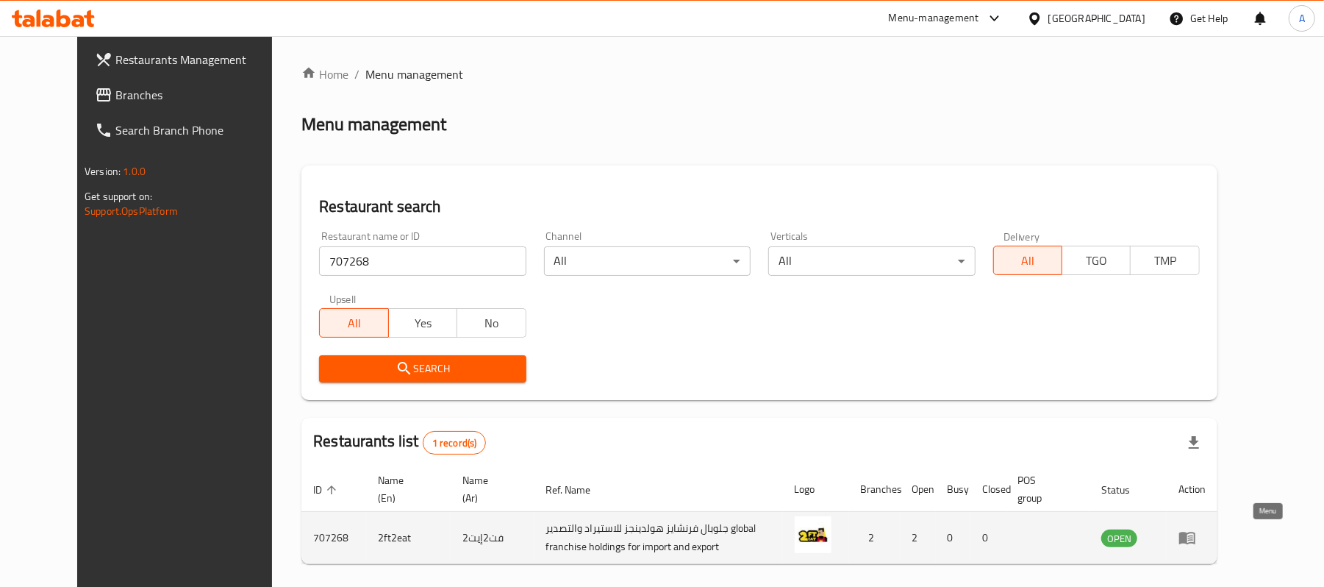
click at [993, 440] on link "enhanced table" at bounding box center [1192, 538] width 27 height 18
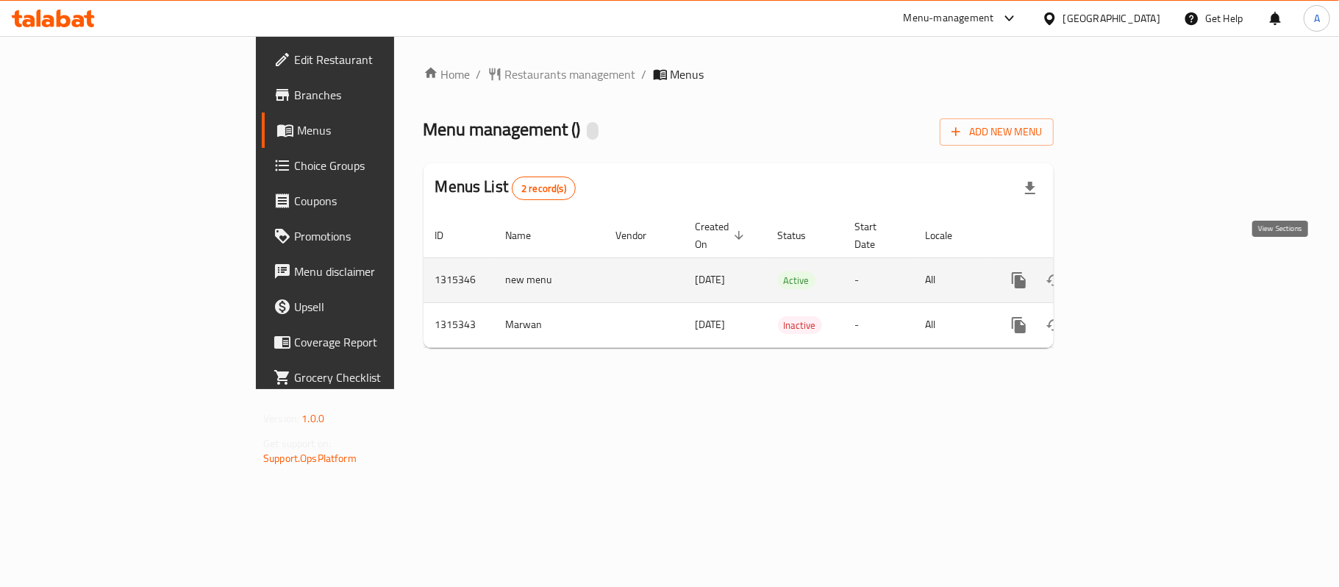
click at [993, 262] on link "enhanced table" at bounding box center [1124, 279] width 35 height 35
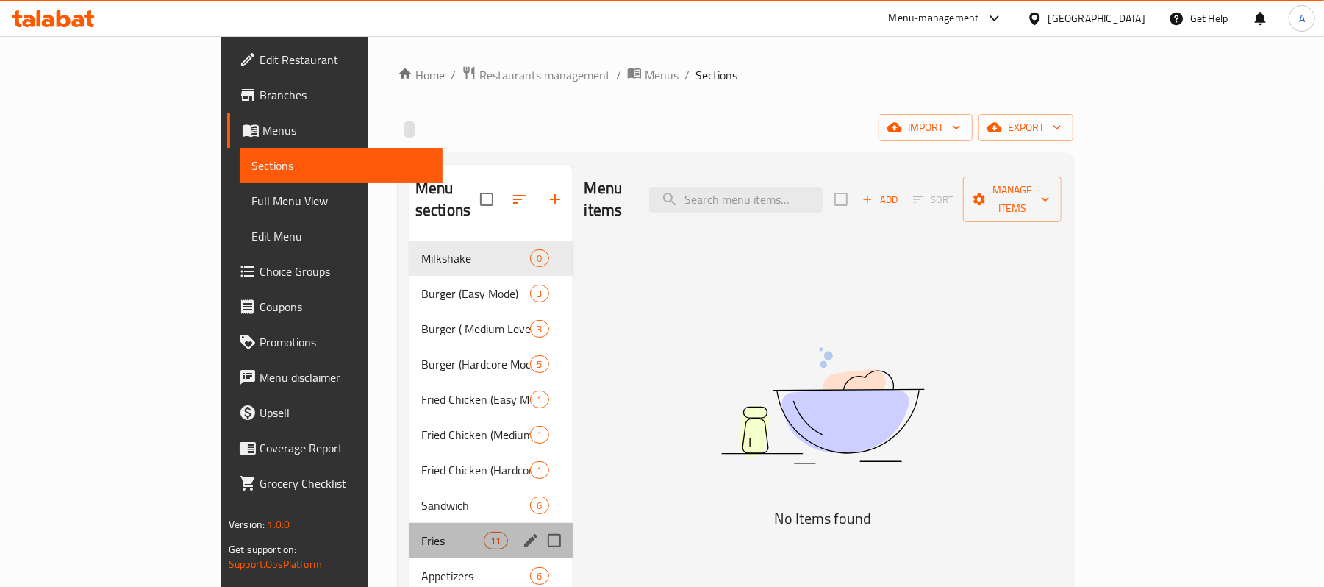
click at [410, 440] on div "Fries 11" at bounding box center [491, 540] width 163 height 35
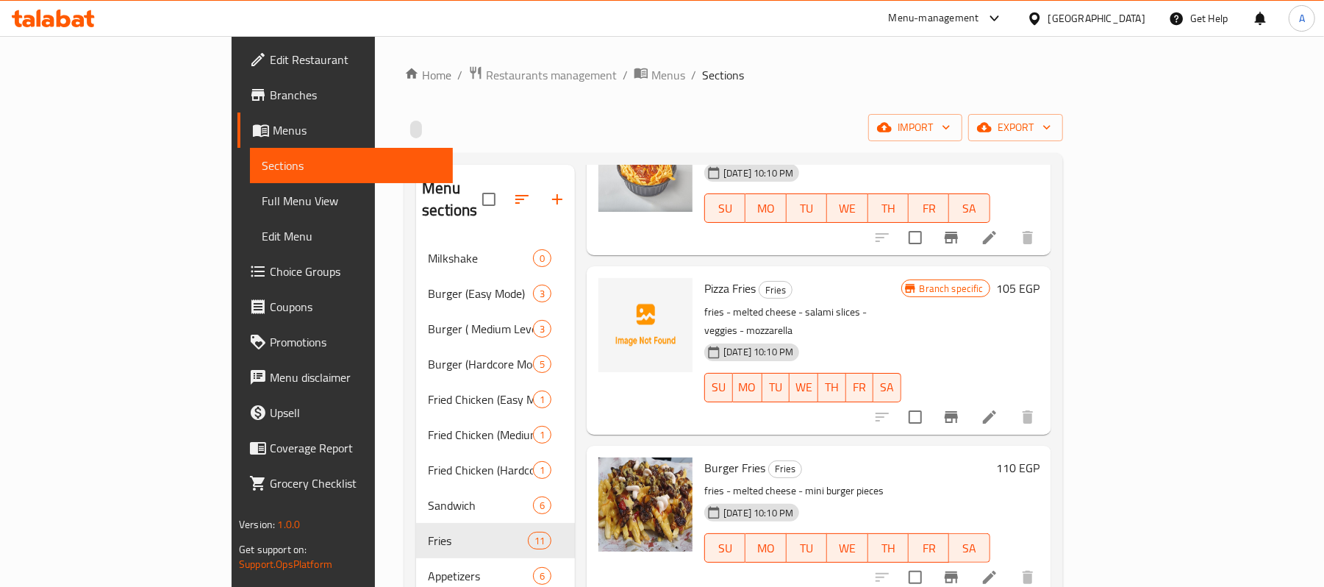
scroll to position [546, 0]
click at [958, 410] on icon "Branch-specific-item" at bounding box center [951, 416] width 13 height 12
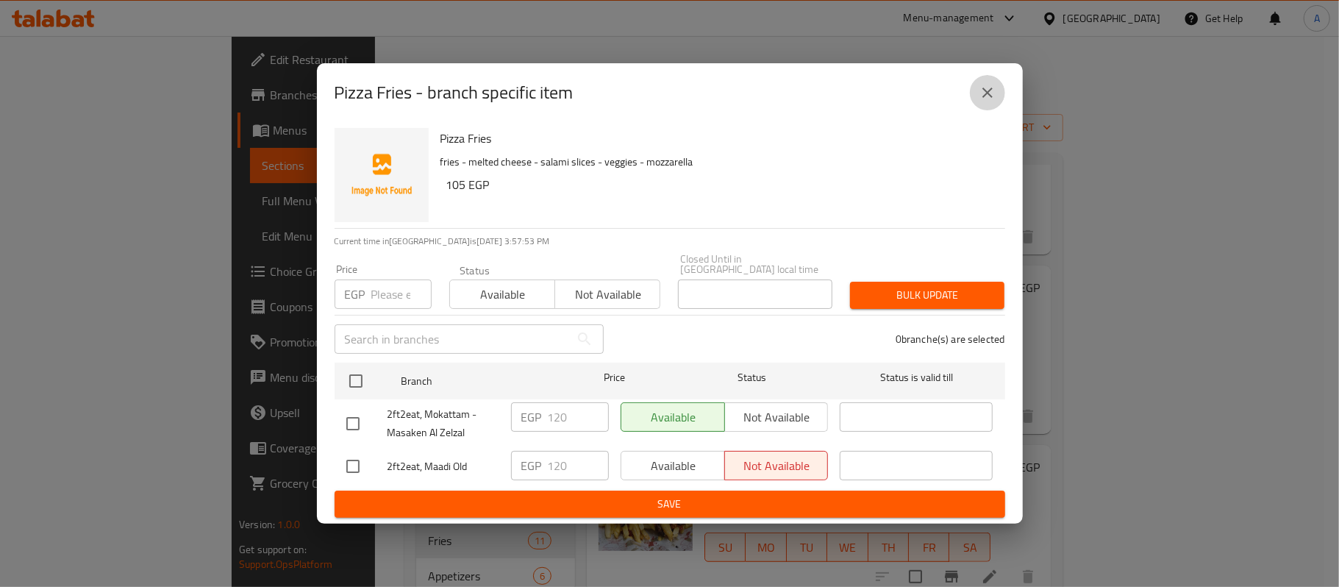
click at [990, 99] on icon "close" at bounding box center [988, 93] width 18 height 18
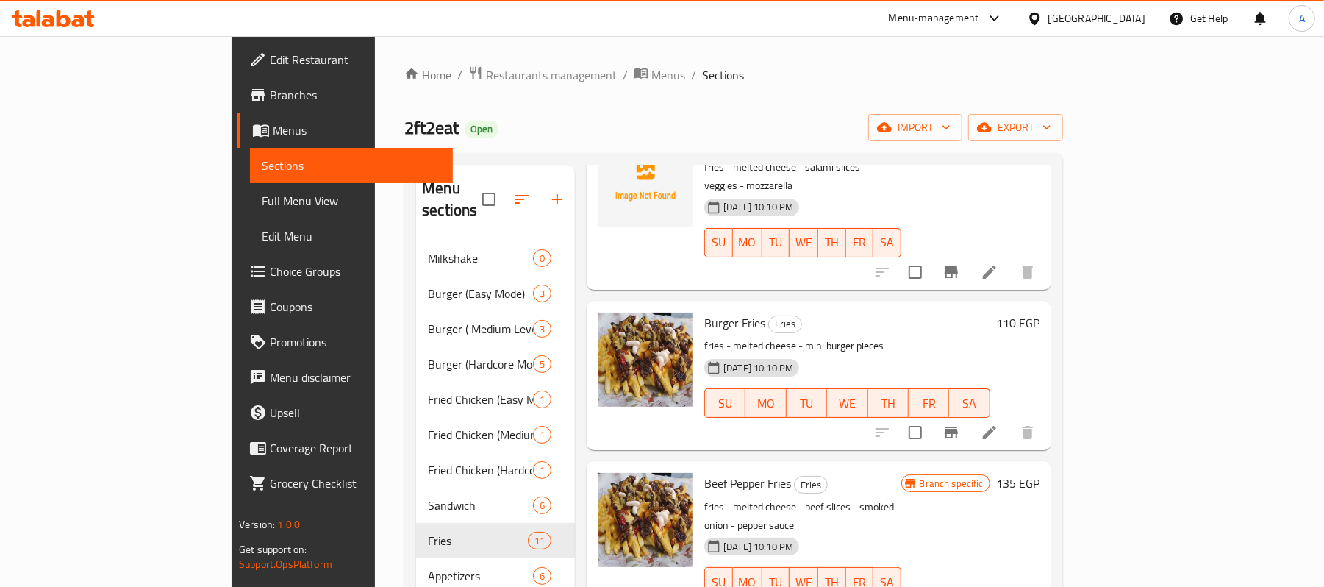
scroll to position [692, 0]
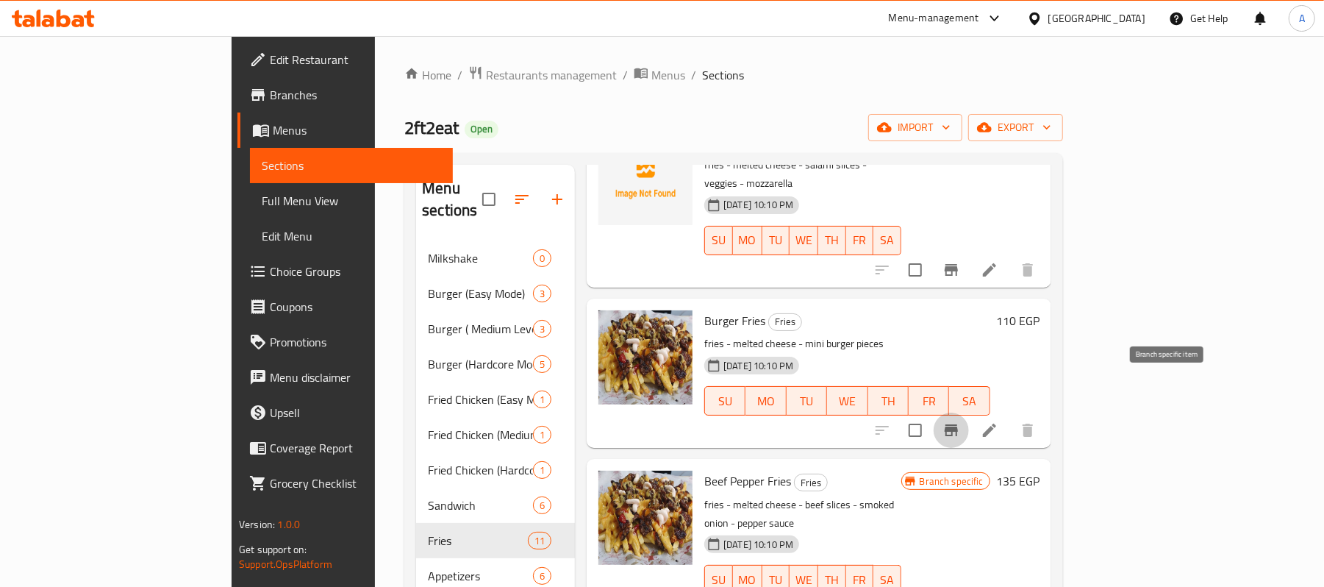
click at [958, 424] on icon "Branch-specific-item" at bounding box center [951, 430] width 13 height 12
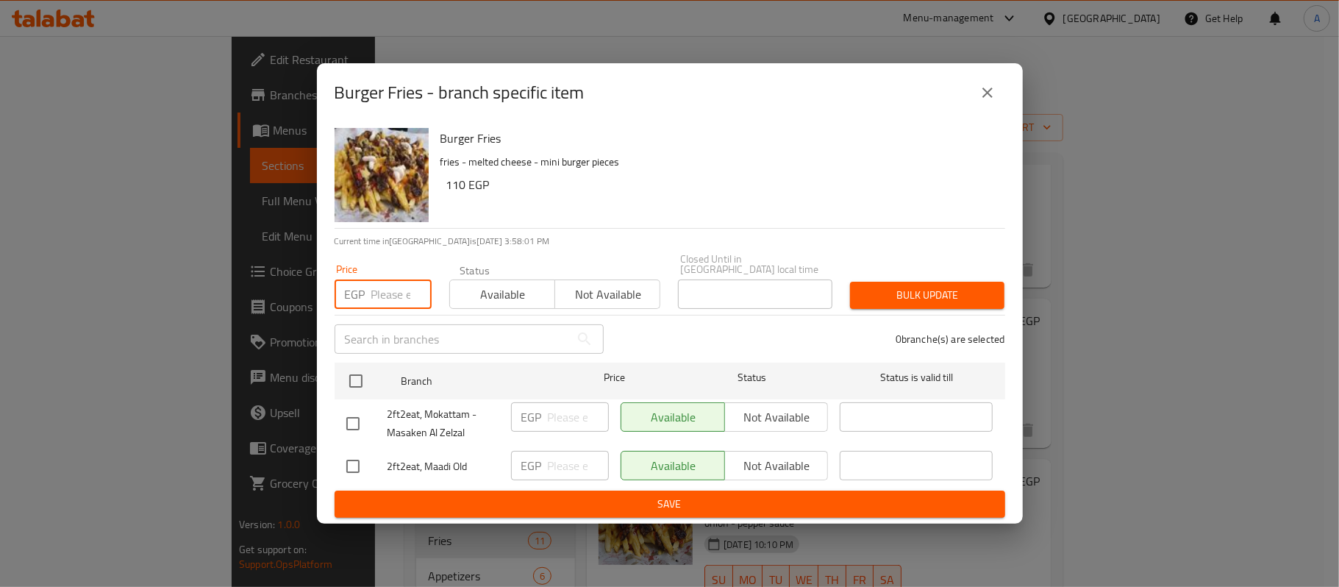
click at [384, 294] on input "number" at bounding box center [401, 293] width 60 height 29
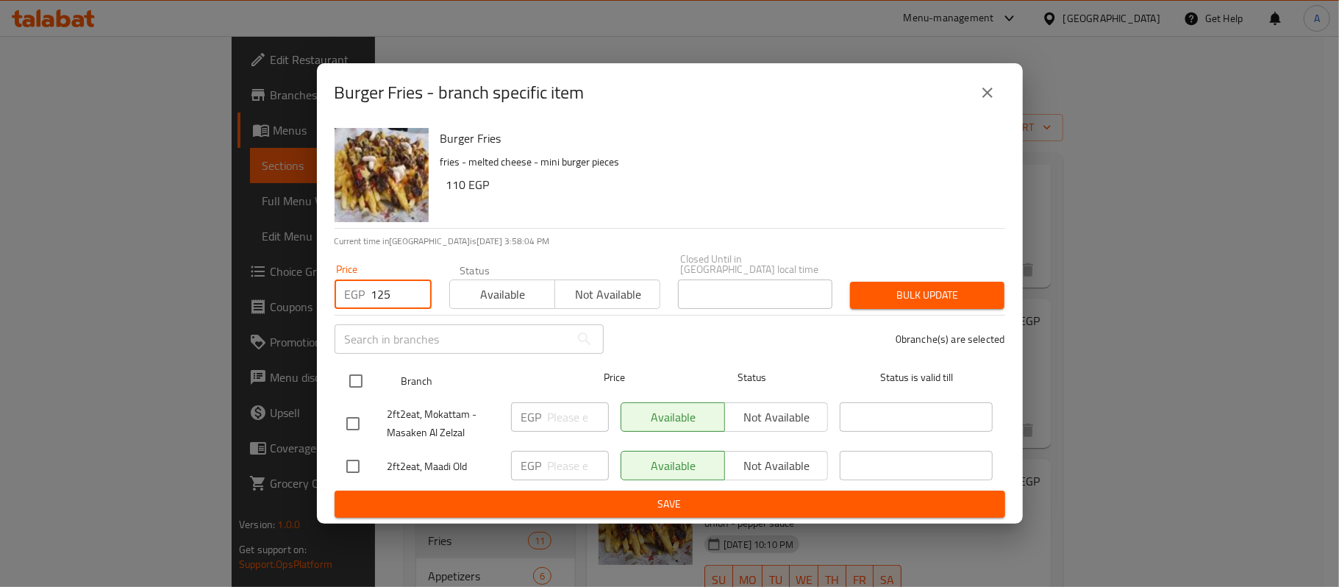
type input "125"
click at [357, 378] on input "checkbox" at bounding box center [355, 380] width 31 height 31
checkbox input "true"
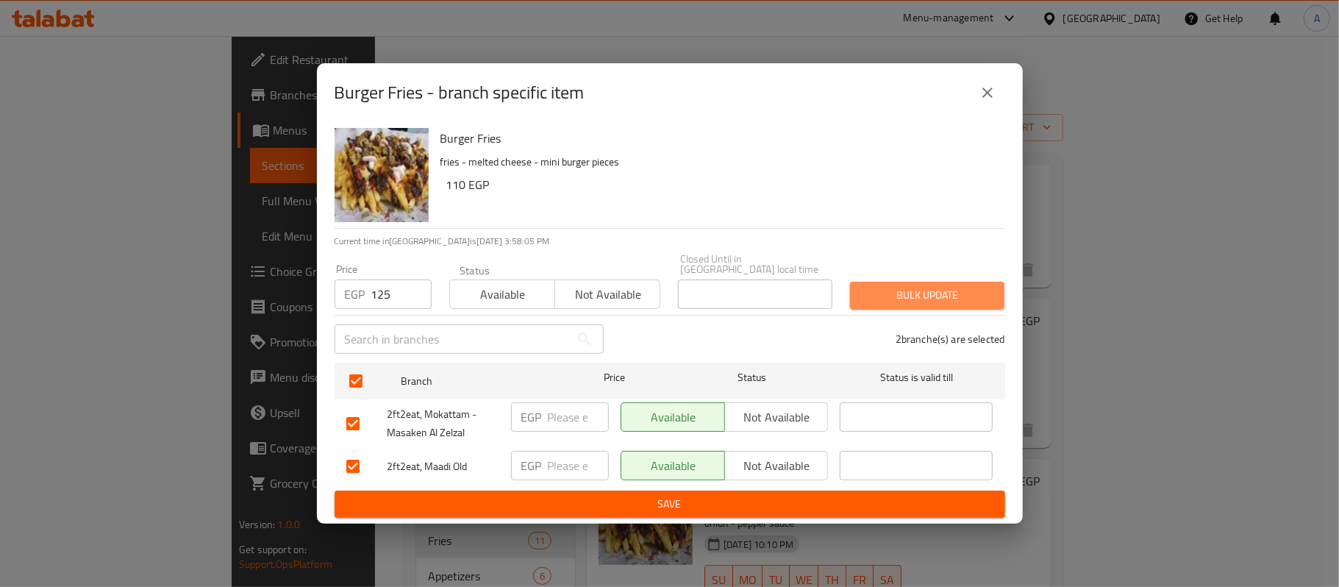
click at [904, 286] on span "Bulk update" at bounding box center [927, 295] width 131 height 18
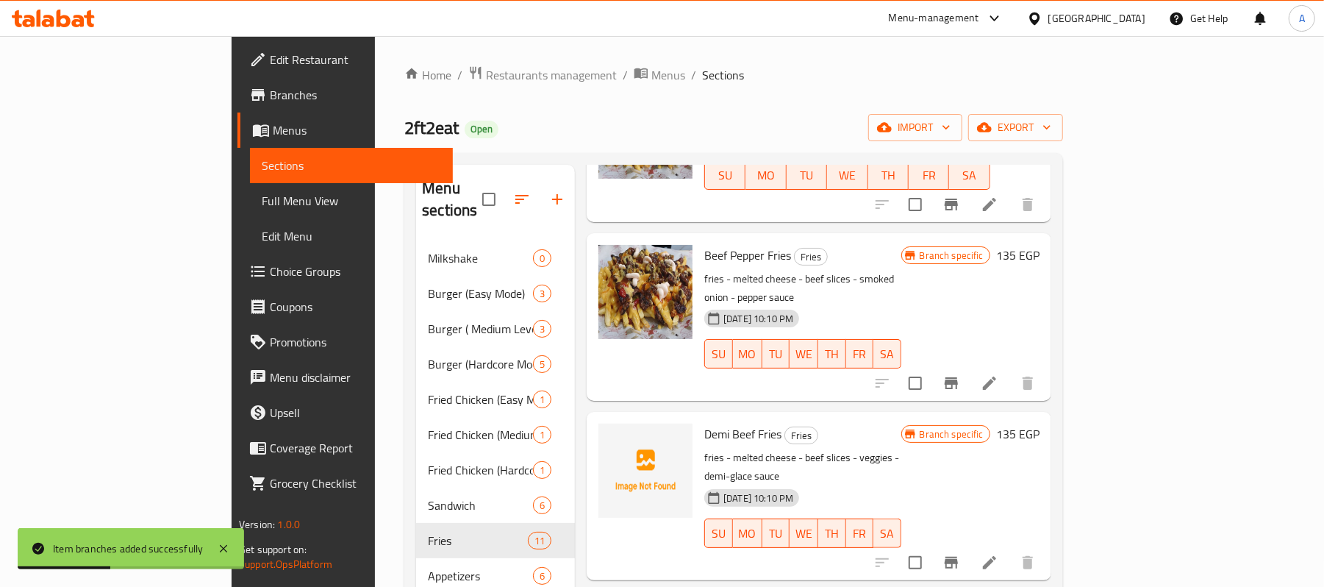
scroll to position [918, 0]
click at [958, 376] on icon "Branch-specific-item" at bounding box center [951, 382] width 13 height 12
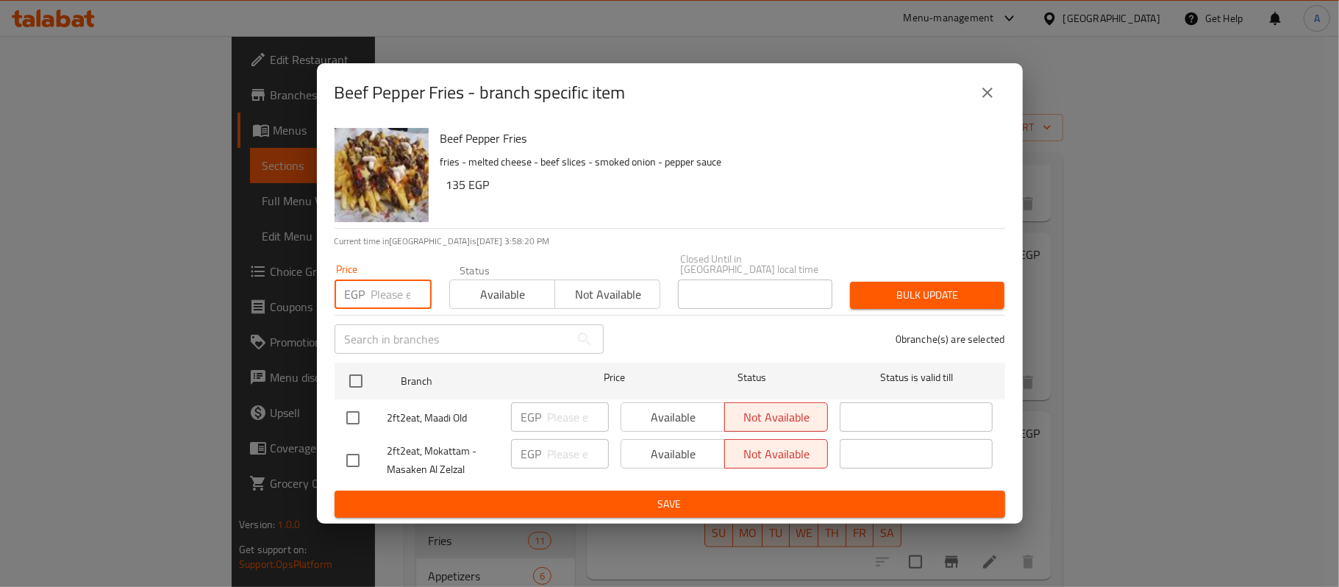
click at [380, 289] on input "number" at bounding box center [401, 293] width 60 height 29
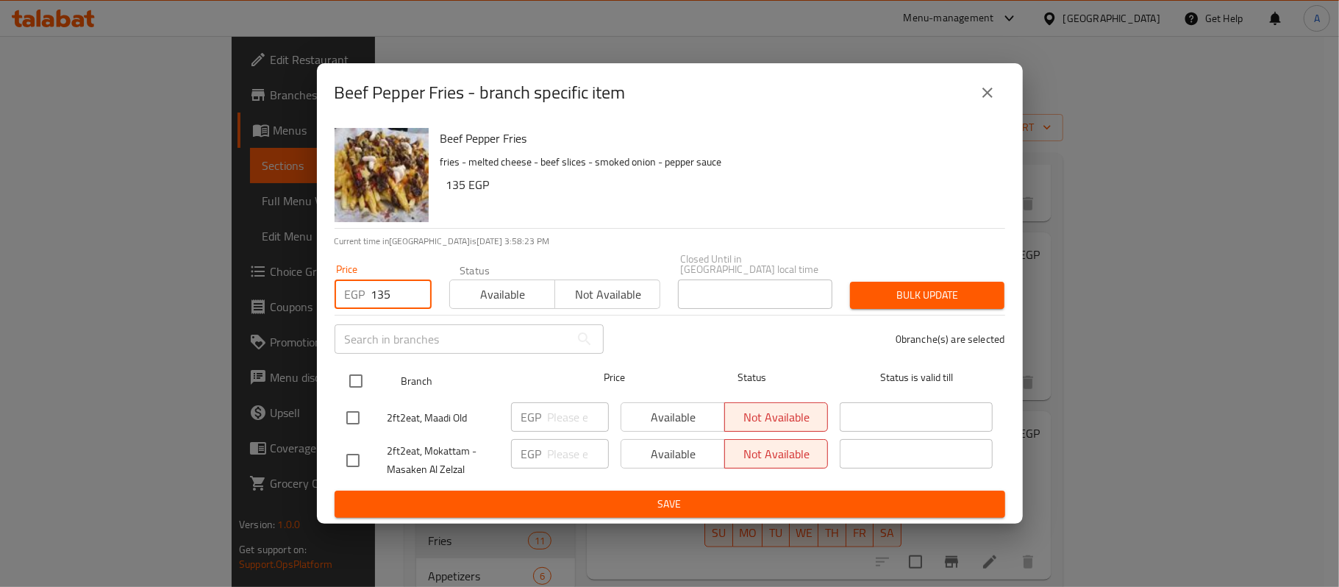
type input "135"
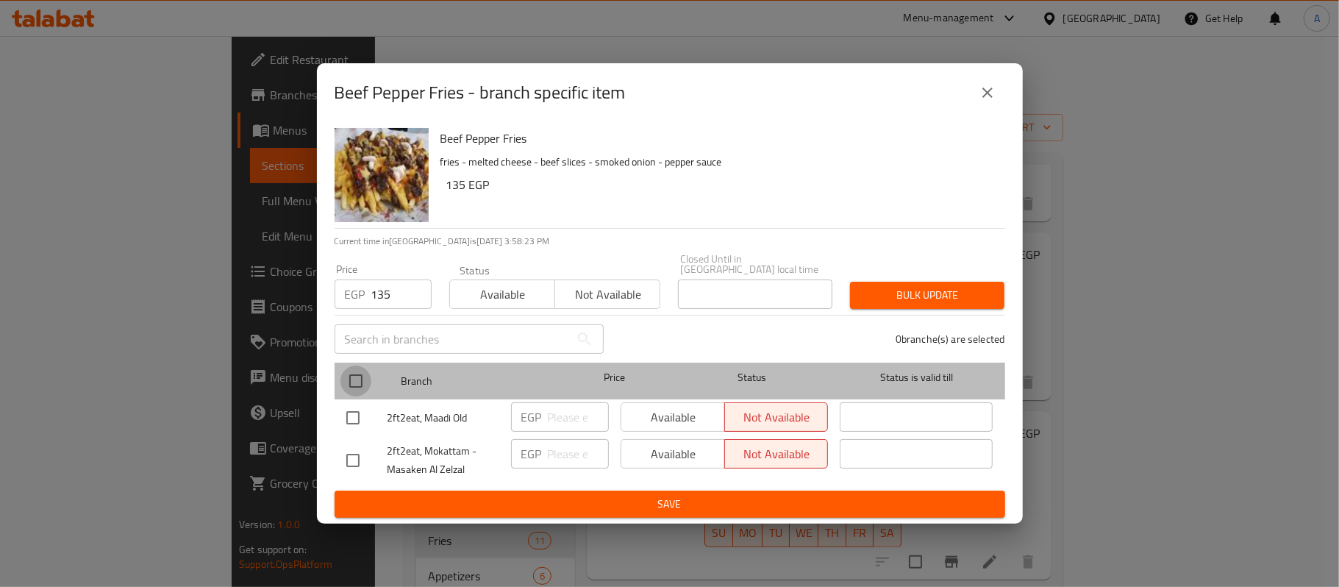
click at [351, 383] on input "checkbox" at bounding box center [355, 380] width 31 height 31
checkbox input "true"
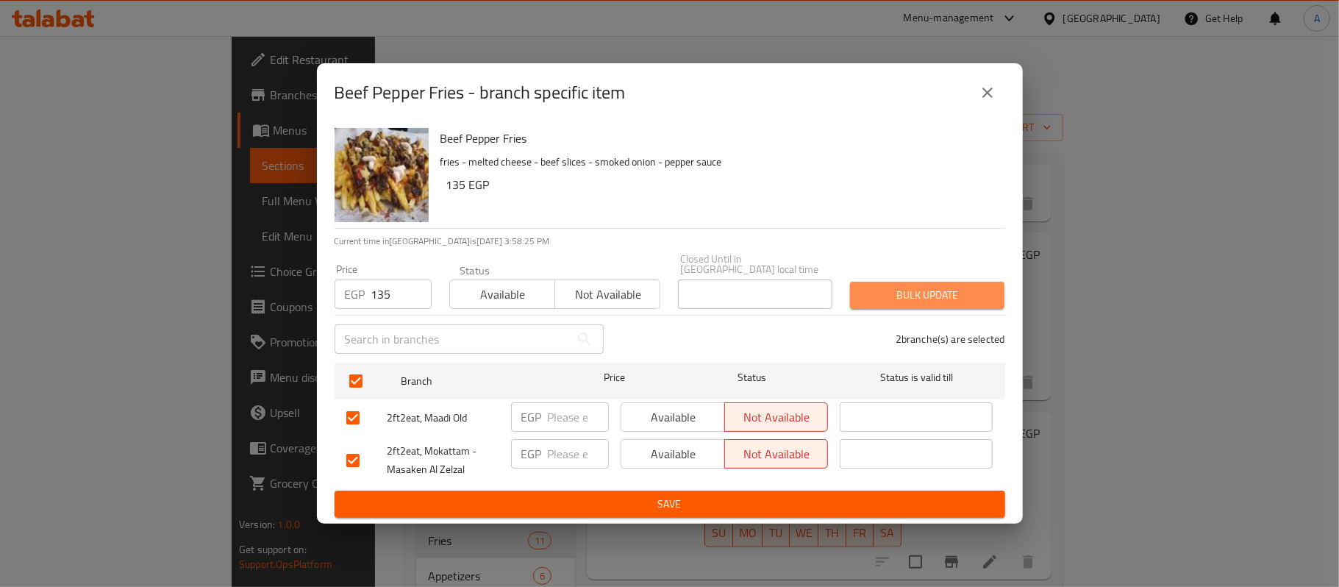
click at [873, 291] on span "Bulk update" at bounding box center [927, 295] width 131 height 18
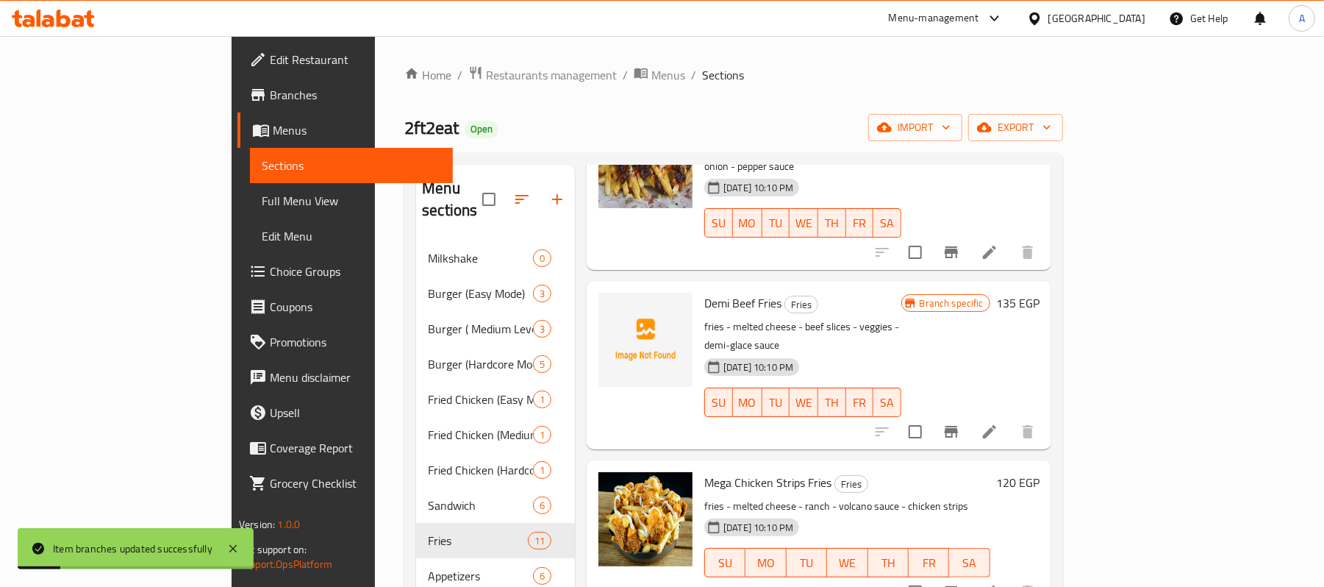
scroll to position [1077, 0]
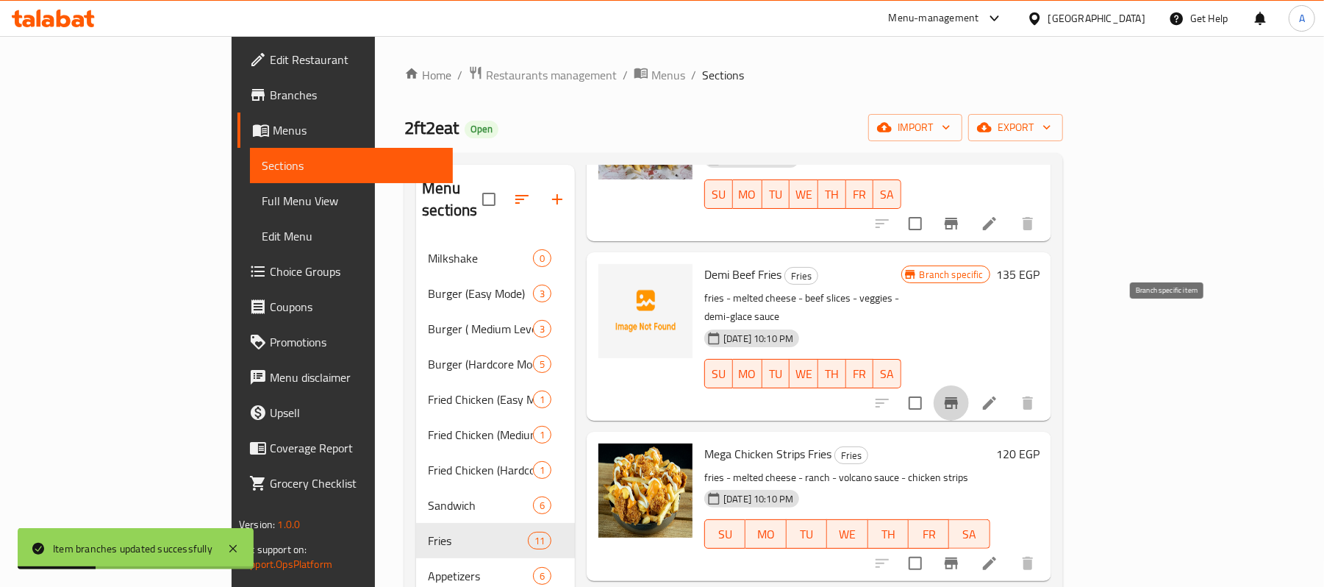
click at [958, 397] on icon "Branch-specific-item" at bounding box center [951, 403] width 13 height 12
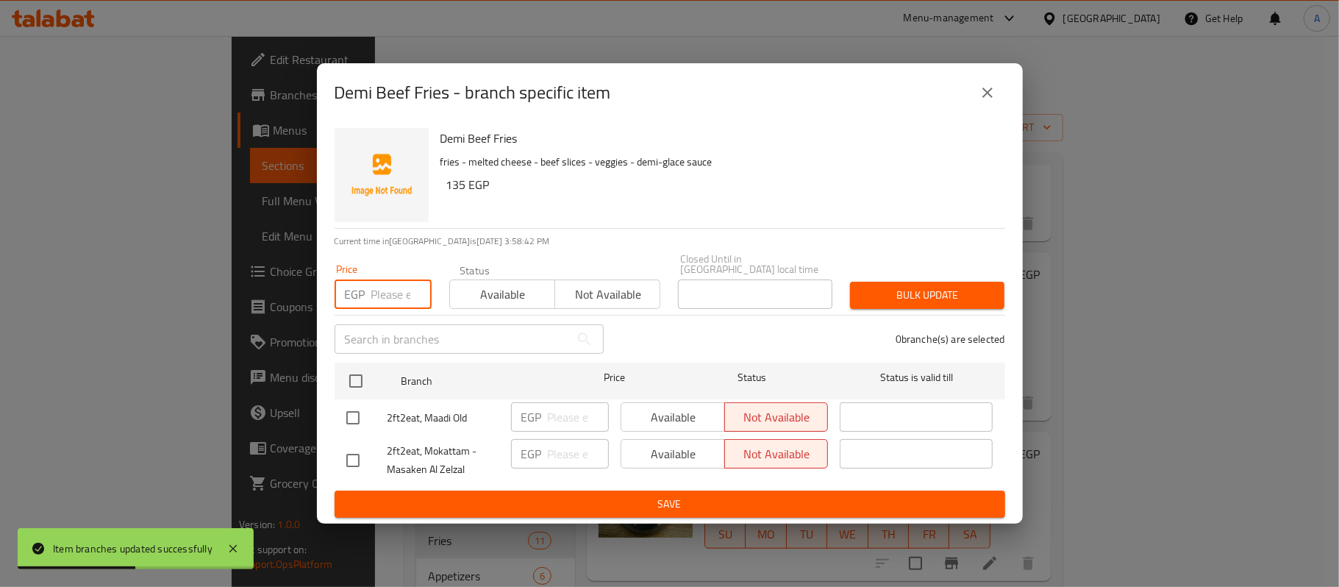
click at [377, 290] on input "number" at bounding box center [401, 293] width 60 height 29
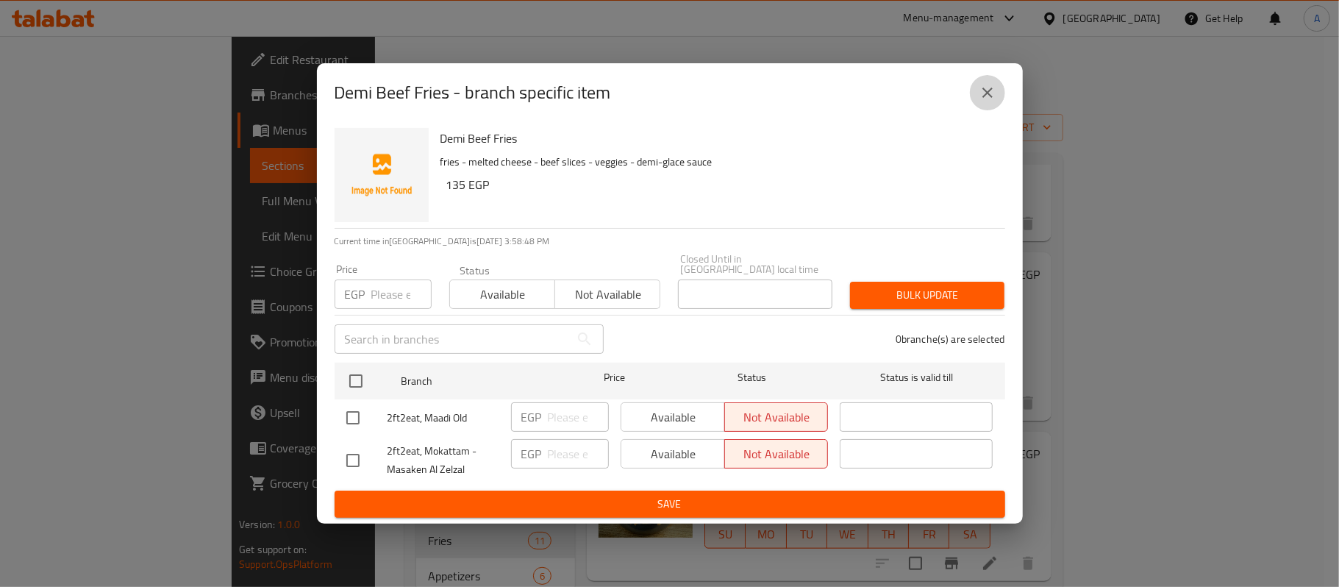
click at [984, 98] on icon "close" at bounding box center [988, 93] width 18 height 18
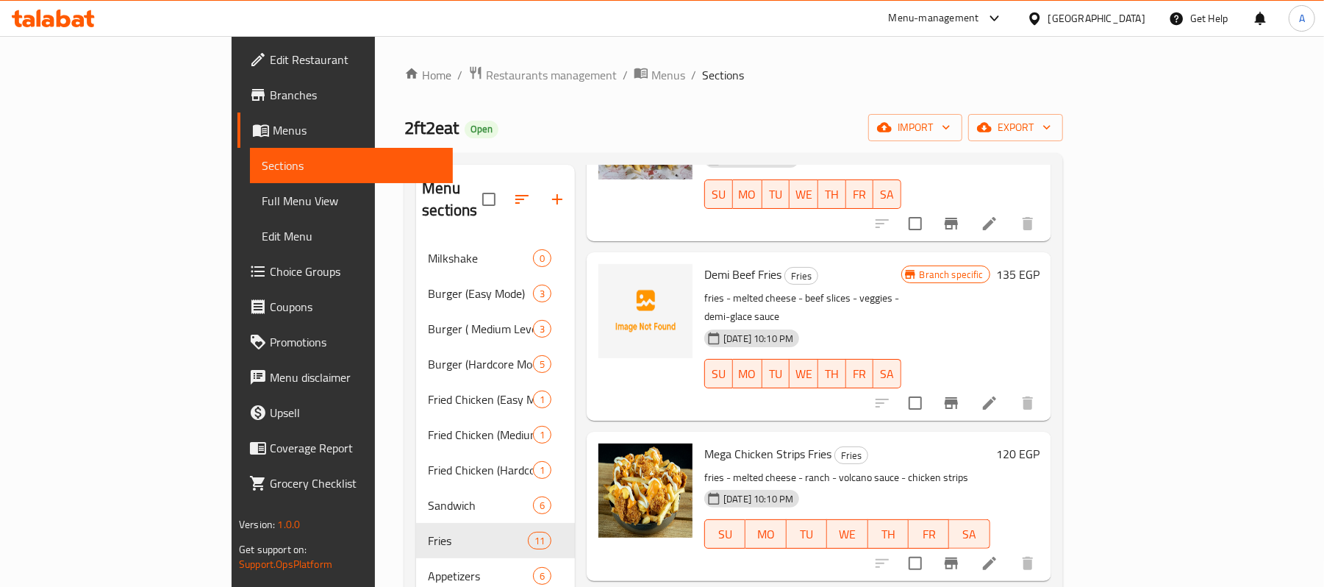
scroll to position [1150, 0]
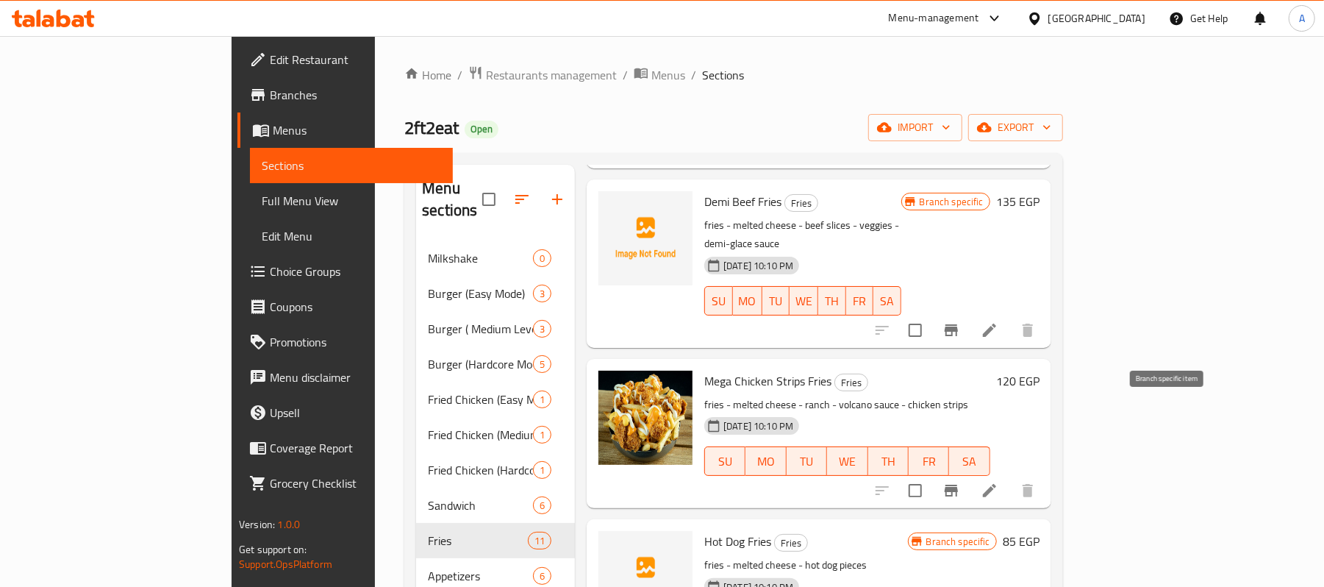
click at [969, 440] on button "Branch-specific-item" at bounding box center [951, 490] width 35 height 35
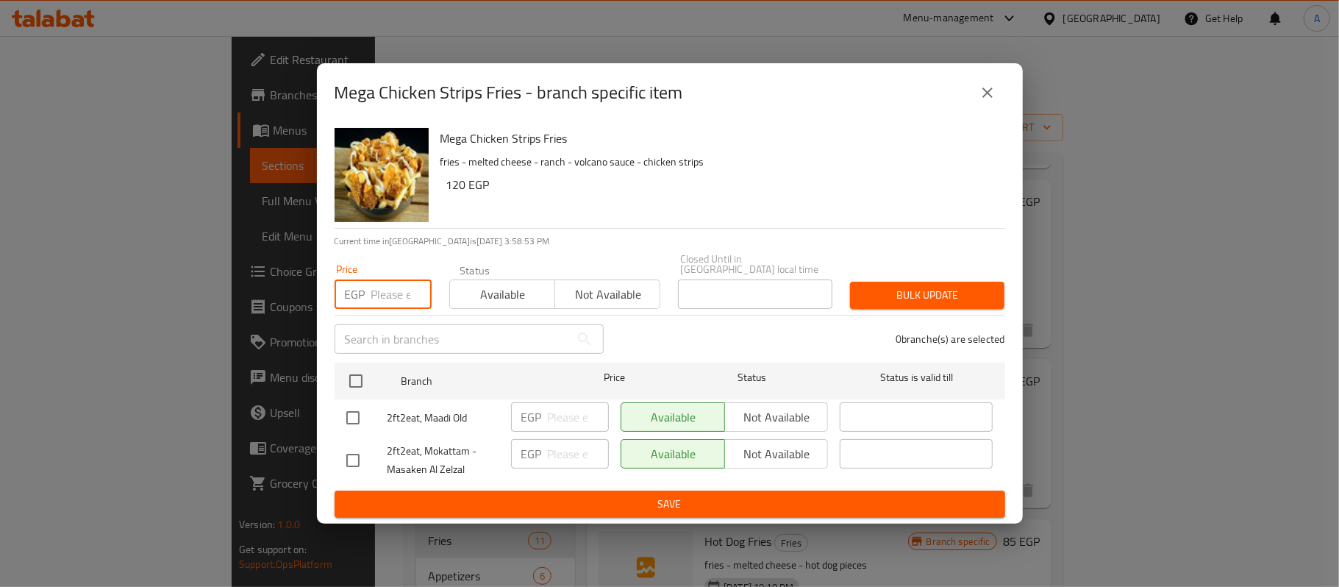
click at [379, 291] on input "number" at bounding box center [401, 293] width 60 height 29
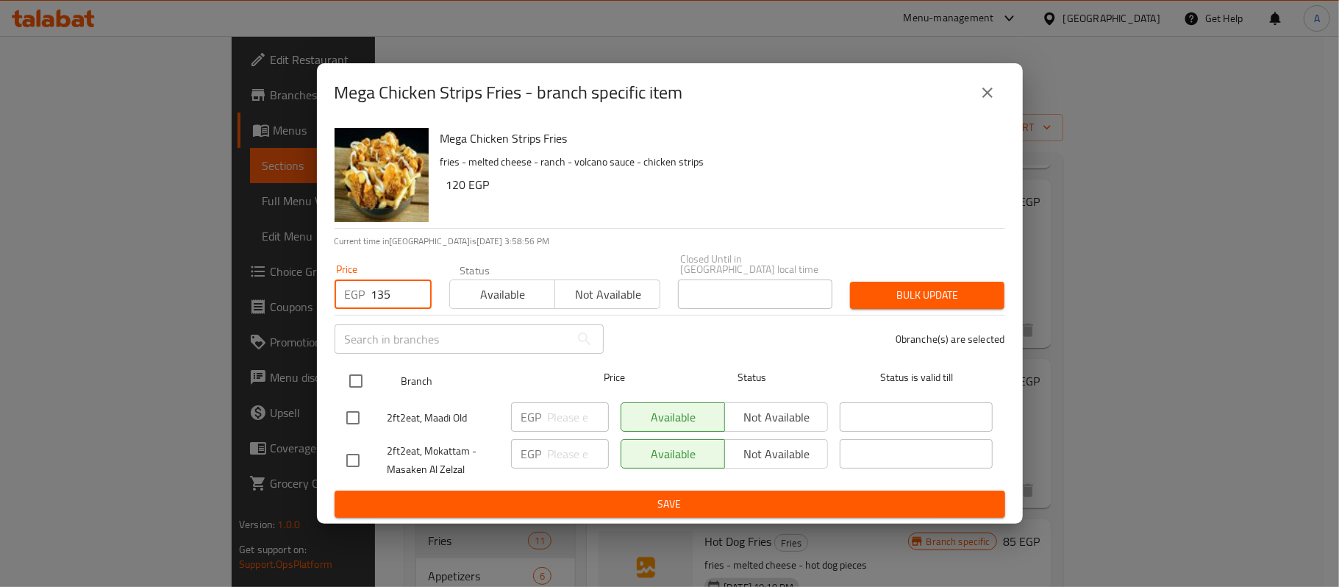
type input "135"
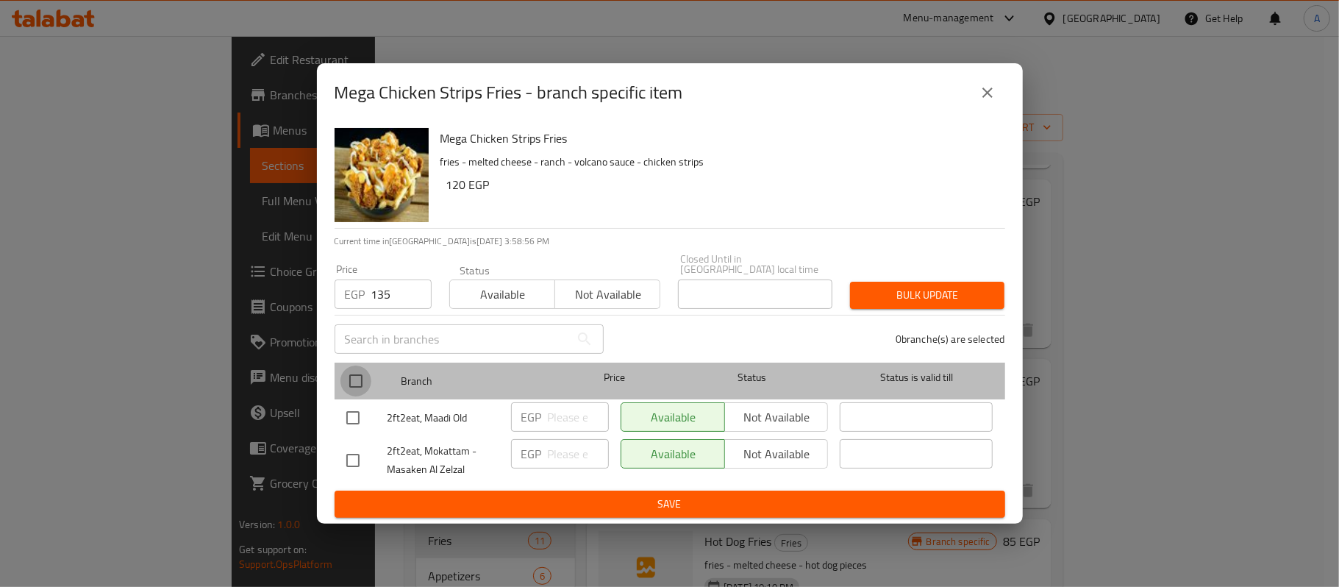
click at [353, 383] on input "checkbox" at bounding box center [355, 380] width 31 height 31
checkbox input "true"
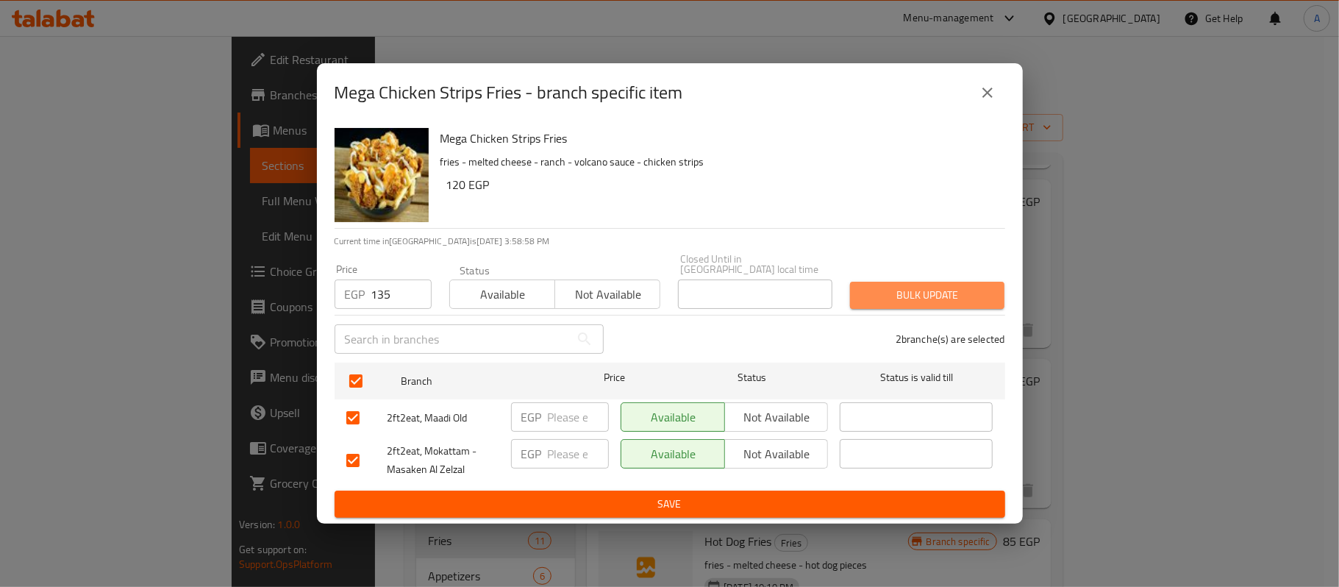
click at [909, 286] on span "Bulk update" at bounding box center [927, 295] width 131 height 18
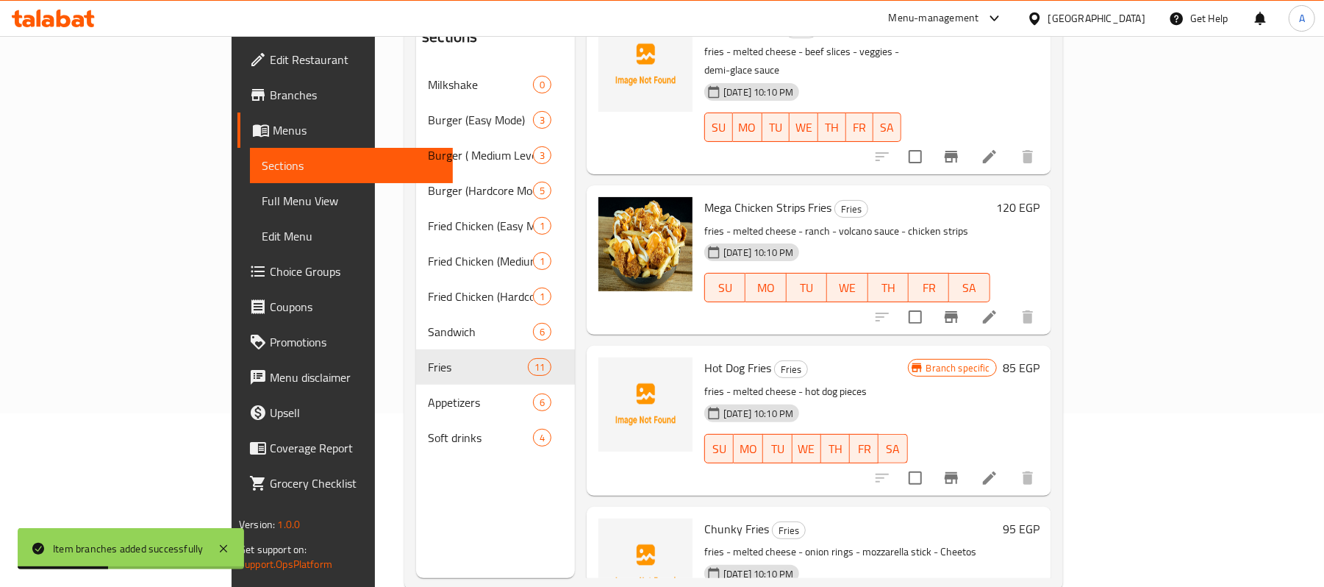
scroll to position [207, 0]
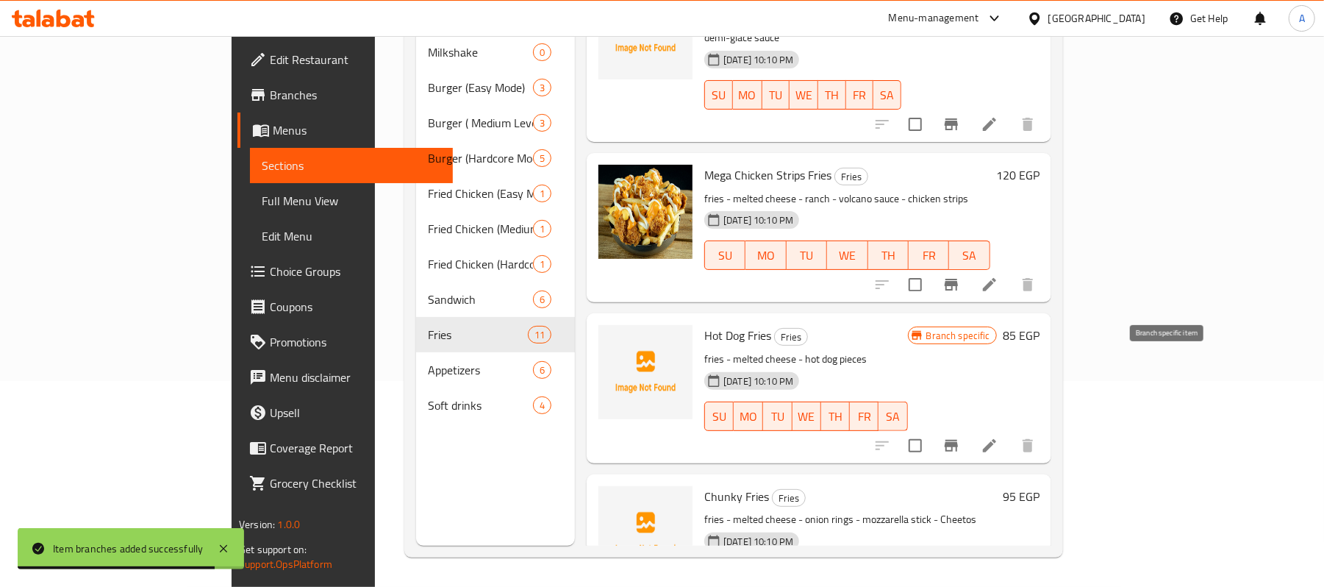
click at [958, 440] on icon "Branch-specific-item" at bounding box center [951, 446] width 13 height 12
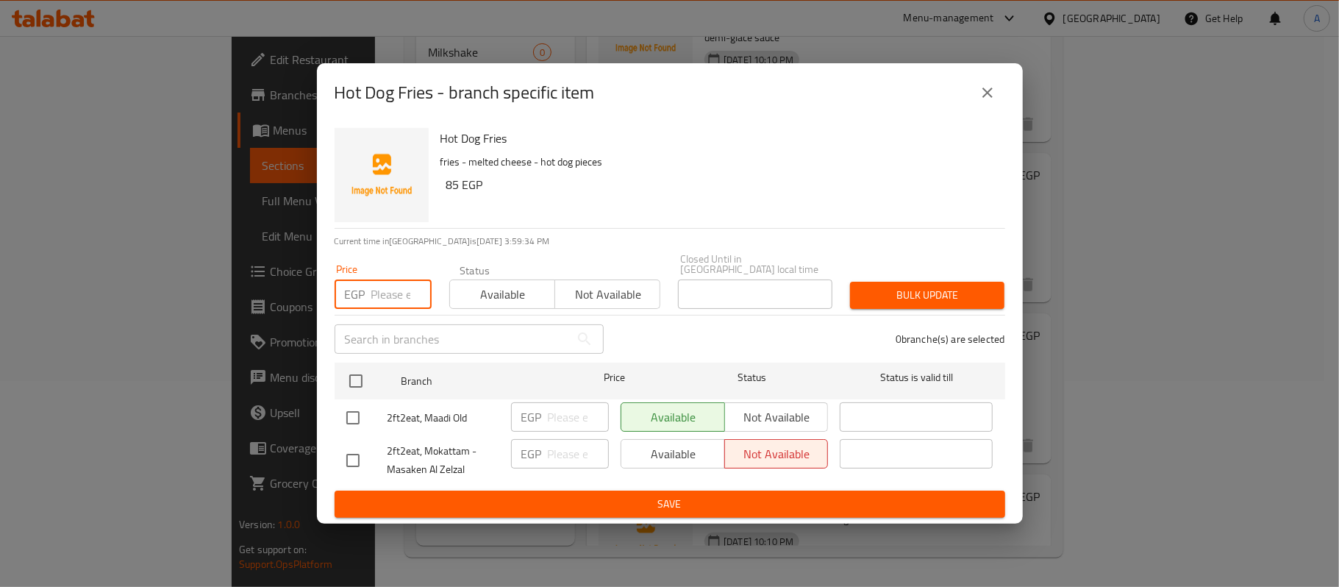
click at [385, 294] on input "number" at bounding box center [401, 293] width 60 height 29
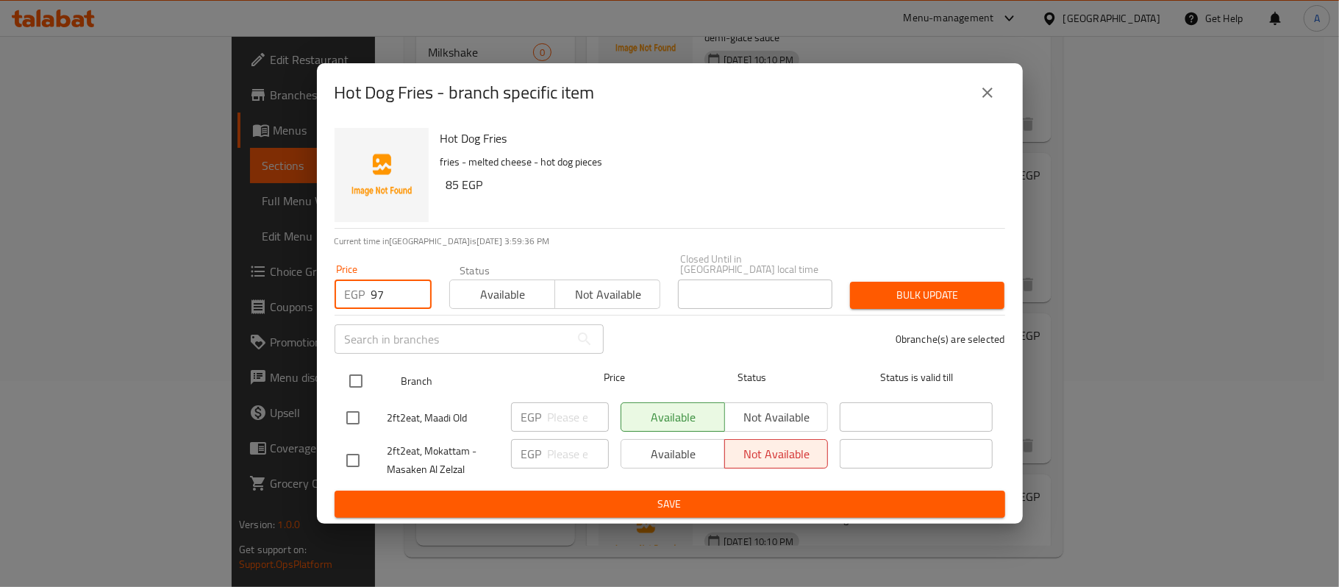
type input "97"
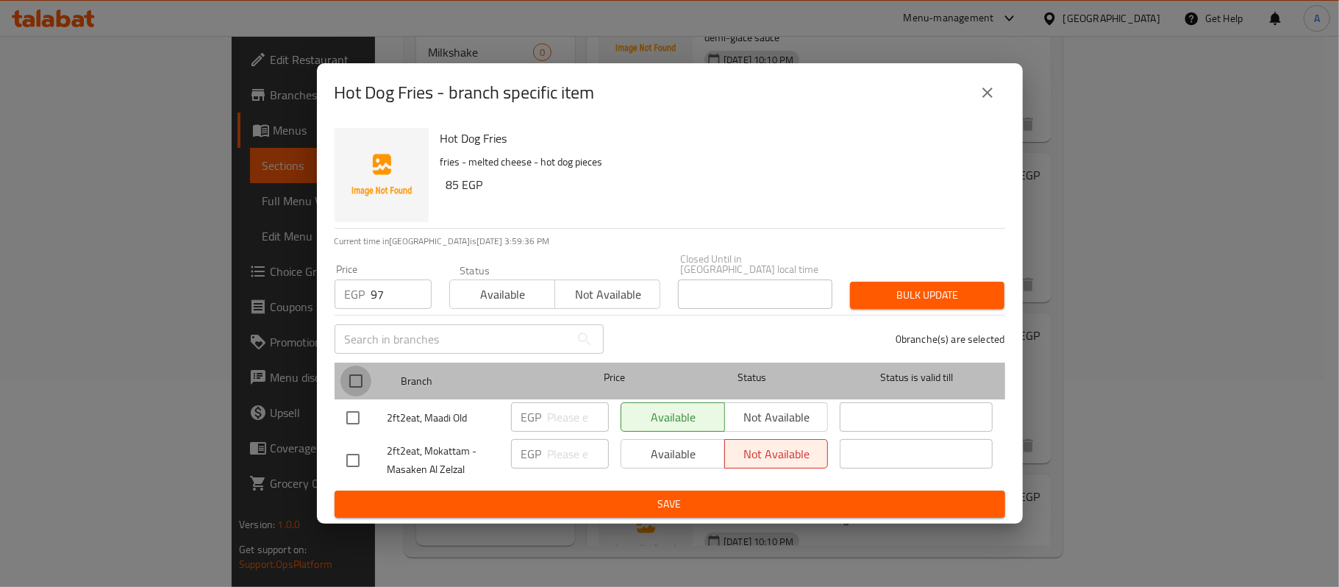
click at [360, 373] on input "checkbox" at bounding box center [355, 380] width 31 height 31
checkbox input "true"
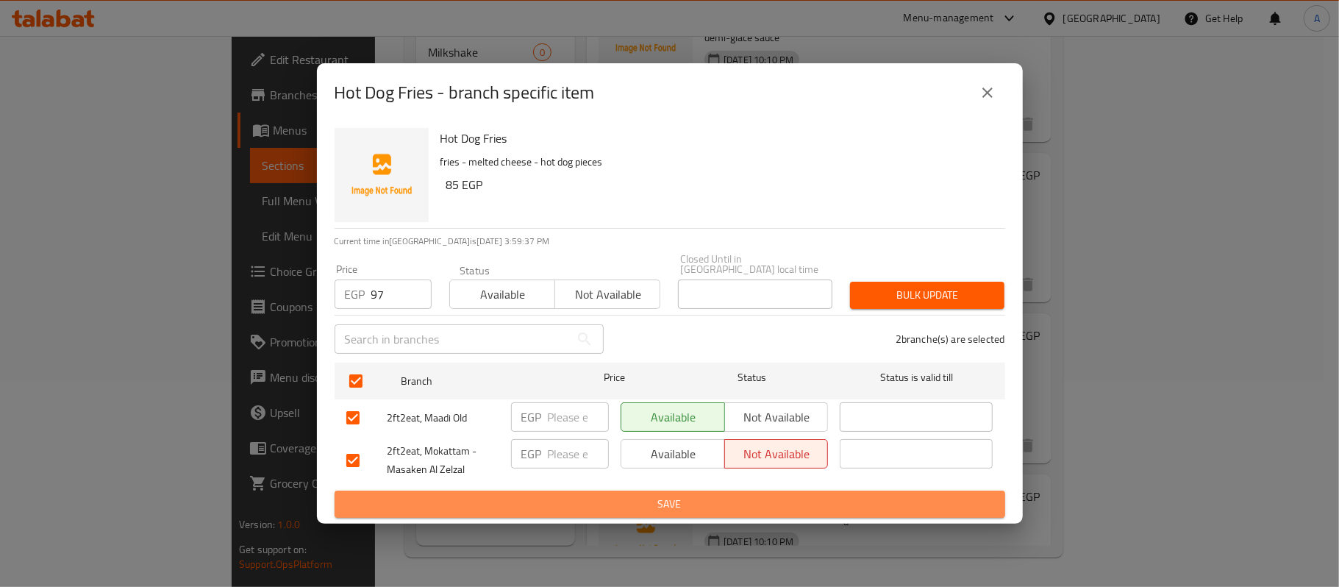
click at [690, 440] on span "Save" at bounding box center [669, 504] width 647 height 18
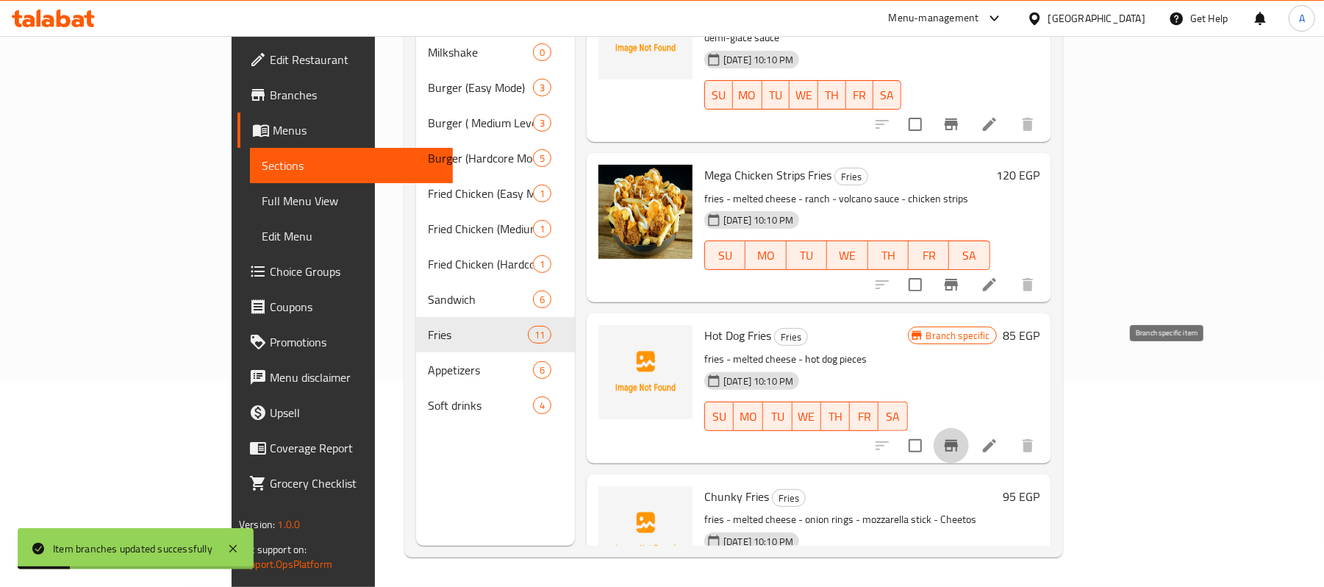
click at [960, 437] on icon "Branch-specific-item" at bounding box center [952, 446] width 18 height 18
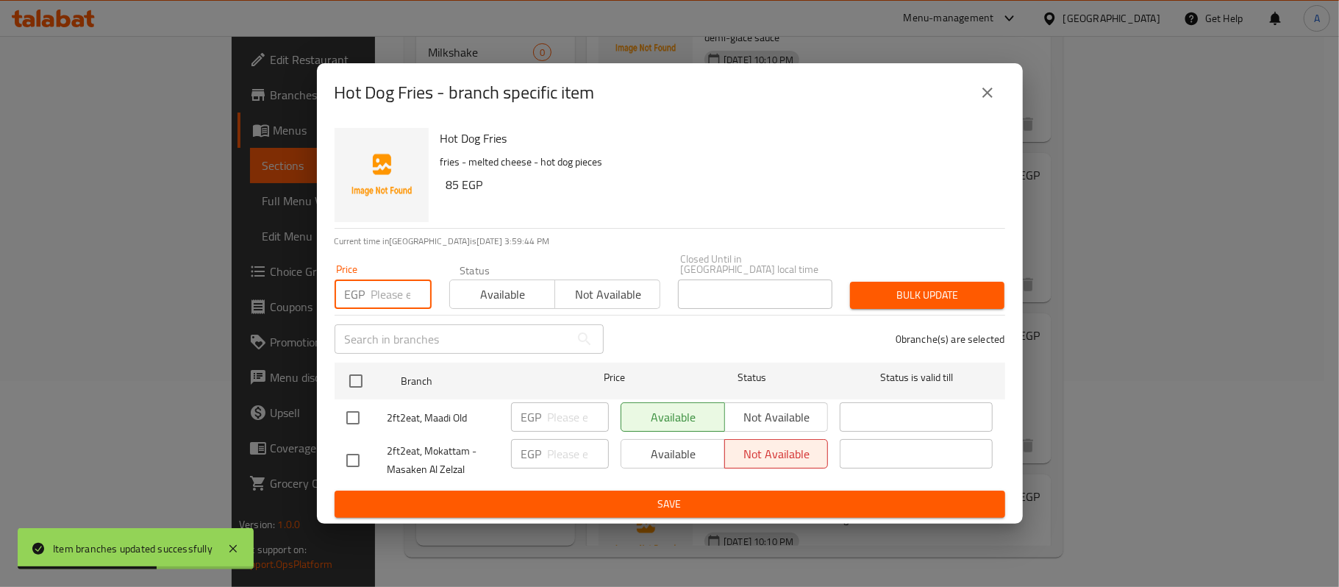
click at [387, 288] on input "number" at bounding box center [401, 293] width 60 height 29
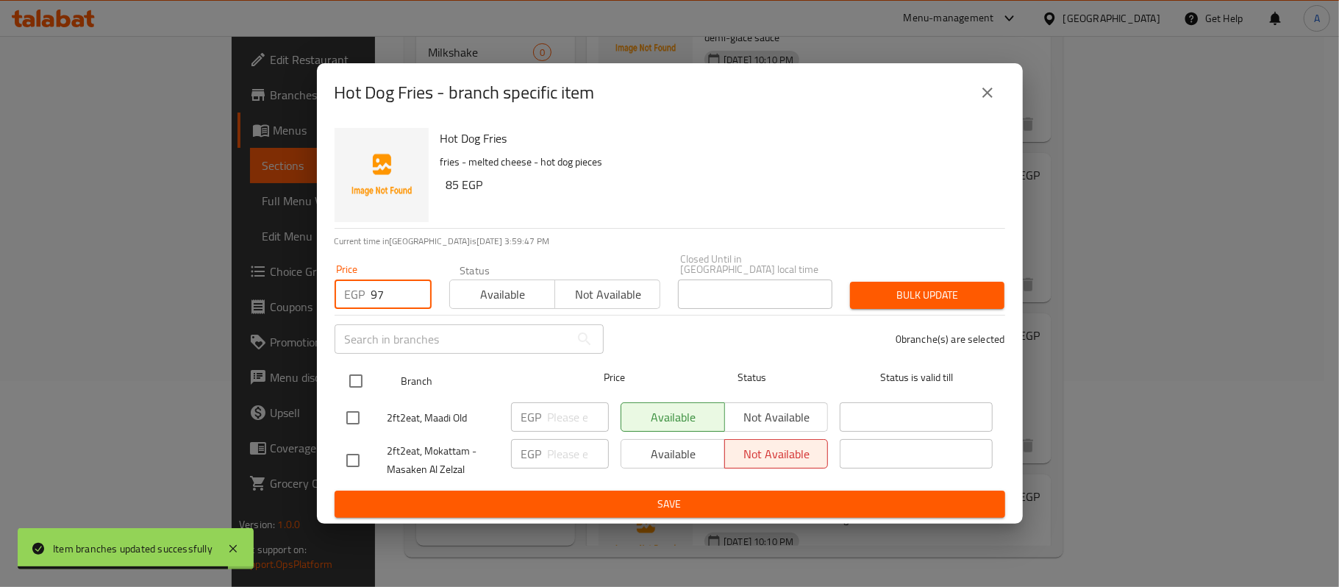
type input "97"
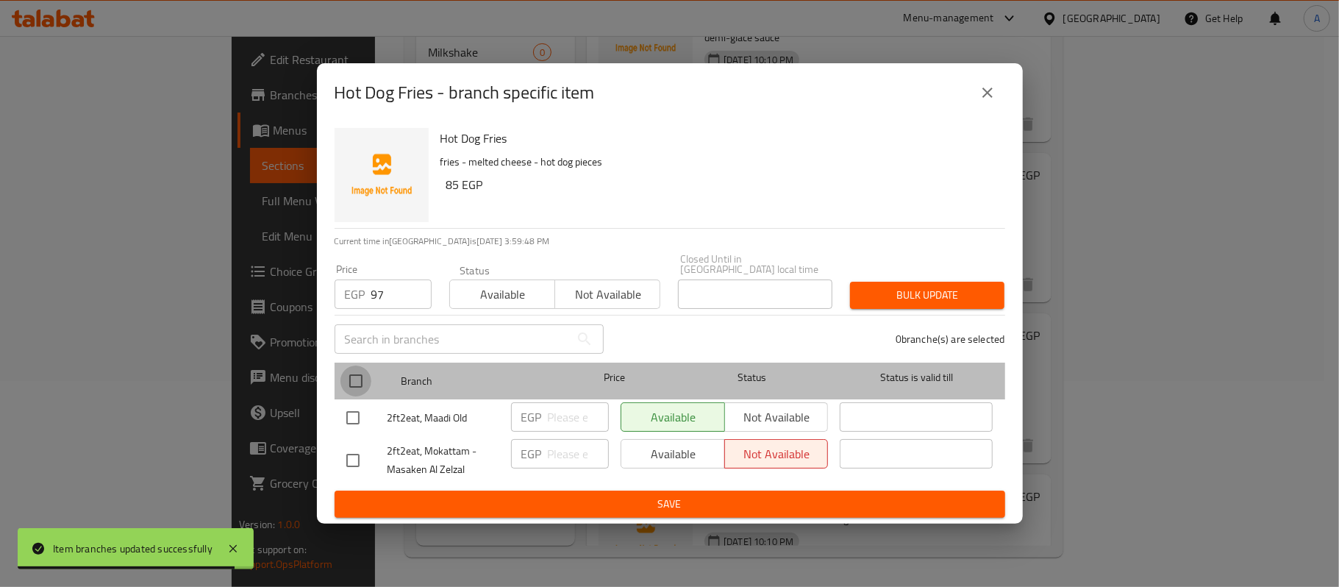
click at [354, 374] on input "checkbox" at bounding box center [355, 380] width 31 height 31
checkbox input "true"
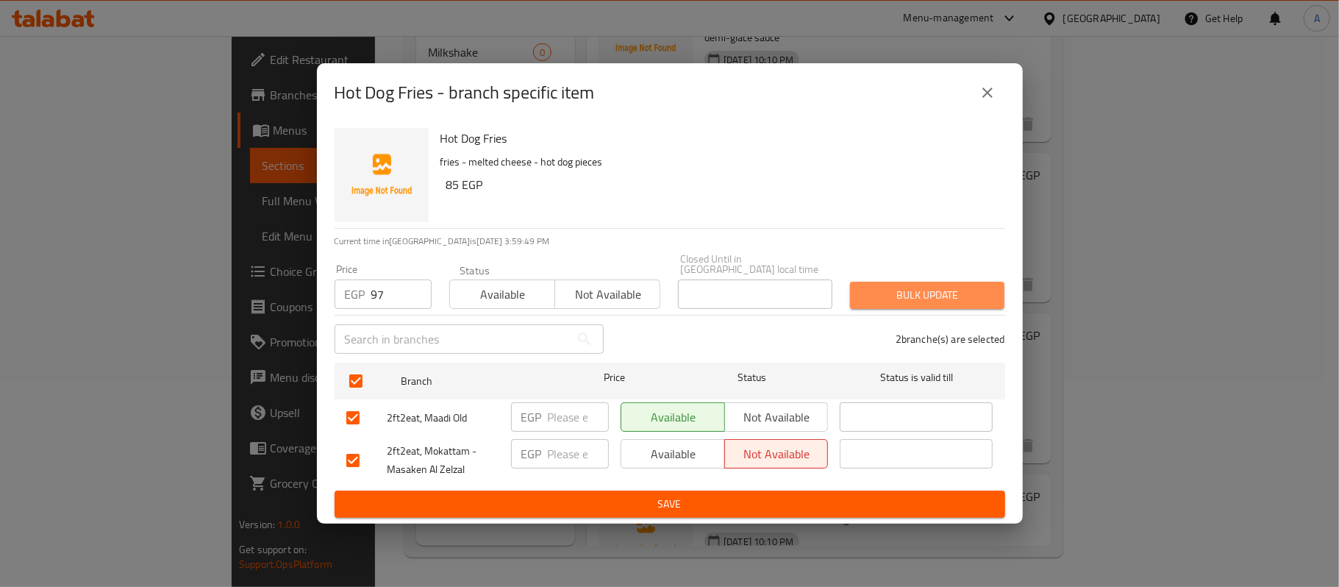
click at [885, 286] on span "Bulk update" at bounding box center [927, 295] width 131 height 18
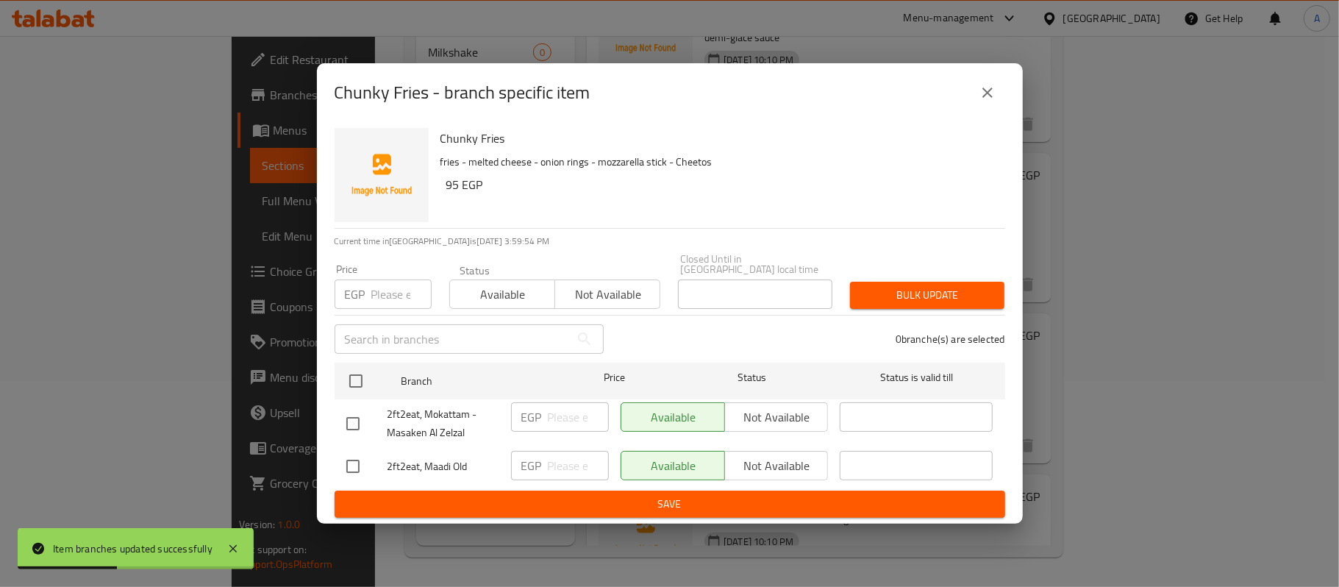
click at [395, 282] on input "number" at bounding box center [401, 293] width 60 height 29
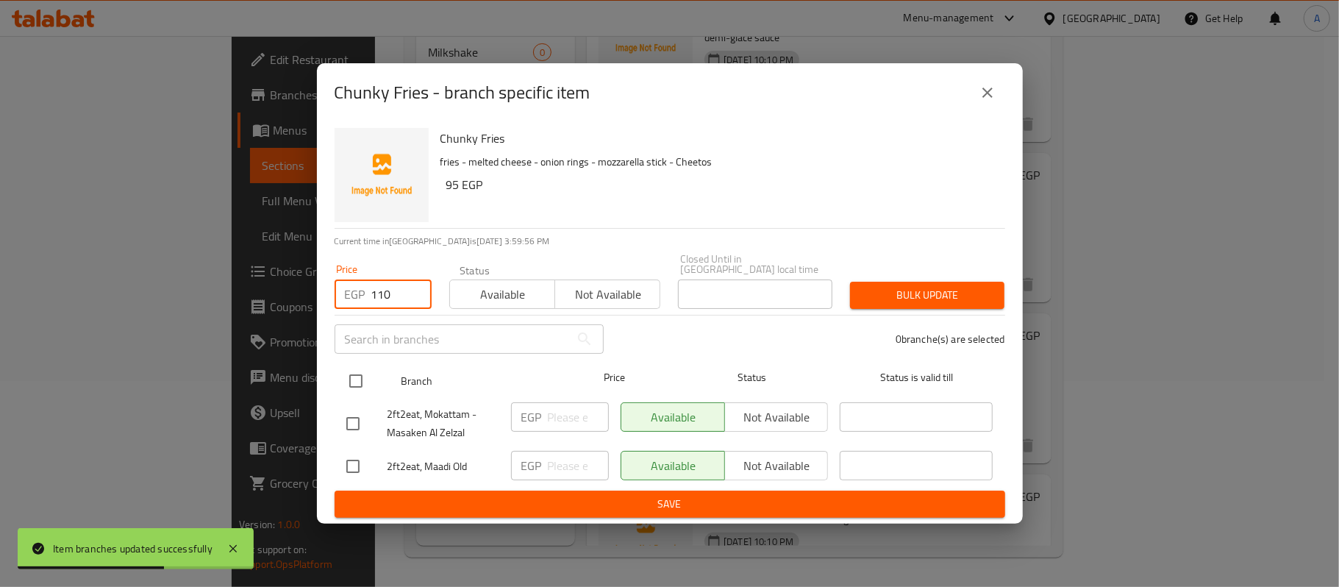
type input "110"
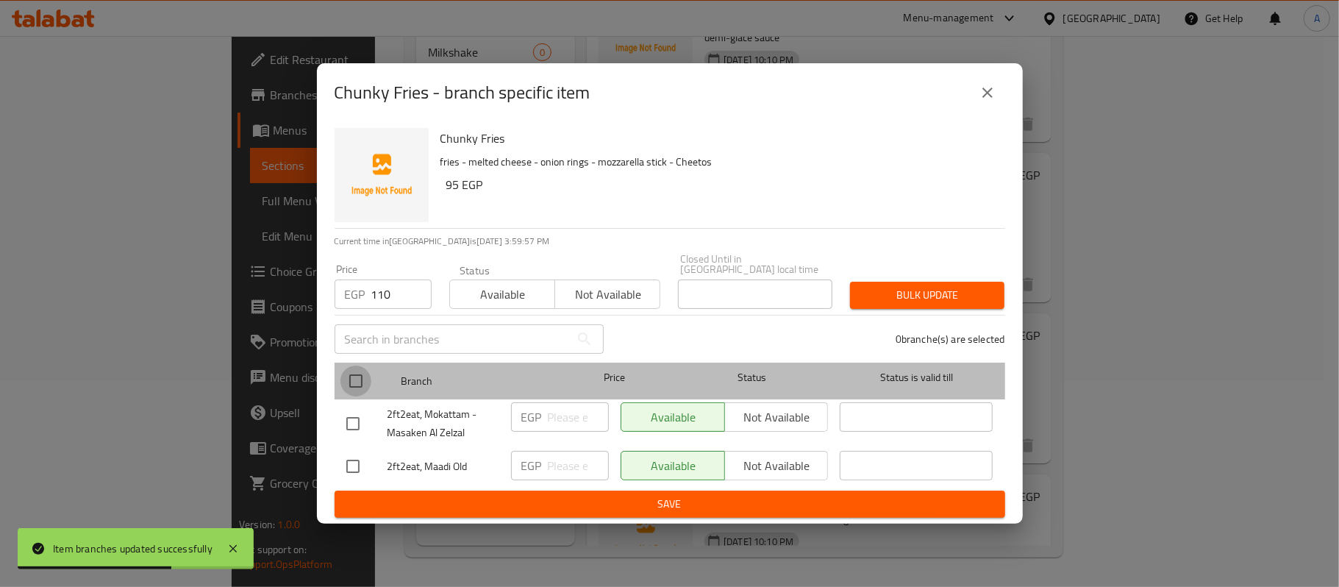
click at [356, 368] on input "checkbox" at bounding box center [355, 380] width 31 height 31
checkbox input "true"
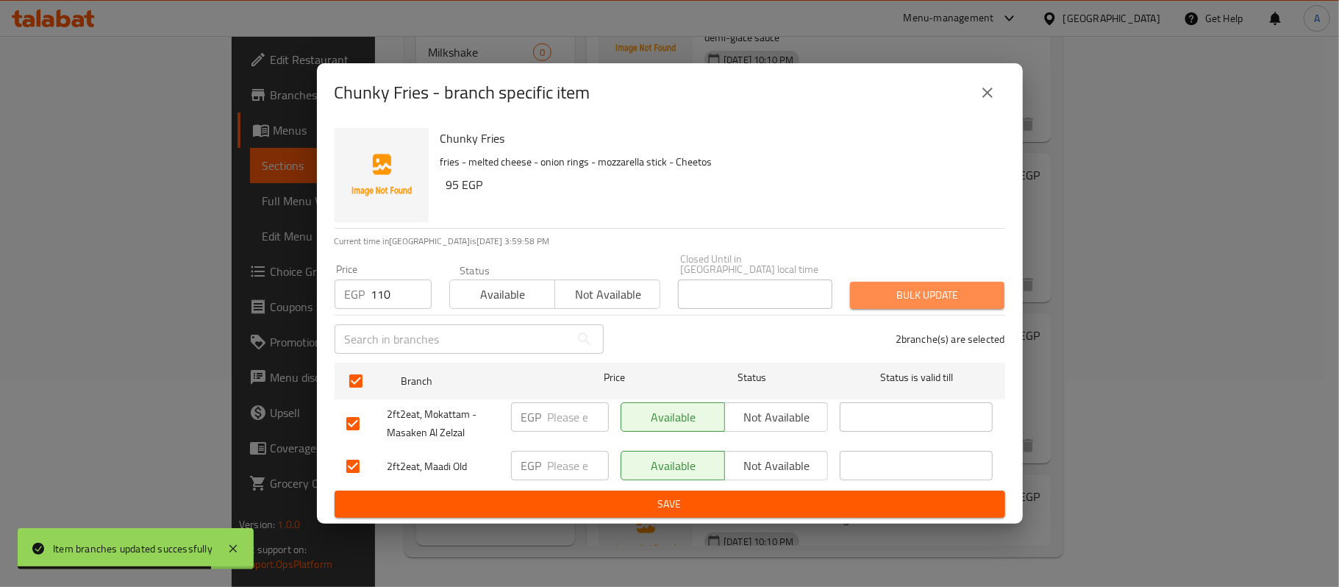
click at [925, 286] on span "Bulk update" at bounding box center [927, 295] width 131 height 18
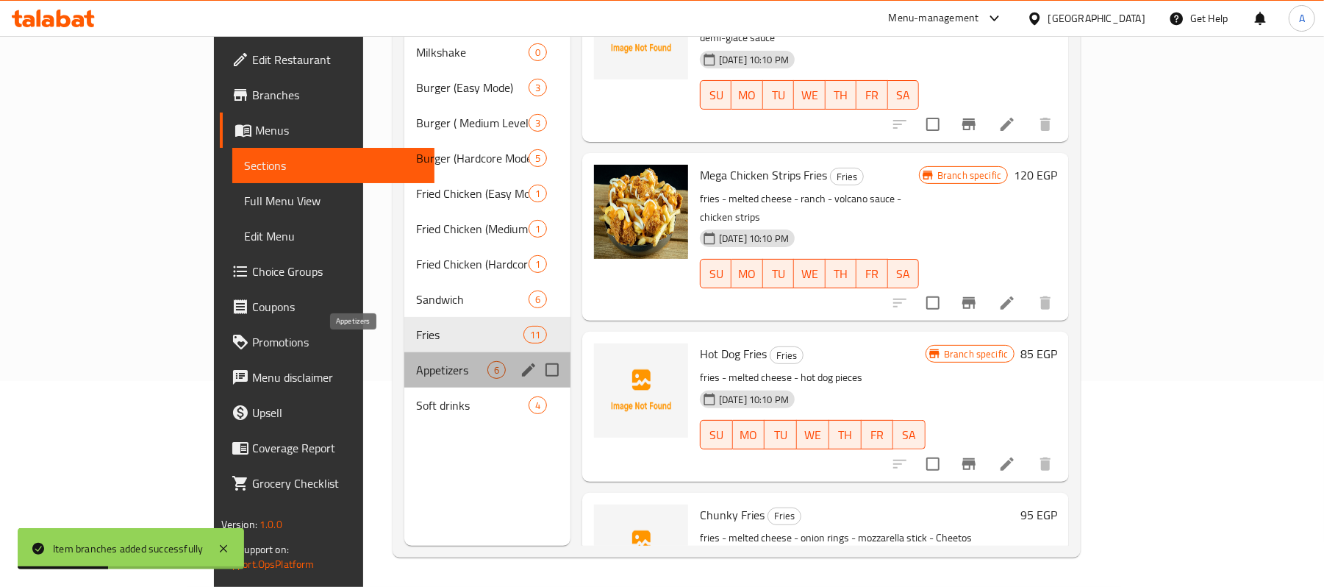
click at [416, 361] on span "Appetizers" at bounding box center [451, 370] width 71 height 18
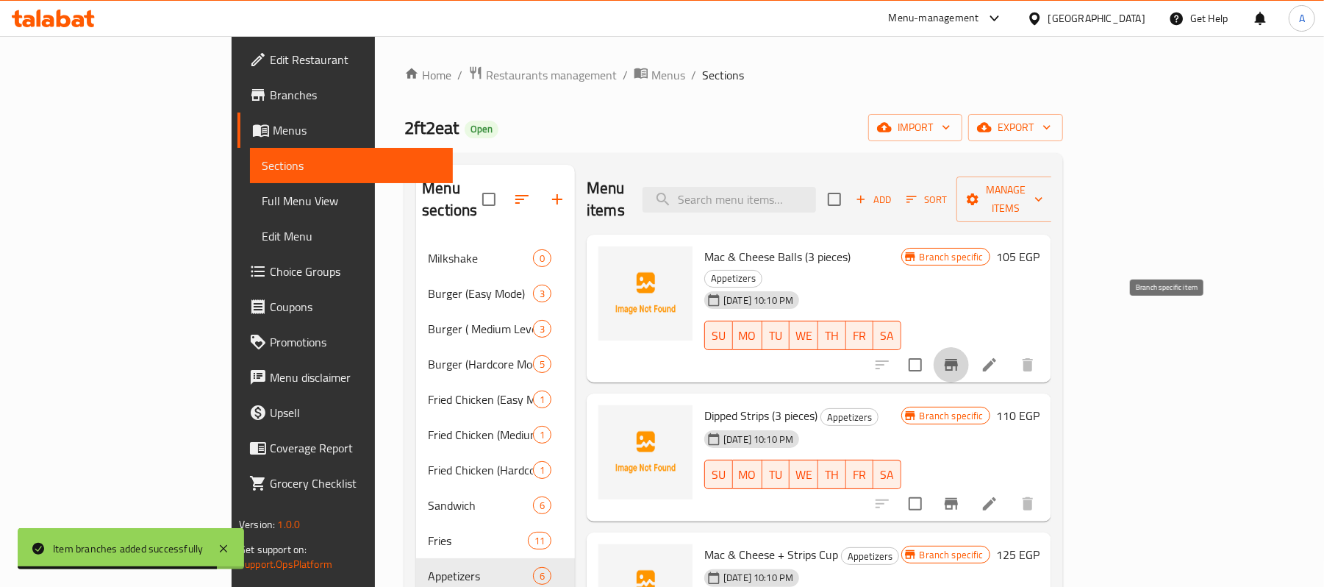
click at [960, 356] on icon "Branch-specific-item" at bounding box center [952, 365] width 18 height 18
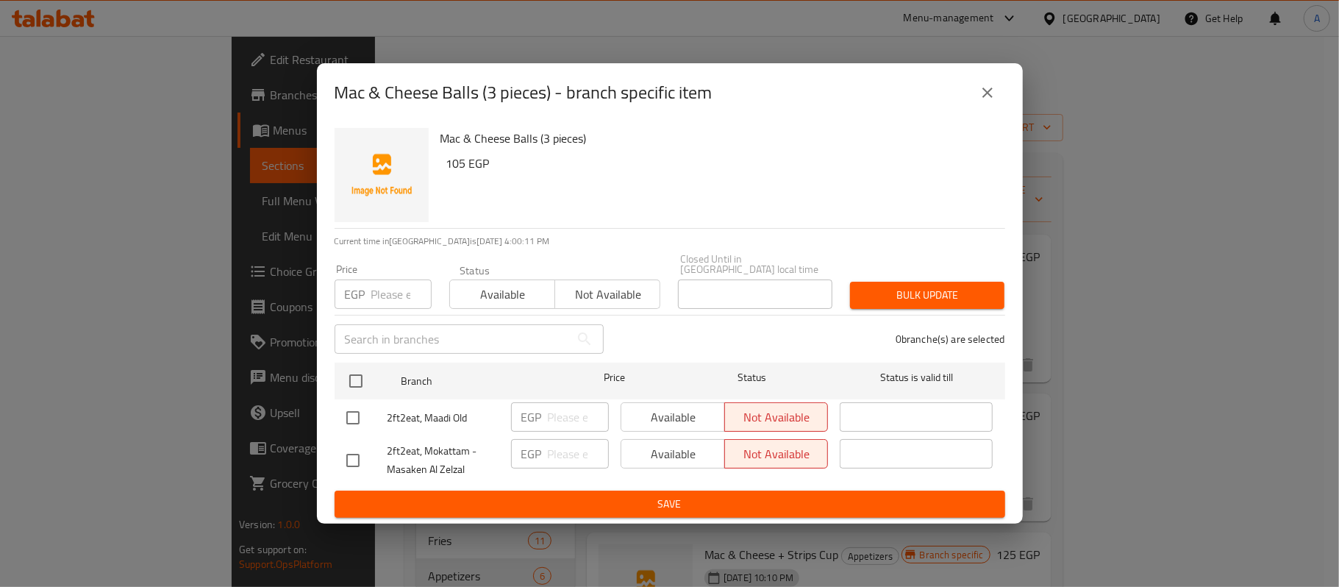
click at [976, 88] on button "close" at bounding box center [987, 92] width 35 height 35
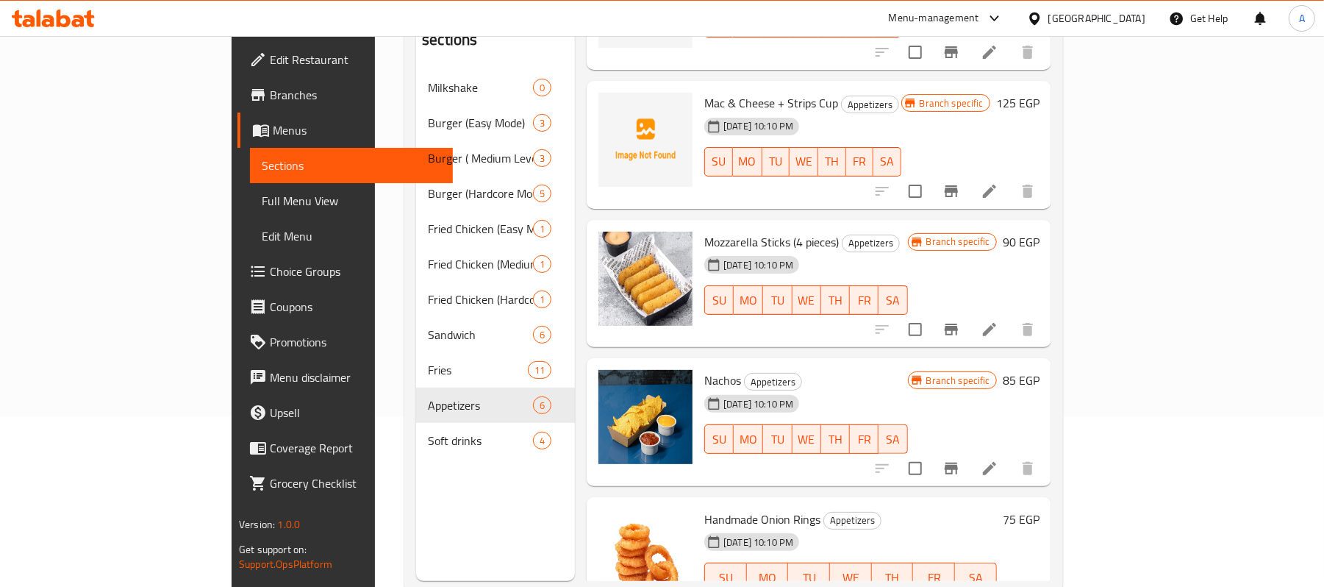
scroll to position [207, 0]
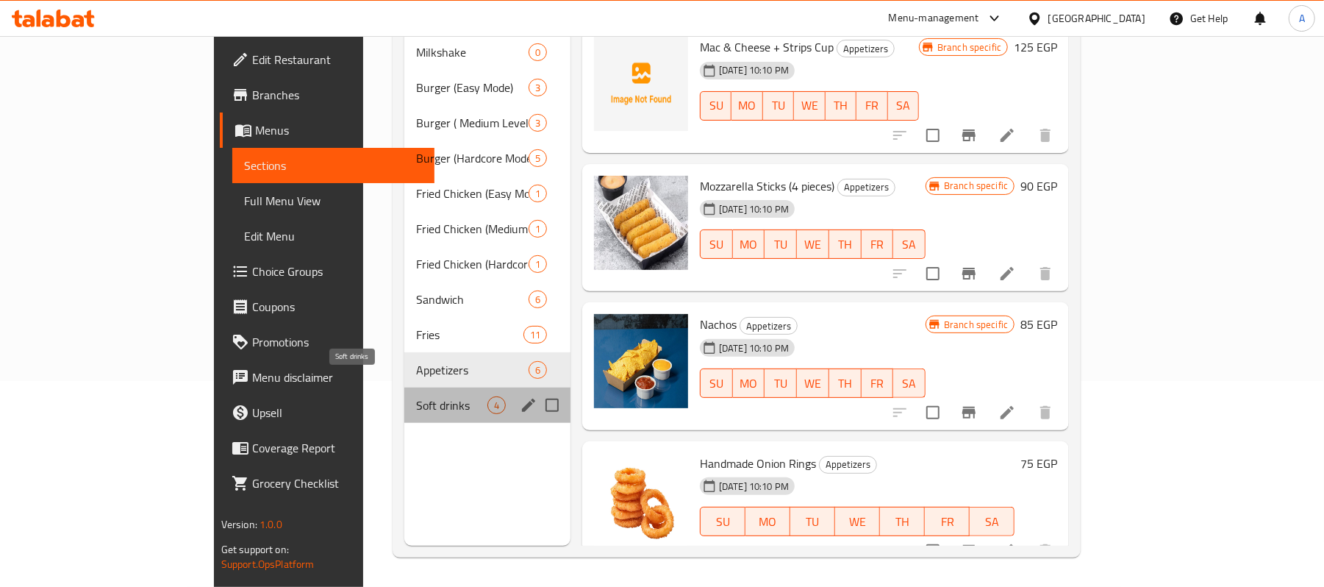
click at [416, 396] on span "Soft drinks" at bounding box center [451, 405] width 71 height 18
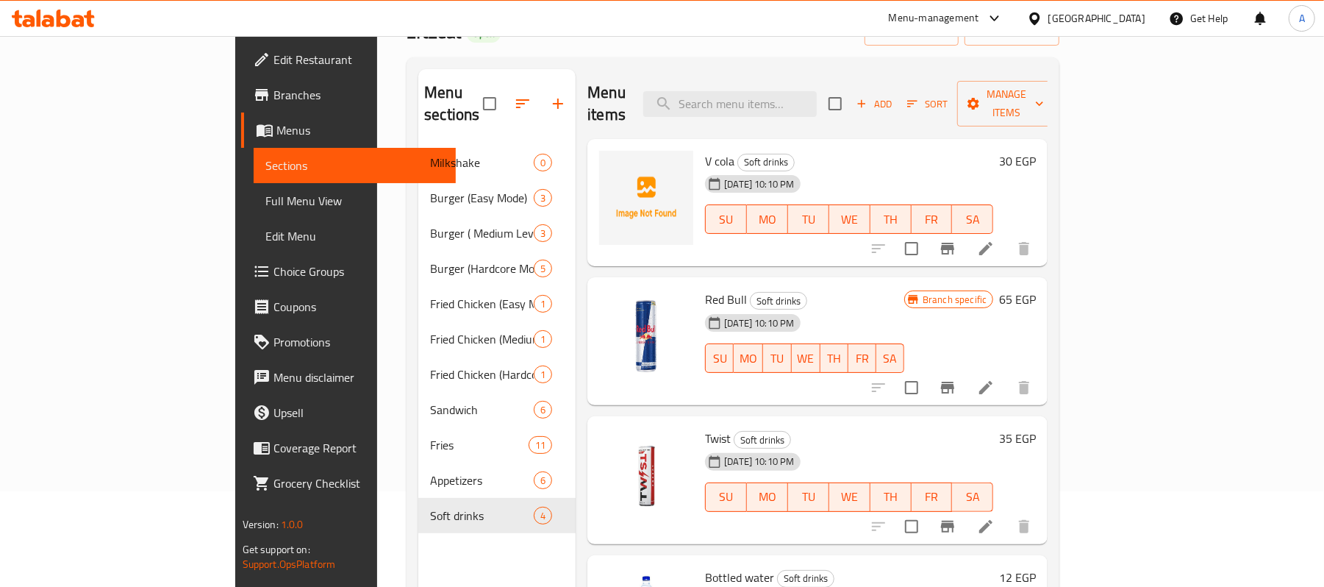
scroll to position [97, 0]
click at [965, 230] on button "Branch-specific-item" at bounding box center [947, 246] width 35 height 35
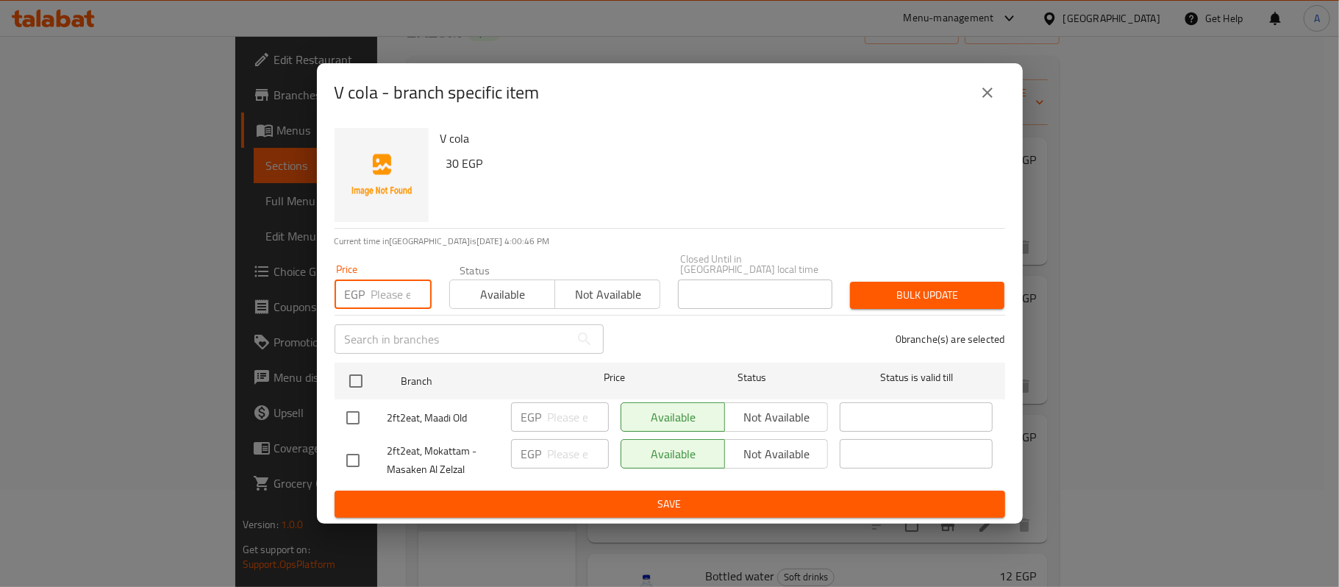
click at [382, 280] on input "number" at bounding box center [401, 293] width 60 height 29
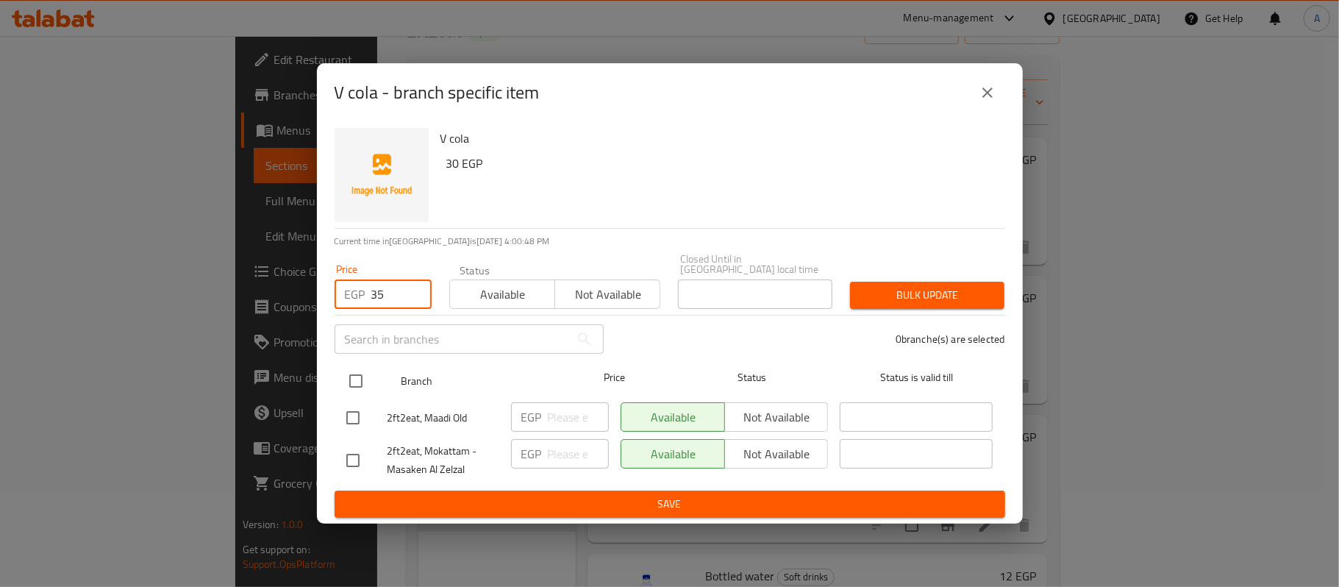
type input "35"
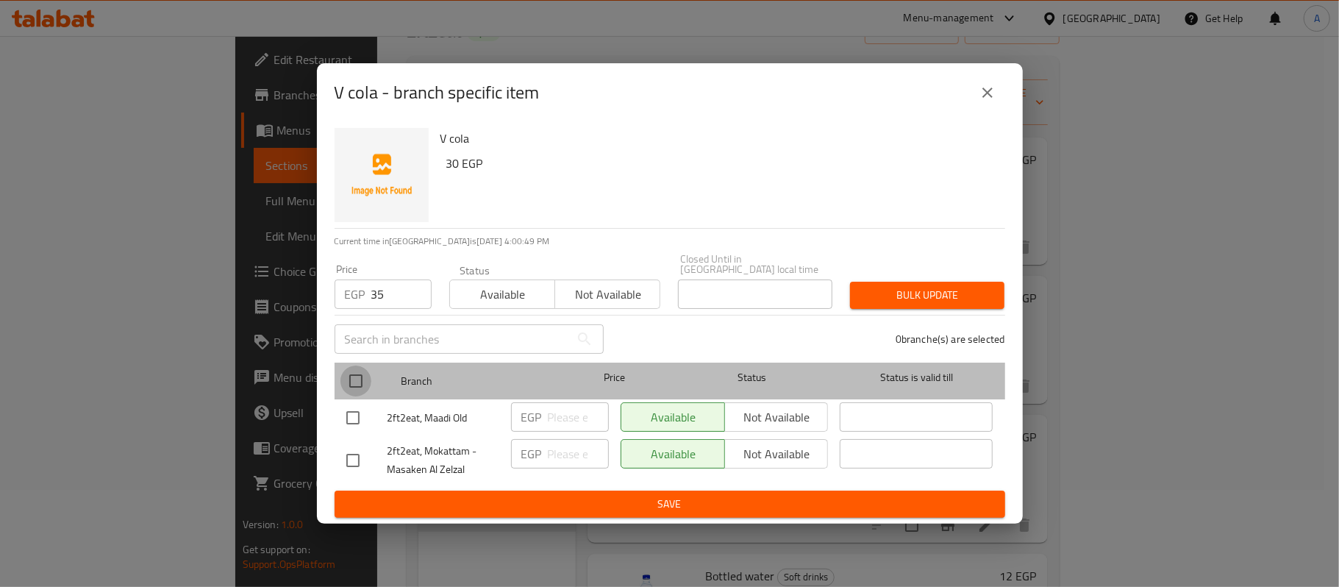
click at [362, 382] on input "checkbox" at bounding box center [355, 380] width 31 height 31
checkbox input "true"
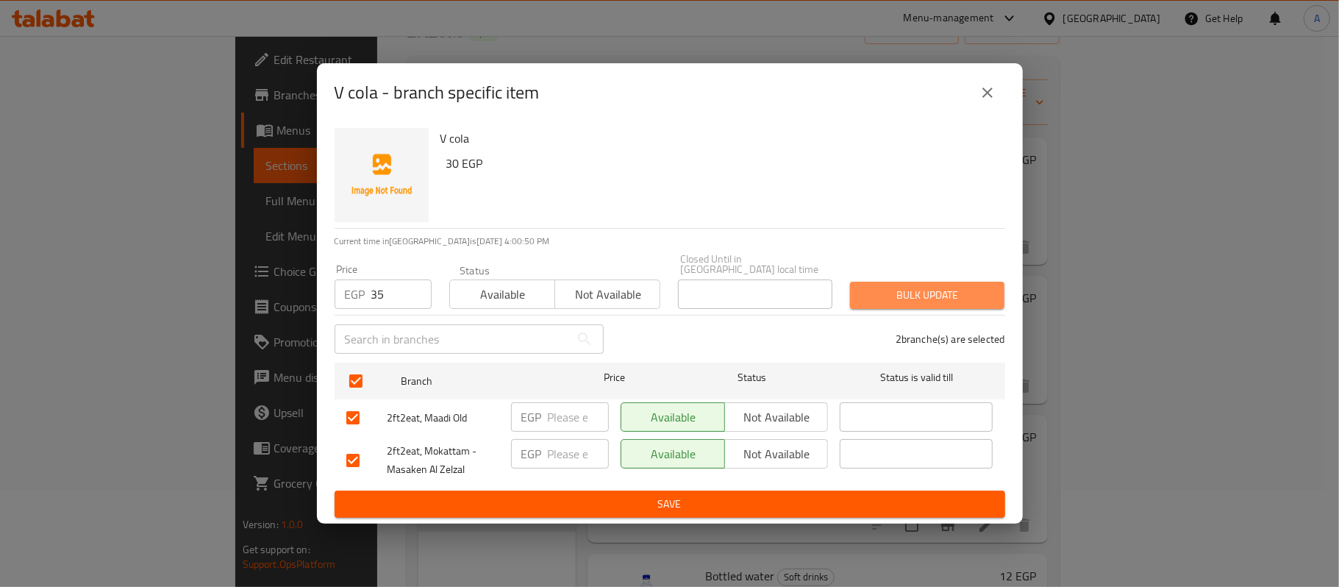
click at [895, 296] on span "Bulk update" at bounding box center [927, 295] width 131 height 18
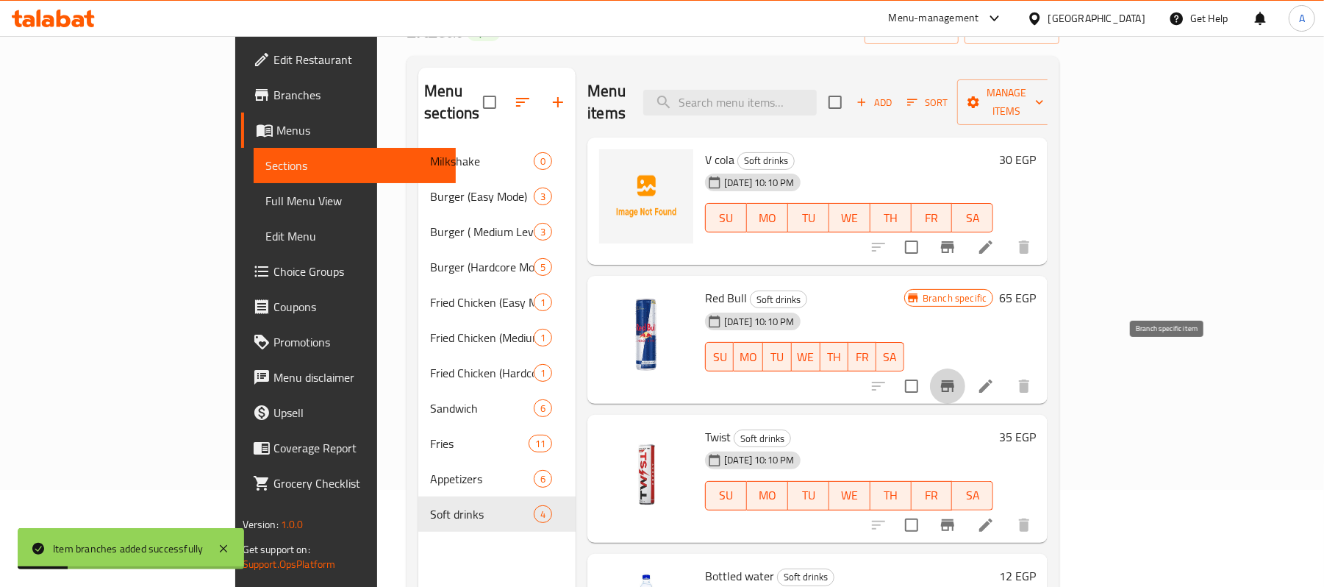
click at [957, 377] on icon "Branch-specific-item" at bounding box center [948, 386] width 18 height 18
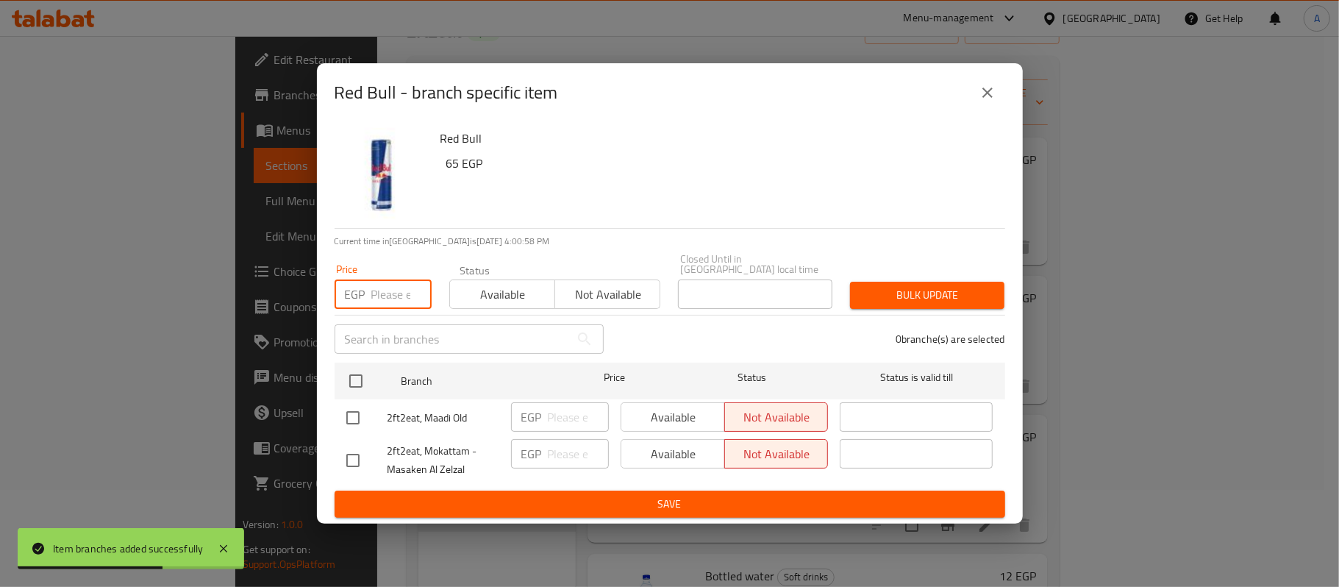
click at [387, 284] on input "number" at bounding box center [401, 293] width 60 height 29
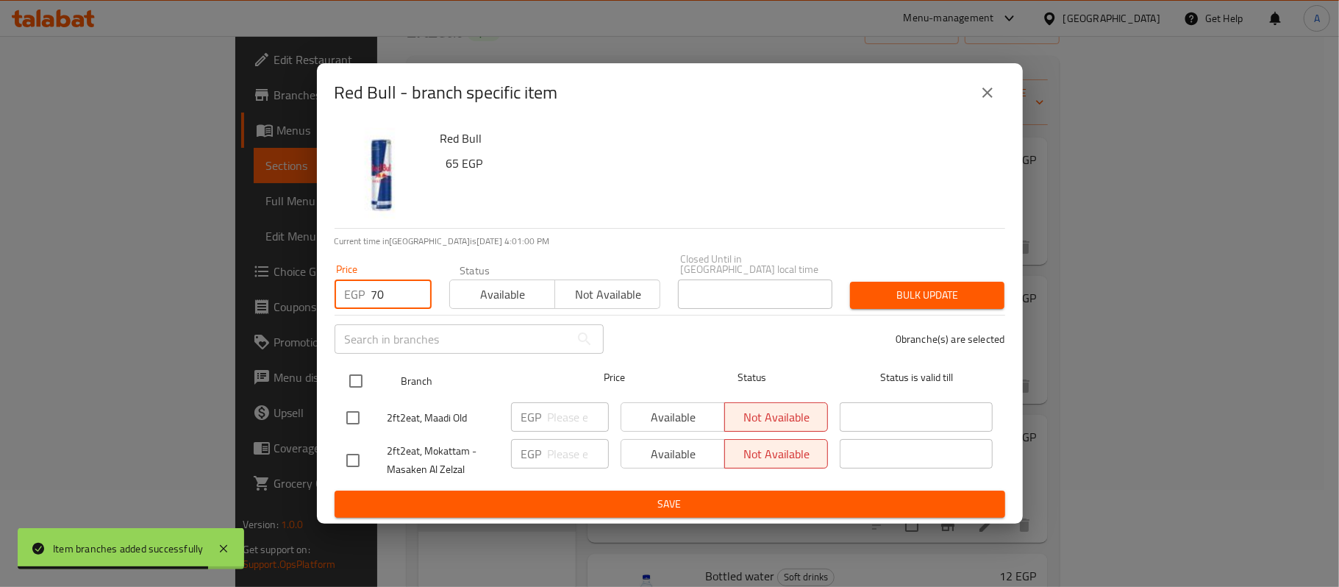
type input "70"
click at [357, 375] on input "checkbox" at bounding box center [355, 380] width 31 height 31
checkbox input "true"
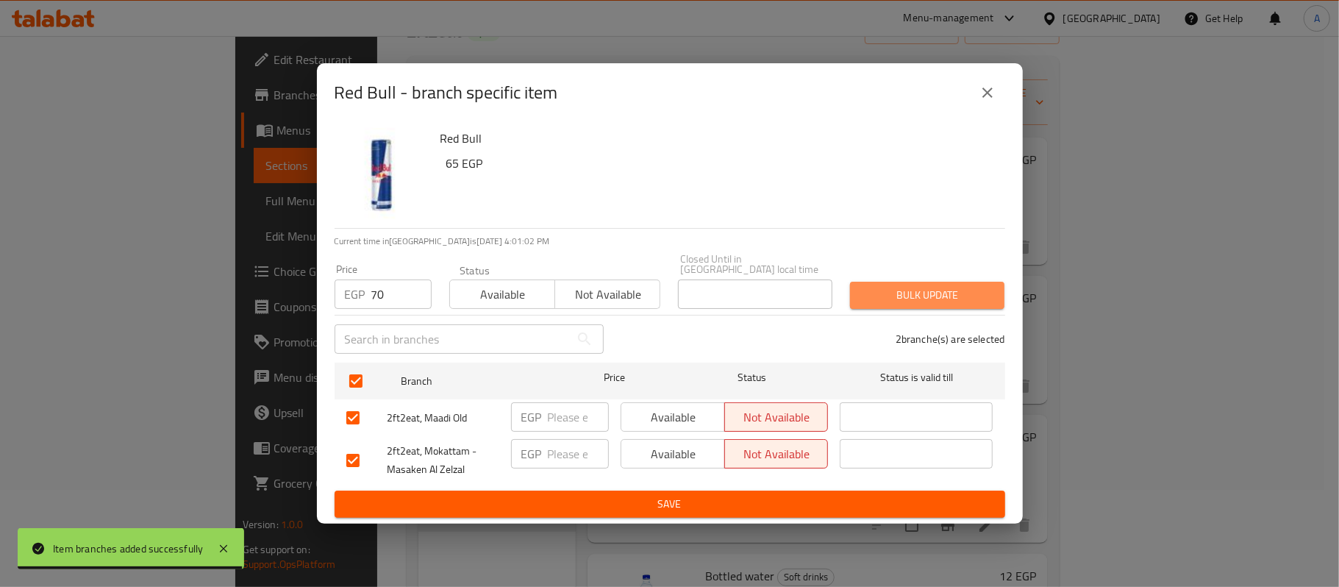
click at [913, 292] on span "Bulk update" at bounding box center [927, 295] width 131 height 18
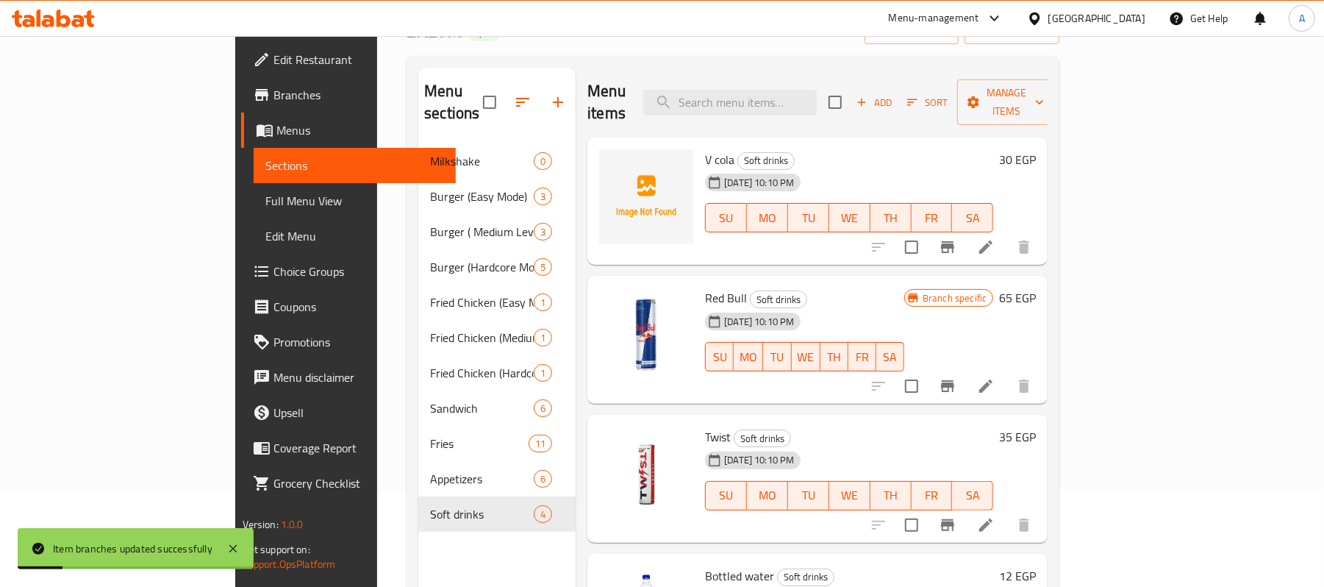
scroll to position [4, 0]
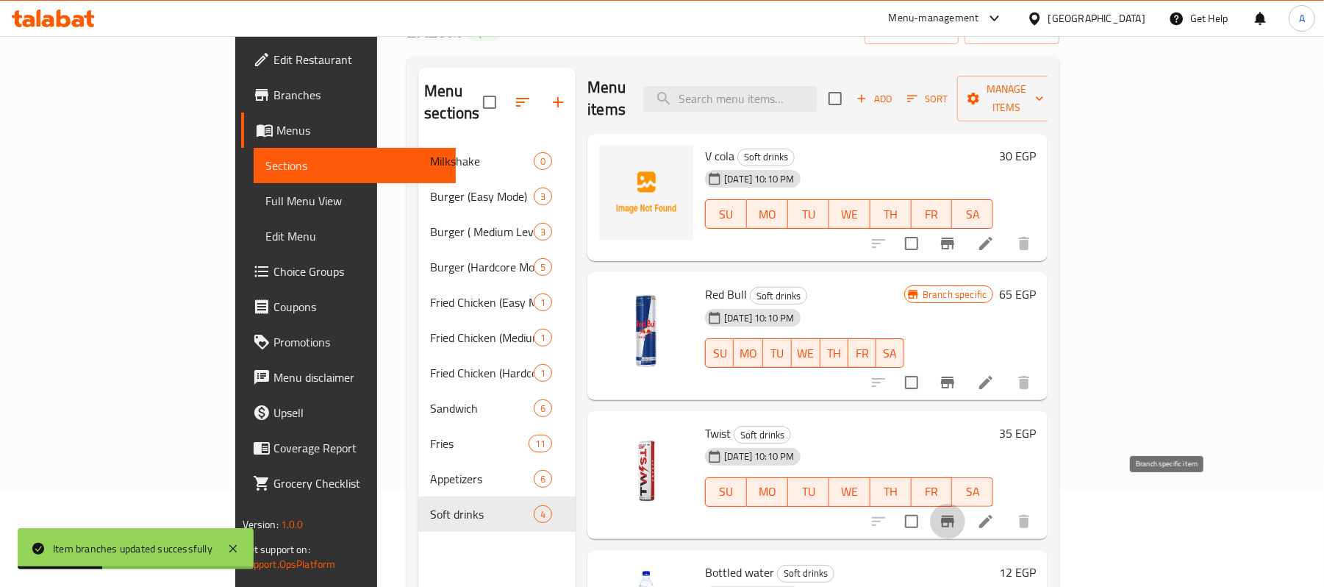
click at [957, 440] on icon "Branch-specific-item" at bounding box center [948, 521] width 18 height 18
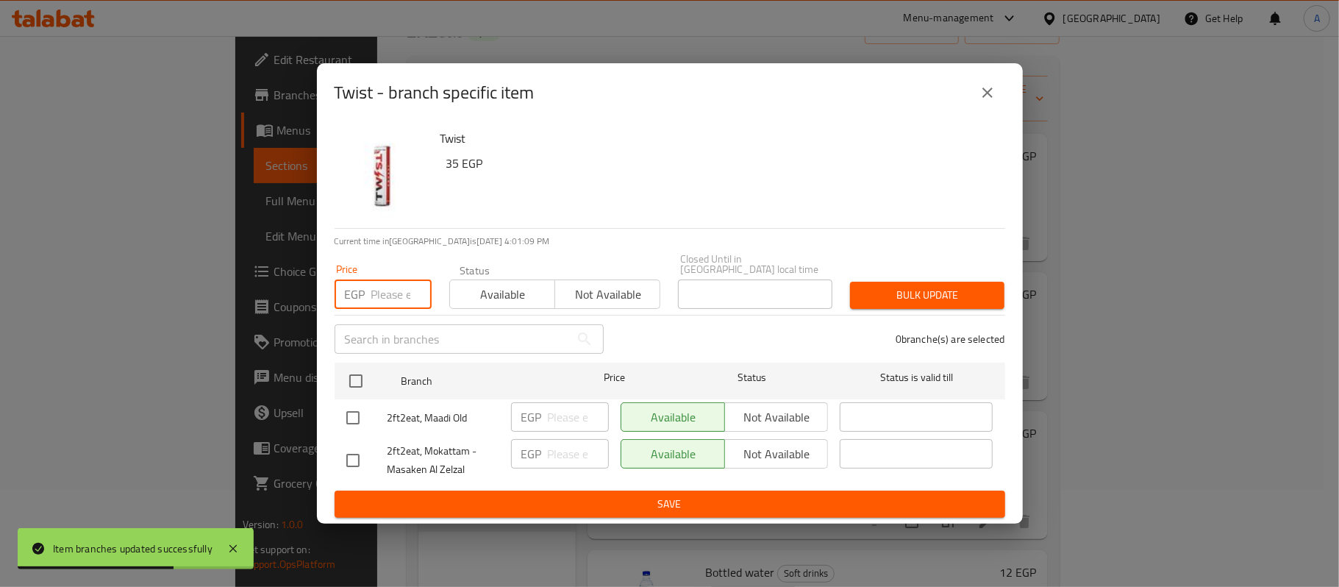
click at [388, 293] on input "number" at bounding box center [401, 293] width 60 height 29
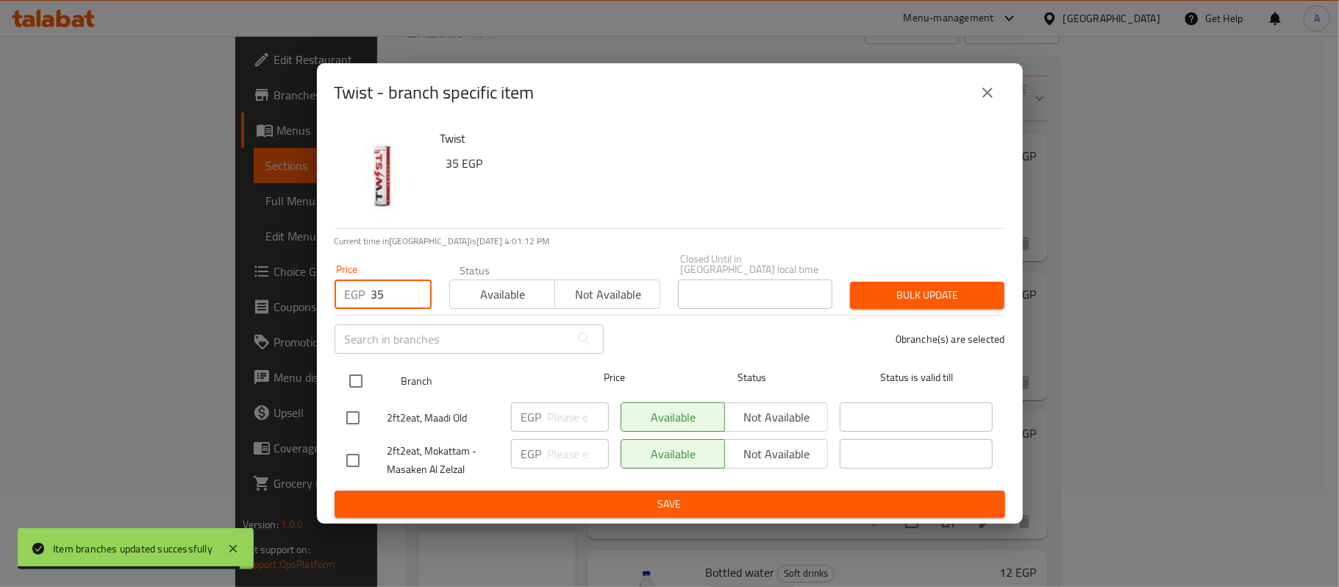
type input "35"
click at [357, 380] on input "checkbox" at bounding box center [355, 380] width 31 height 31
checkbox input "true"
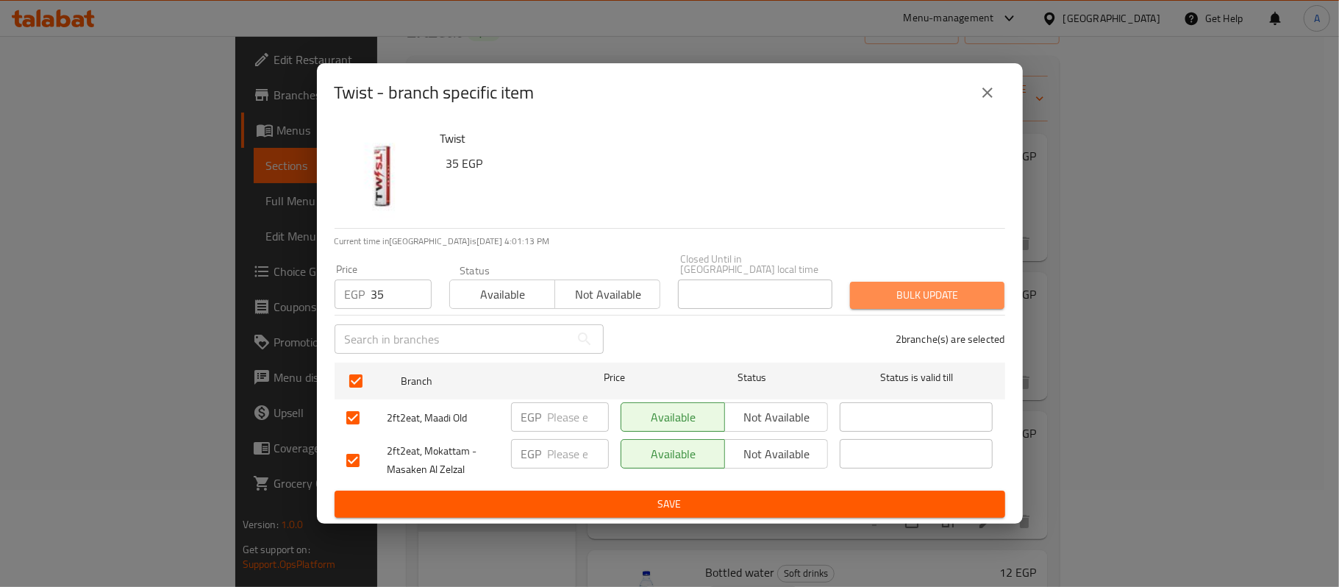
click at [890, 289] on span "Bulk update" at bounding box center [927, 295] width 131 height 18
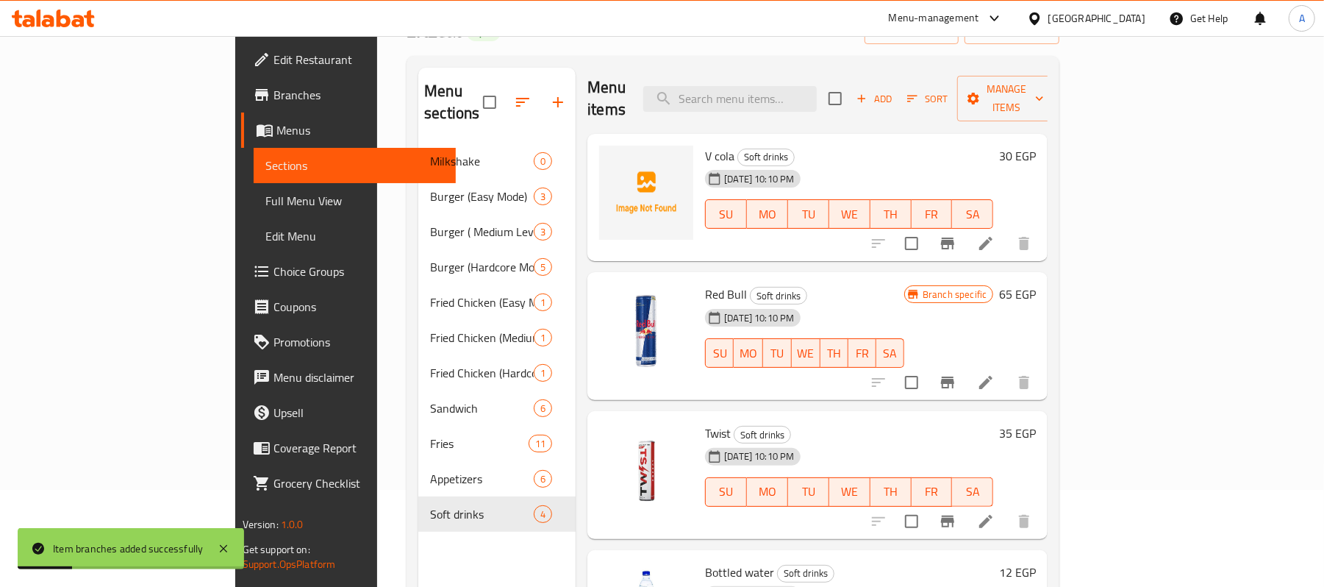
scroll to position [207, 0]
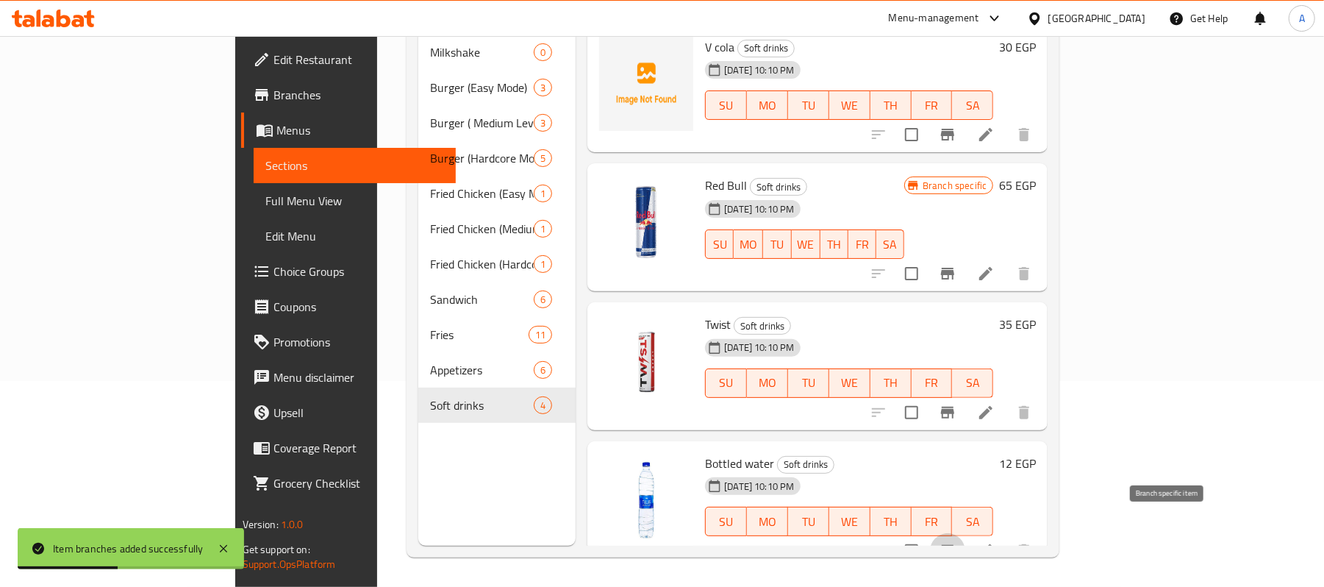
click at [957, 440] on icon "Branch-specific-item" at bounding box center [948, 551] width 18 height 18
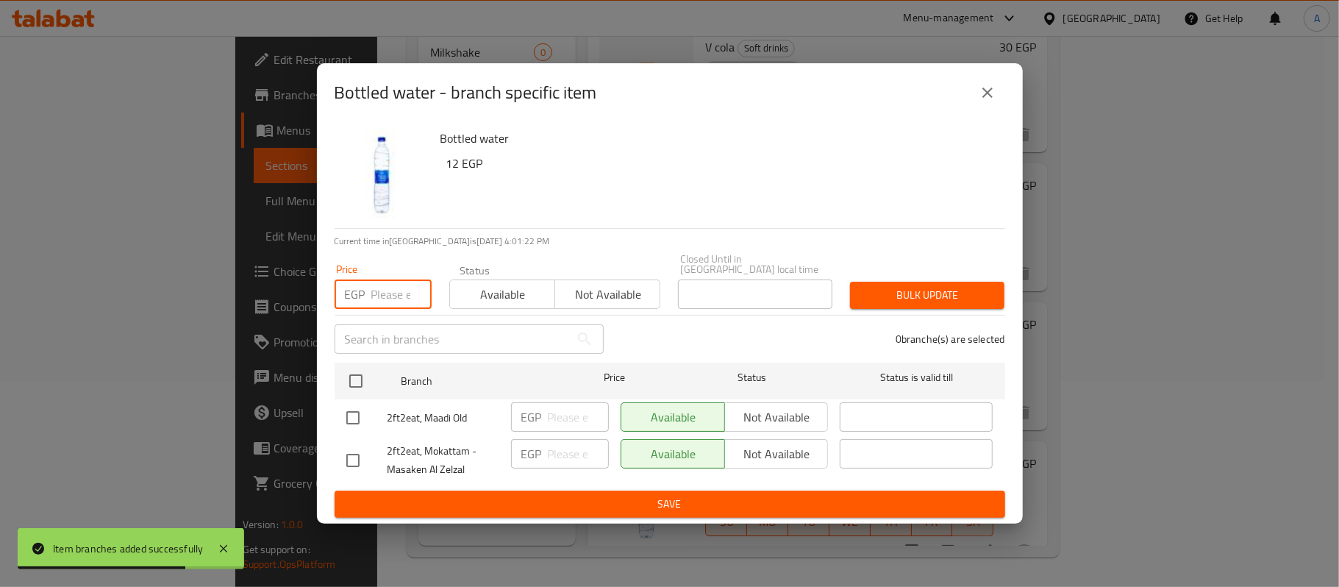
click at [386, 282] on input "number" at bounding box center [401, 293] width 60 height 29
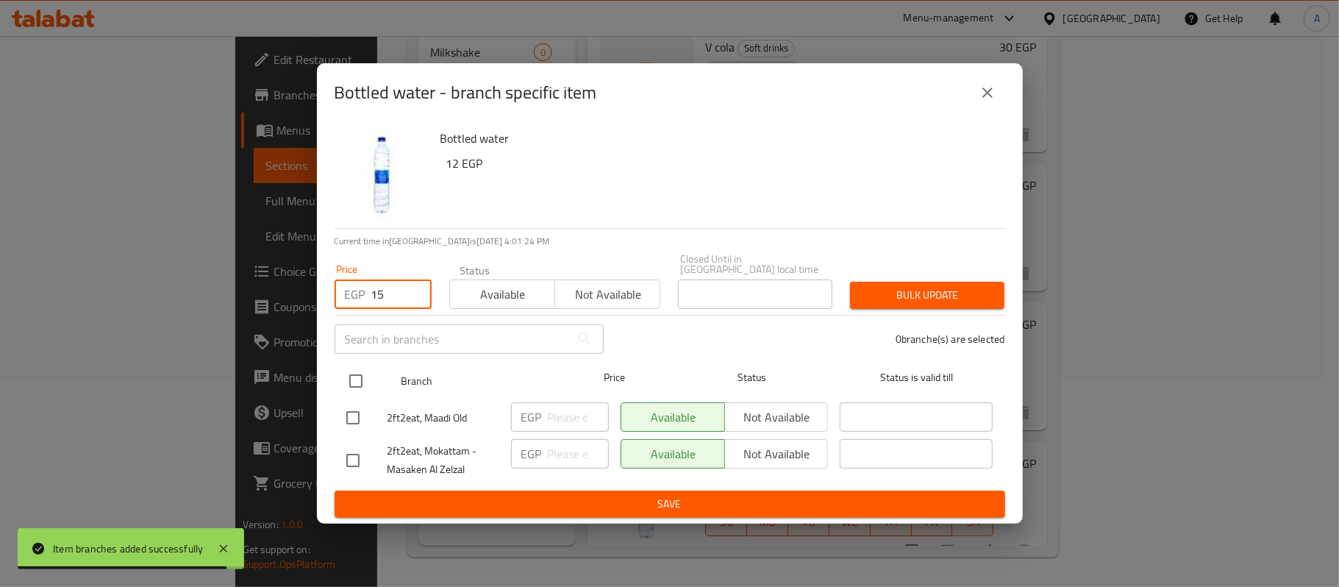
type input "15"
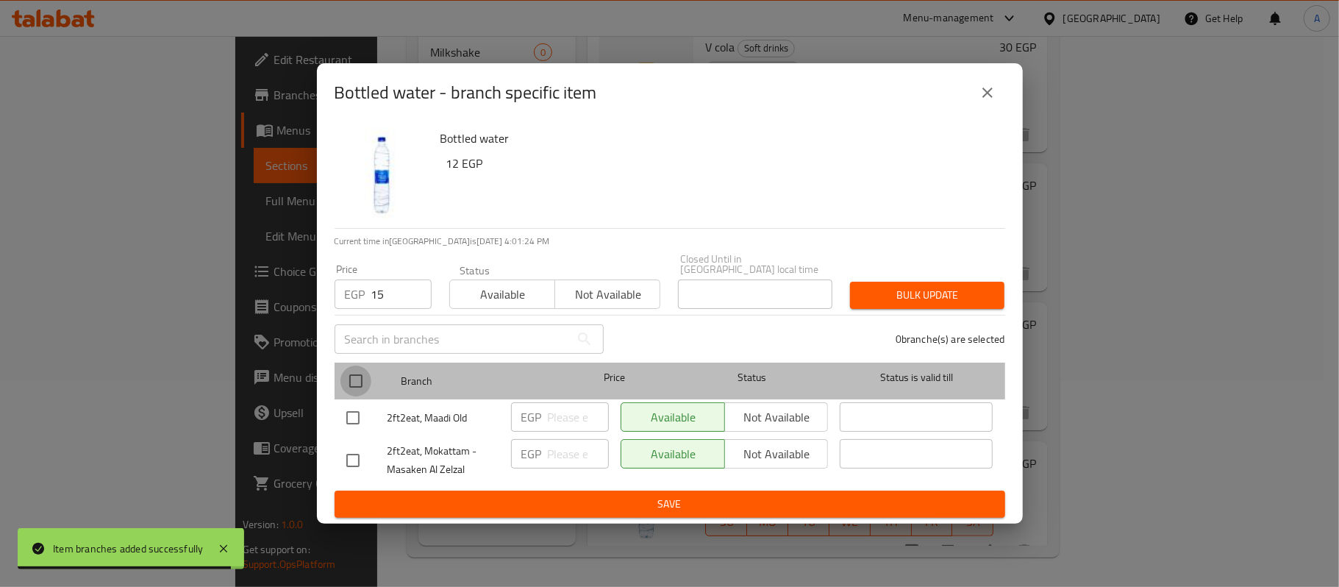
click at [360, 369] on input "checkbox" at bounding box center [355, 380] width 31 height 31
checkbox input "true"
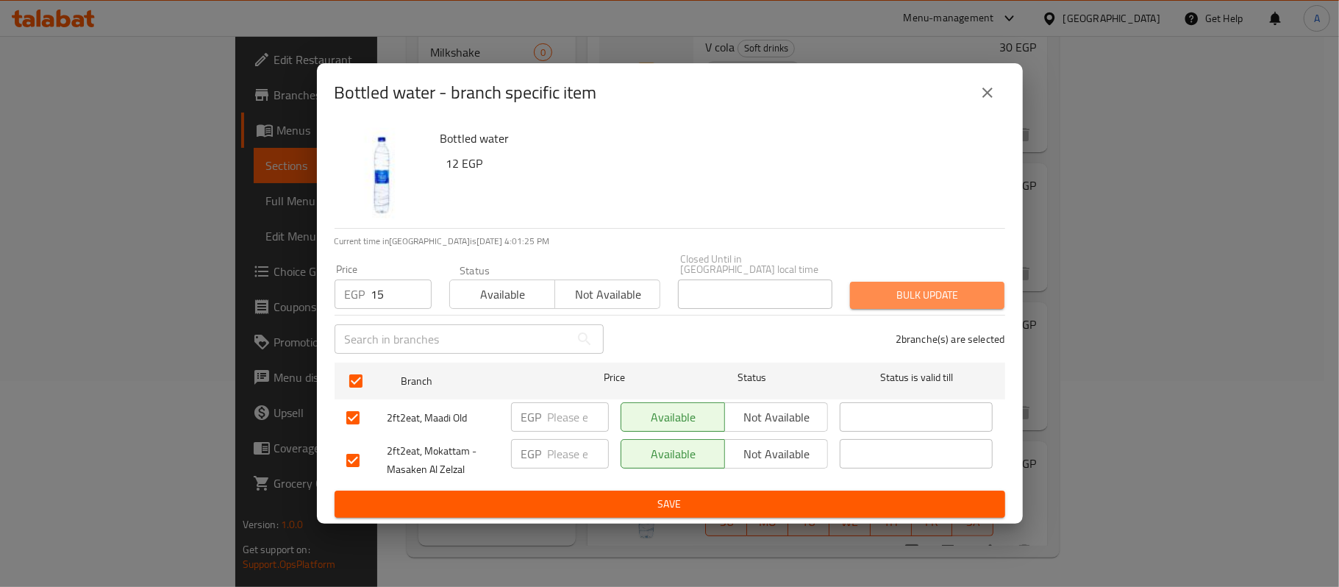
click at [895, 286] on span "Bulk update" at bounding box center [927, 295] width 131 height 18
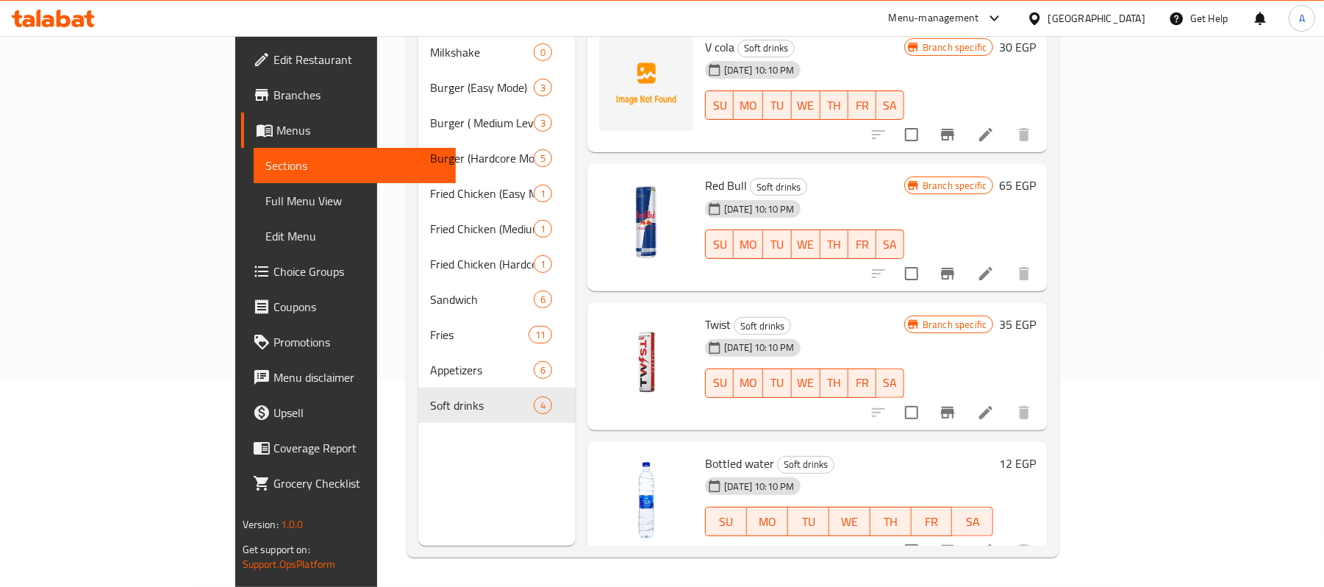
scroll to position [0, 0]
